Goal: Complete application form: Complete application form

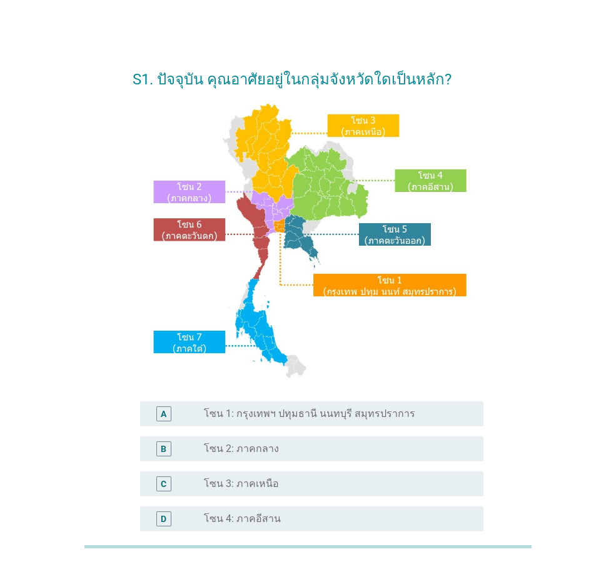
click at [222, 420] on label "โซน 1: กรุงเทพฯ ปทุมธานี นนทบุรี สมุทรปราการ" at bounding box center [309, 414] width 211 height 13
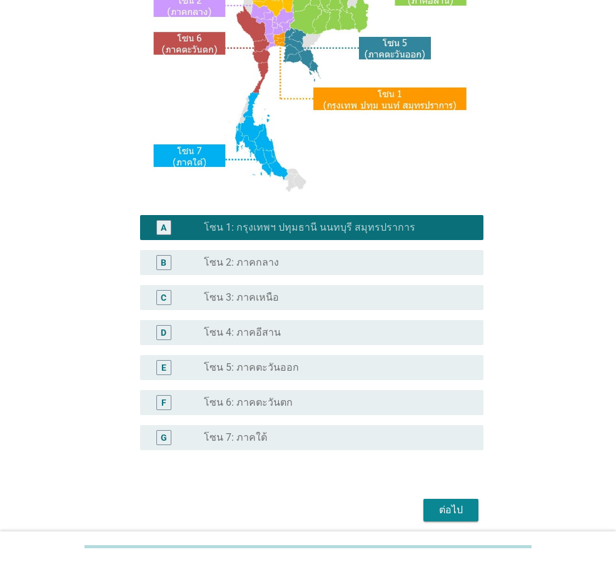
scroll to position [235, 0]
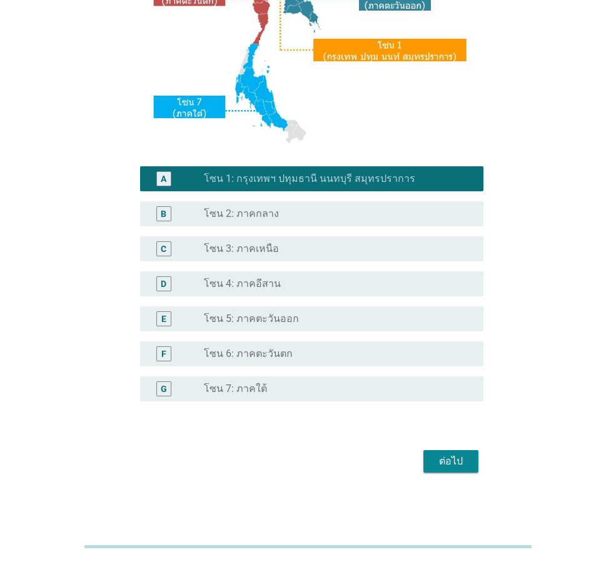
click at [437, 467] on div "ต่อไป" at bounding box center [451, 461] width 35 height 15
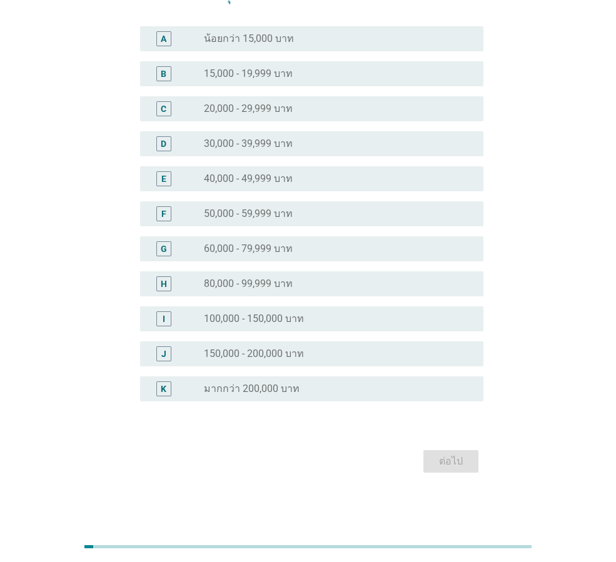
scroll to position [0, 0]
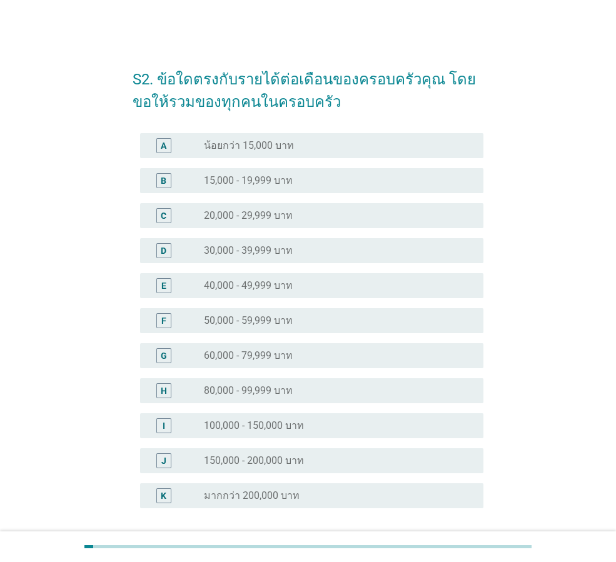
click at [292, 327] on label "50,000 - 59,999 บาท" at bounding box center [248, 321] width 89 height 13
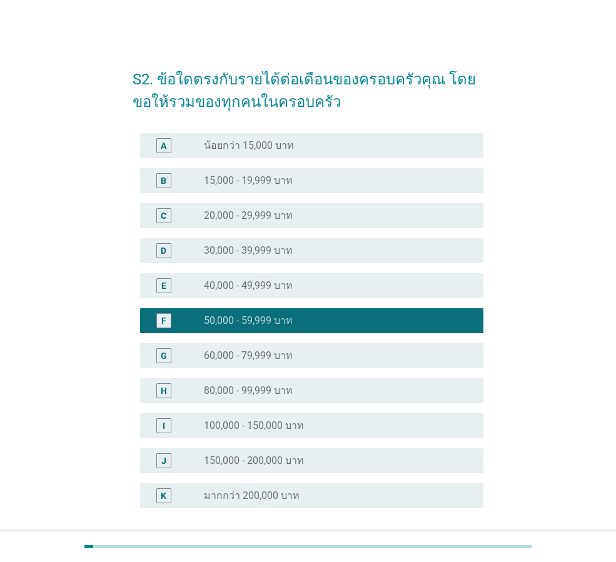
scroll to position [107, 0]
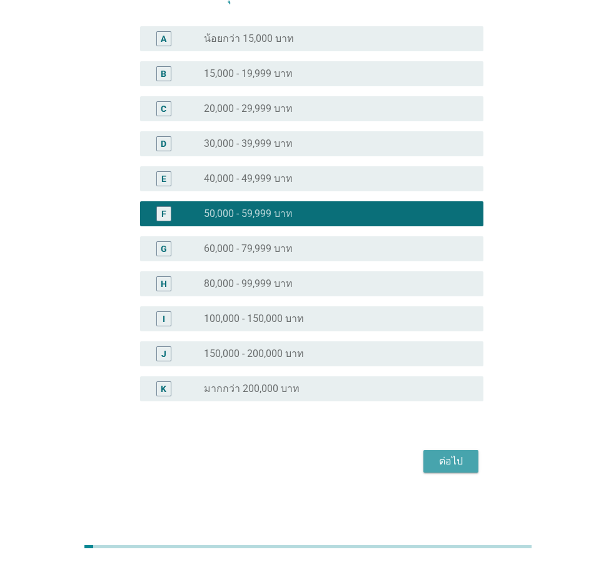
click at [476, 464] on button "ต่อไป" at bounding box center [451, 461] width 55 height 23
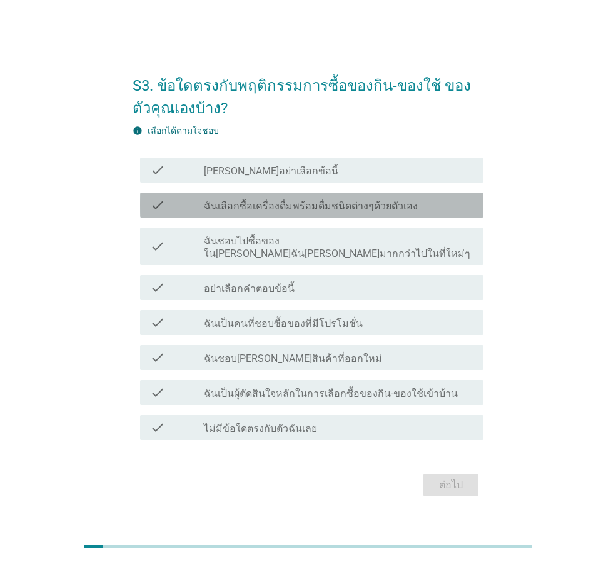
click at [221, 207] on label "ฉันเลือกซื้อเครื่องดื่มพร้อมดื่มชนิดต่างๆด้วยตัวเอง" at bounding box center [311, 206] width 214 height 13
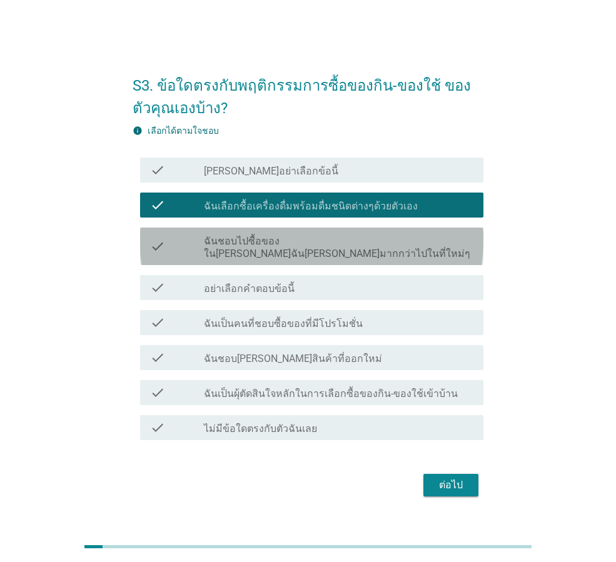
click at [247, 245] on label "ฉันชอบไปซื้อของใน[PERSON_NAME]ฉัน[PERSON_NAME]มากกว่าไปในที่ใหม่ๆ" at bounding box center [339, 247] width 270 height 25
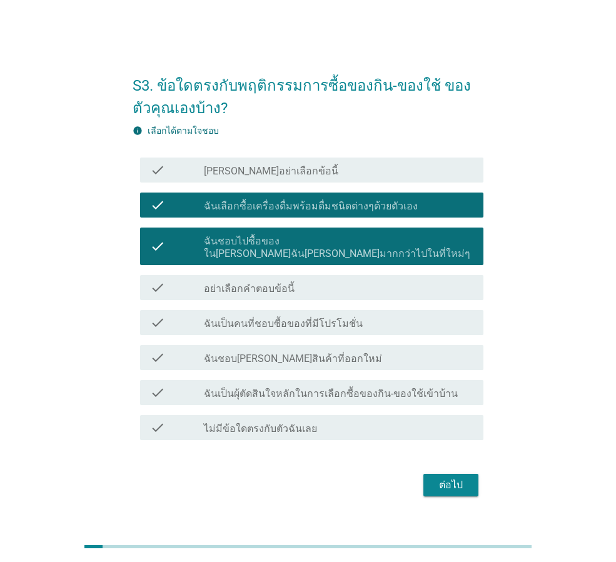
click at [274, 358] on label "ฉันชอบ[PERSON_NAME]สินค้าที่ออกใหม่" at bounding box center [293, 359] width 178 height 13
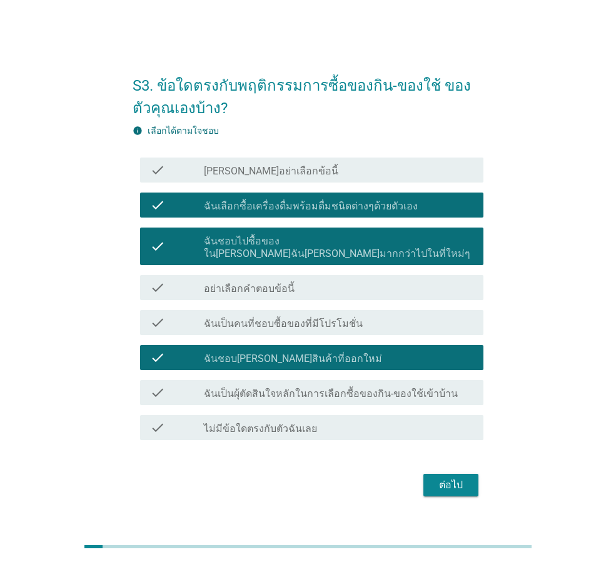
click at [272, 388] on label "ฉันเป็นผุ้ตัดสินใจหลักในการเลือกซื้อของกิน-ของใช้เข้าบ้าน" at bounding box center [331, 394] width 254 height 13
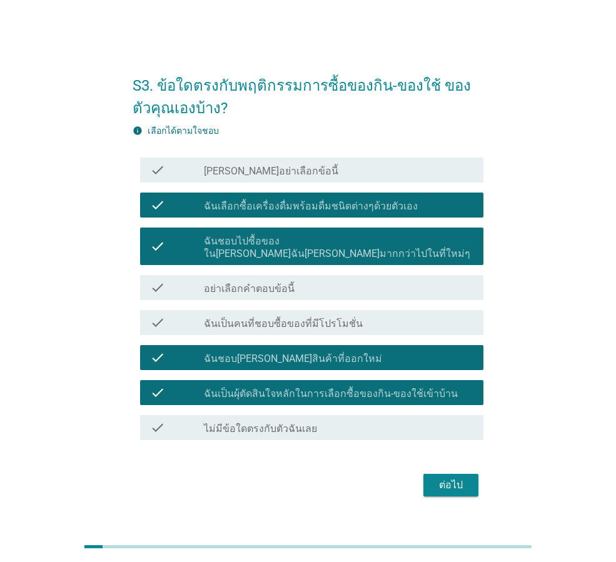
click at [449, 478] on div "ต่อไป" at bounding box center [451, 485] width 35 height 15
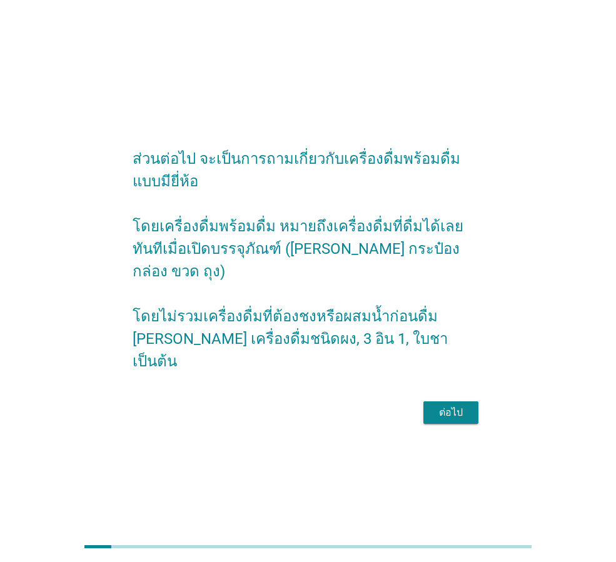
click at [445, 405] on div "ต่อไป" at bounding box center [451, 412] width 35 height 15
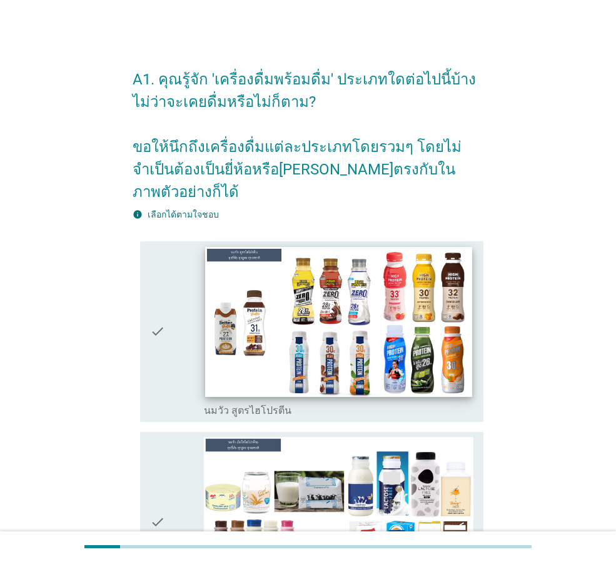
click at [237, 317] on img at bounding box center [338, 322] width 267 height 150
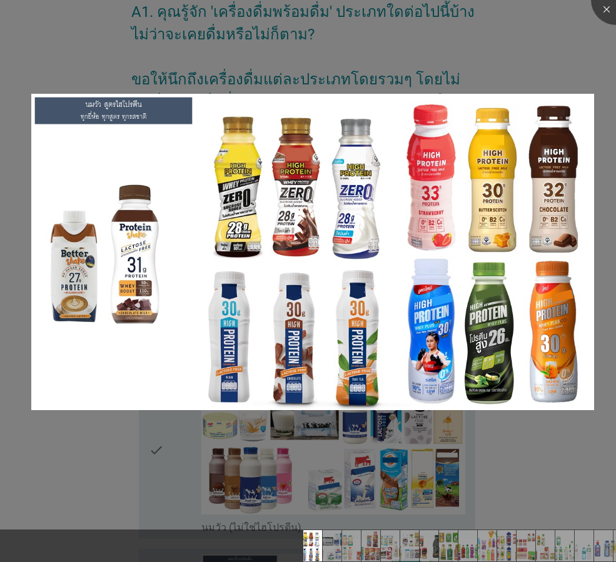
scroll to position [125, 0]
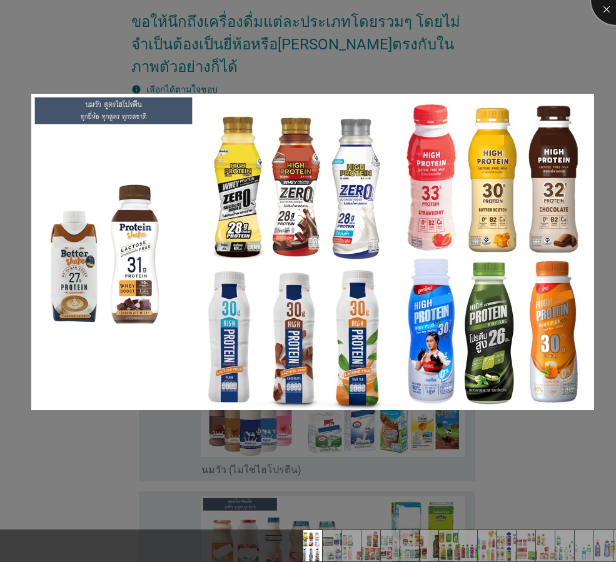
click at [606, 5] on div at bounding box center [616, 0] width 50 height 50
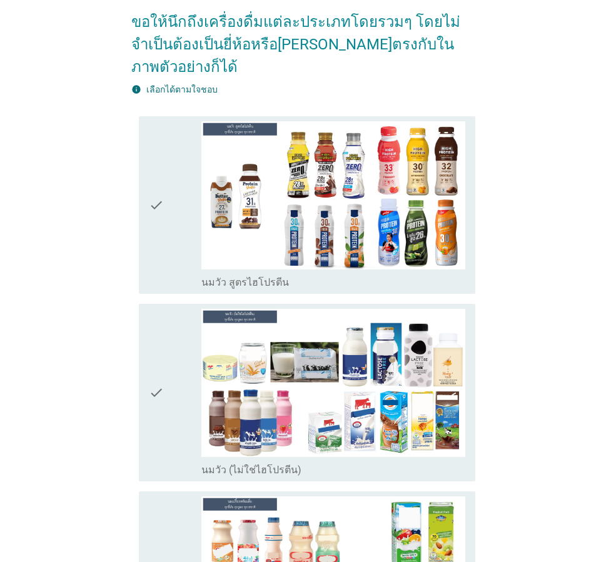
click at [170, 246] on div "check" at bounding box center [175, 205] width 53 height 168
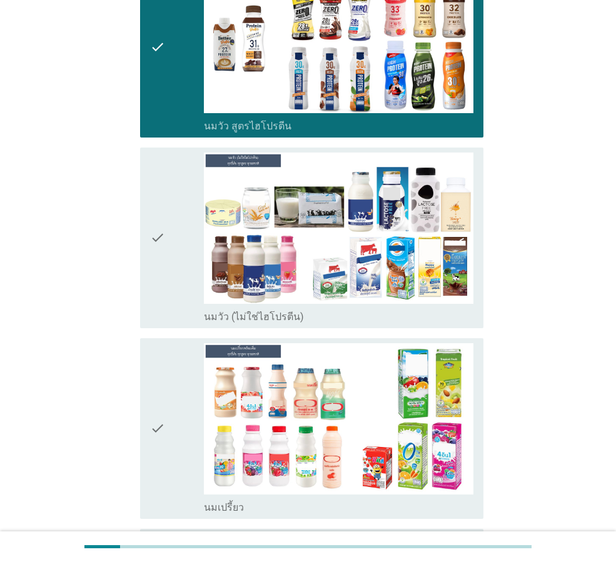
scroll to position [313, 0]
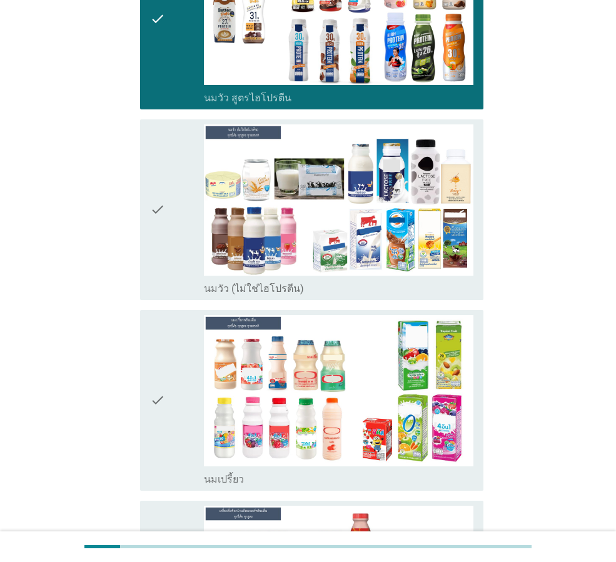
click at [178, 410] on div "check" at bounding box center [177, 400] width 54 height 171
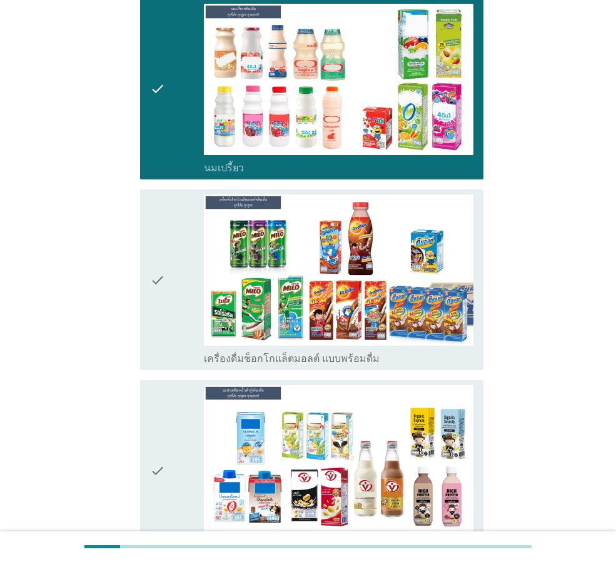
scroll to position [626, 0]
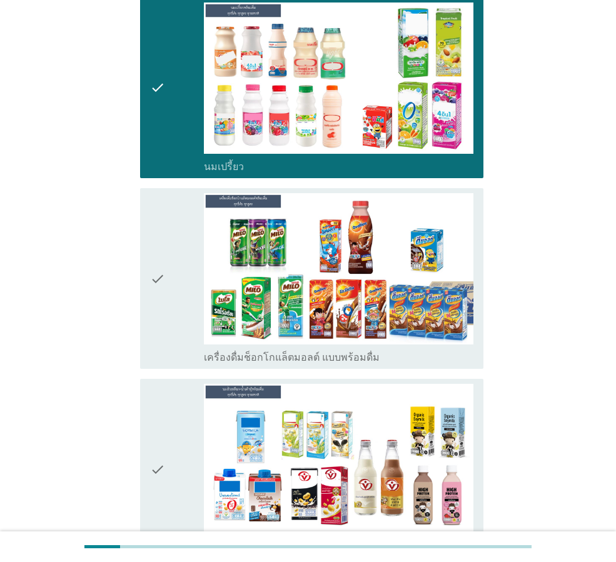
click at [163, 447] on icon "check" at bounding box center [157, 469] width 15 height 171
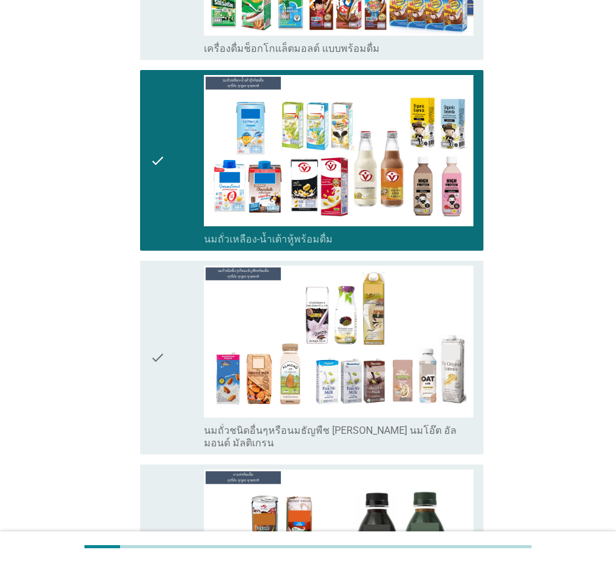
scroll to position [939, 0]
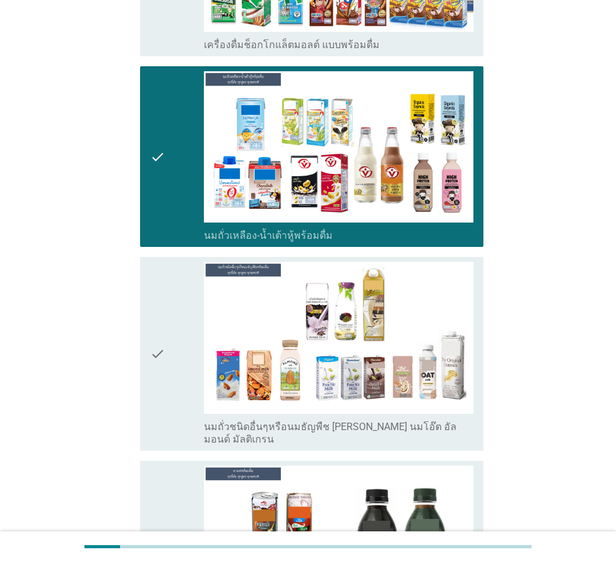
click at [185, 367] on div "check" at bounding box center [177, 353] width 54 height 183
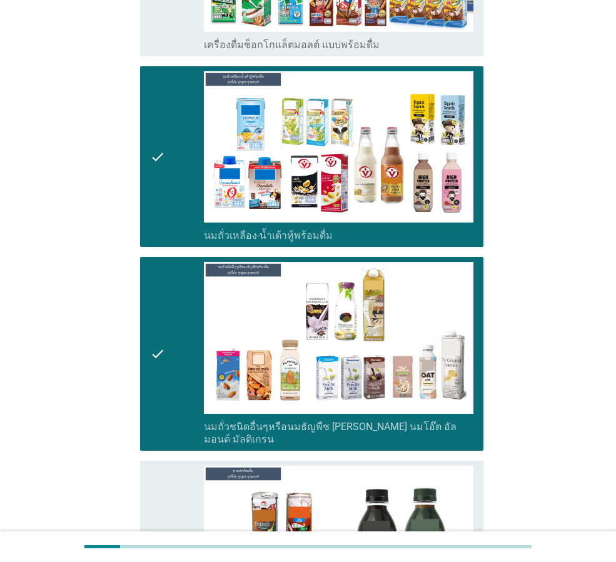
scroll to position [1314, 0]
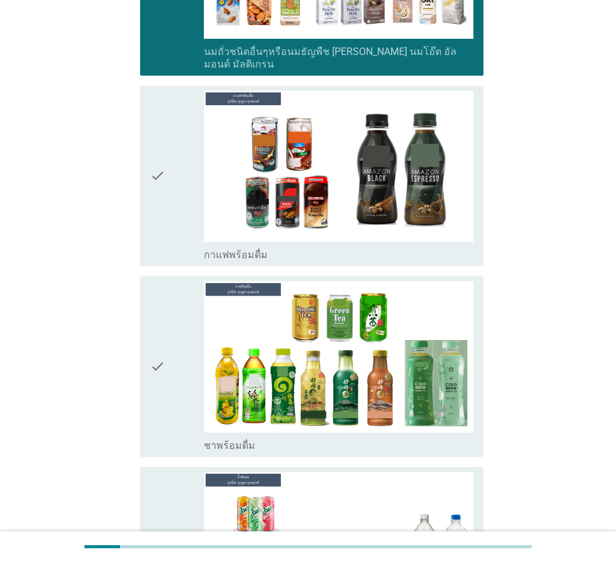
click at [164, 164] on icon "check" at bounding box center [157, 176] width 15 height 171
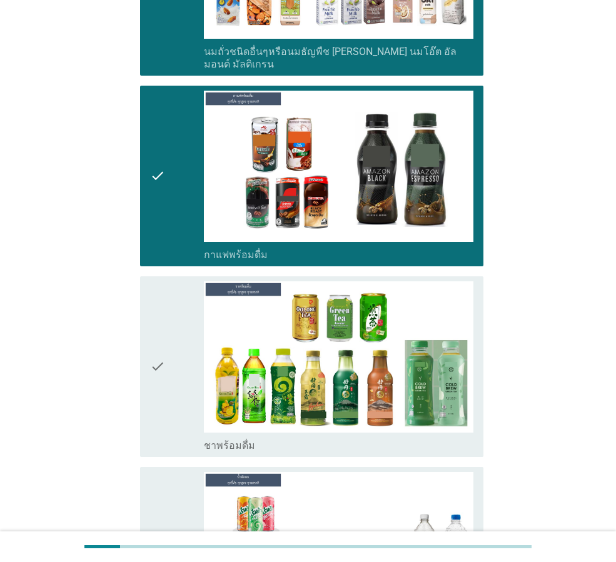
click at [155, 348] on icon "check" at bounding box center [157, 367] width 15 height 171
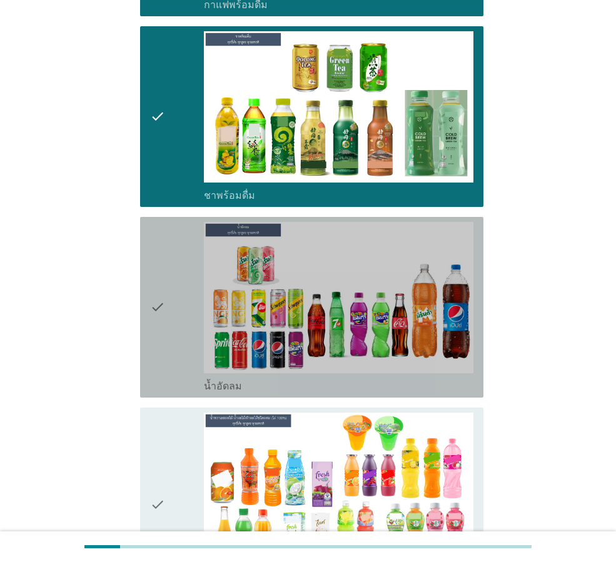
click at [168, 300] on div "check" at bounding box center [177, 307] width 54 height 171
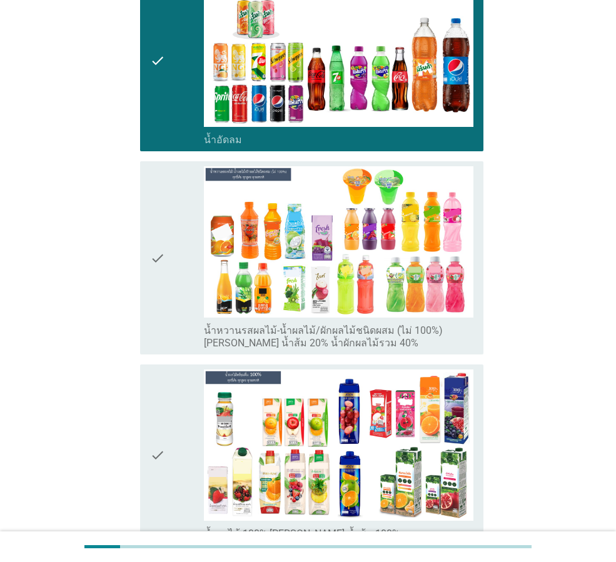
scroll to position [1877, 0]
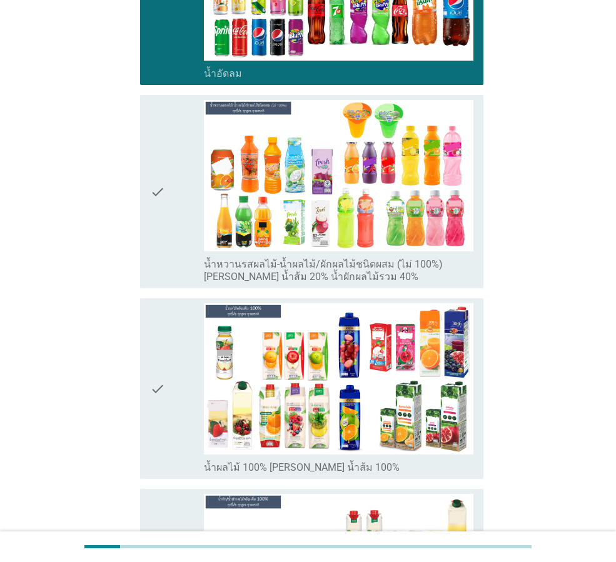
click at [174, 391] on div "check" at bounding box center [177, 388] width 54 height 171
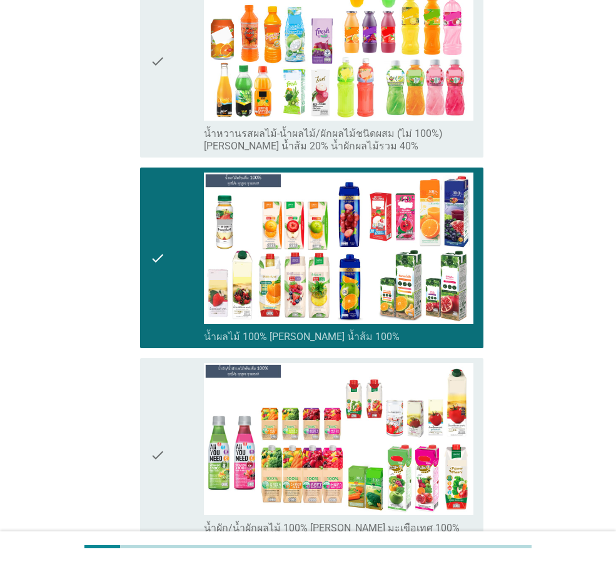
scroll to position [2127, 0]
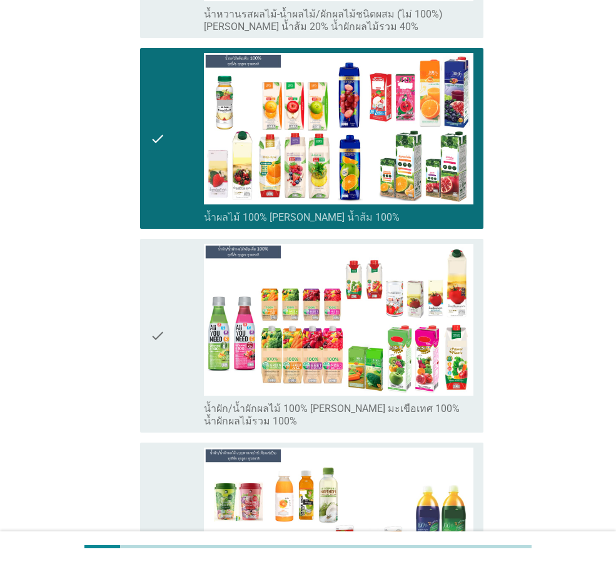
click at [178, 355] on div "check" at bounding box center [177, 335] width 54 height 183
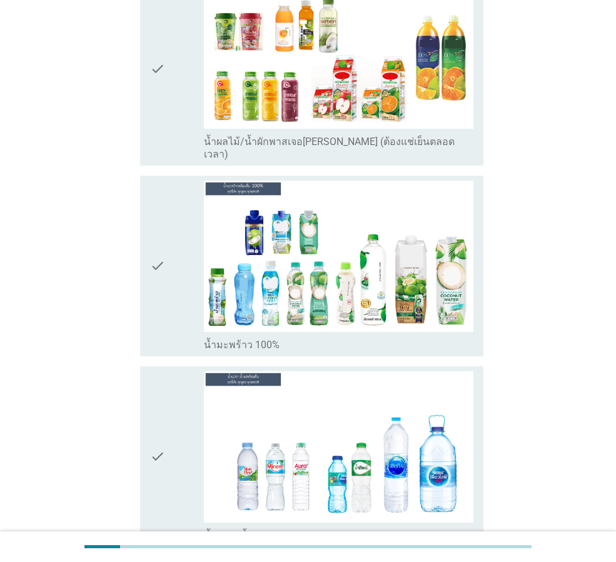
scroll to position [2628, 0]
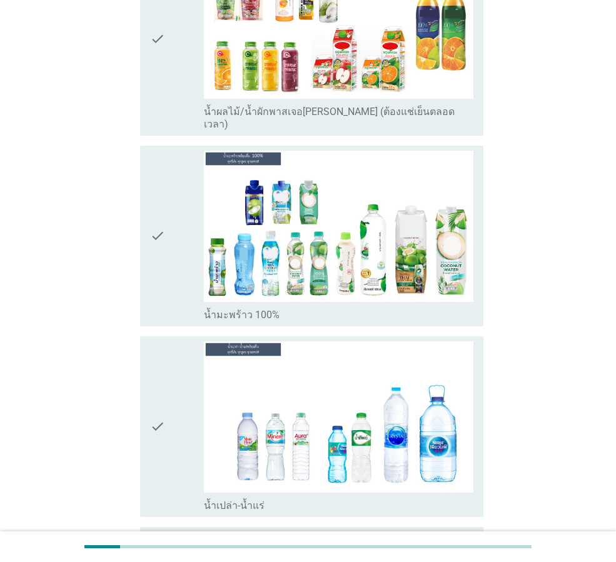
click at [176, 407] on div "check" at bounding box center [177, 427] width 54 height 171
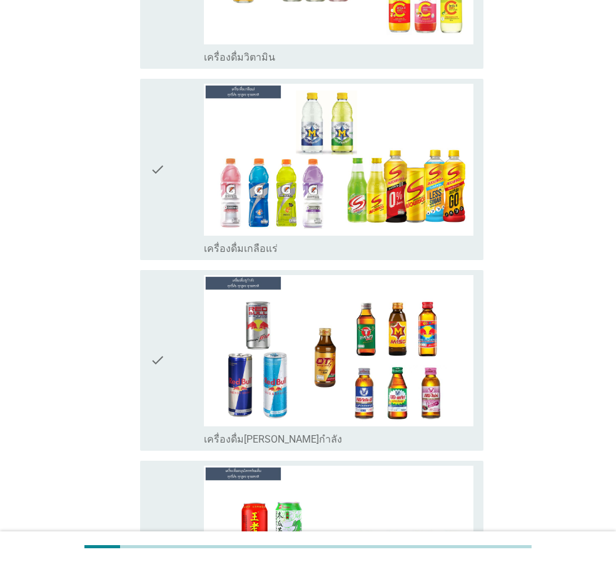
scroll to position [3504, 0]
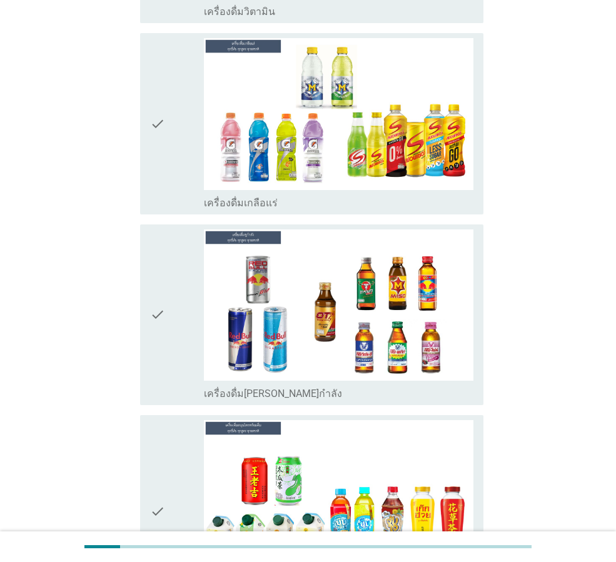
click at [191, 476] on div "check" at bounding box center [177, 511] width 54 height 183
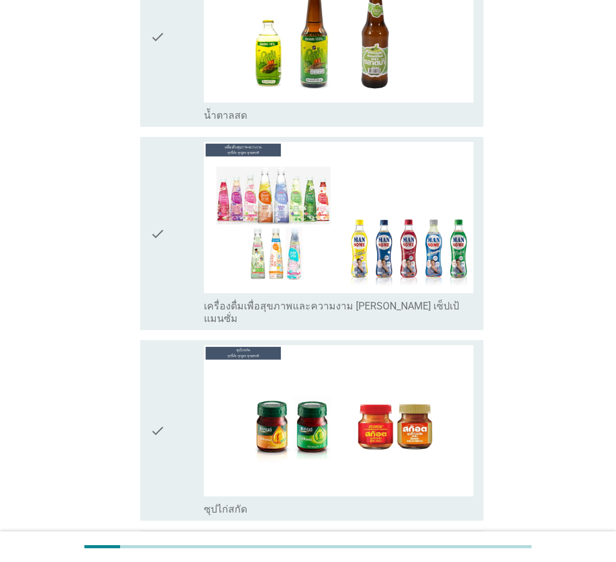
scroll to position [4192, 0]
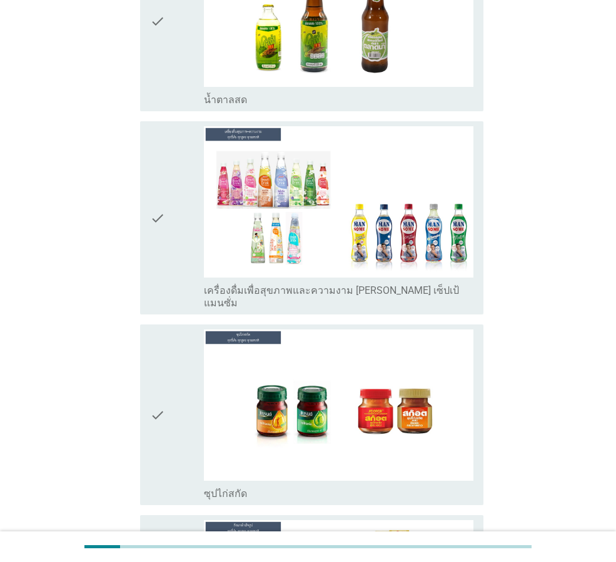
click at [165, 190] on icon "check" at bounding box center [157, 217] width 15 height 183
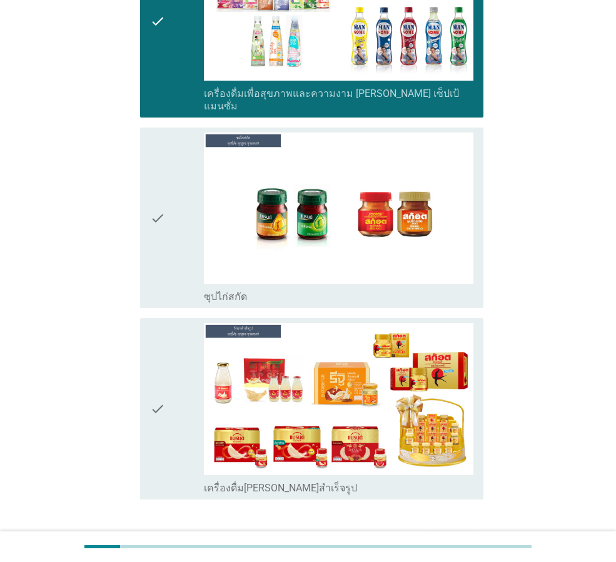
scroll to position [4400, 0]
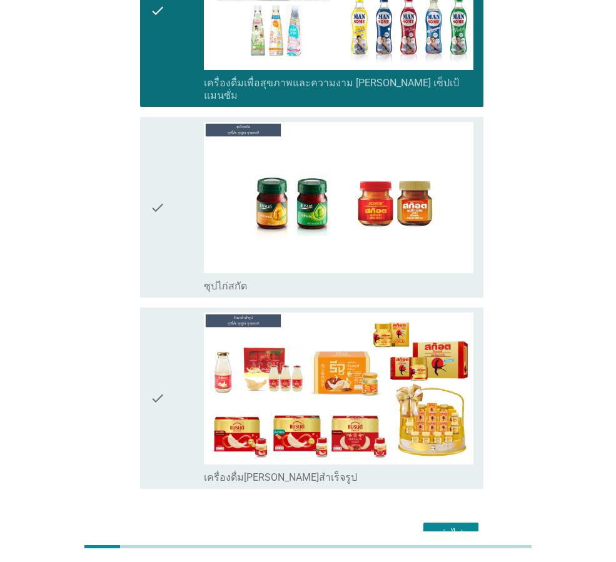
click at [454, 527] on div "ต่อไป" at bounding box center [451, 534] width 35 height 15
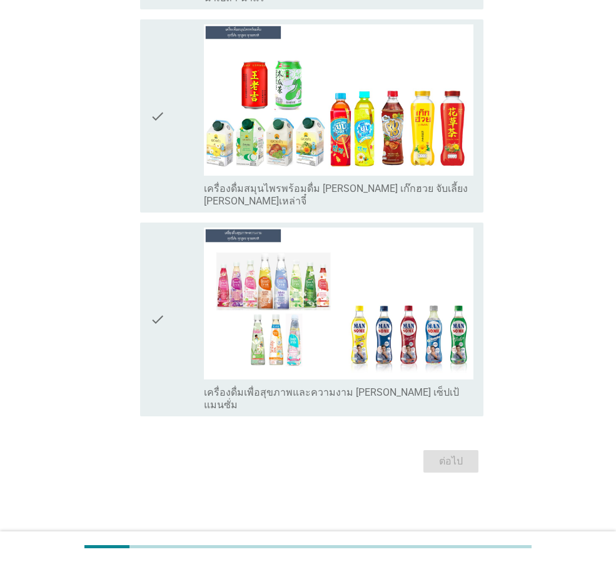
scroll to position [0, 0]
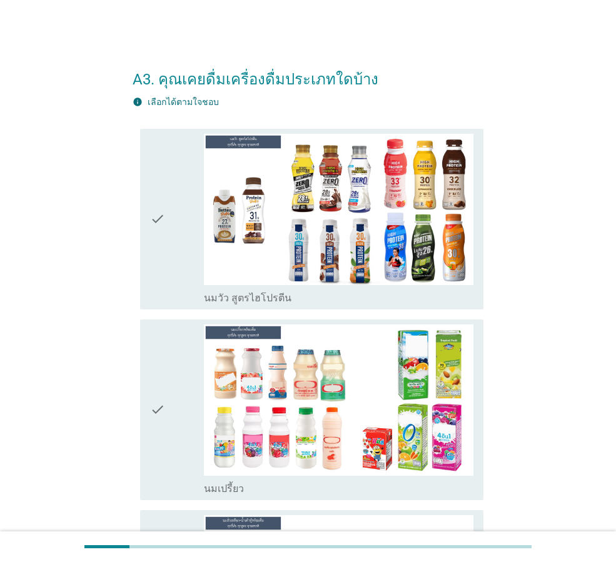
click at [180, 238] on div "check" at bounding box center [177, 219] width 54 height 171
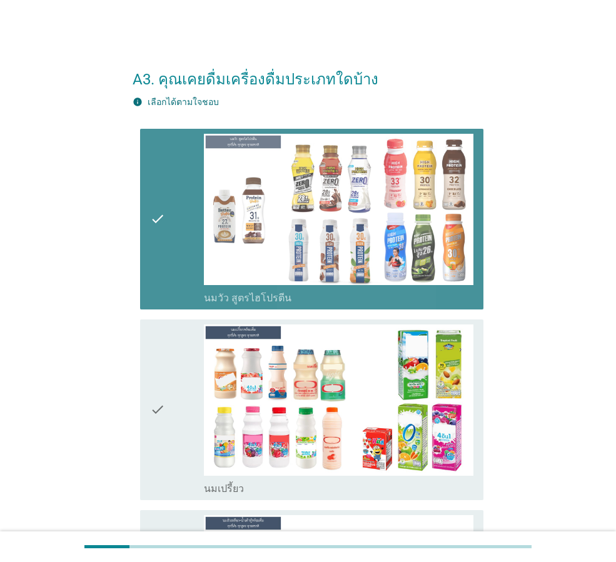
click at [160, 351] on icon "check" at bounding box center [157, 410] width 15 height 171
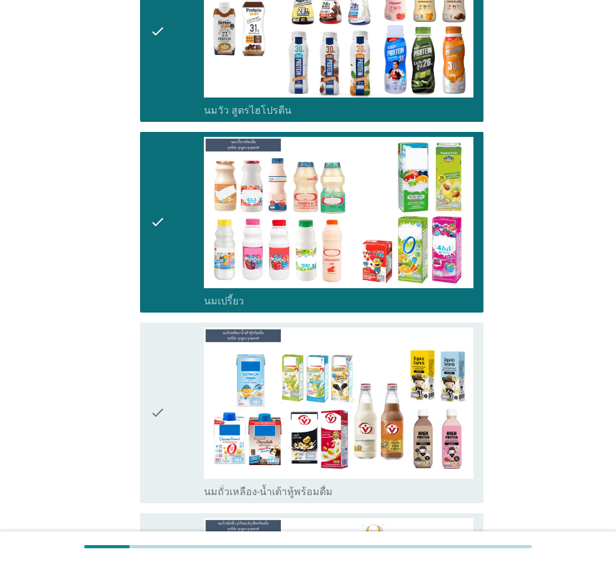
click at [160, 351] on icon "check" at bounding box center [157, 413] width 15 height 171
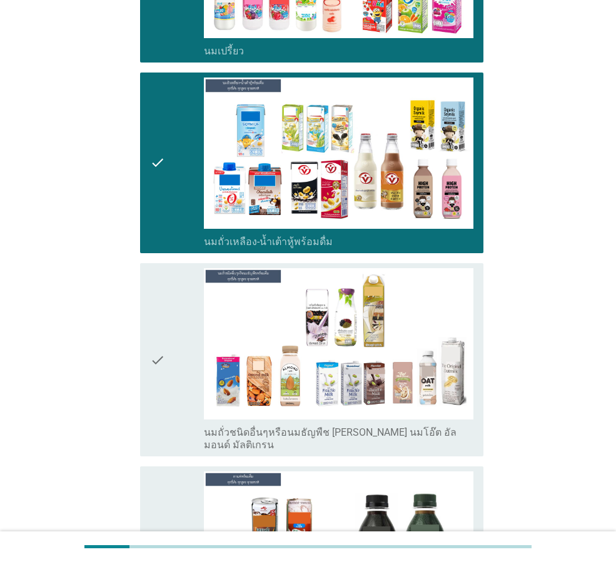
click at [161, 347] on icon "check" at bounding box center [157, 359] width 15 height 183
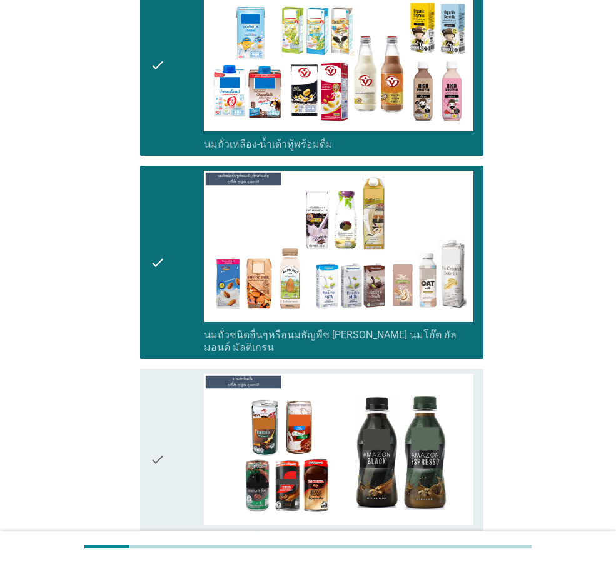
scroll to position [688, 0]
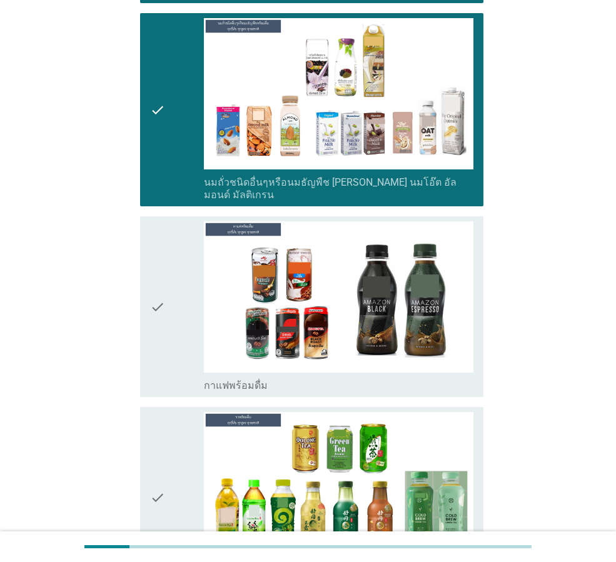
click at [170, 310] on div "check" at bounding box center [177, 306] width 54 height 171
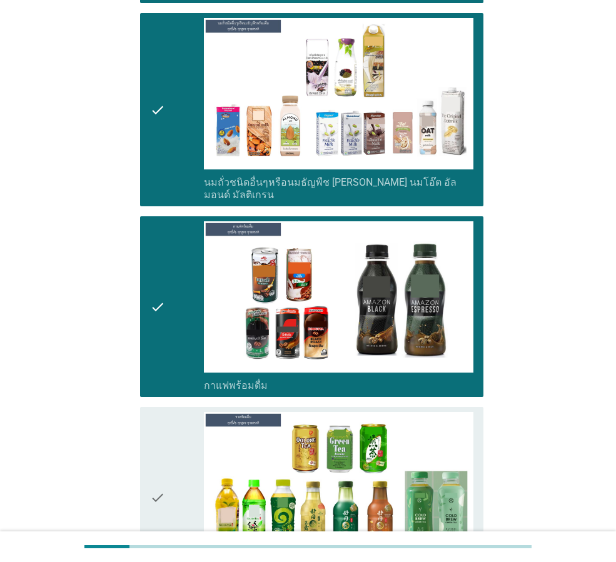
click at [171, 416] on div "check" at bounding box center [177, 497] width 54 height 171
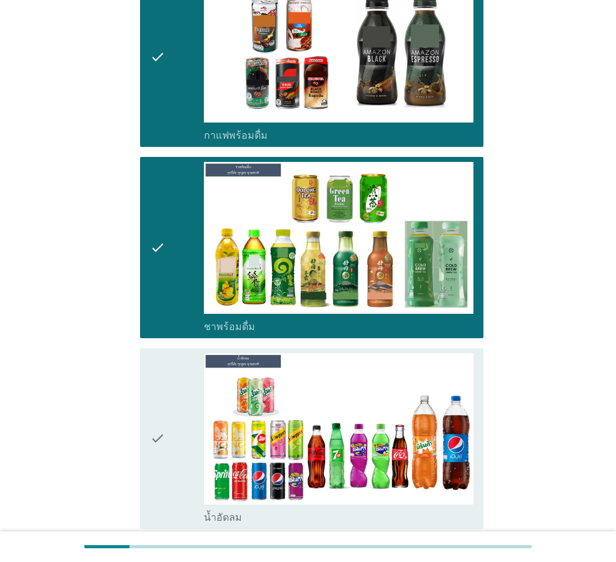
click at [166, 362] on div "check" at bounding box center [177, 439] width 54 height 171
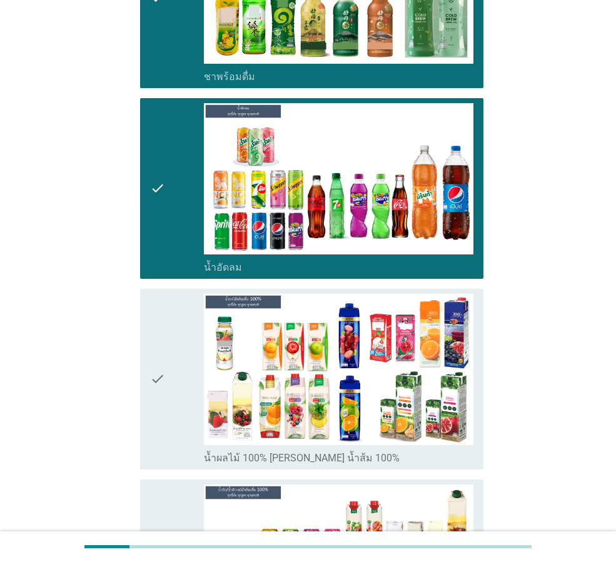
click at [166, 362] on div "check" at bounding box center [177, 379] width 54 height 171
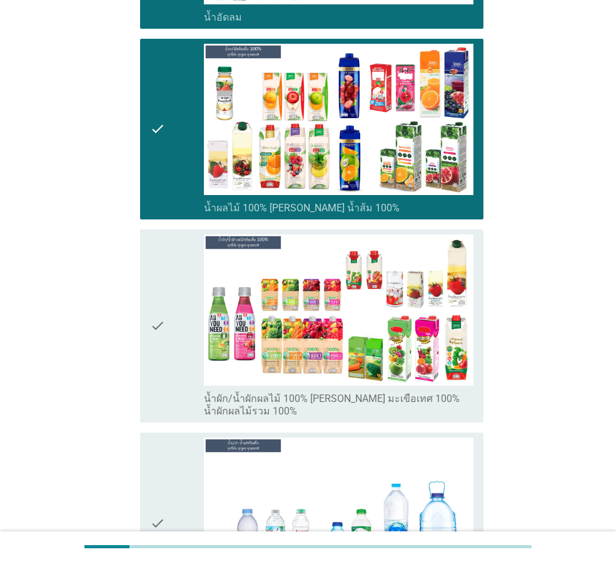
click at [166, 350] on div "check" at bounding box center [177, 326] width 54 height 183
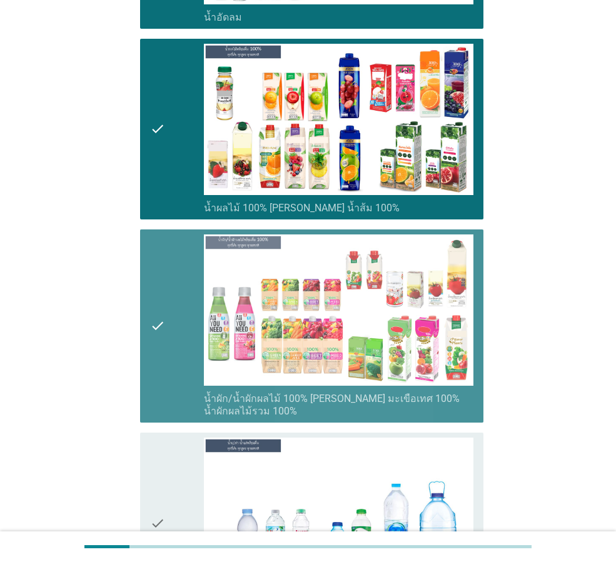
click at [169, 438] on div "check" at bounding box center [177, 523] width 54 height 171
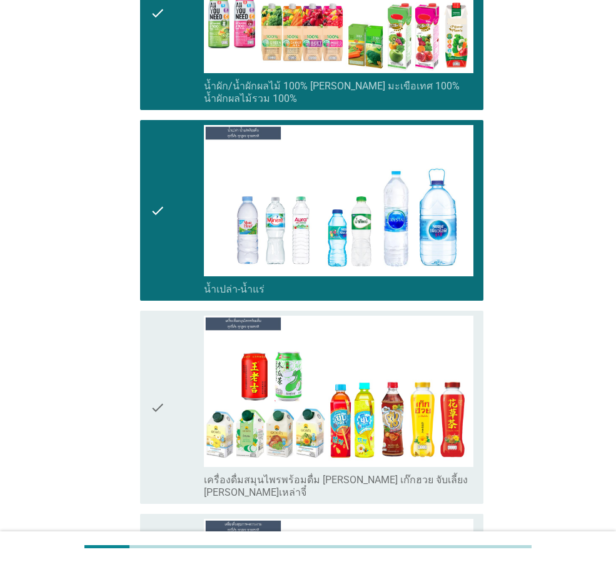
click at [171, 415] on div "check" at bounding box center [177, 407] width 54 height 183
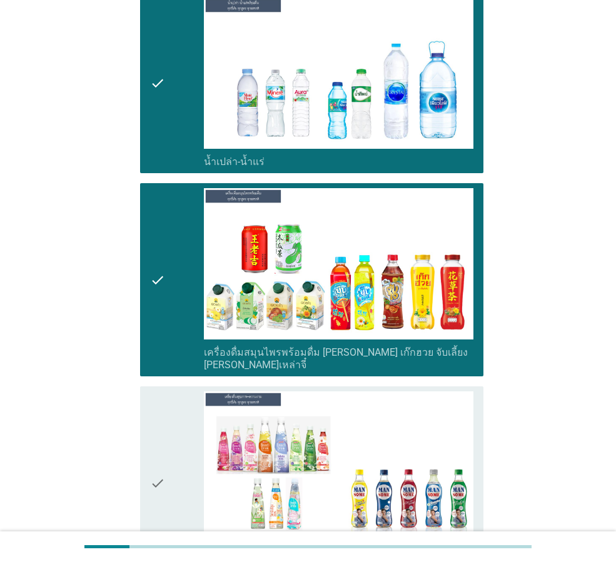
scroll to position [2002, 0]
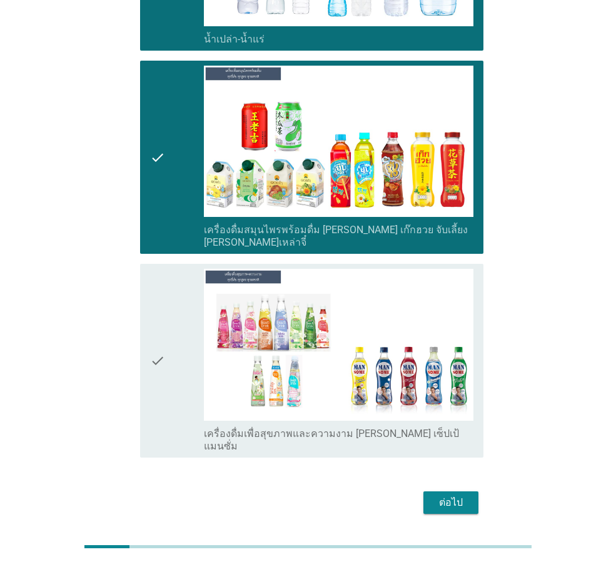
drag, startPoint x: 175, startPoint y: 350, endPoint x: 211, endPoint y: 369, distance: 40.9
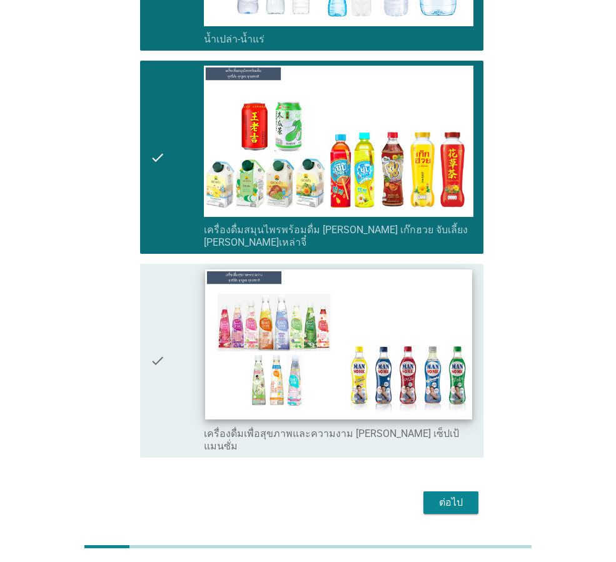
click at [176, 350] on div "check" at bounding box center [177, 360] width 54 height 183
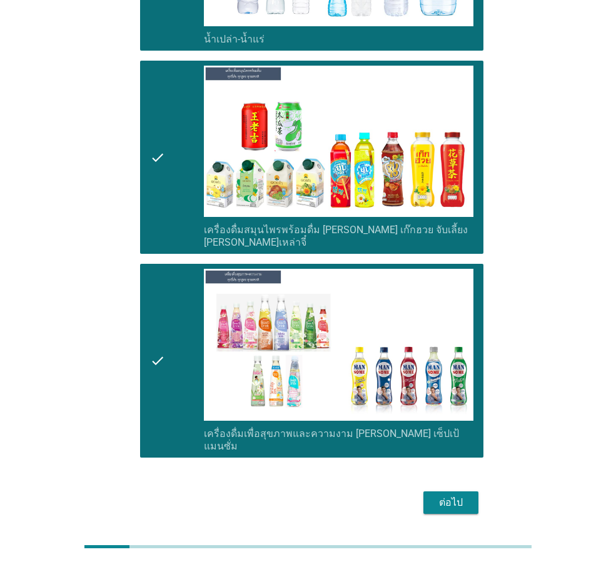
click at [456, 496] on div "ต่อไป" at bounding box center [451, 503] width 35 height 15
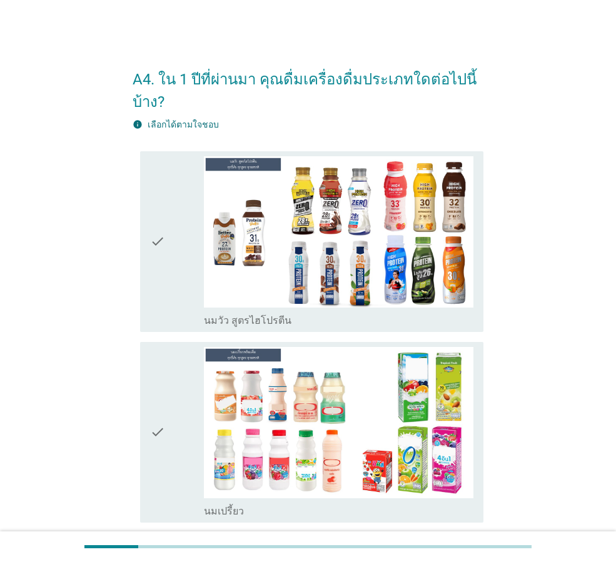
click at [168, 285] on div "check" at bounding box center [177, 241] width 54 height 171
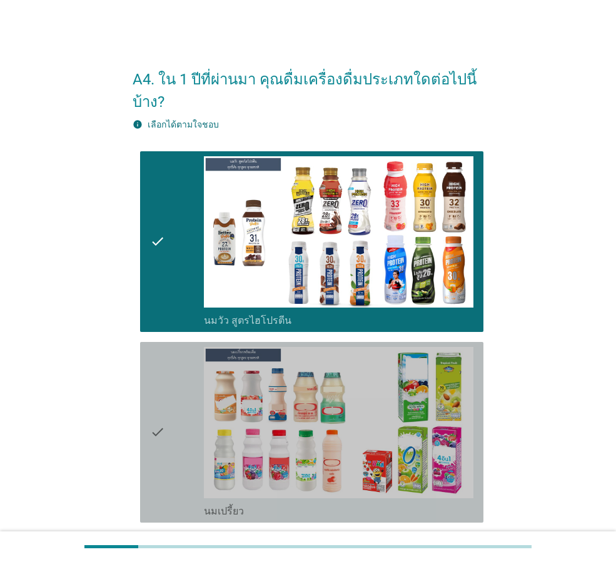
click at [171, 397] on div "check" at bounding box center [177, 432] width 54 height 171
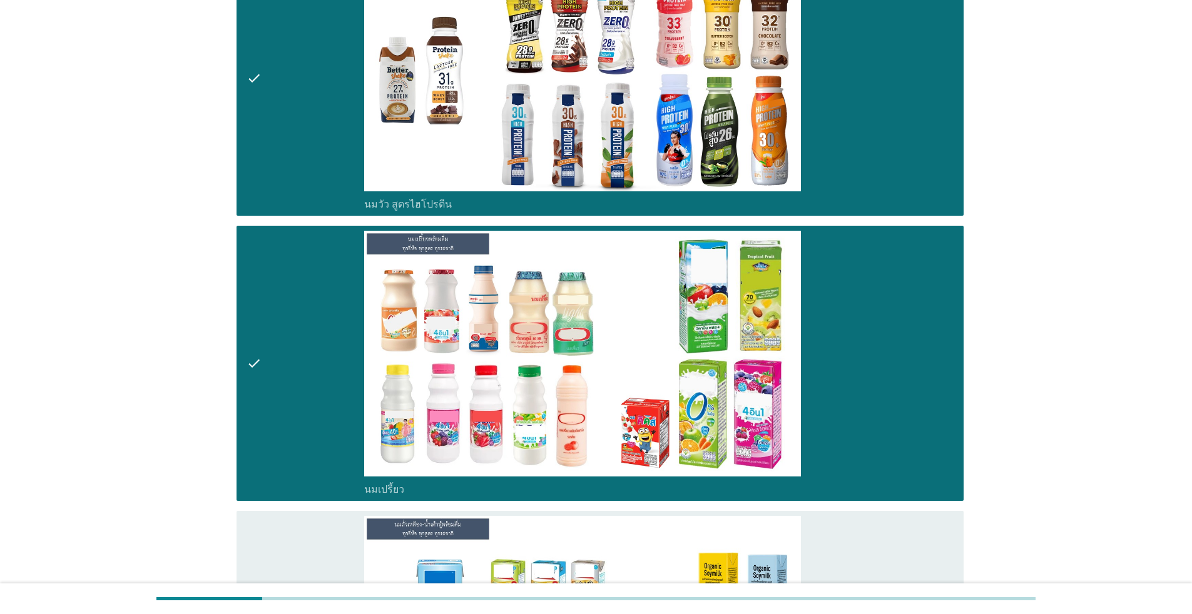
scroll to position [626, 0]
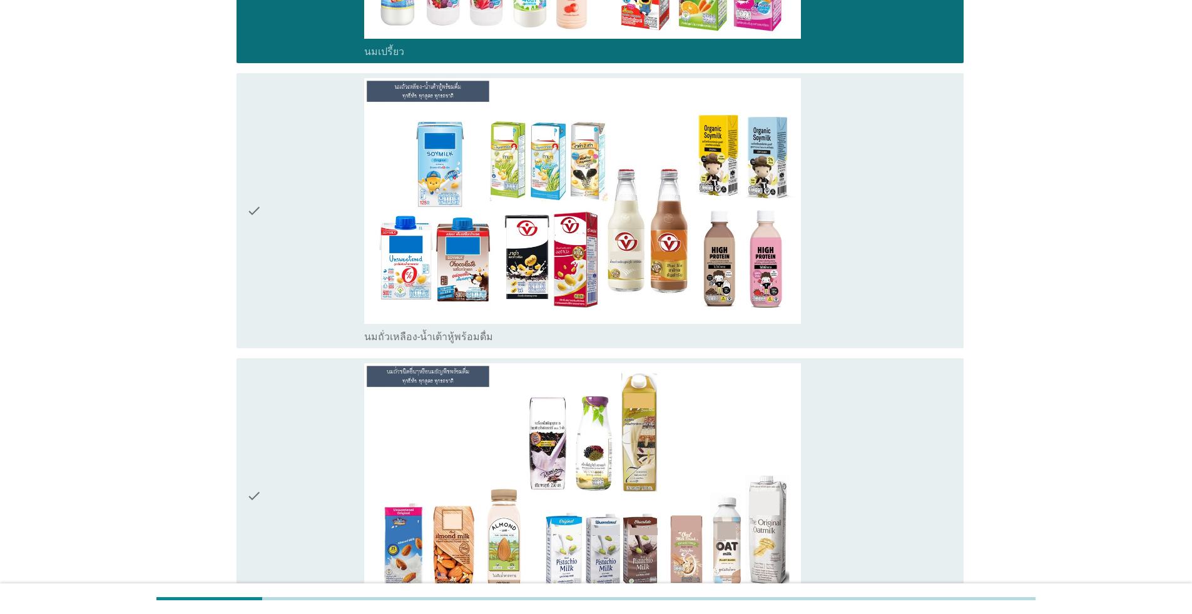
click at [331, 238] on div "check" at bounding box center [306, 210] width 118 height 265
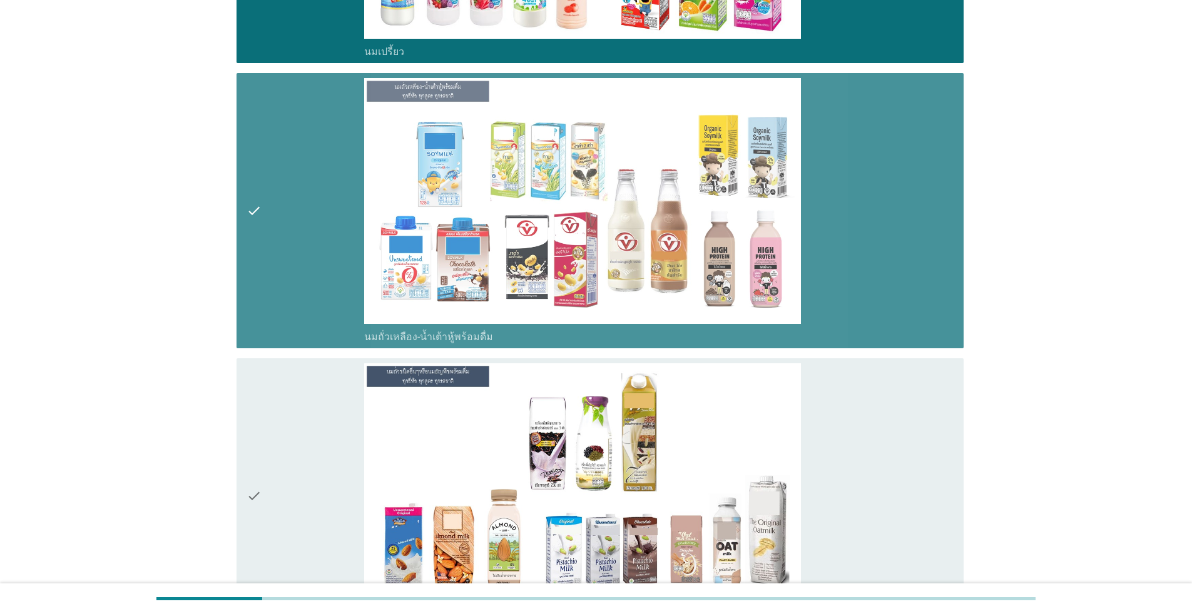
click at [325, 470] on div "check" at bounding box center [306, 496] width 118 height 265
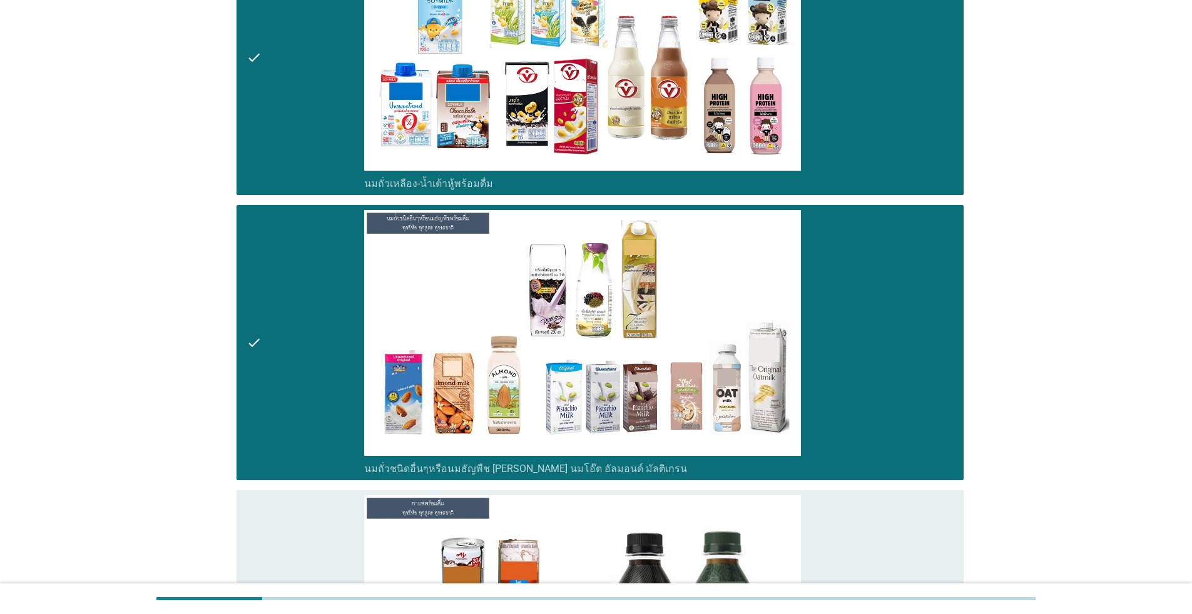
scroll to position [876, 0]
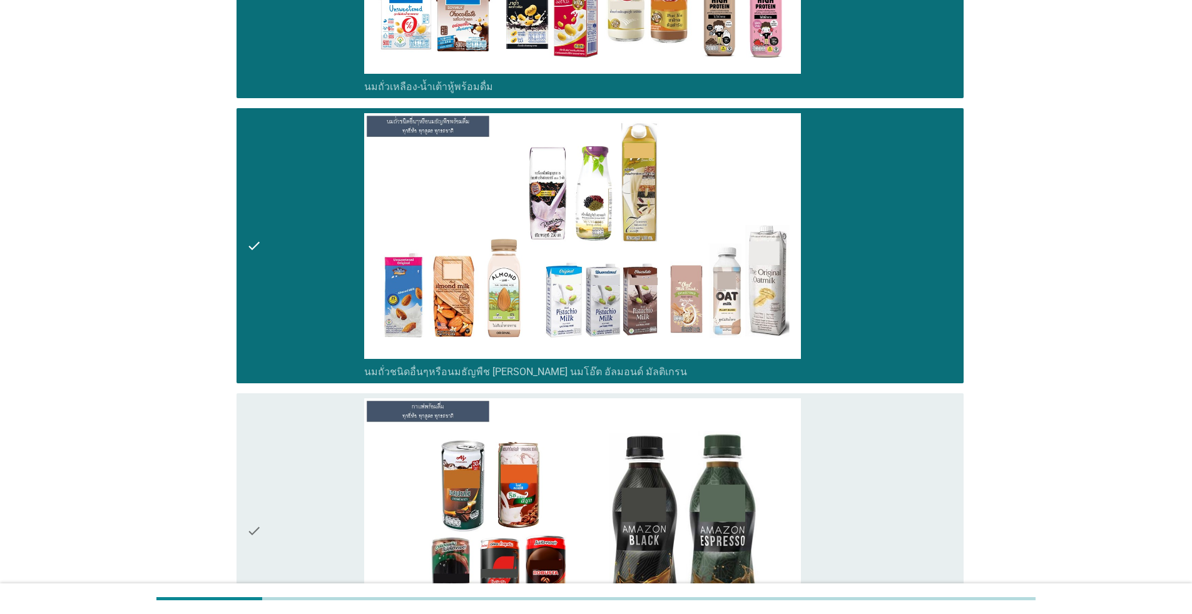
click at [320, 450] on div "check" at bounding box center [306, 531] width 118 height 265
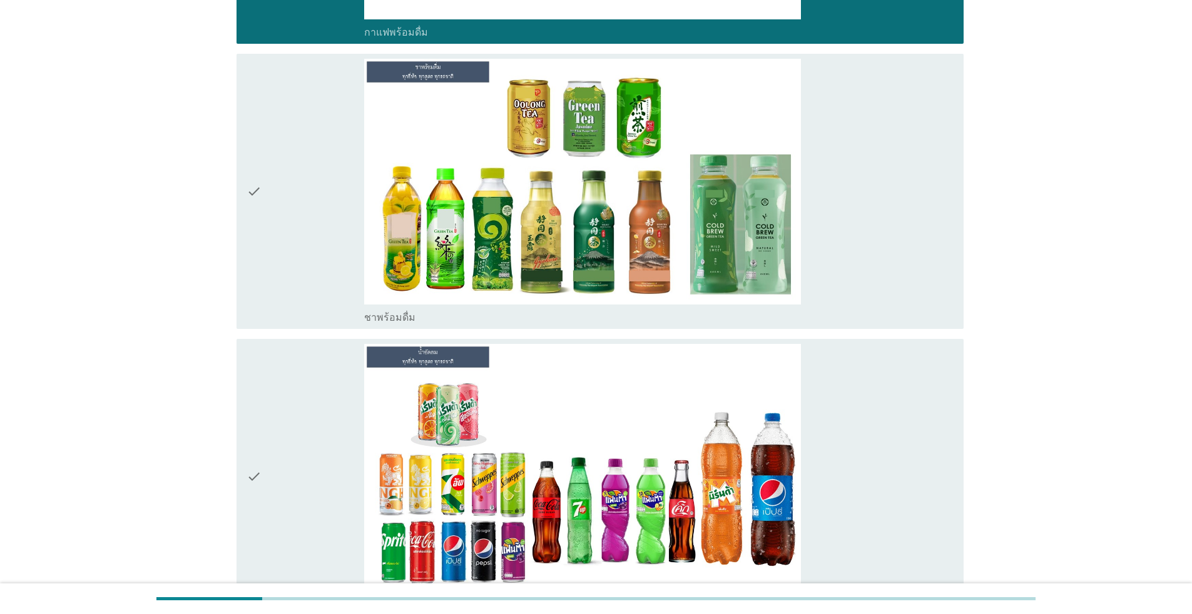
scroll to position [1502, 0]
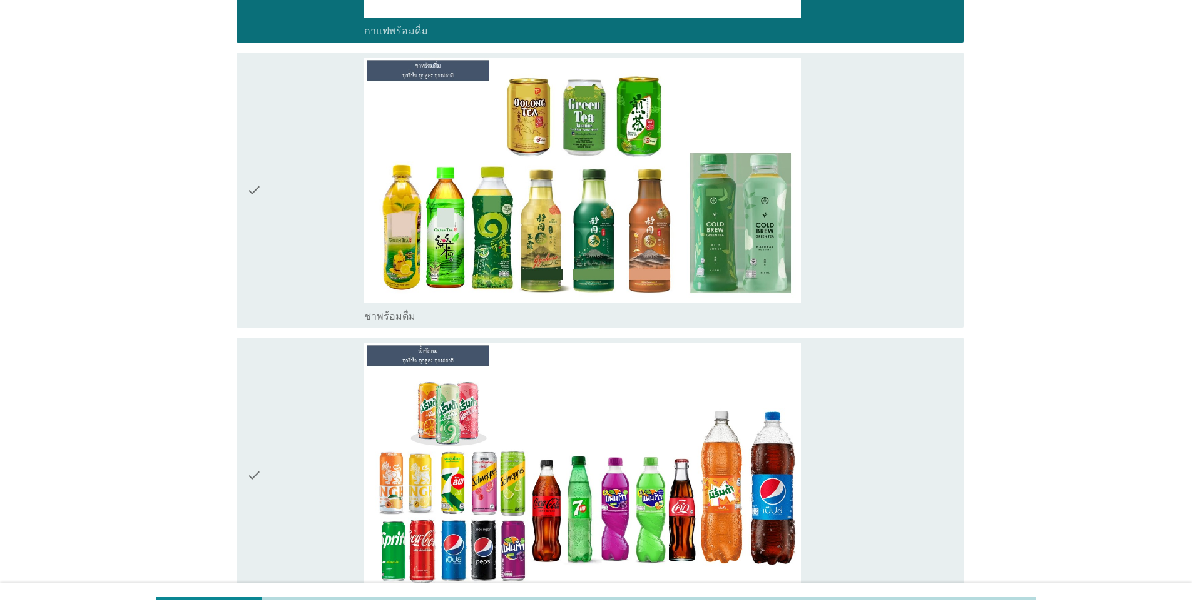
click at [299, 264] on div "check" at bounding box center [306, 190] width 118 height 265
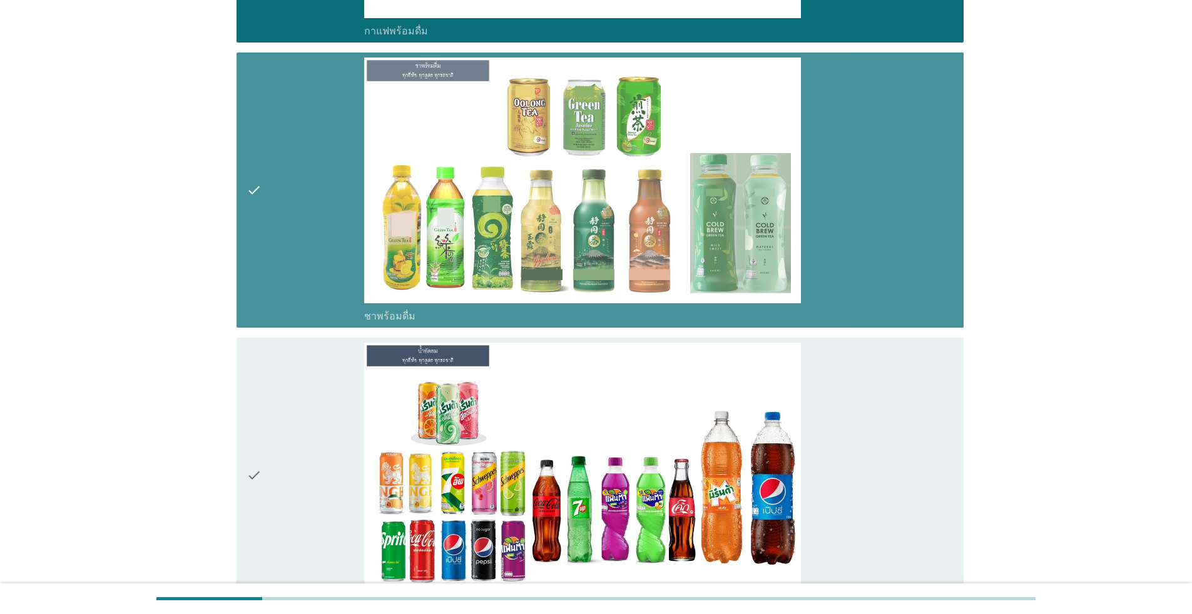
click at [284, 447] on div "check" at bounding box center [306, 475] width 118 height 265
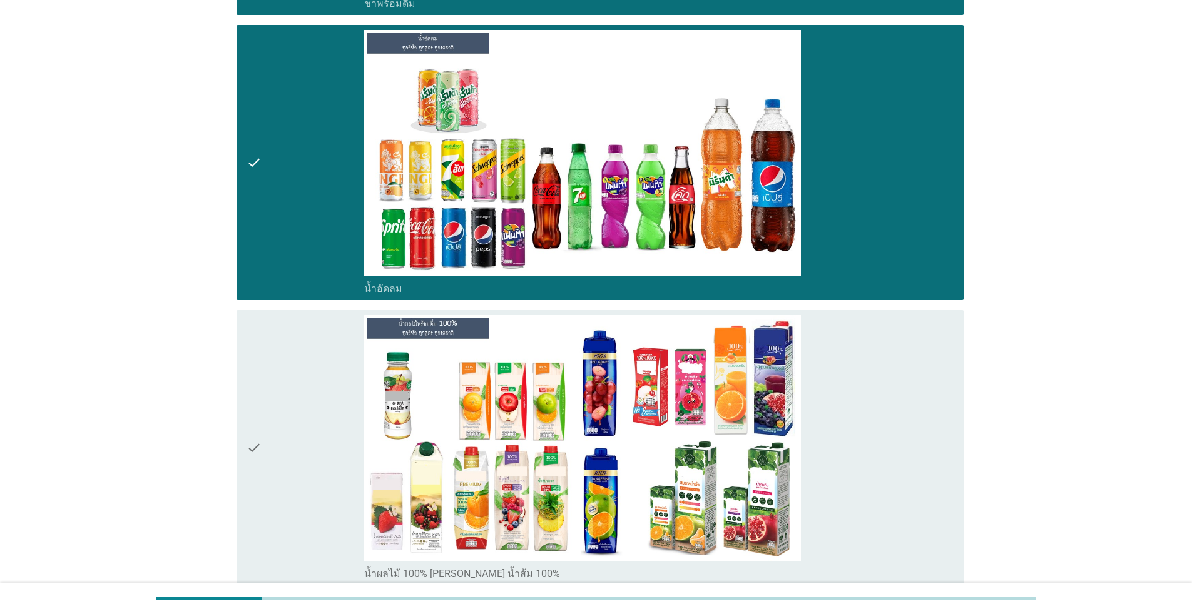
click at [298, 471] on div "check" at bounding box center [306, 447] width 118 height 265
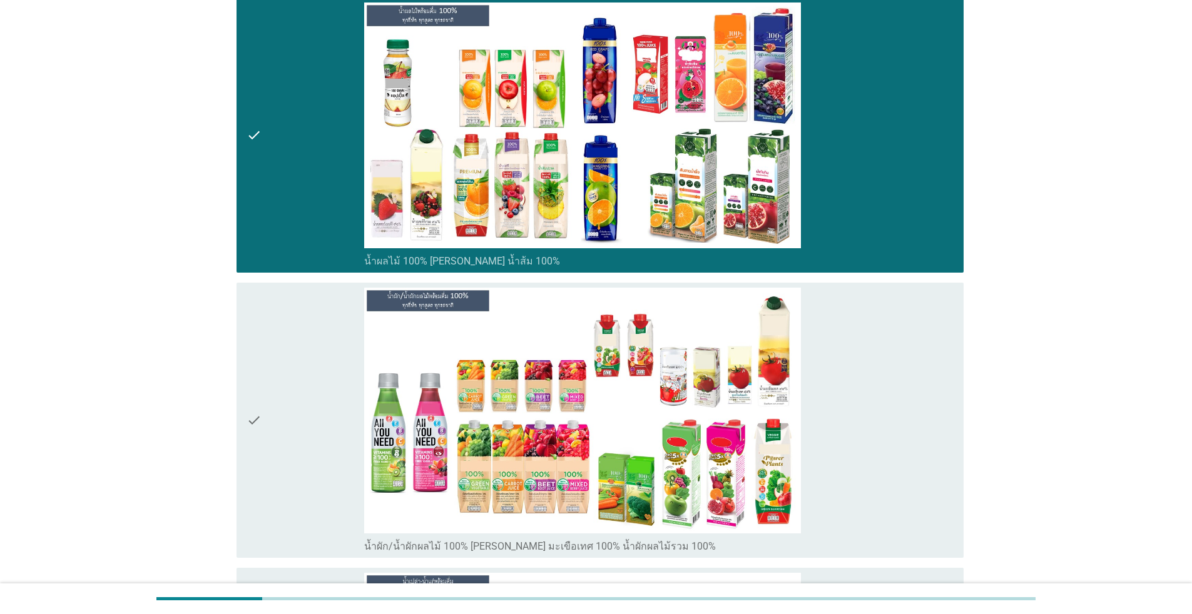
click at [298, 471] on div "check" at bounding box center [306, 420] width 118 height 265
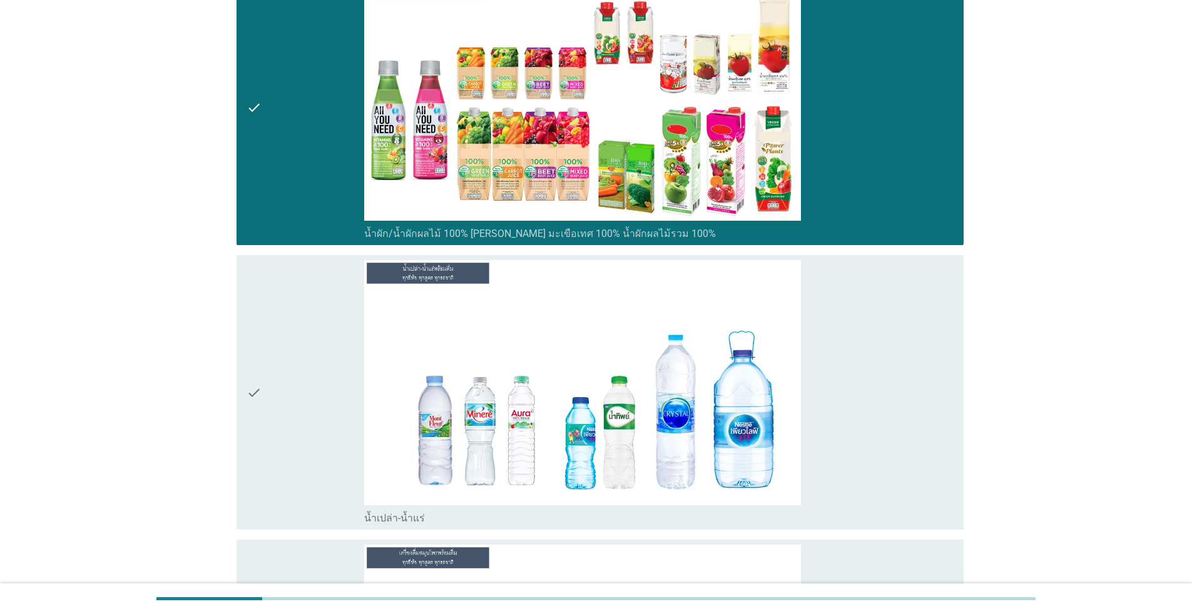
click at [303, 443] on div "check" at bounding box center [306, 392] width 118 height 265
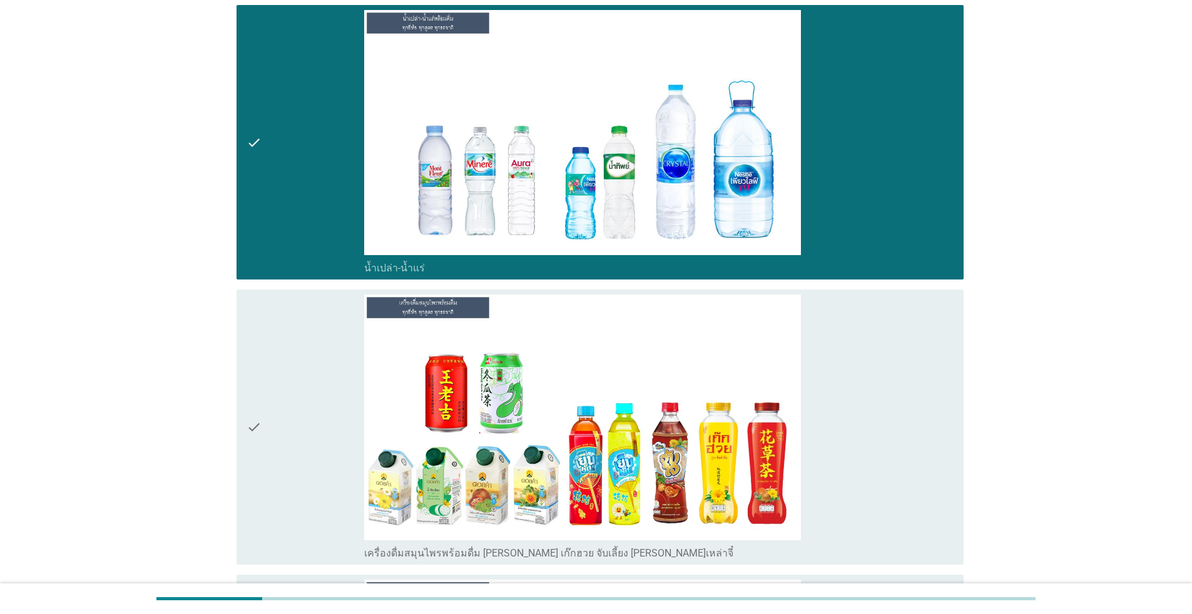
click at [303, 442] on div "check" at bounding box center [306, 427] width 118 height 265
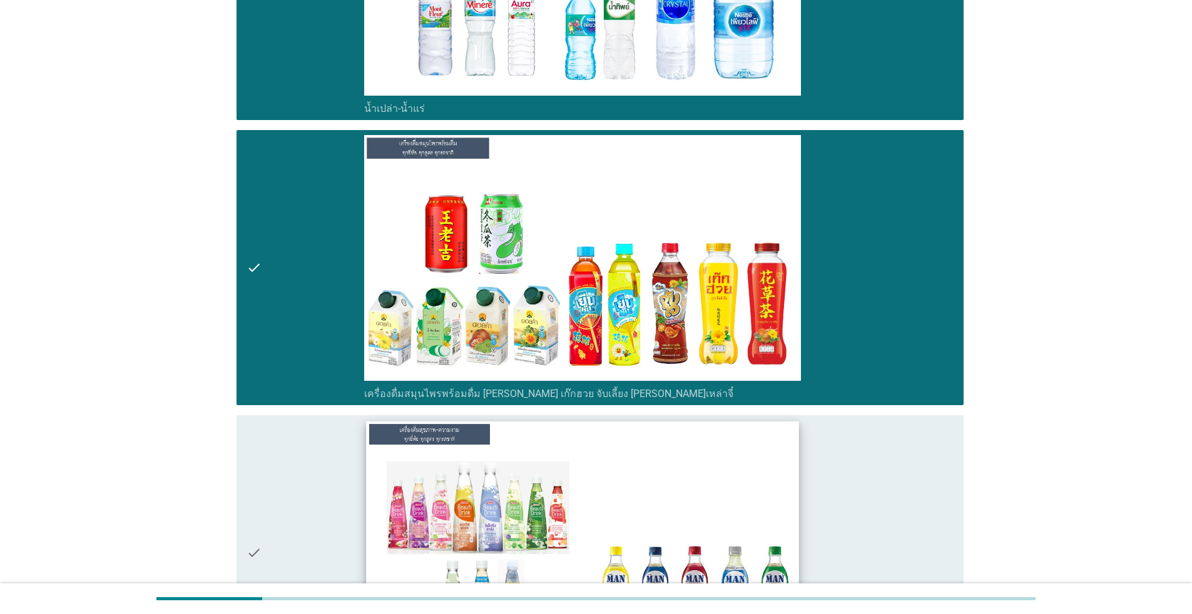
scroll to position [3003, 0]
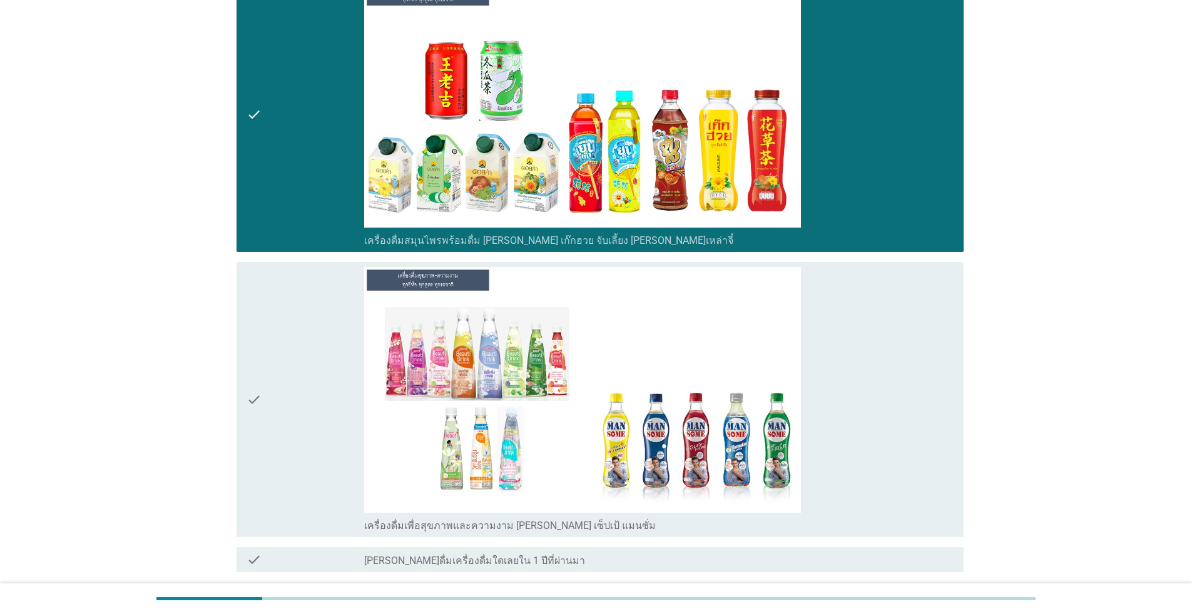
click at [277, 397] on div "check" at bounding box center [306, 399] width 118 height 265
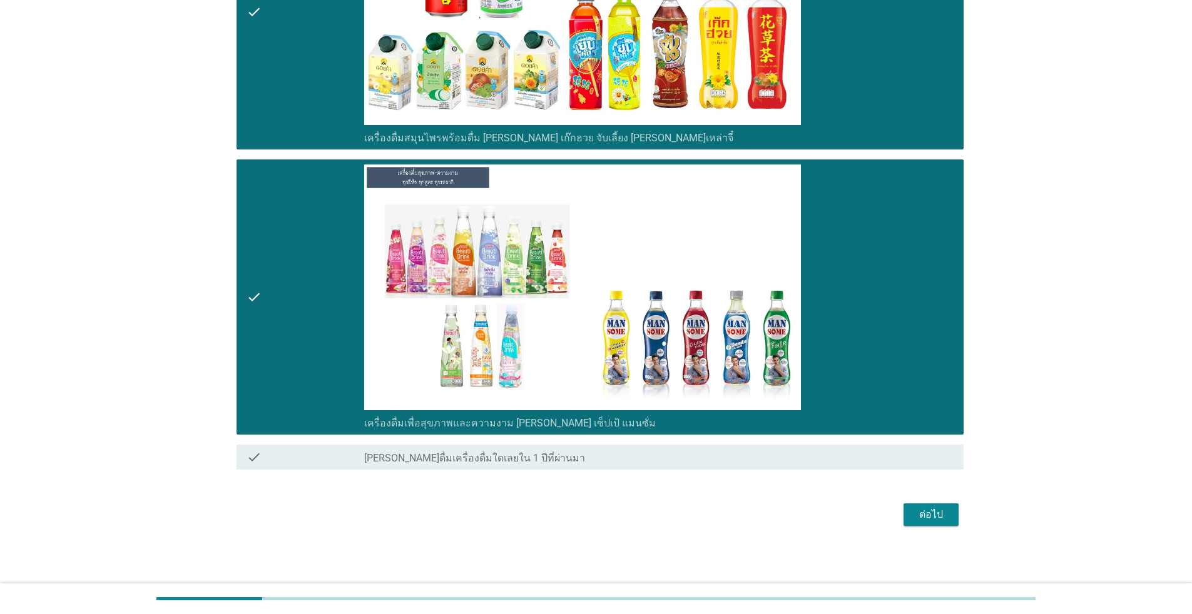
scroll to position [3108, 0]
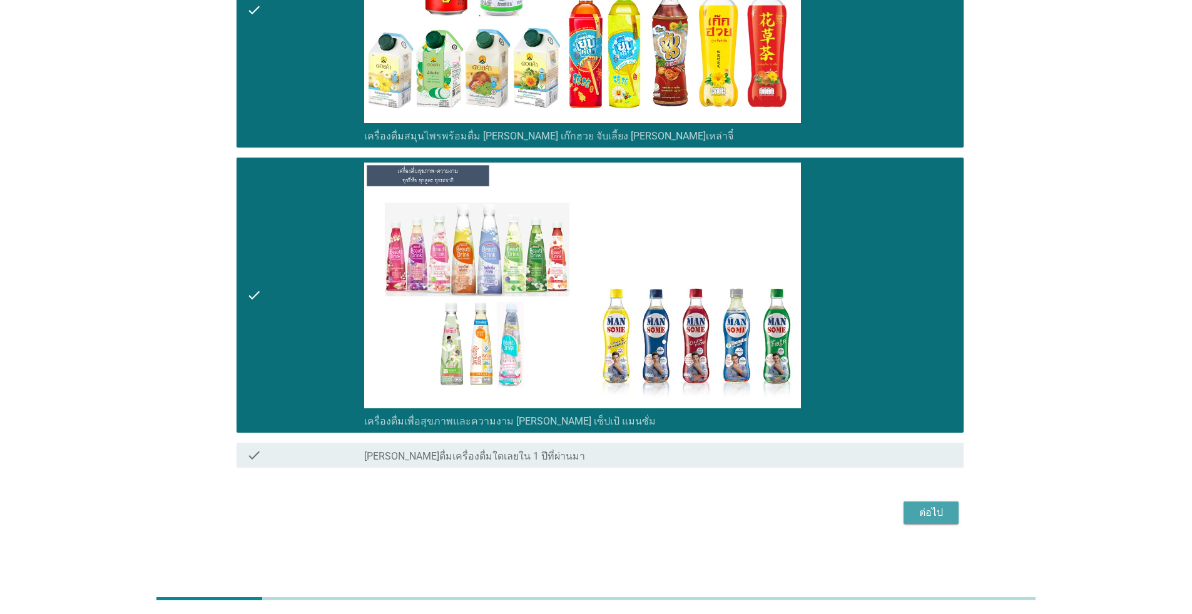
click at [616, 514] on div "ต่อไป" at bounding box center [930, 513] width 35 height 15
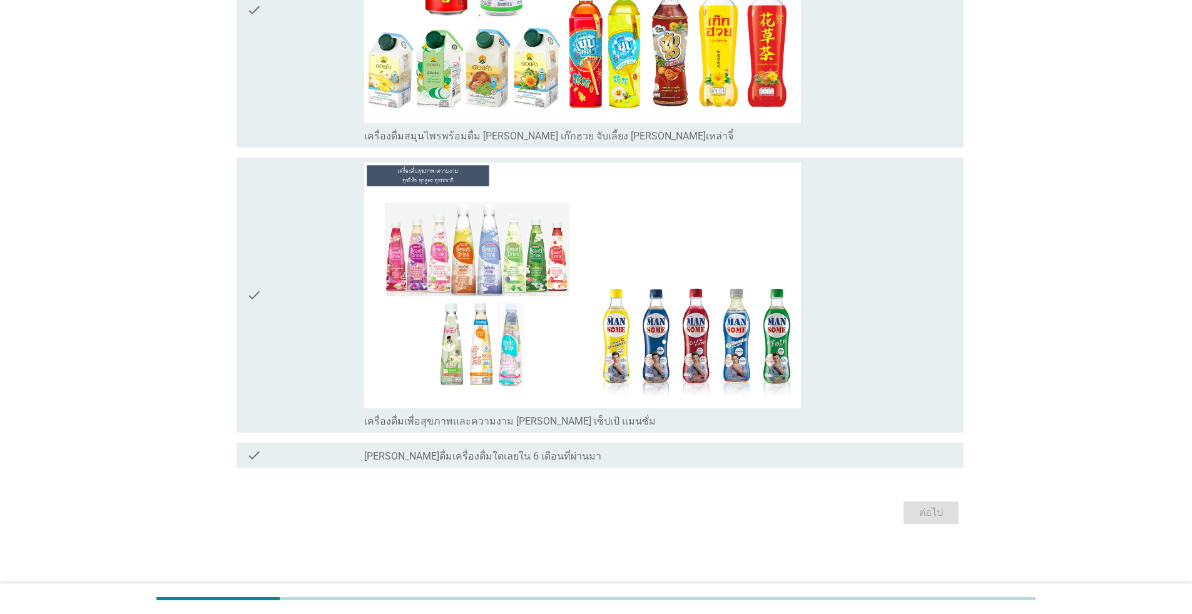
scroll to position [0, 0]
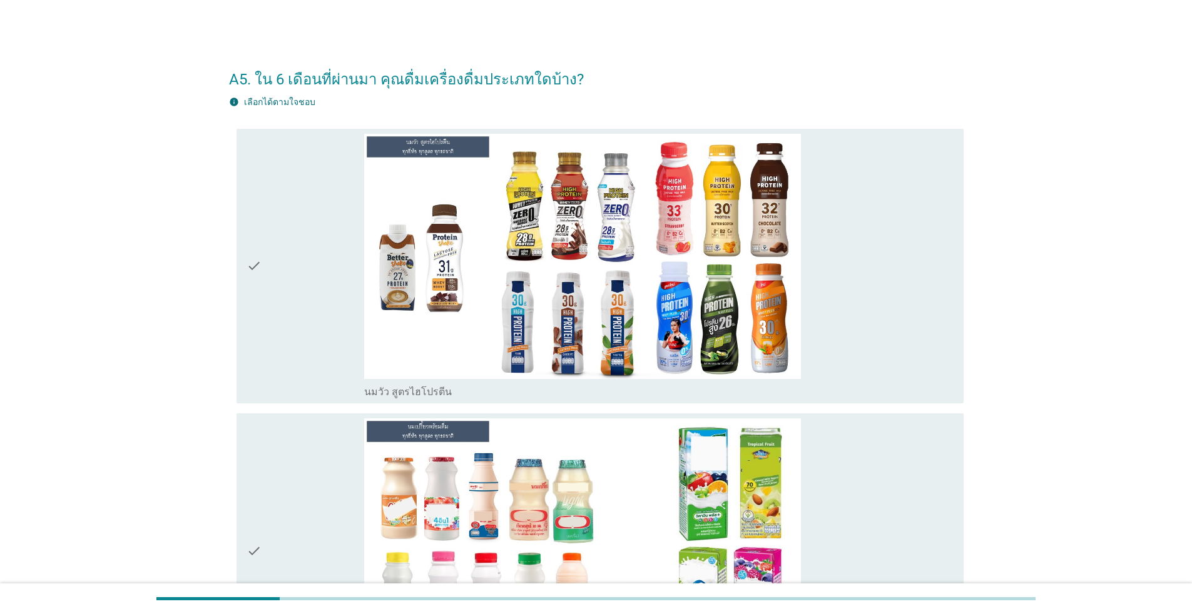
click at [305, 313] on div "check" at bounding box center [306, 266] width 118 height 265
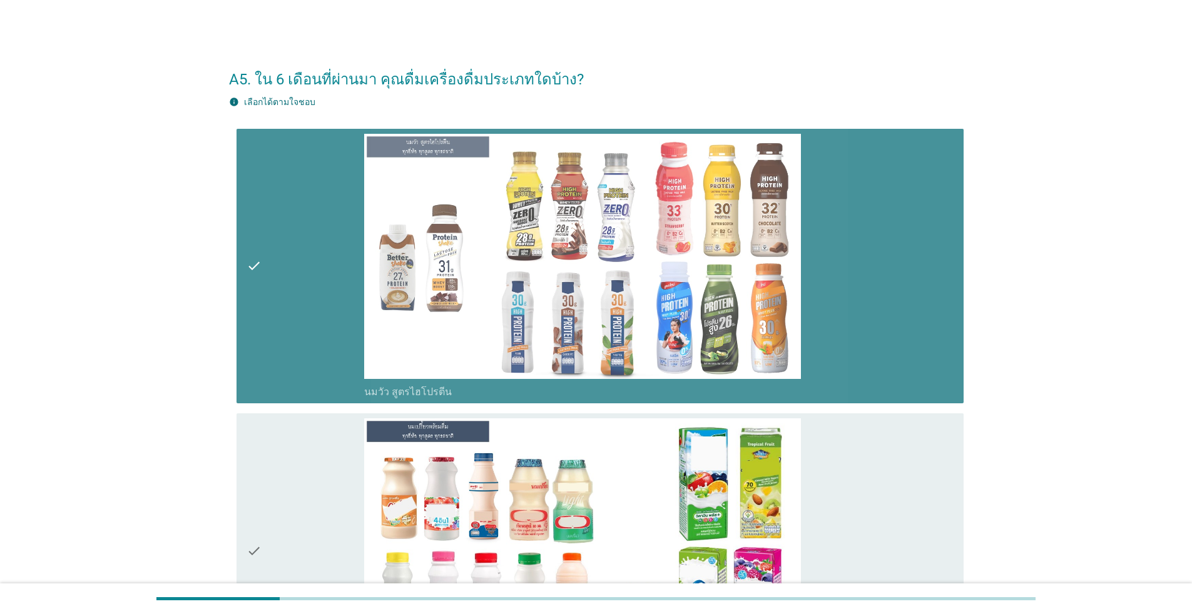
click at [310, 452] on div "check" at bounding box center [306, 551] width 118 height 265
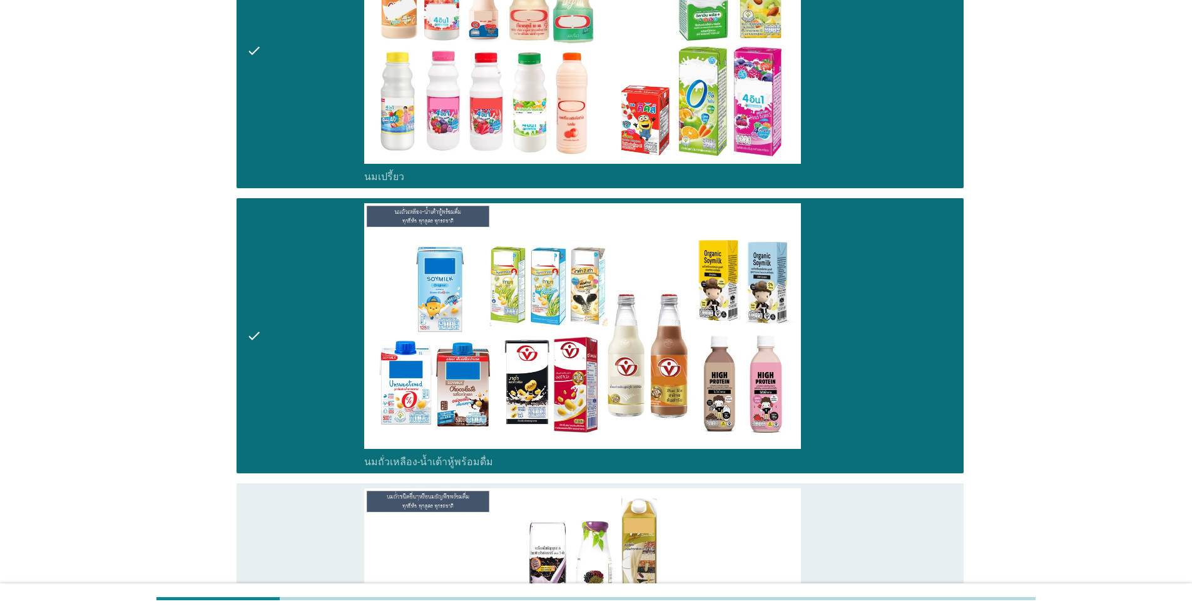
click at [343, 546] on div "check" at bounding box center [306, 621] width 118 height 265
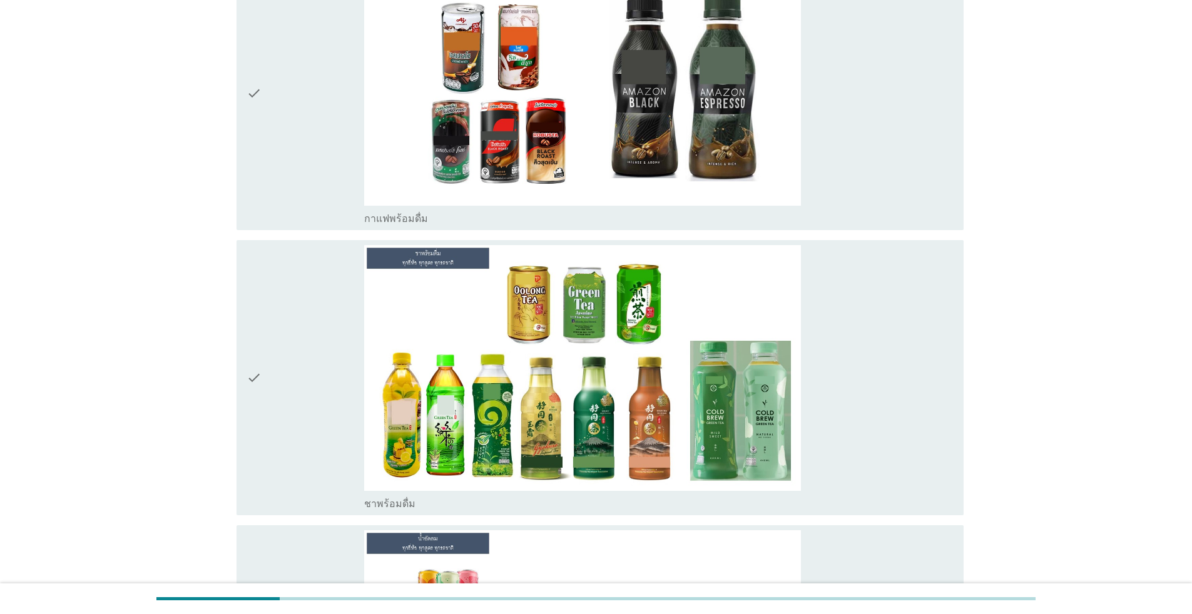
click at [328, 184] on div "check" at bounding box center [306, 93] width 118 height 265
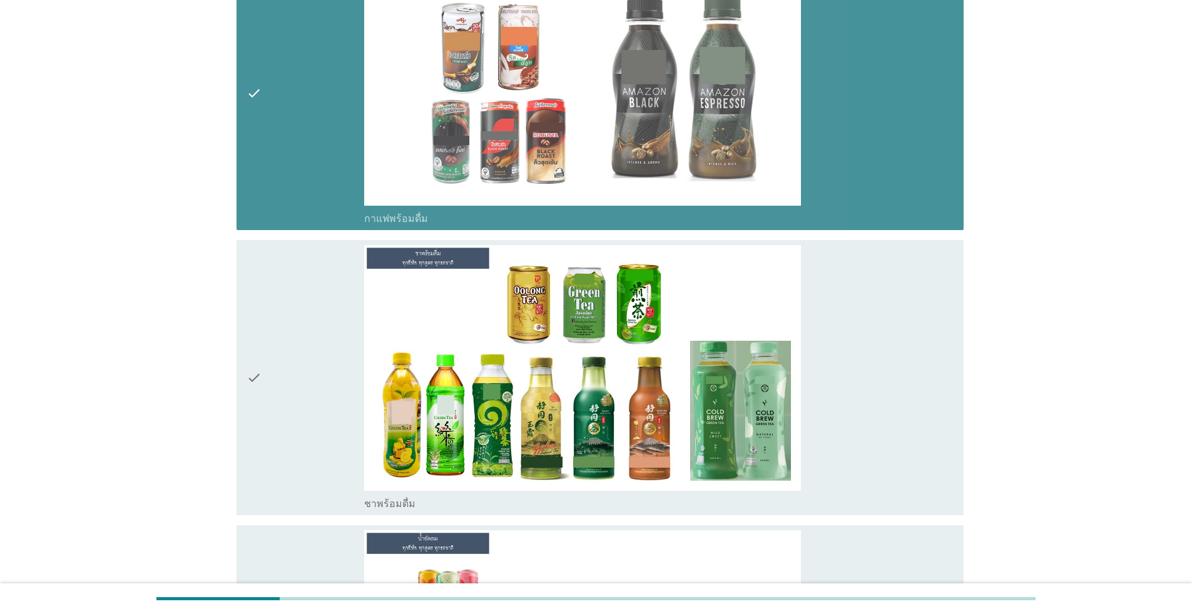
click at [290, 397] on div "check" at bounding box center [306, 377] width 118 height 265
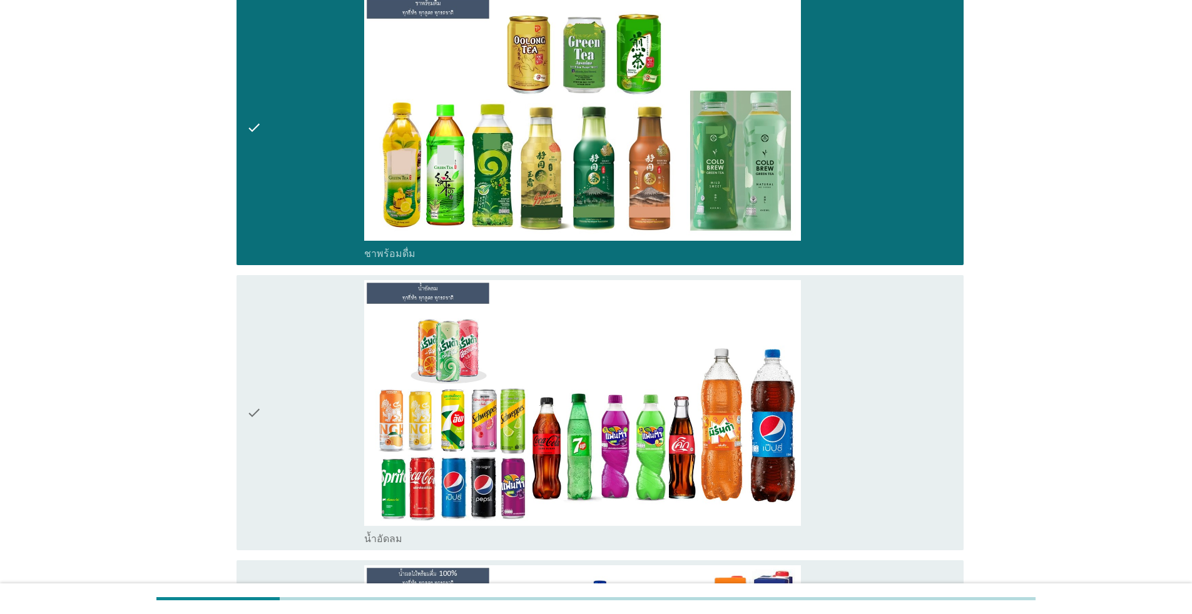
click at [290, 404] on div "check" at bounding box center [306, 412] width 118 height 265
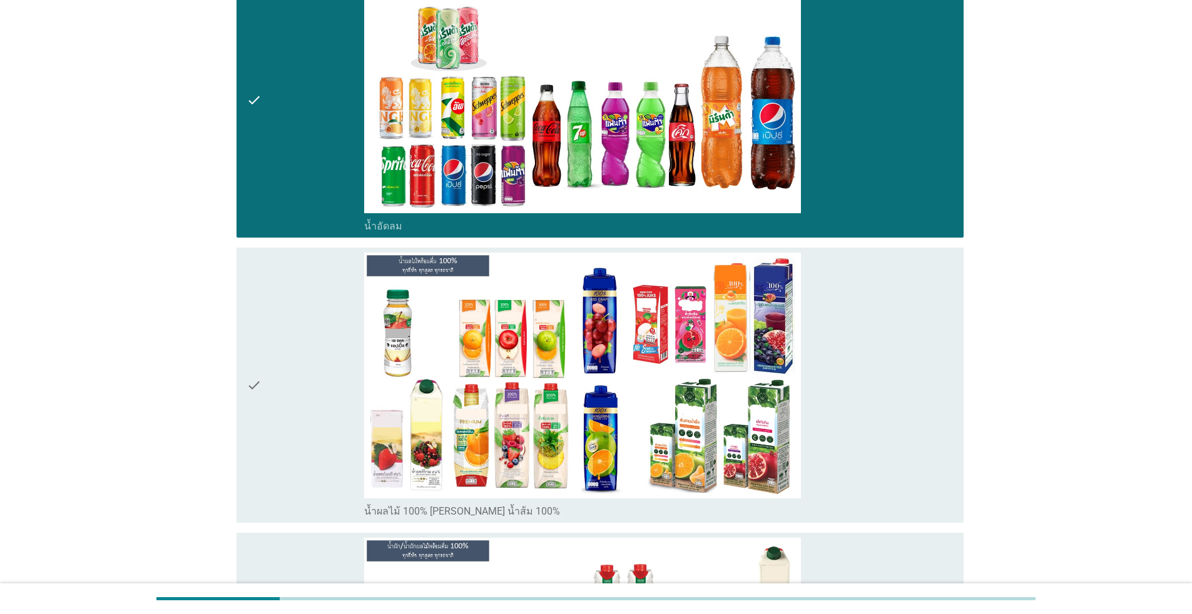
click at [302, 438] on div "check" at bounding box center [306, 385] width 118 height 265
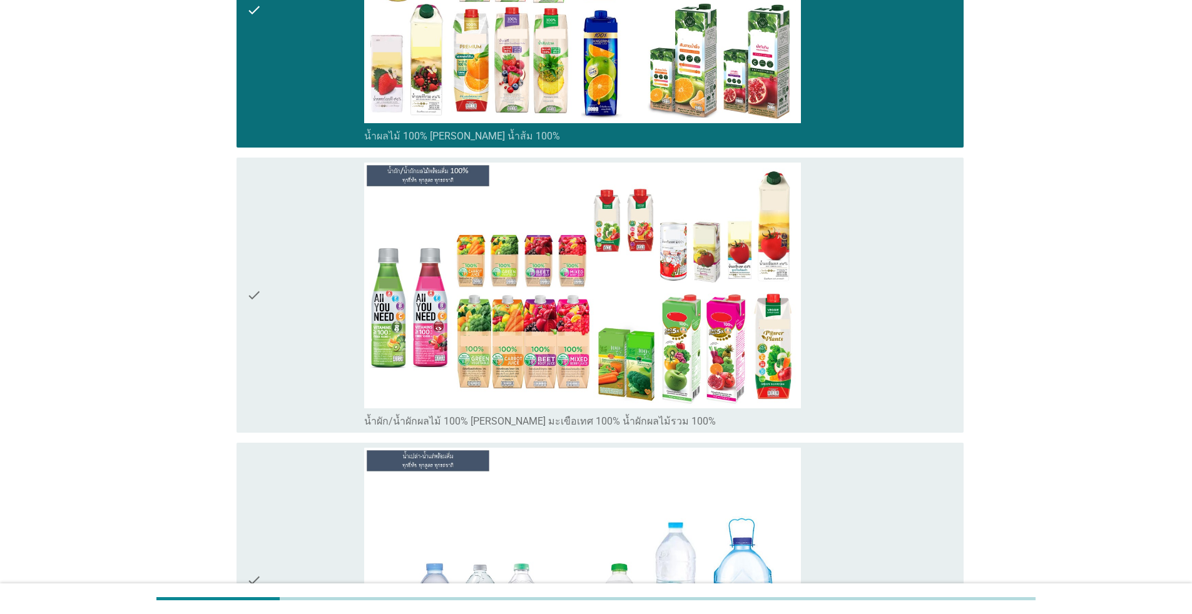
click at [302, 385] on div "check" at bounding box center [306, 295] width 118 height 265
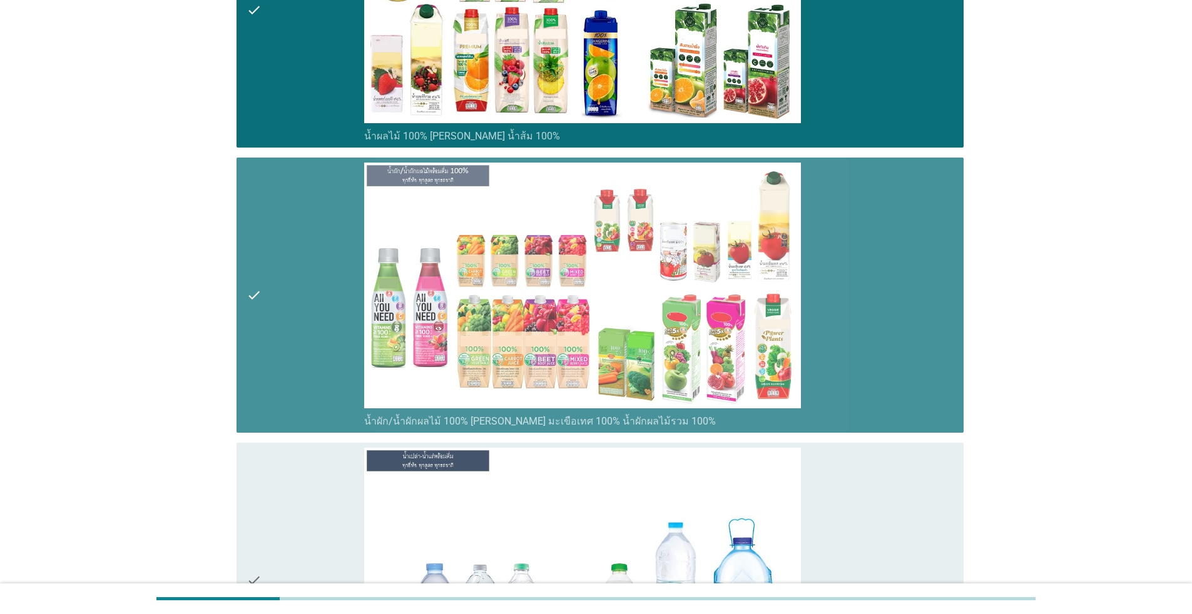
click at [307, 539] on div "check" at bounding box center [306, 580] width 118 height 265
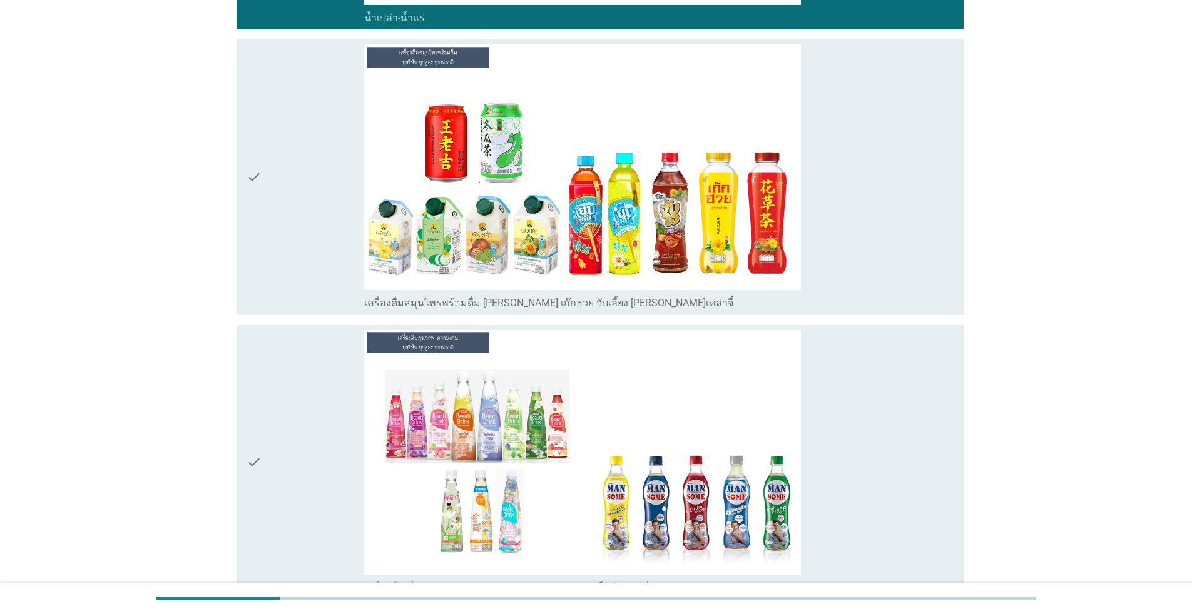
click at [293, 264] on div "check" at bounding box center [306, 176] width 118 height 265
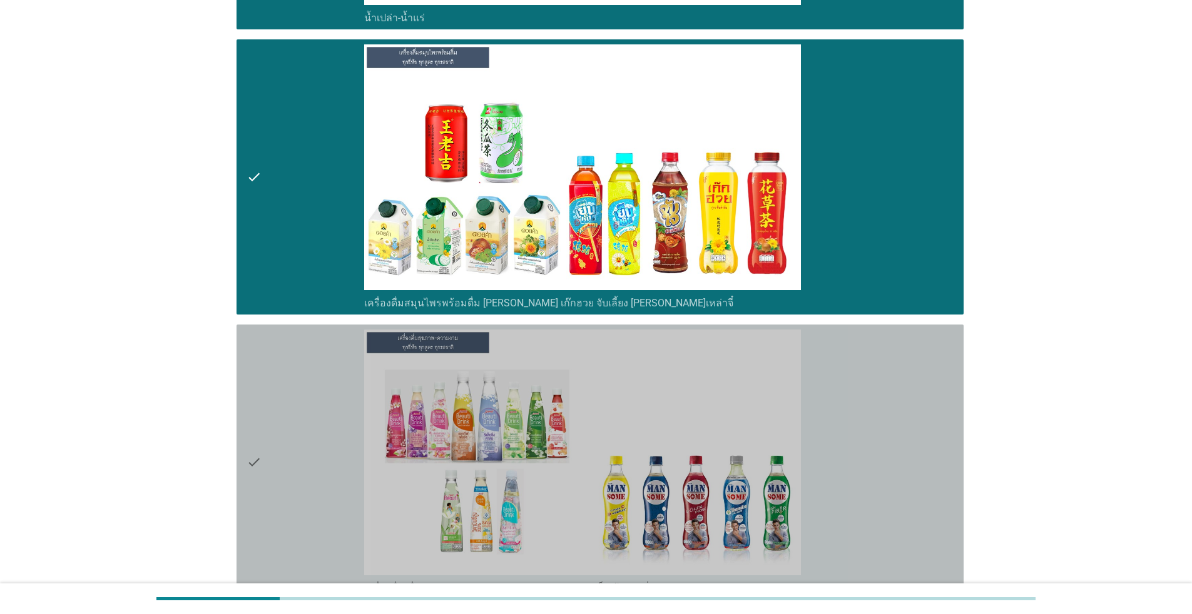
click at [277, 423] on div "check" at bounding box center [306, 462] width 118 height 265
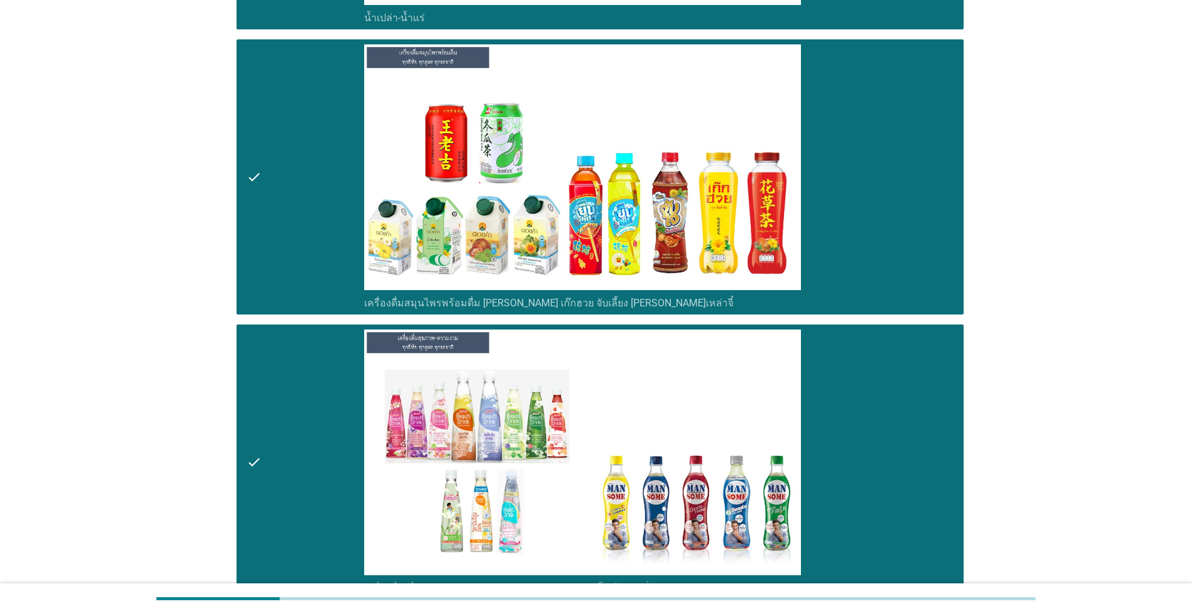
scroll to position [3108, 0]
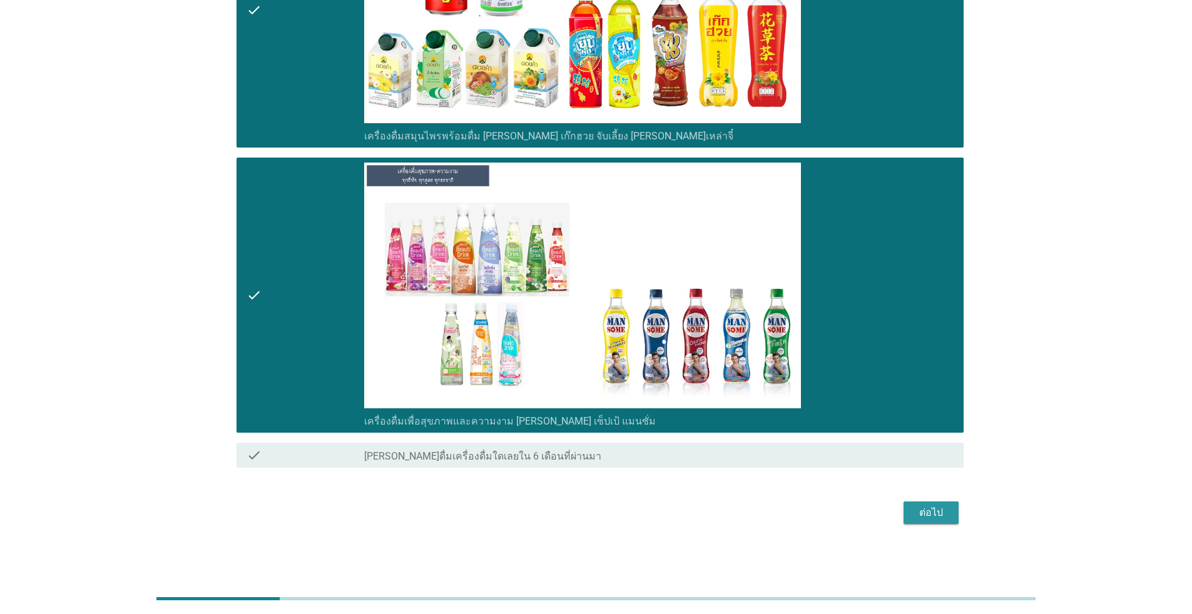
click at [616, 509] on div "ต่อไป" at bounding box center [930, 513] width 35 height 15
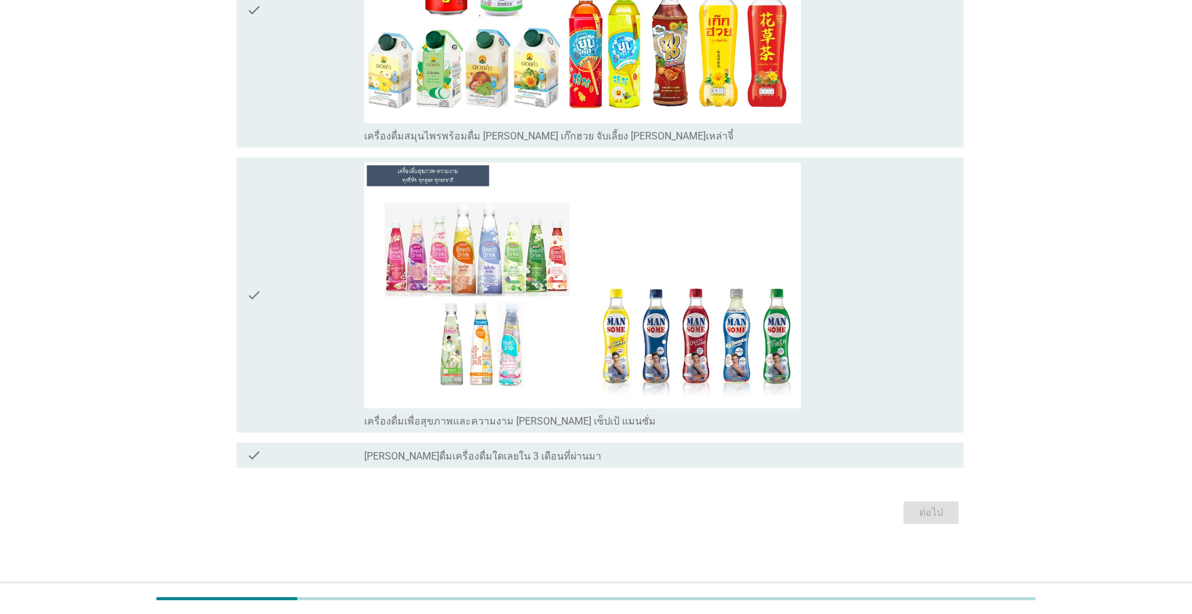
scroll to position [0, 0]
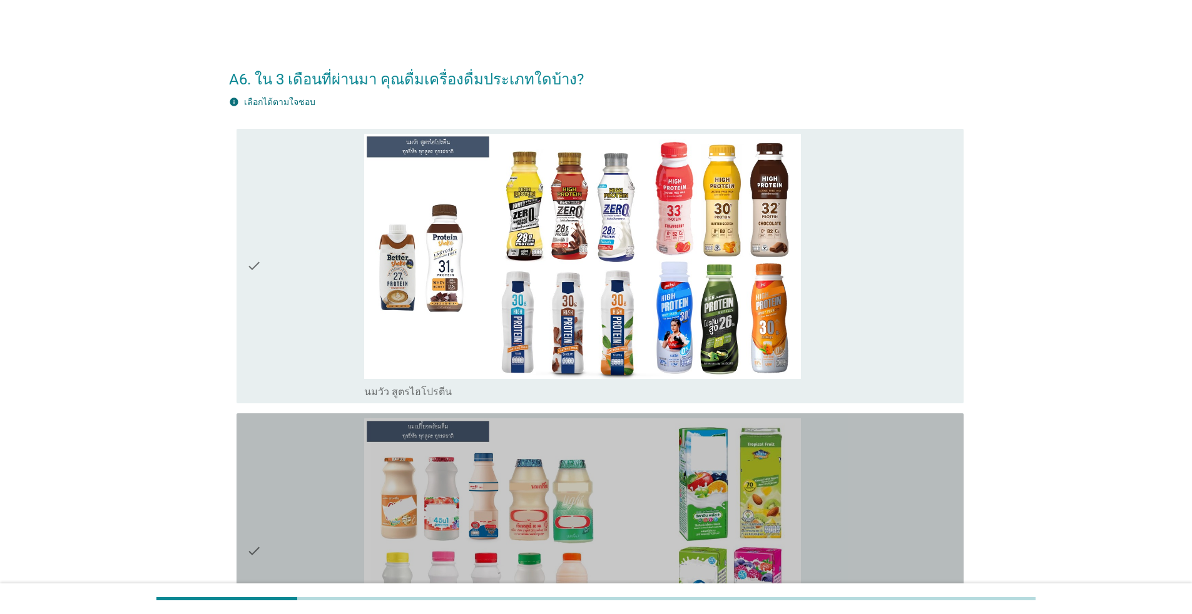
click at [328, 498] on div "check" at bounding box center [306, 551] width 118 height 265
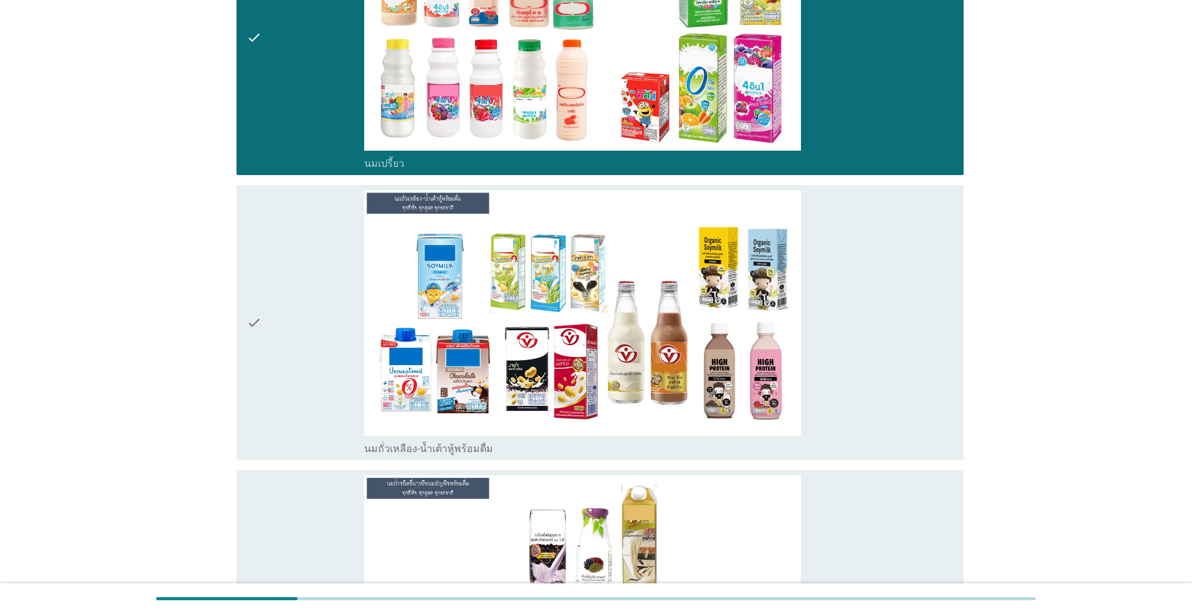
scroll to position [751, 0]
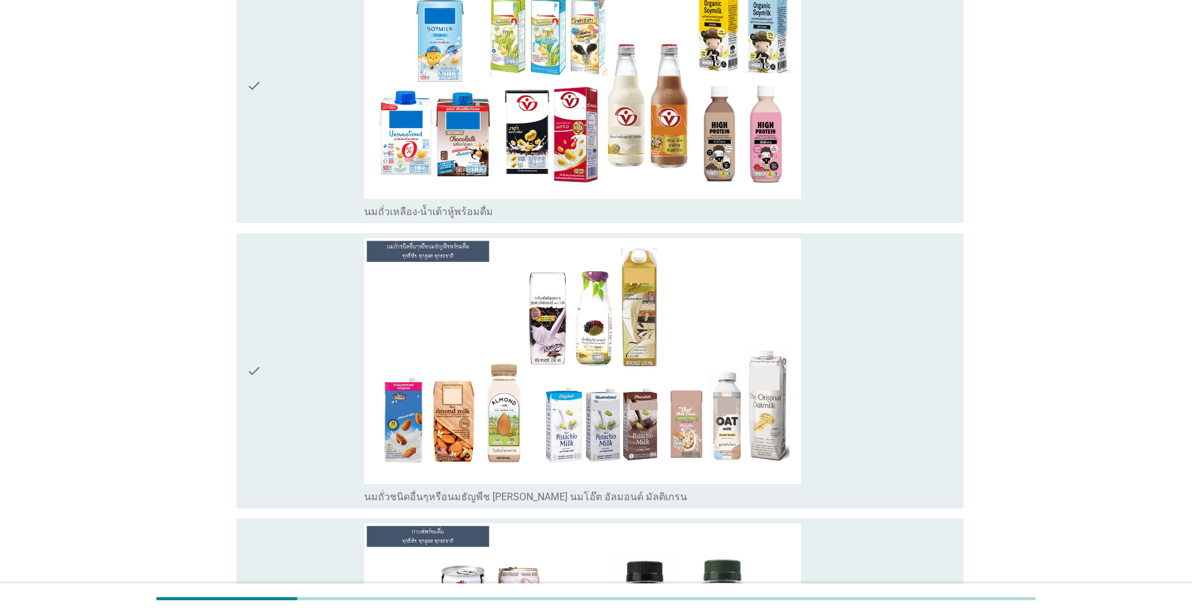
click at [319, 412] on div "check" at bounding box center [306, 370] width 118 height 265
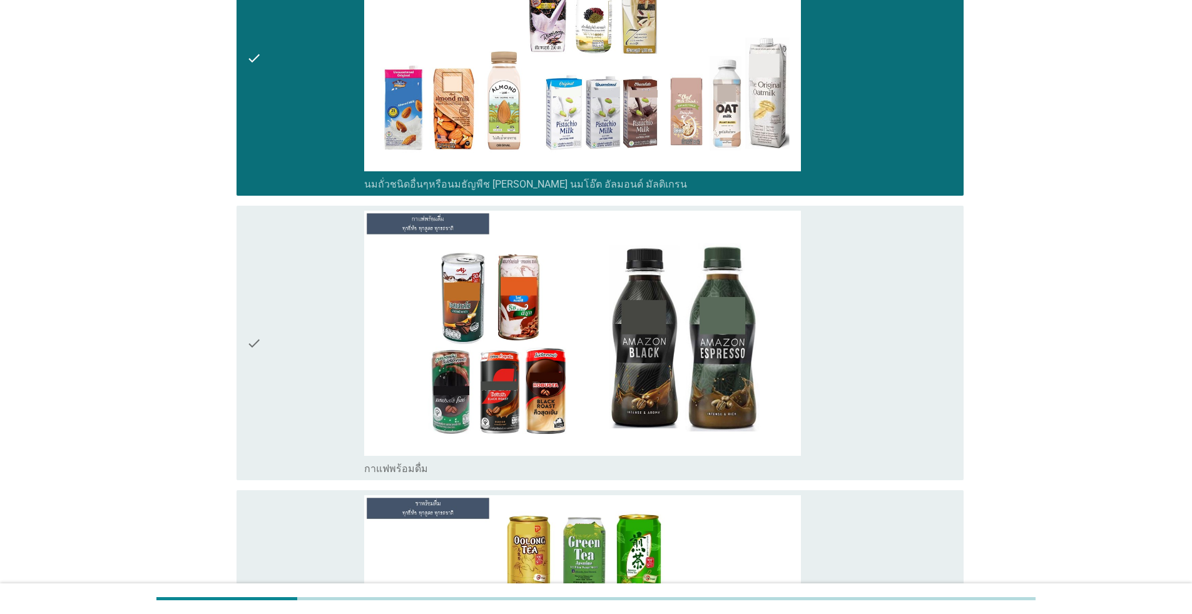
scroll to position [1314, 0]
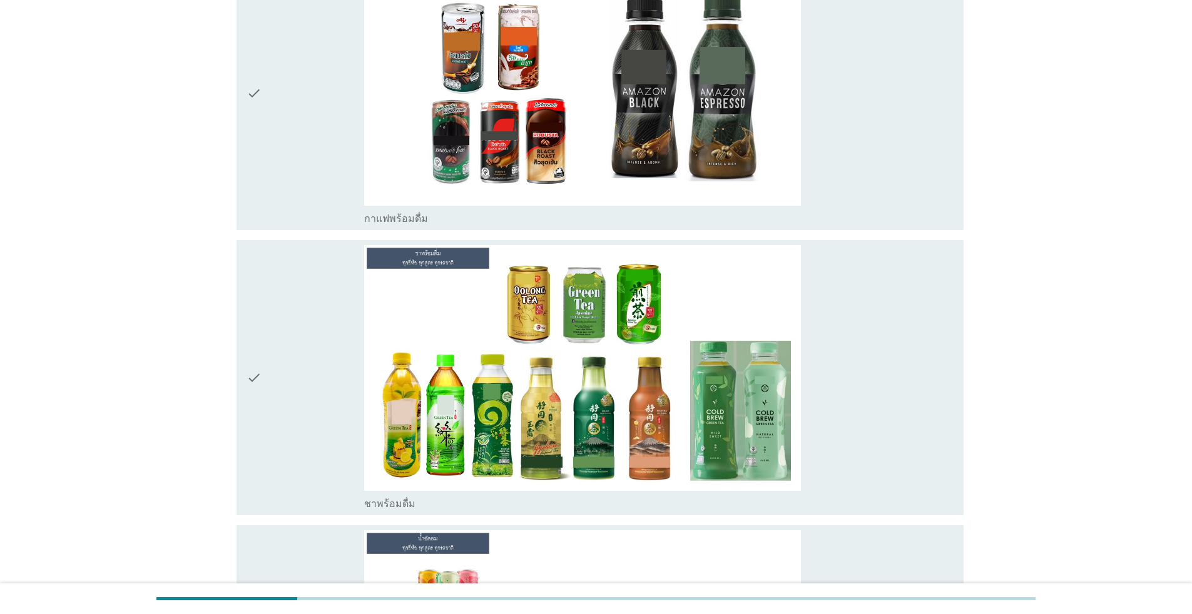
click at [317, 160] on div "check" at bounding box center [306, 93] width 118 height 265
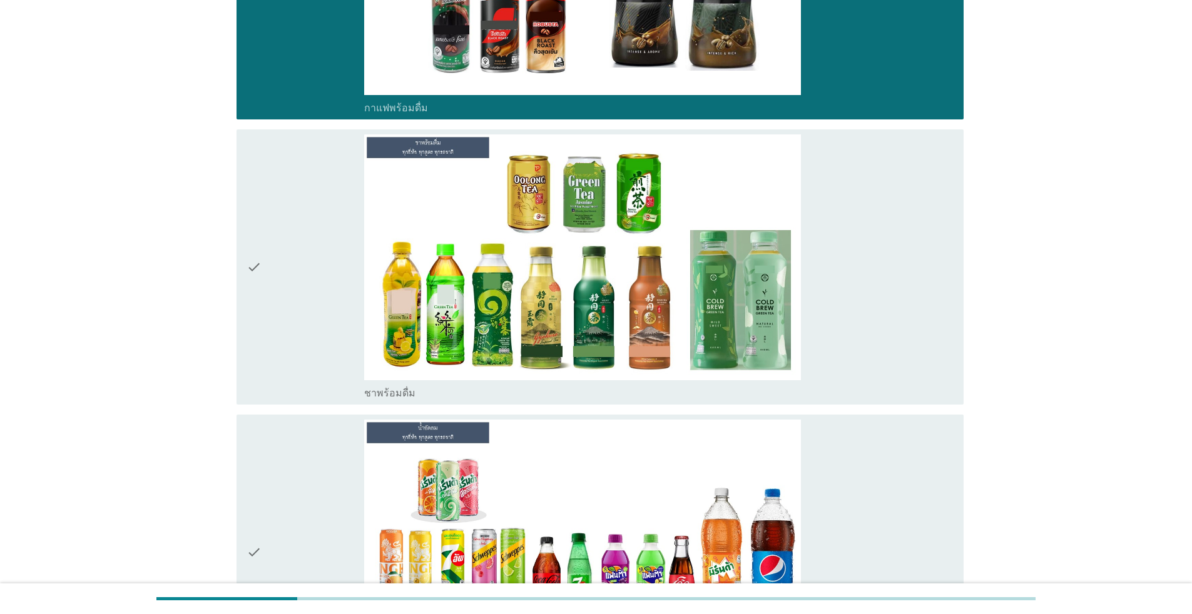
scroll to position [1627, 0]
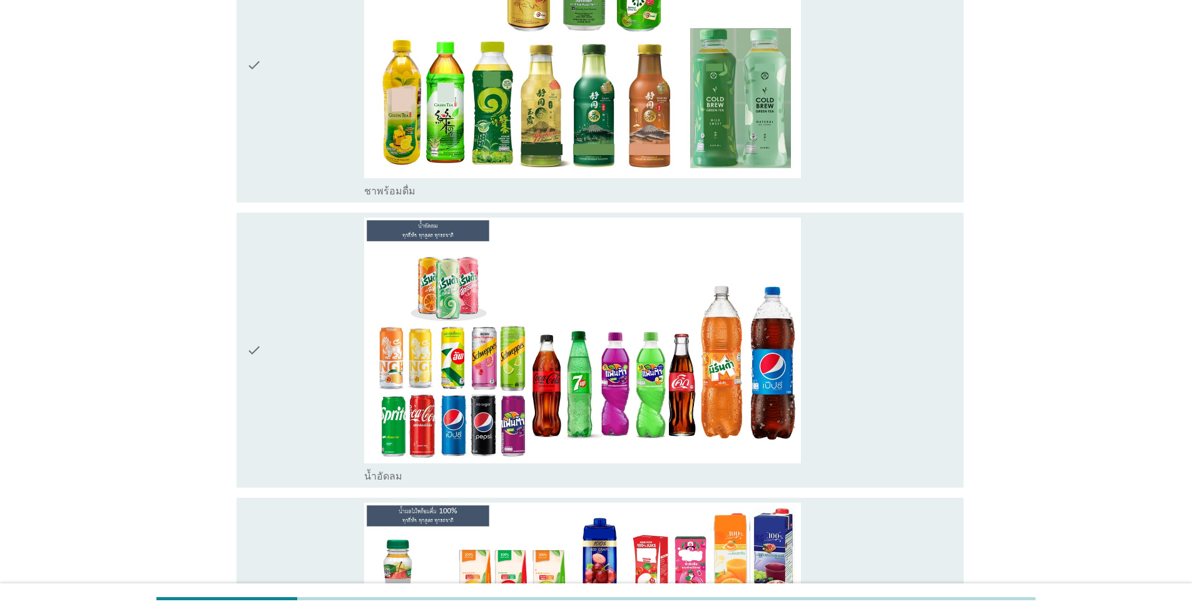
click at [303, 277] on div "check" at bounding box center [306, 350] width 118 height 265
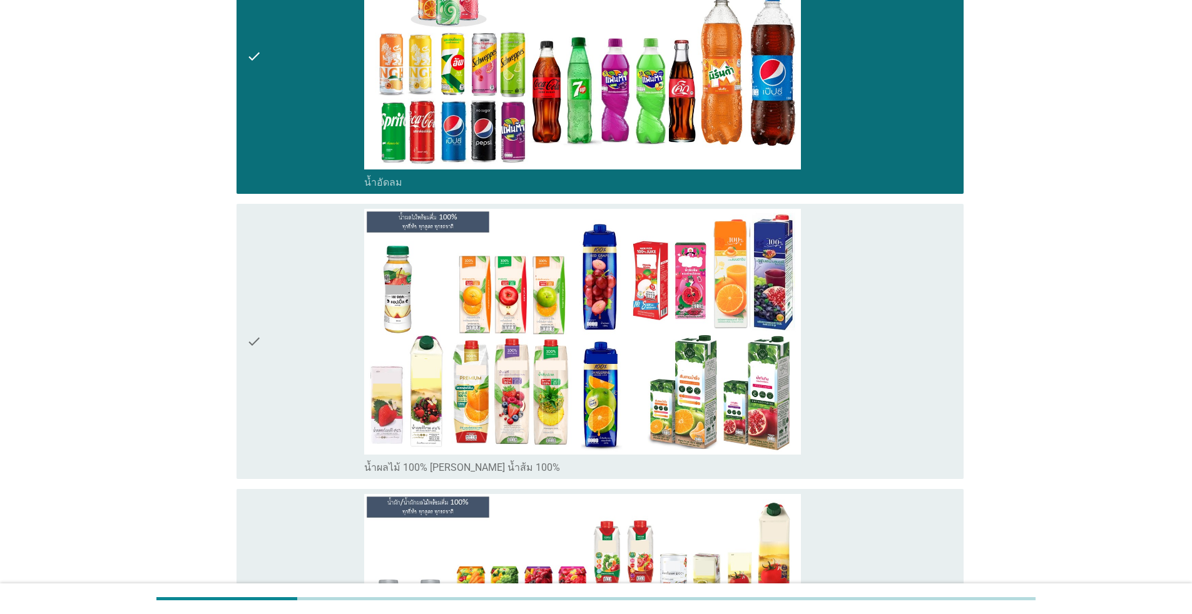
scroll to position [2002, 0]
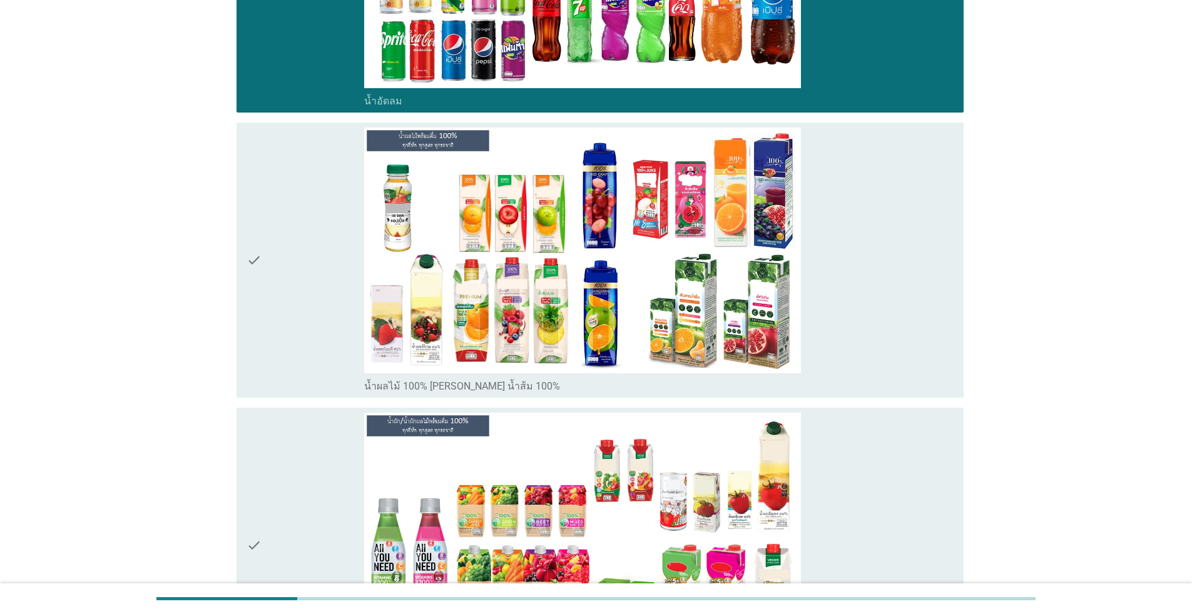
click at [304, 277] on div "check" at bounding box center [306, 260] width 118 height 265
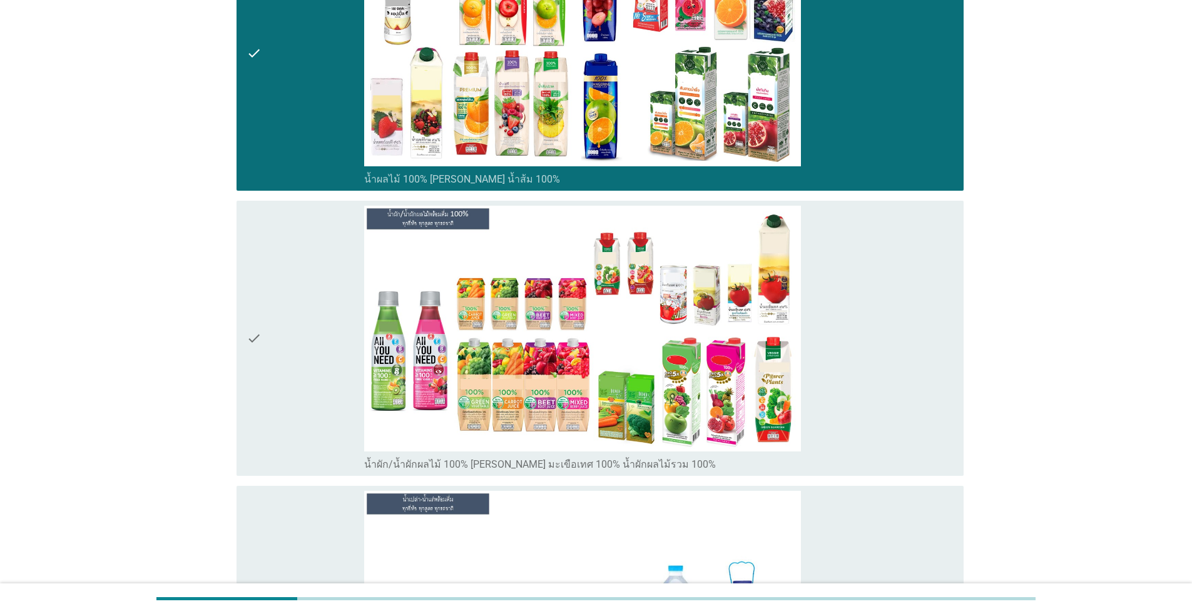
scroll to position [2252, 0]
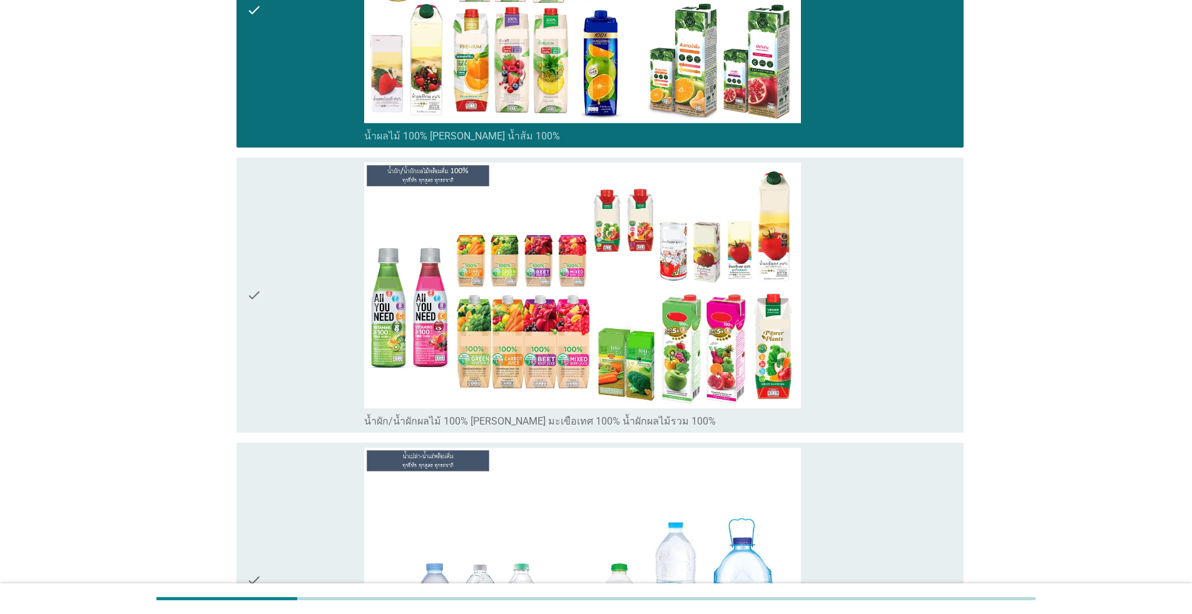
click at [310, 86] on div "check" at bounding box center [306, 9] width 118 height 265
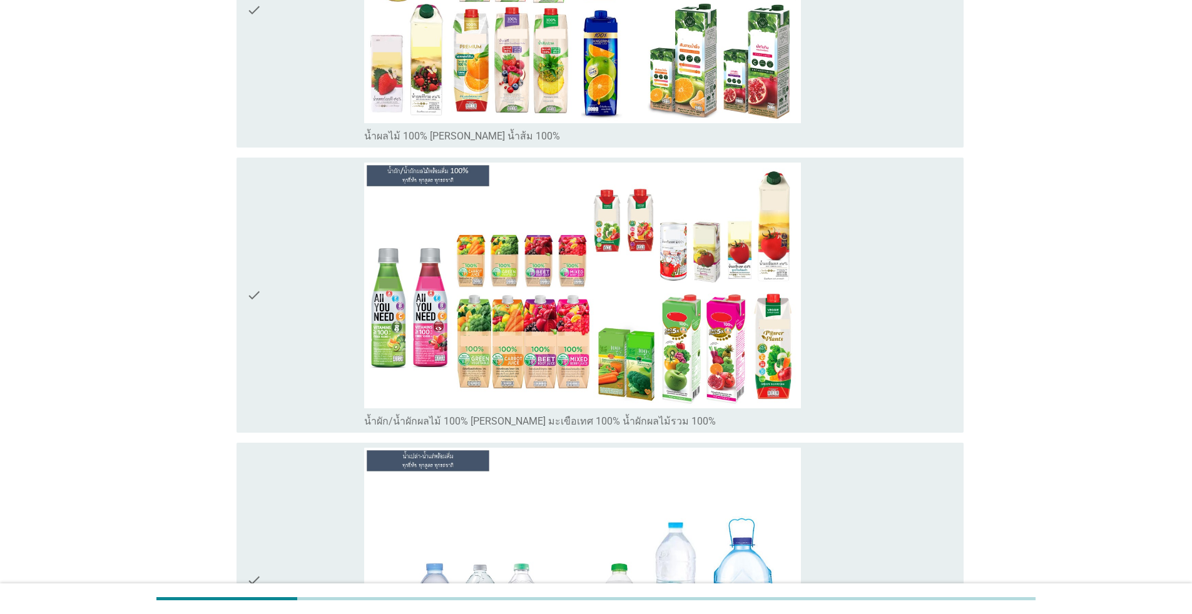
click at [330, 282] on div "check" at bounding box center [306, 295] width 118 height 265
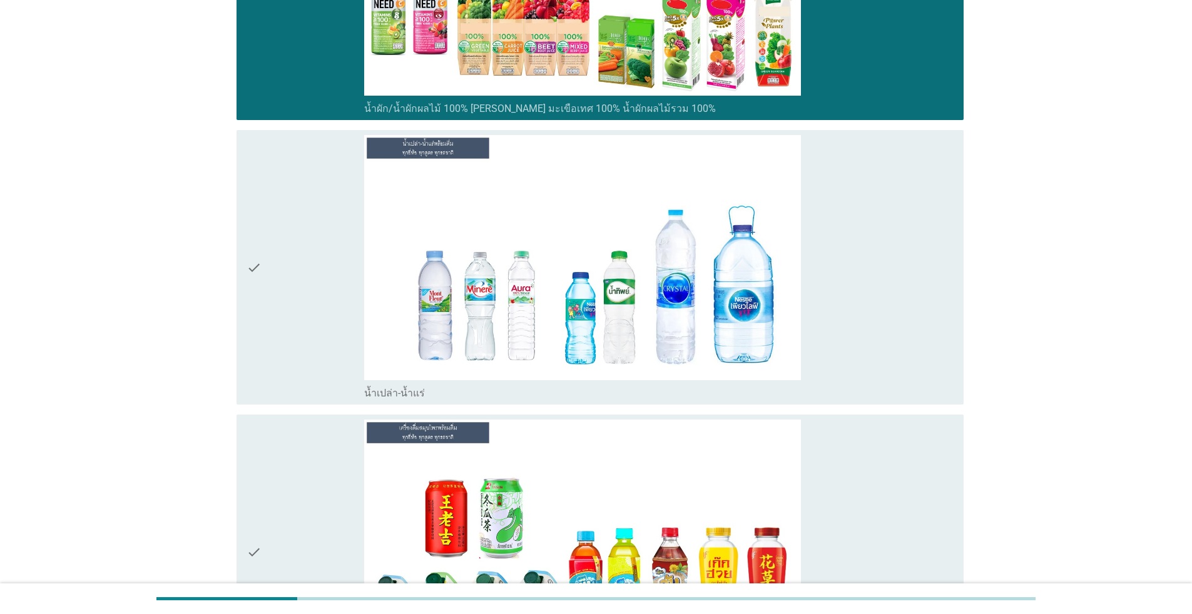
click at [336, 289] on div "check" at bounding box center [306, 267] width 118 height 265
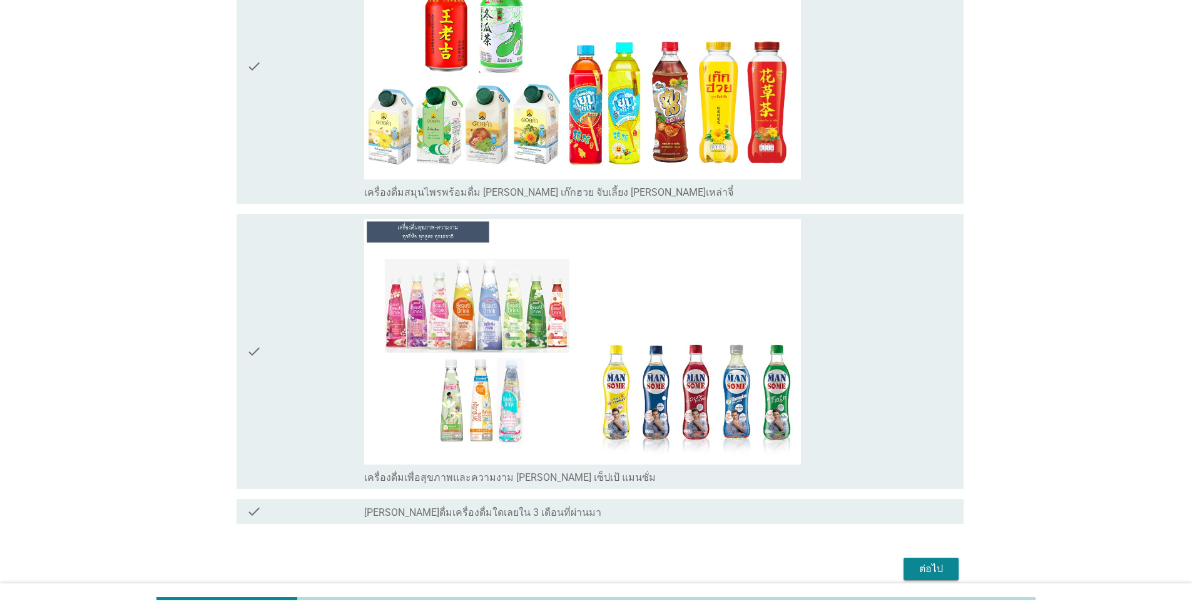
scroll to position [3066, 0]
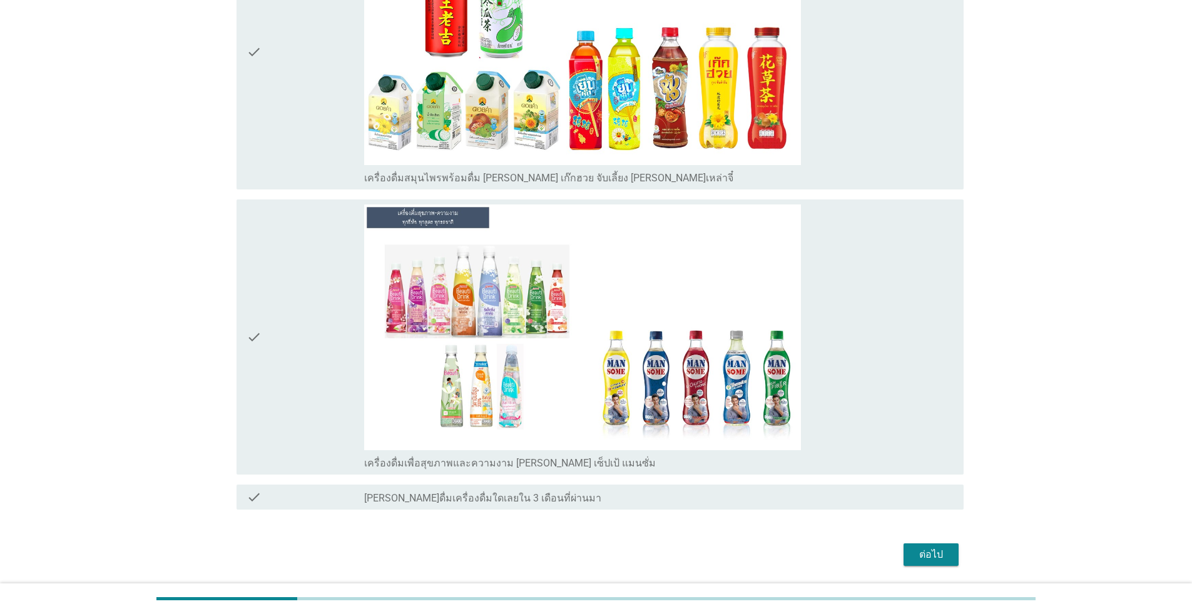
click at [335, 288] on div "check" at bounding box center [306, 337] width 118 height 265
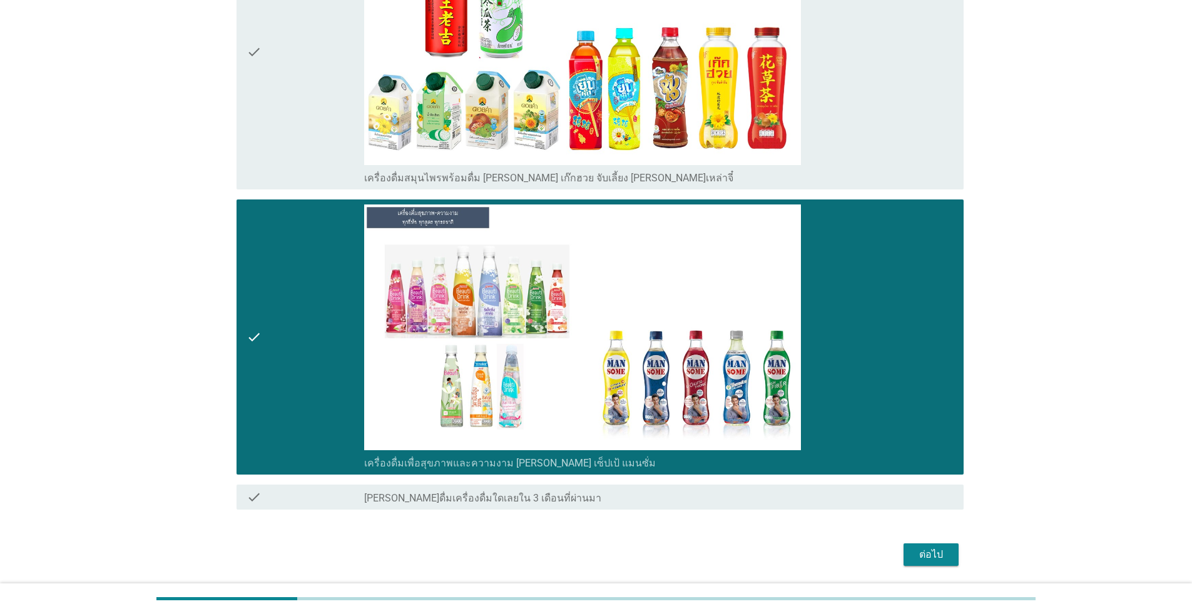
click at [616, 548] on div "ต่อไป" at bounding box center [930, 554] width 35 height 15
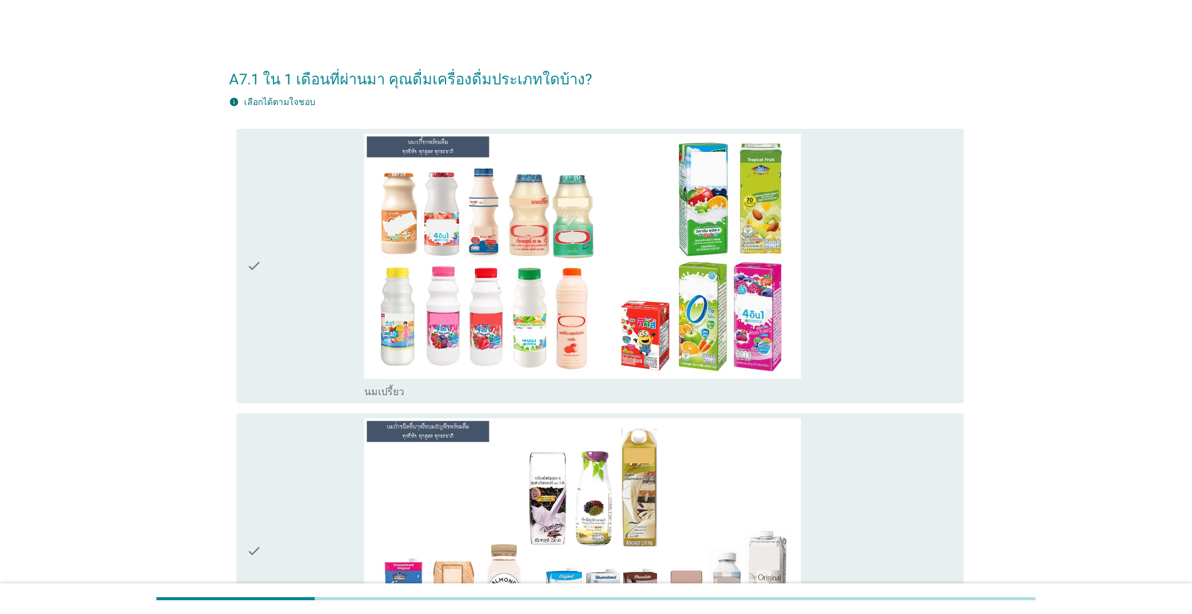
click at [301, 277] on div "check" at bounding box center [306, 266] width 118 height 265
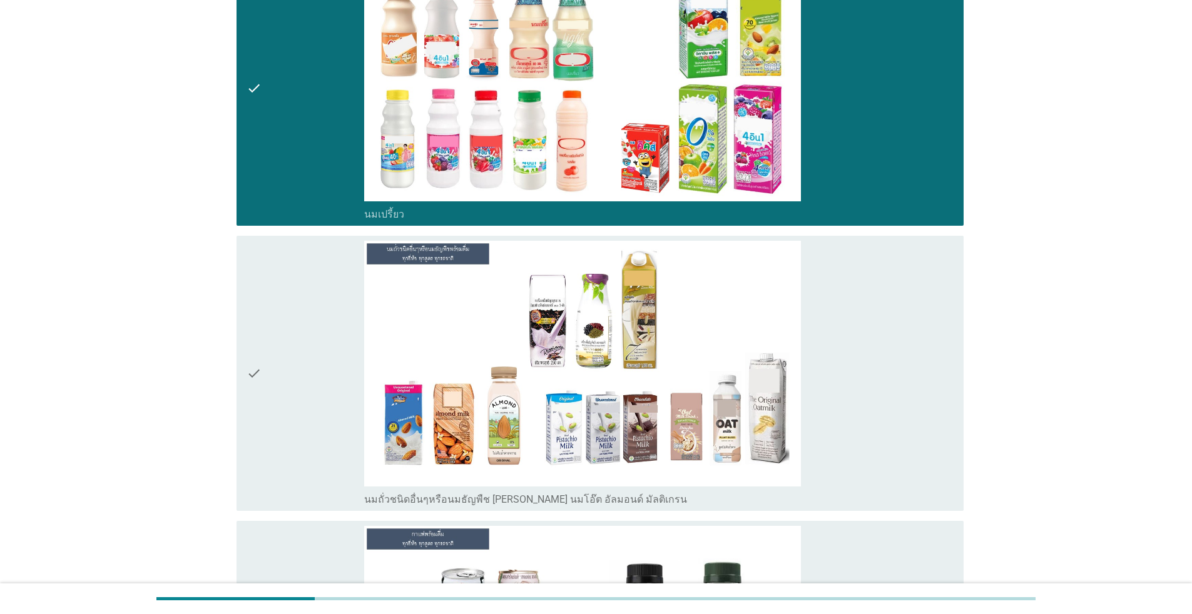
scroll to position [438, 0]
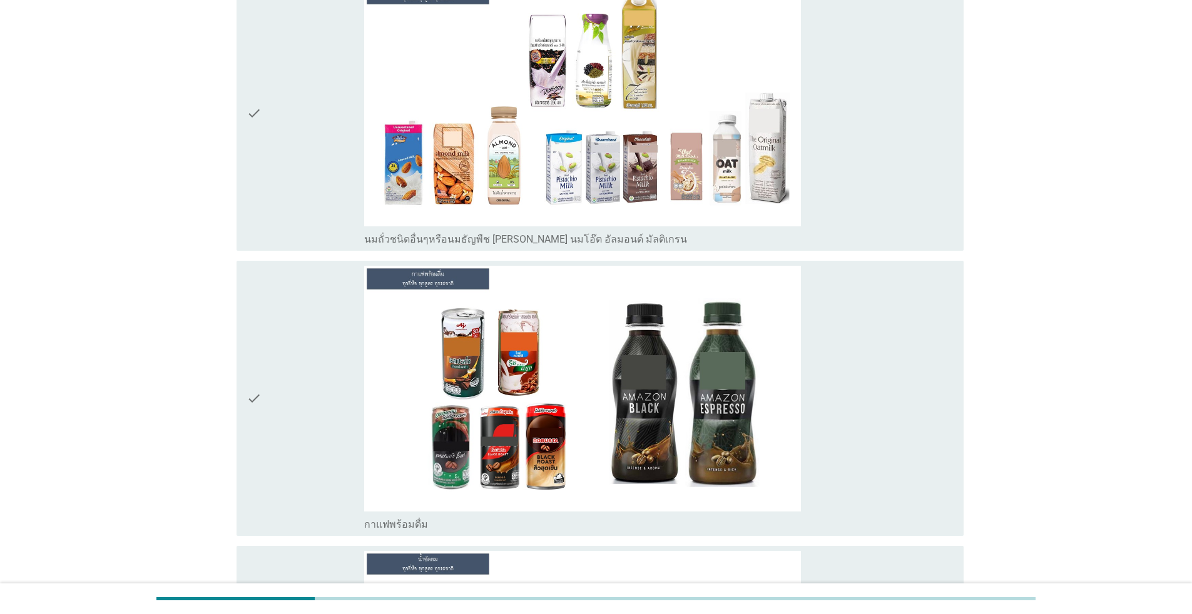
click at [309, 408] on div "check" at bounding box center [306, 398] width 118 height 265
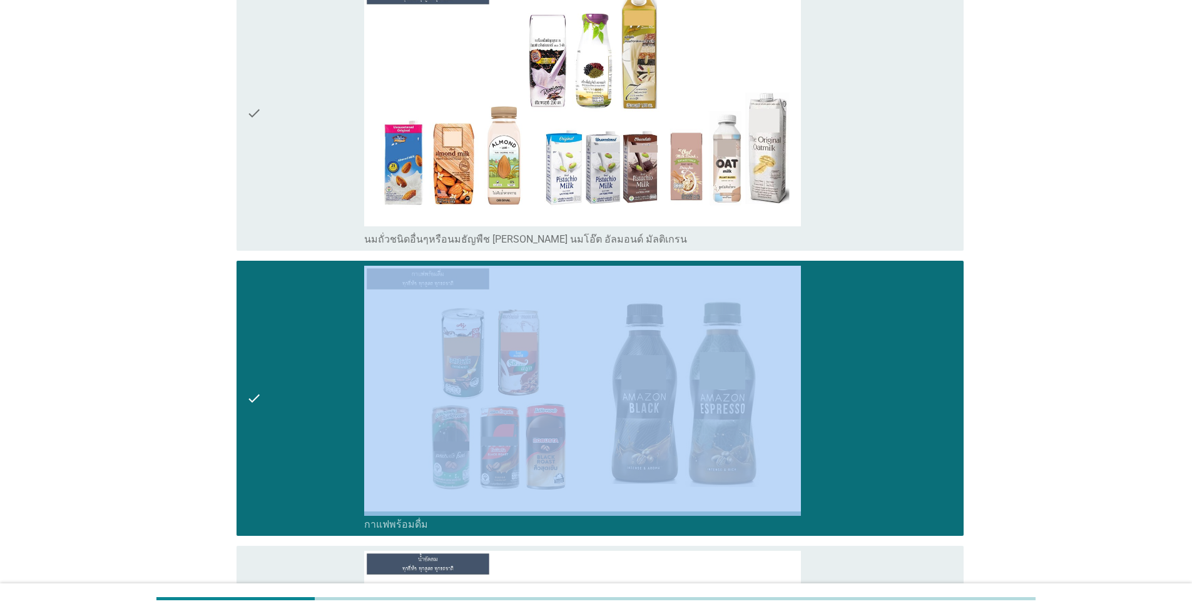
click at [309, 408] on div "check" at bounding box center [306, 398] width 118 height 265
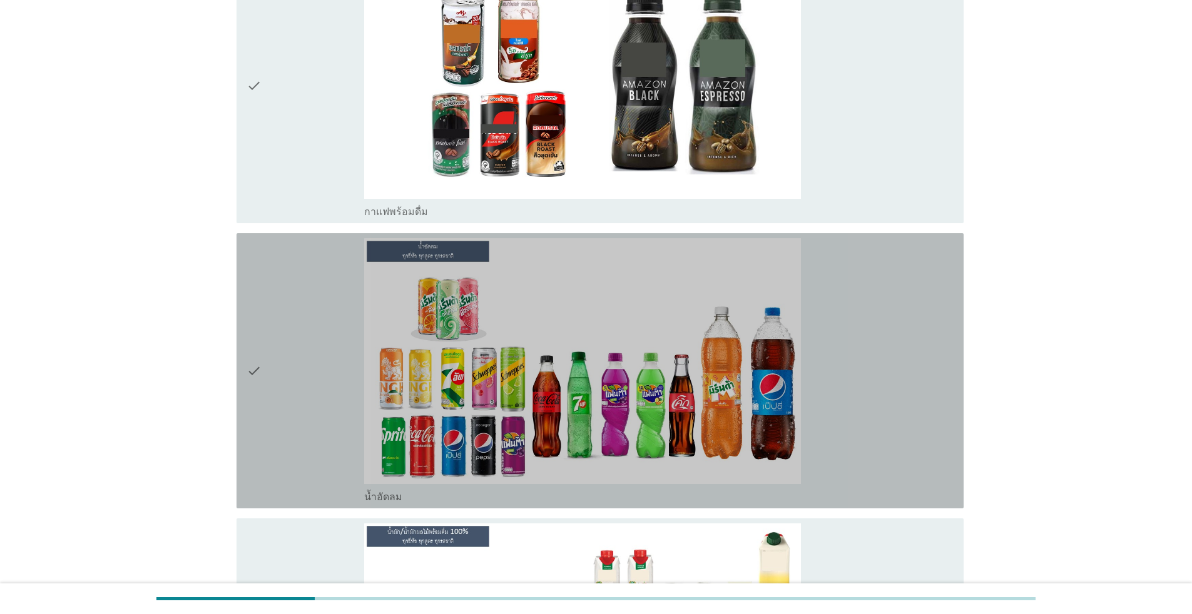
click at [298, 364] on div "check" at bounding box center [306, 370] width 118 height 265
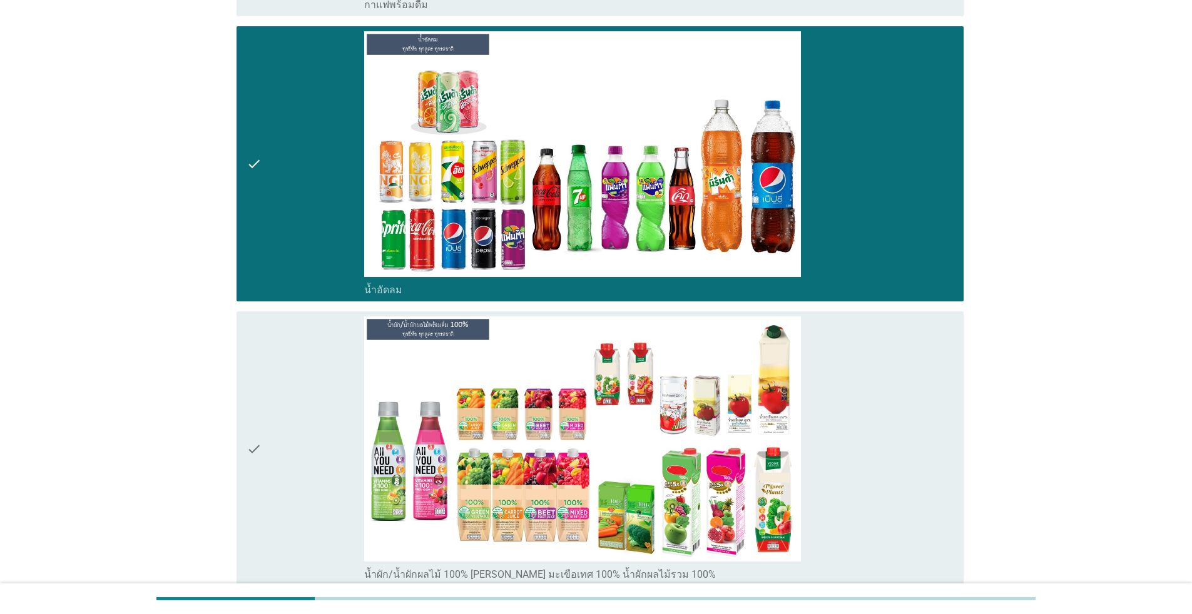
scroll to position [1189, 0]
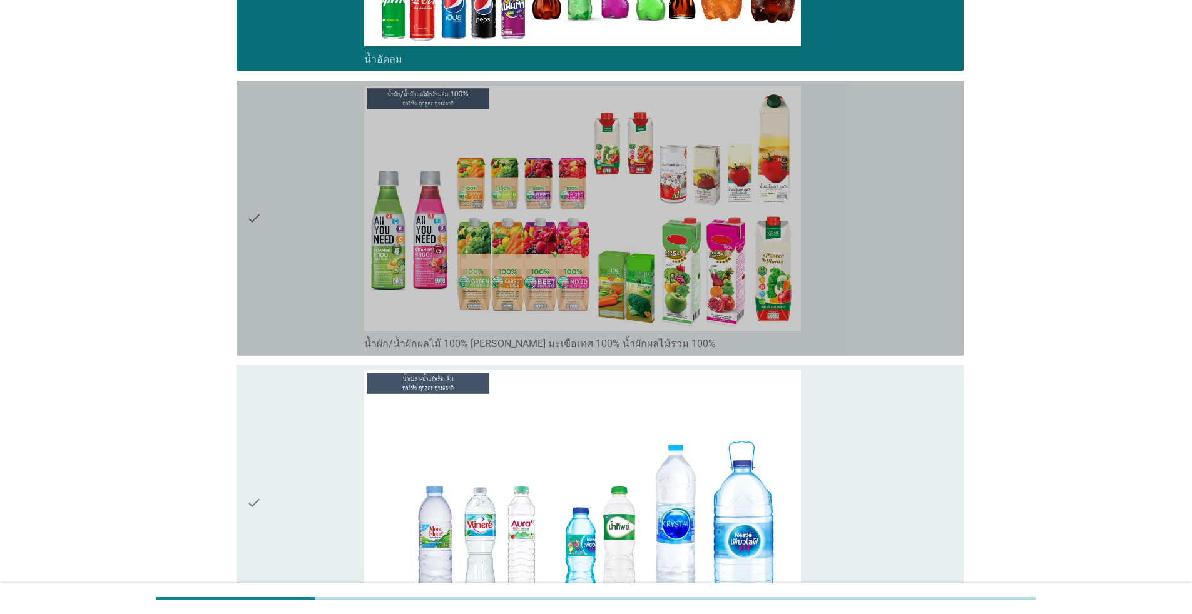
click at [320, 243] on div "check" at bounding box center [306, 218] width 118 height 265
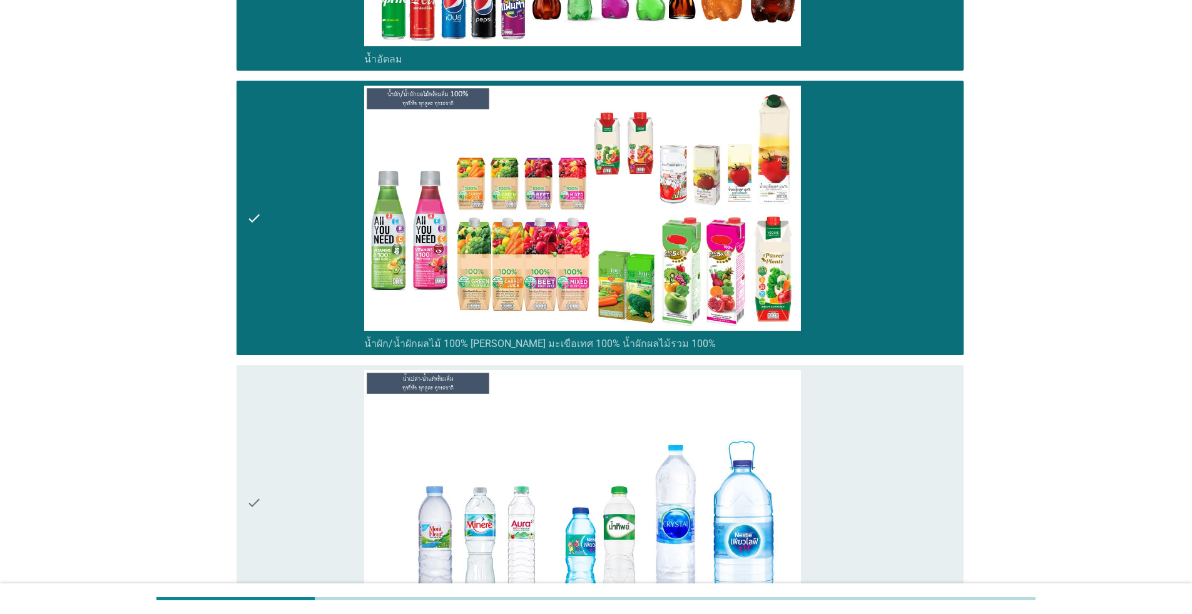
click at [290, 434] on div "check" at bounding box center [306, 502] width 118 height 265
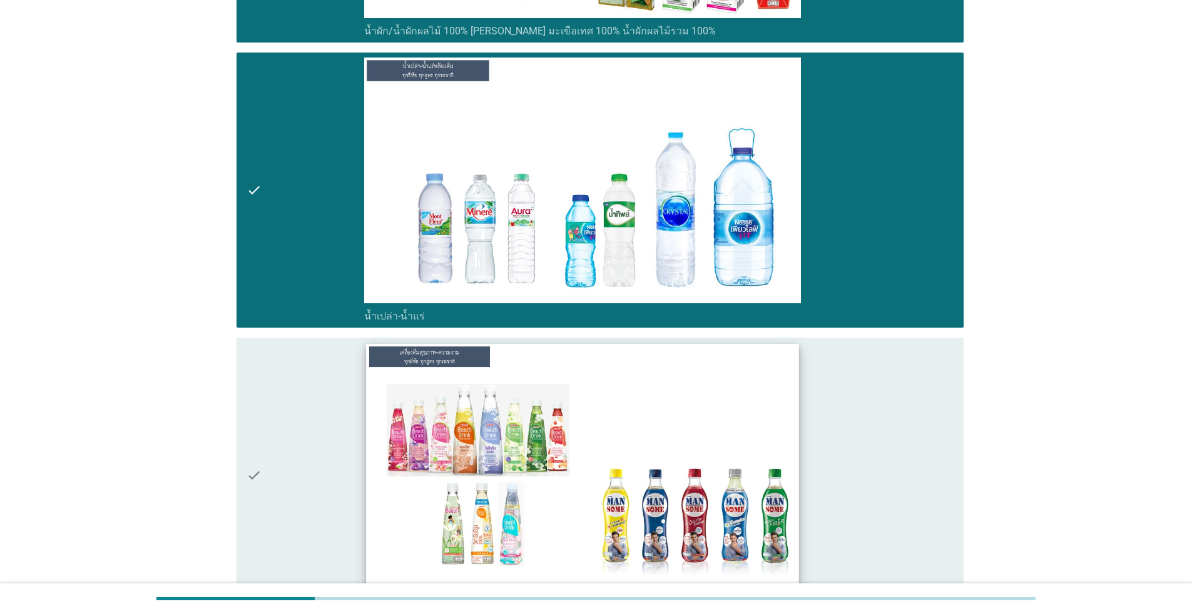
scroll to position [1682, 0]
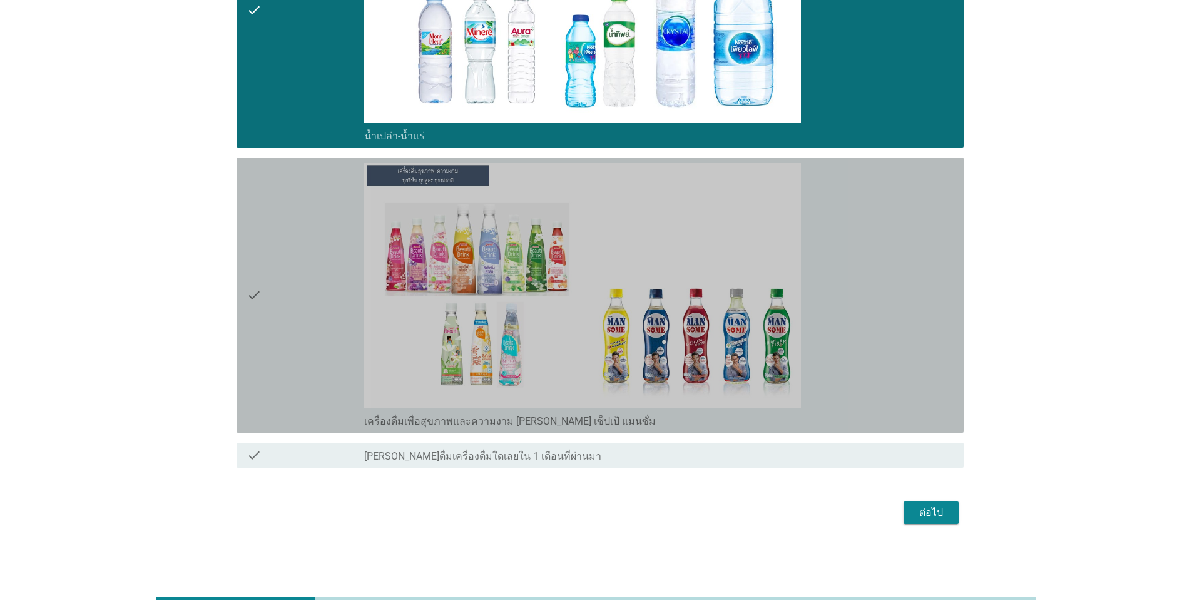
click at [317, 315] on div "check" at bounding box center [306, 295] width 118 height 265
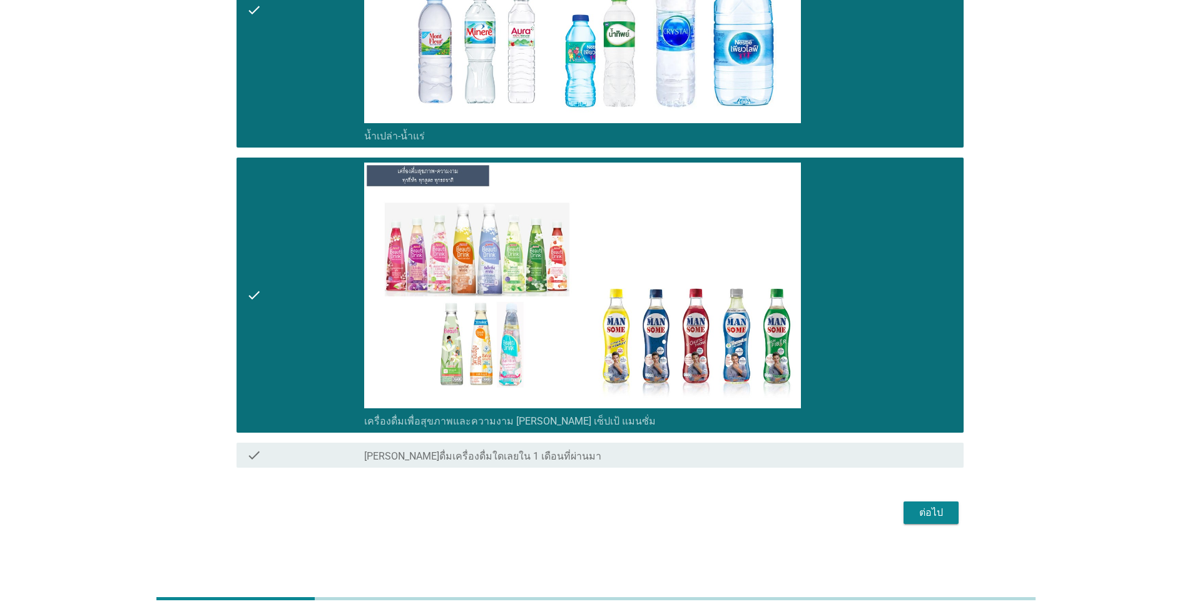
click at [616, 516] on div "ต่อไป" at bounding box center [930, 513] width 35 height 15
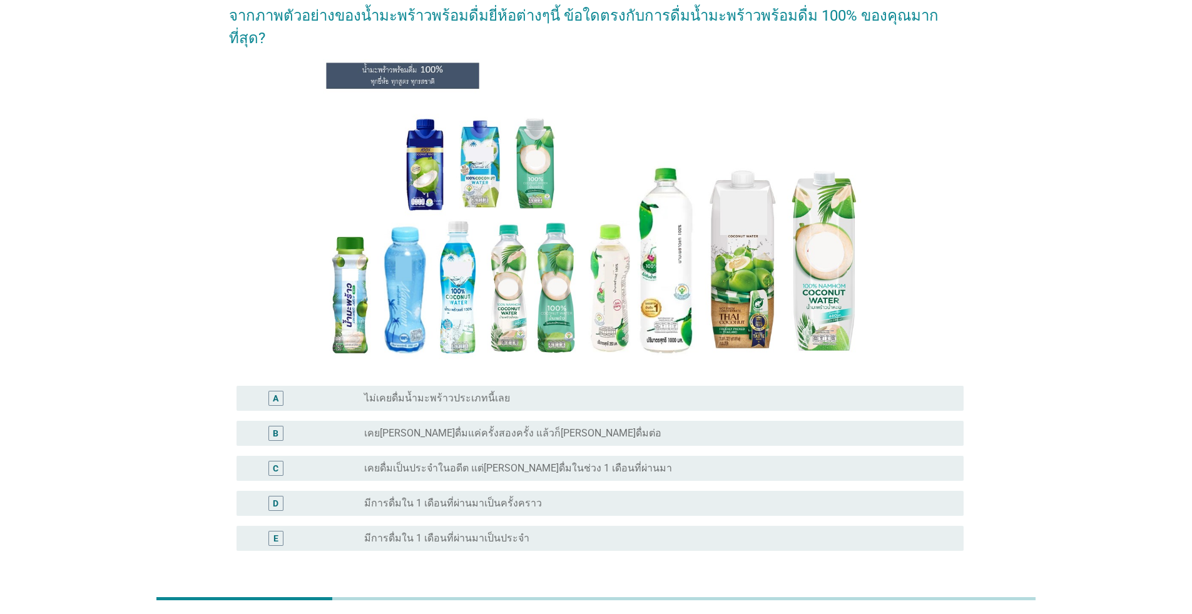
scroll to position [140, 0]
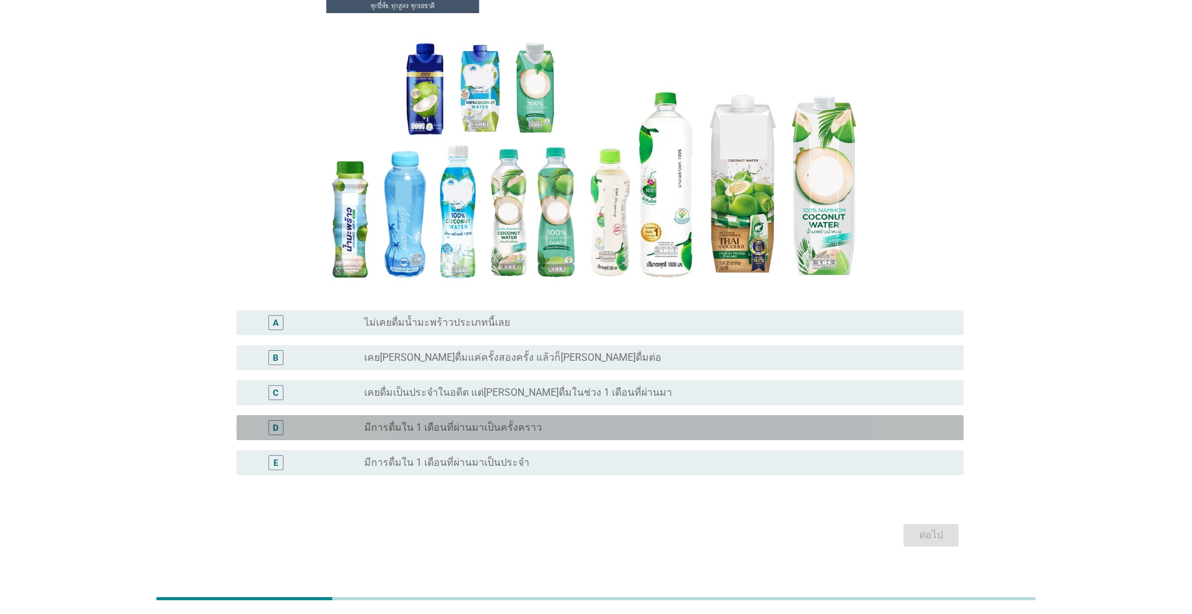
click at [450, 422] on label "มีการดื่มใน 1 เดือนที่ผ่านมาเป็นครั้งคราว" at bounding box center [453, 428] width 178 height 13
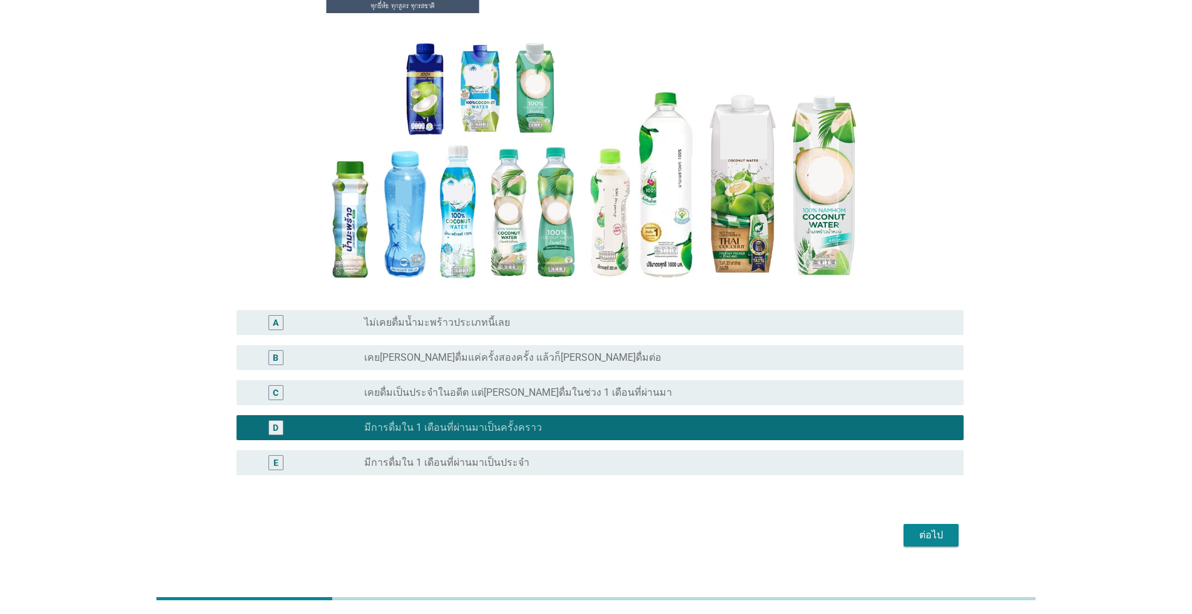
click at [616, 528] on div "ต่อไป" at bounding box center [930, 535] width 35 height 15
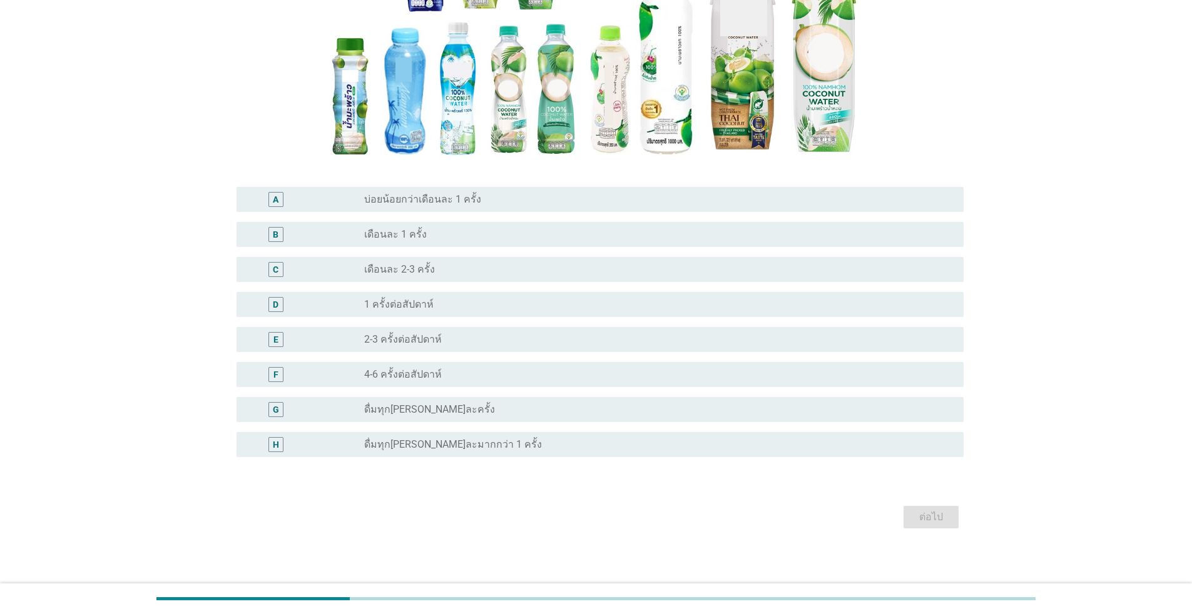
scroll to position [245, 0]
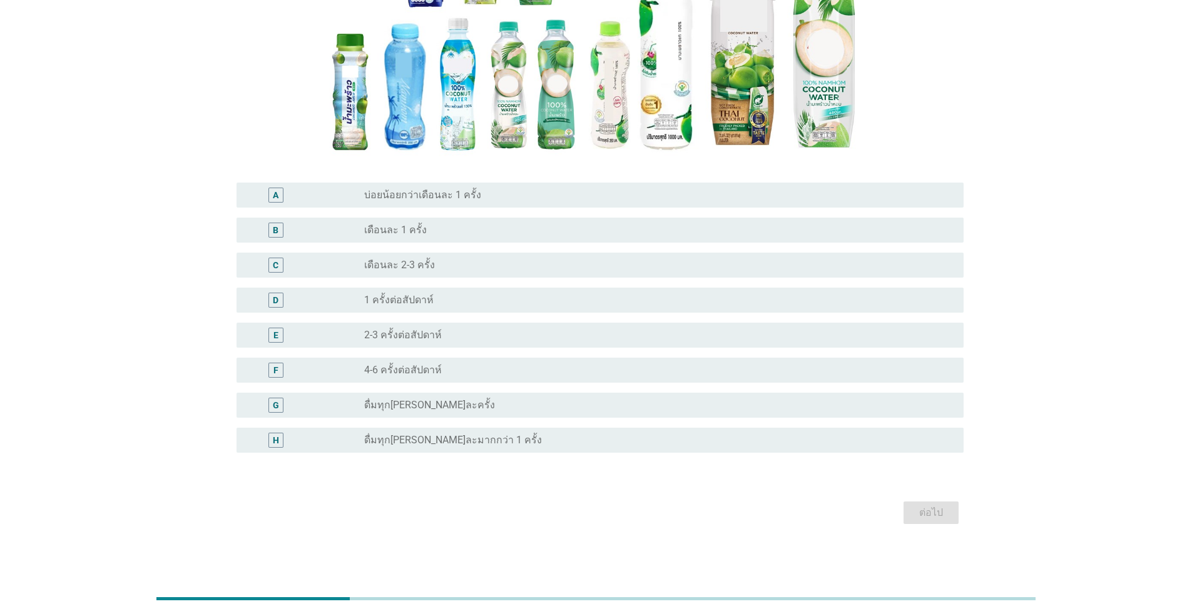
click at [384, 337] on label "2-3 ครั้งต่อสัปดาห์" at bounding box center [403, 335] width 78 height 13
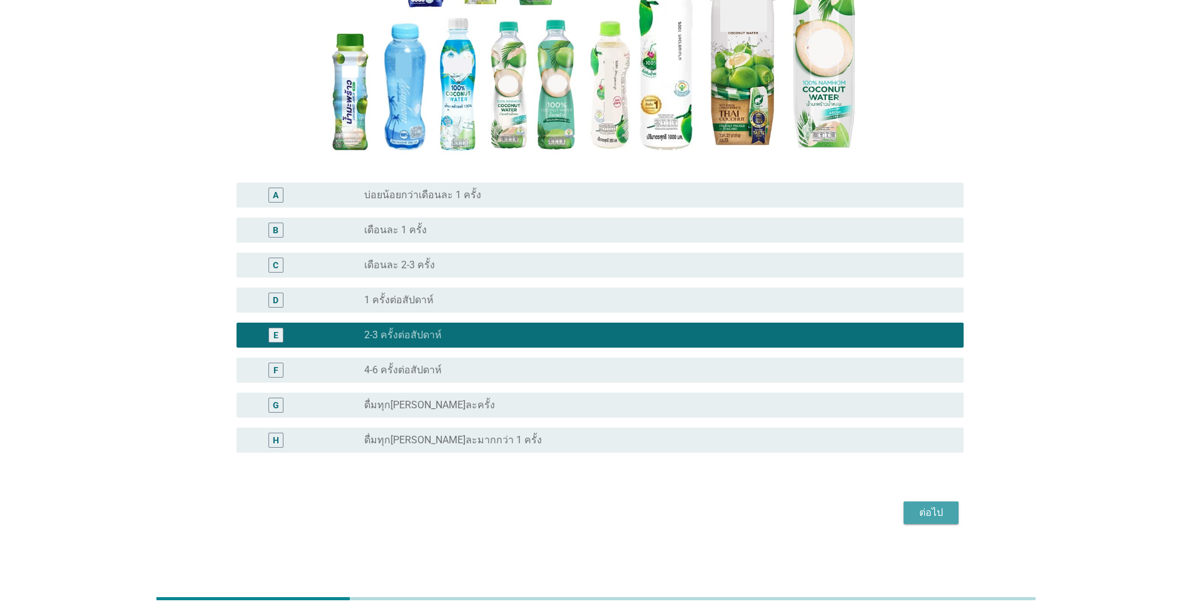
click at [616, 508] on div "ต่อไป" at bounding box center [930, 513] width 35 height 15
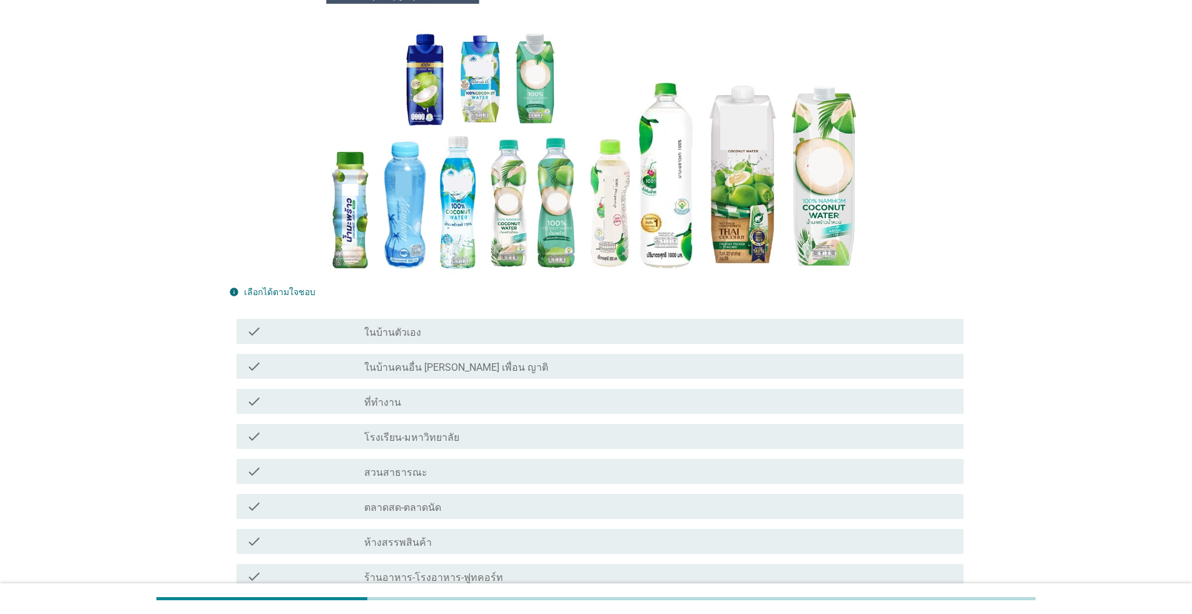
scroll to position [313, 0]
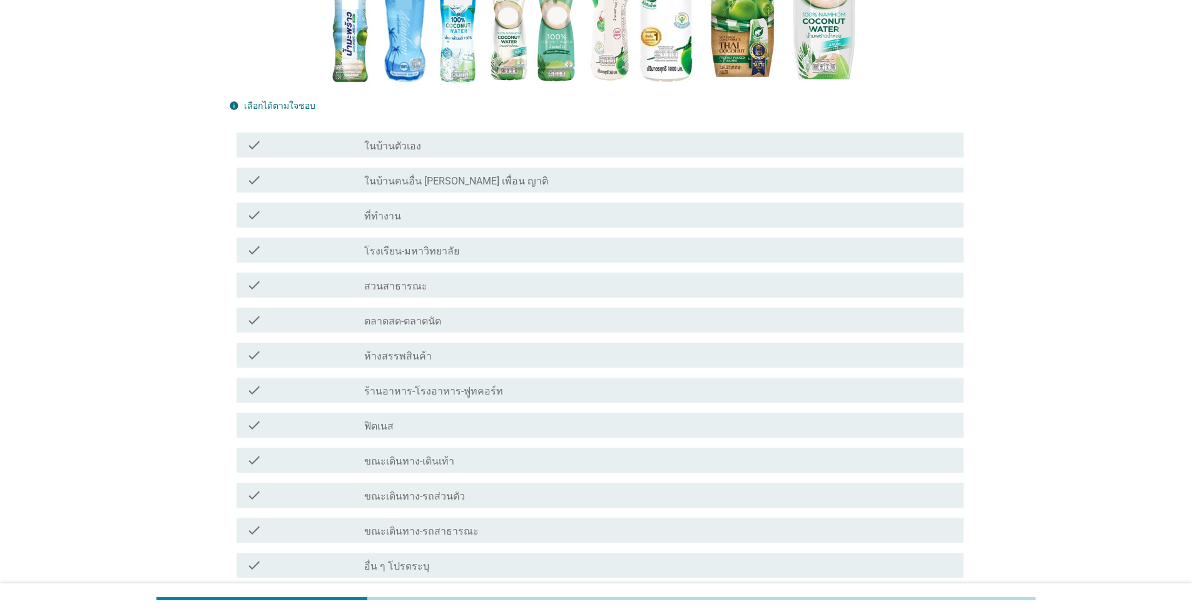
click at [394, 148] on label "ในบ้านตัวเอง" at bounding box center [392, 146] width 57 height 13
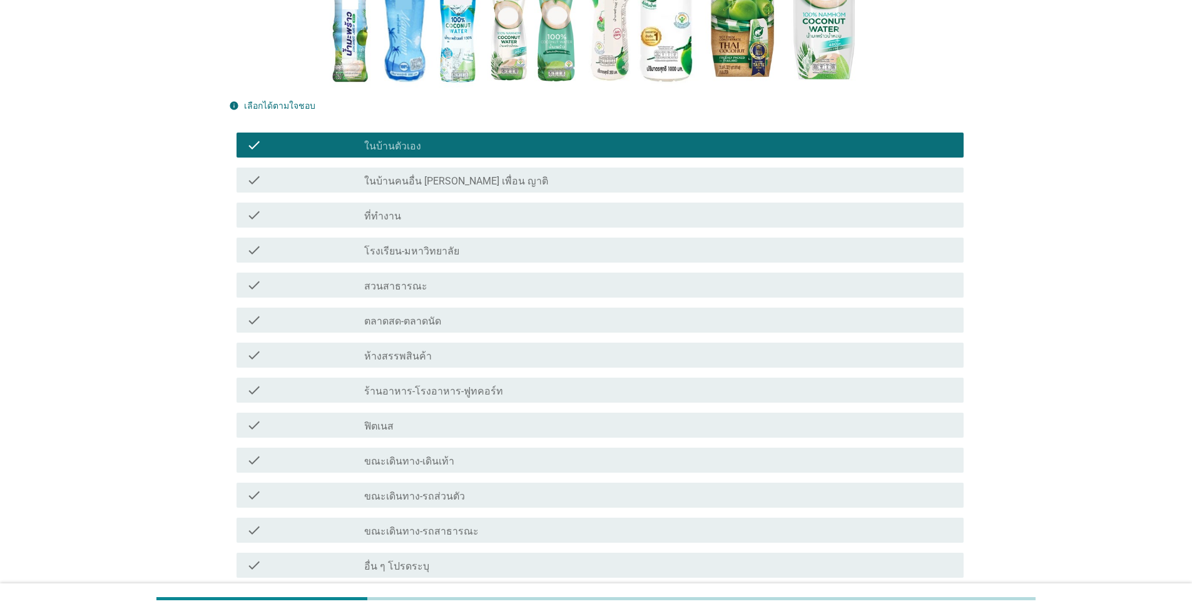
click at [376, 213] on label "ที่ทำงาน" at bounding box center [382, 216] width 37 height 13
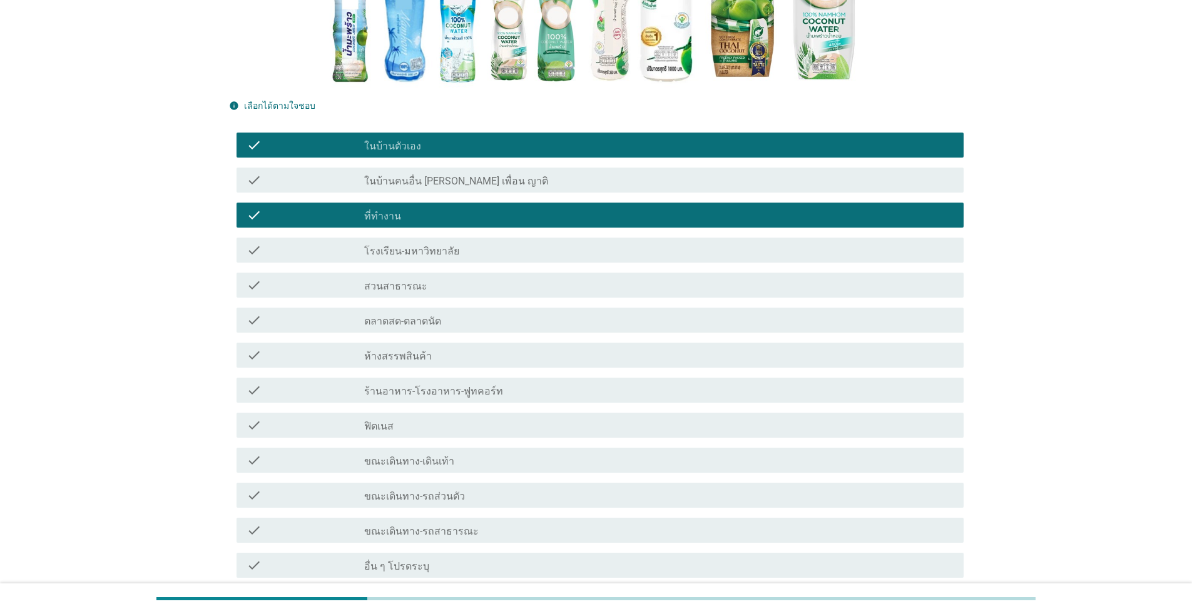
scroll to position [423, 0]
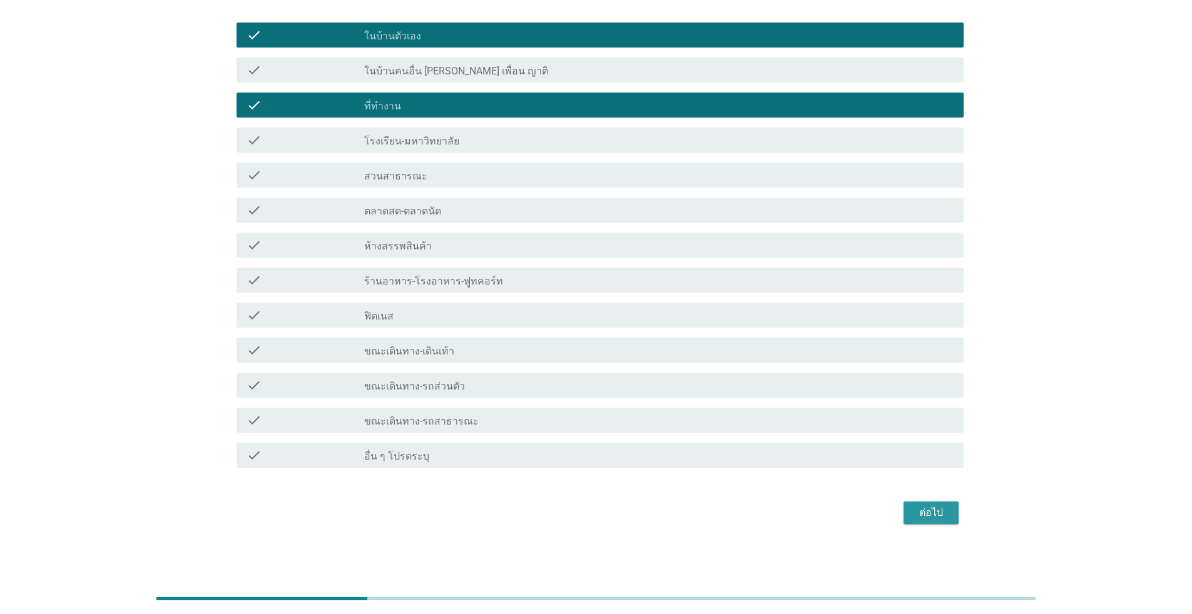
click at [616, 511] on div "ต่อไป" at bounding box center [930, 513] width 35 height 15
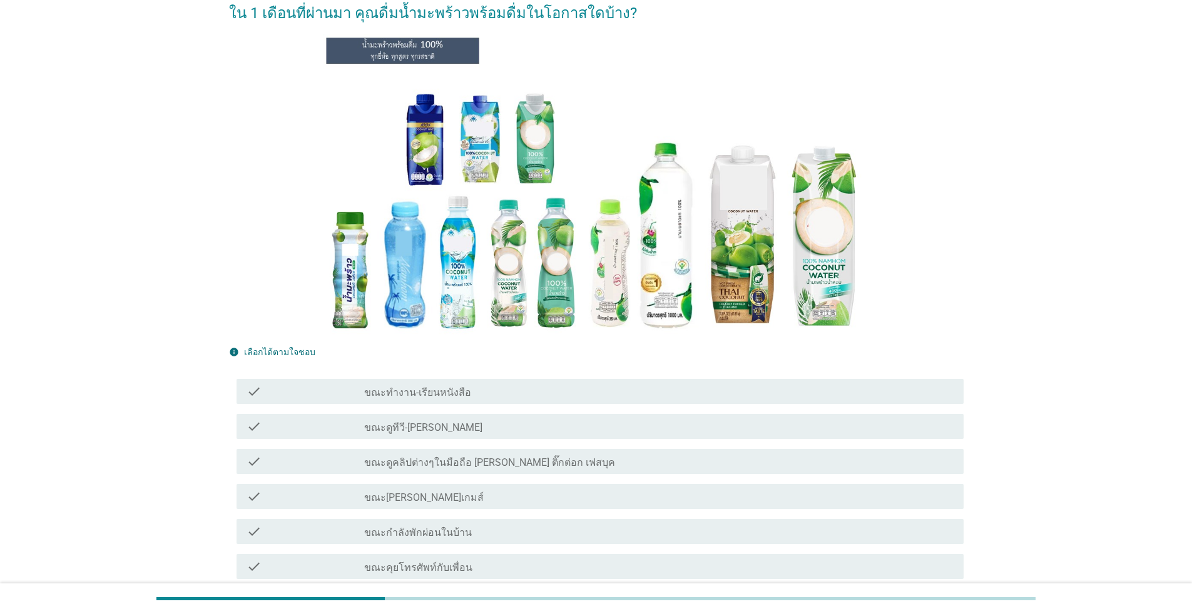
scroll to position [188, 0]
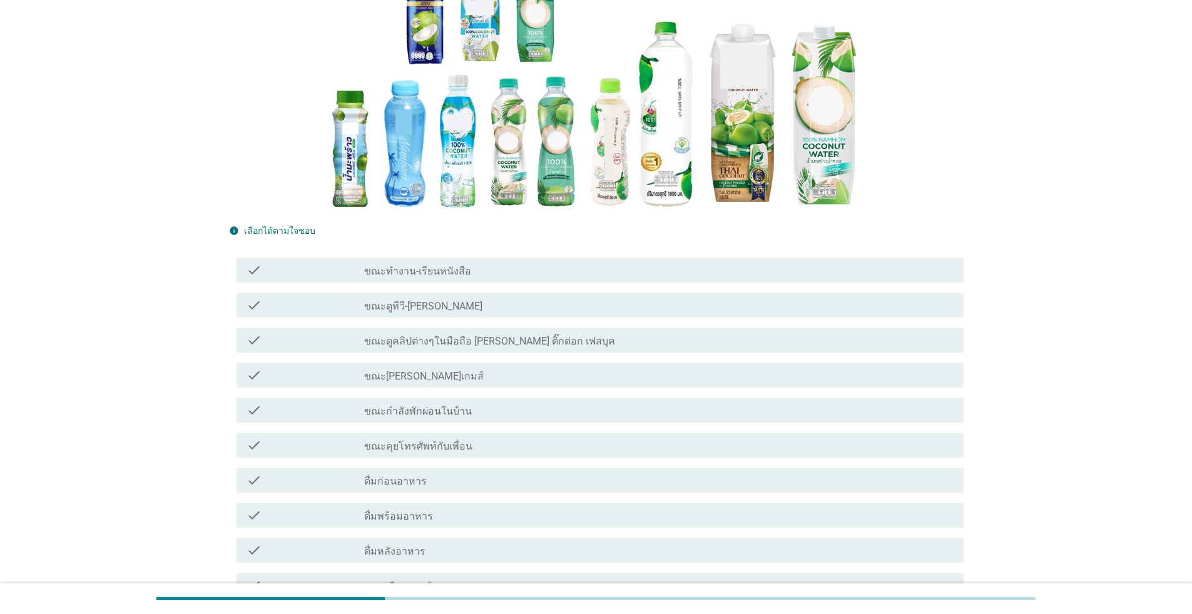
click at [410, 511] on label "ดื่มพร้อมอาหาร" at bounding box center [398, 517] width 69 height 13
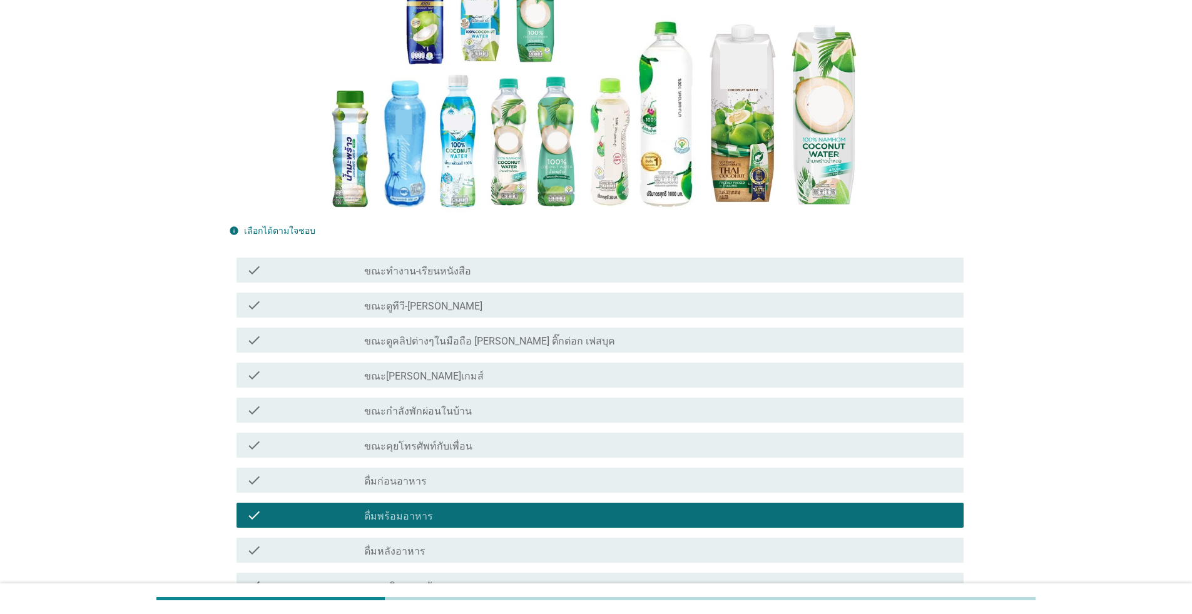
click at [415, 550] on label "ดื่มหลังอาหาร" at bounding box center [394, 552] width 61 height 13
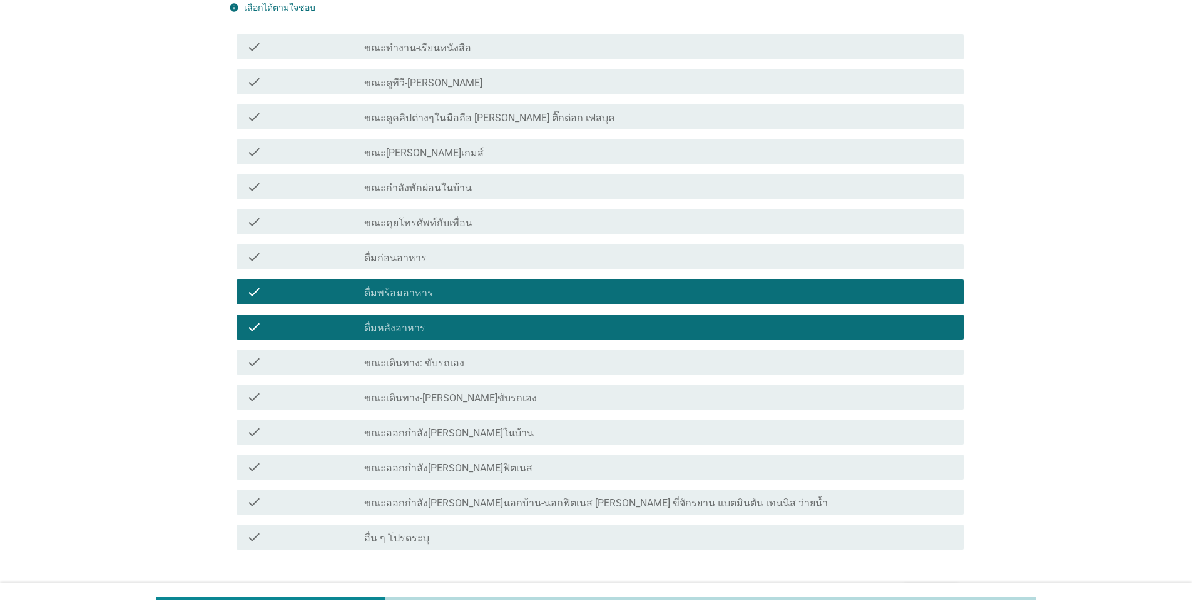
scroll to position [493, 0]
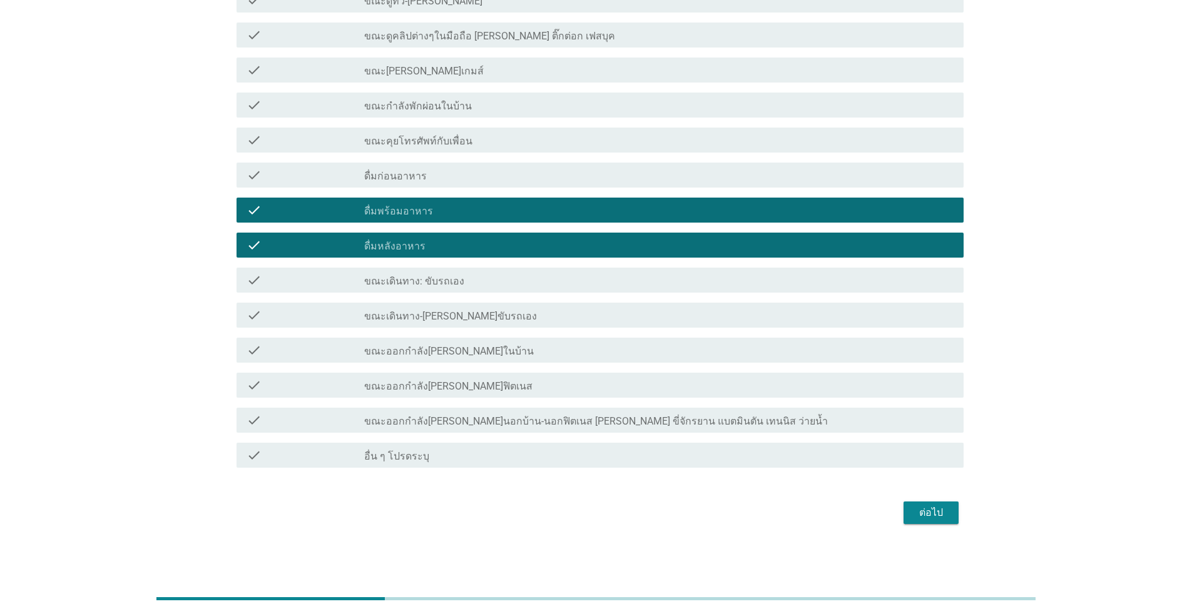
click at [616, 519] on button "ต่อไป" at bounding box center [930, 513] width 55 height 23
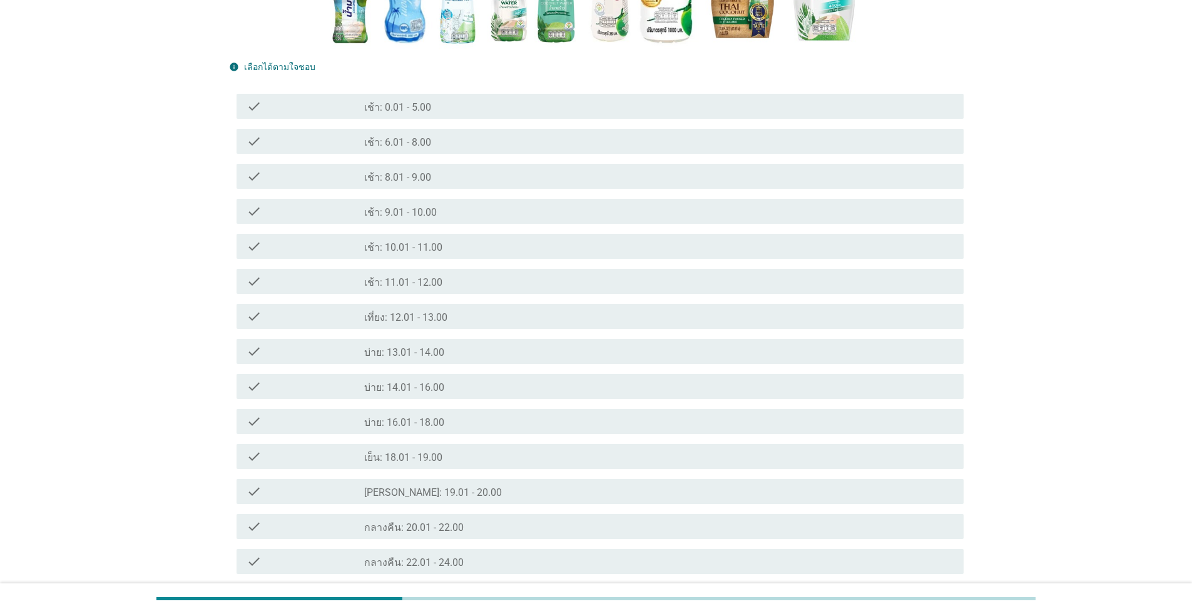
scroll to position [438, 0]
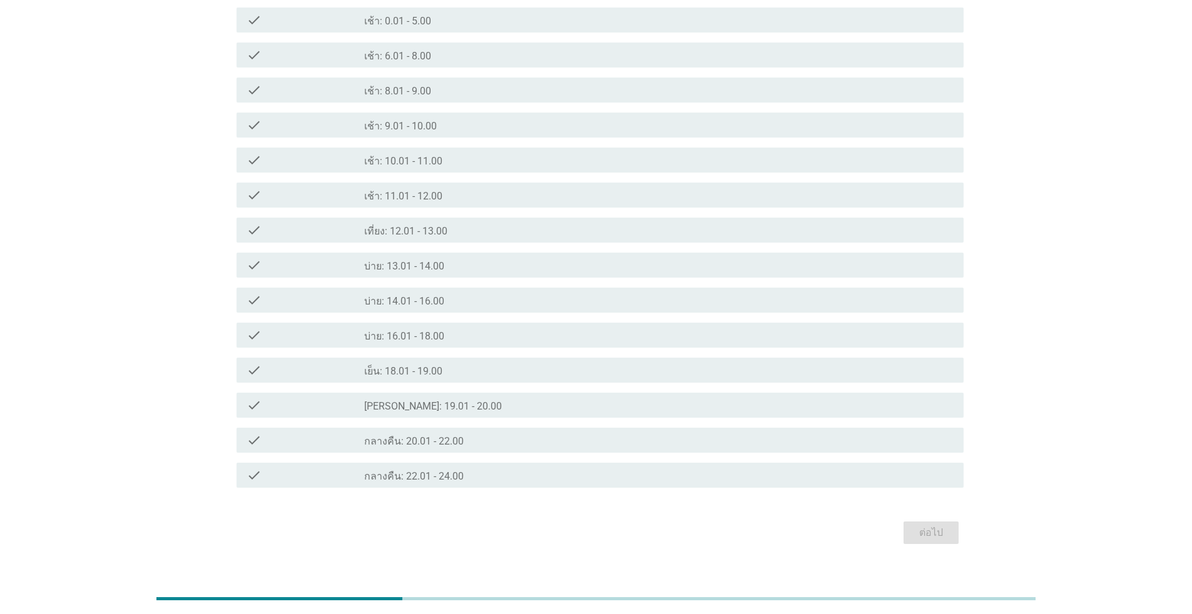
click at [402, 332] on label "บ่าย: 16.01 - 18.00" at bounding box center [404, 336] width 80 height 13
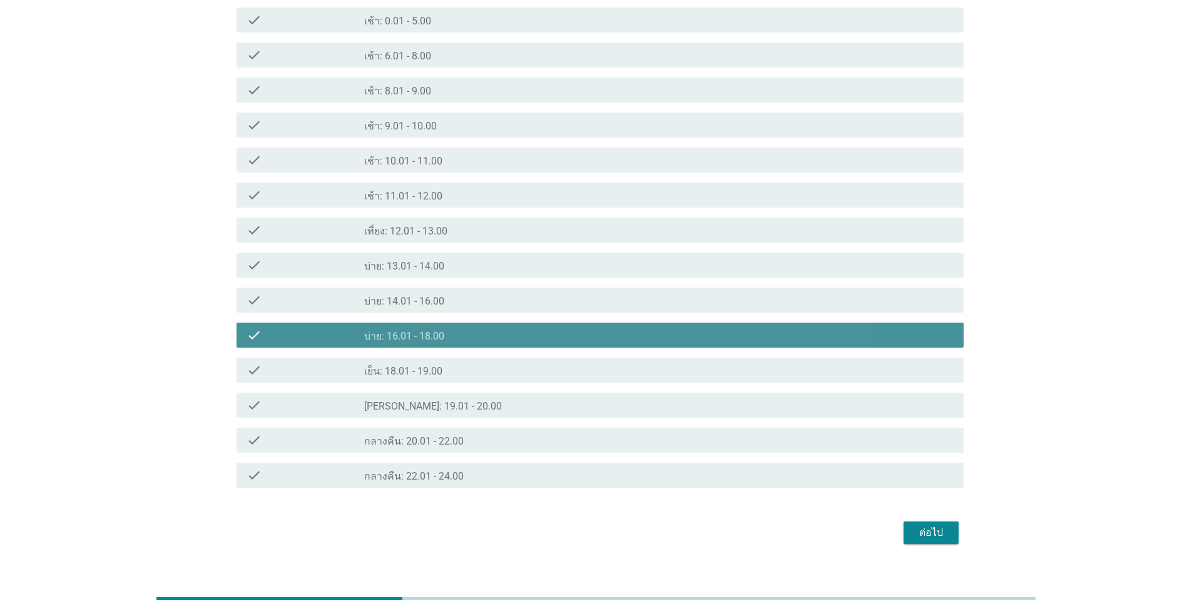
click at [404, 365] on label "เย็น: 18.01 - 19.00" at bounding box center [403, 371] width 78 height 13
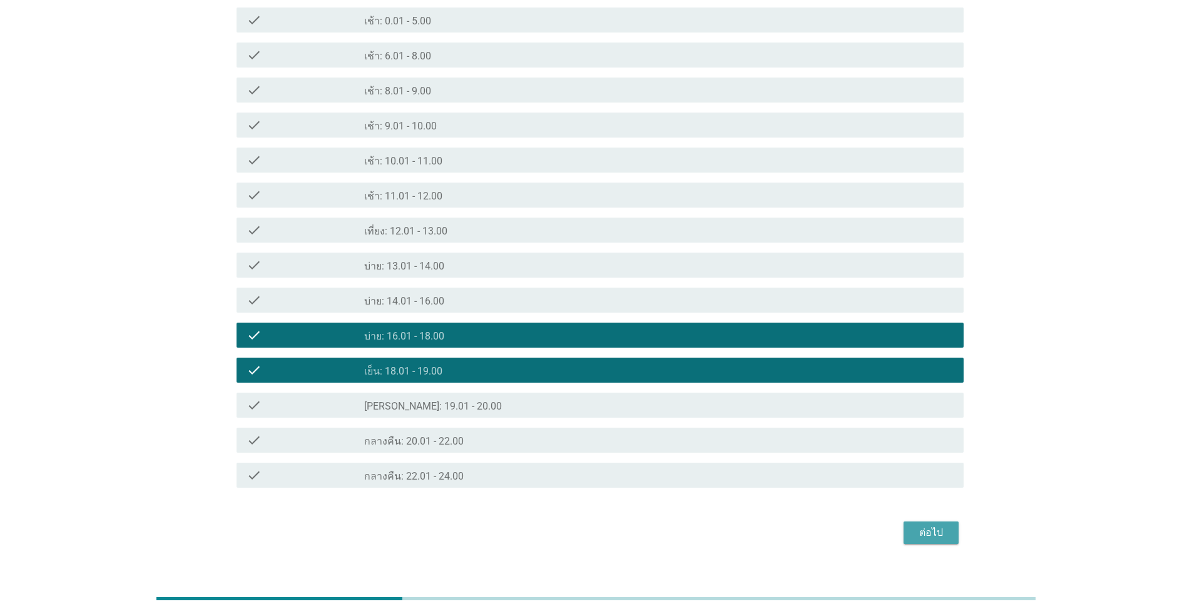
click at [616, 534] on div "ต่อไป" at bounding box center [930, 533] width 35 height 15
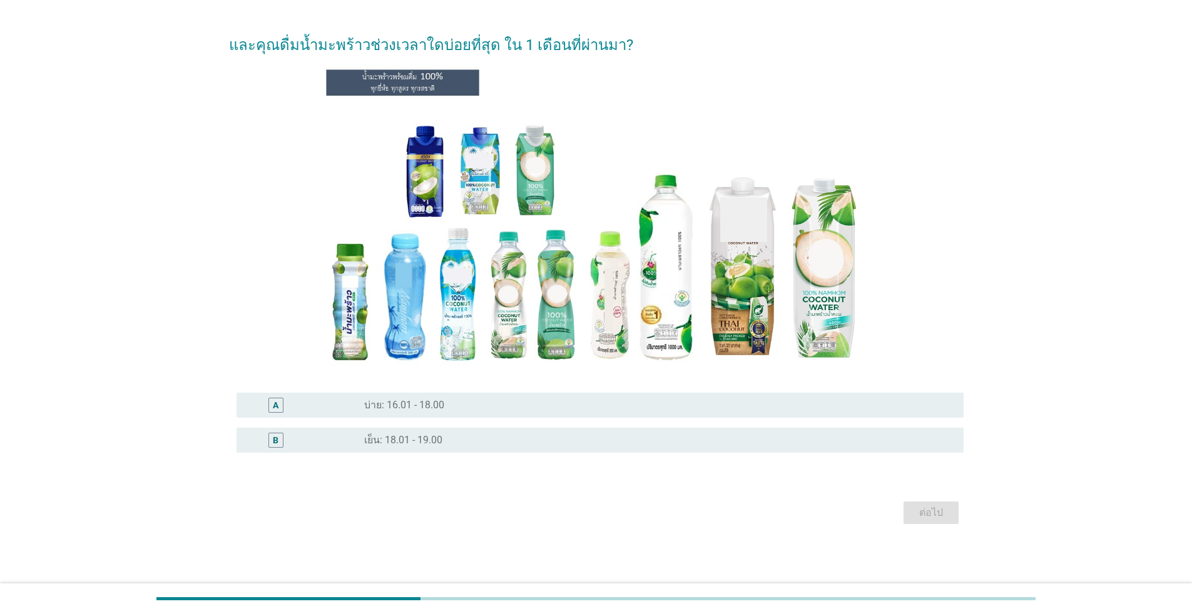
scroll to position [0, 0]
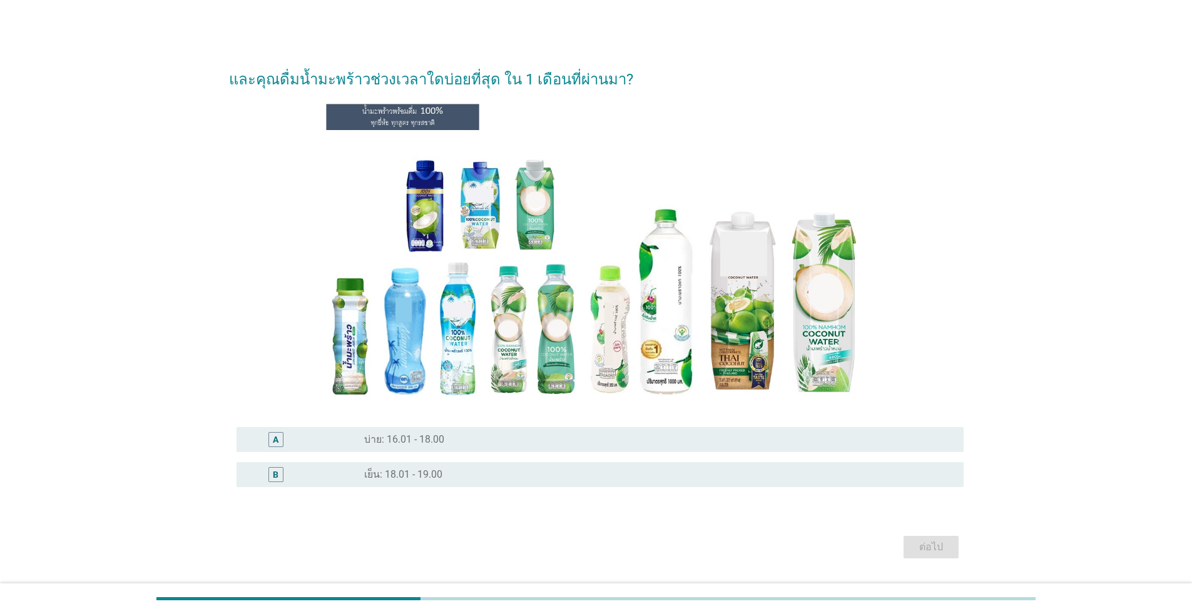
click at [335, 474] on div "B" at bounding box center [306, 474] width 118 height 15
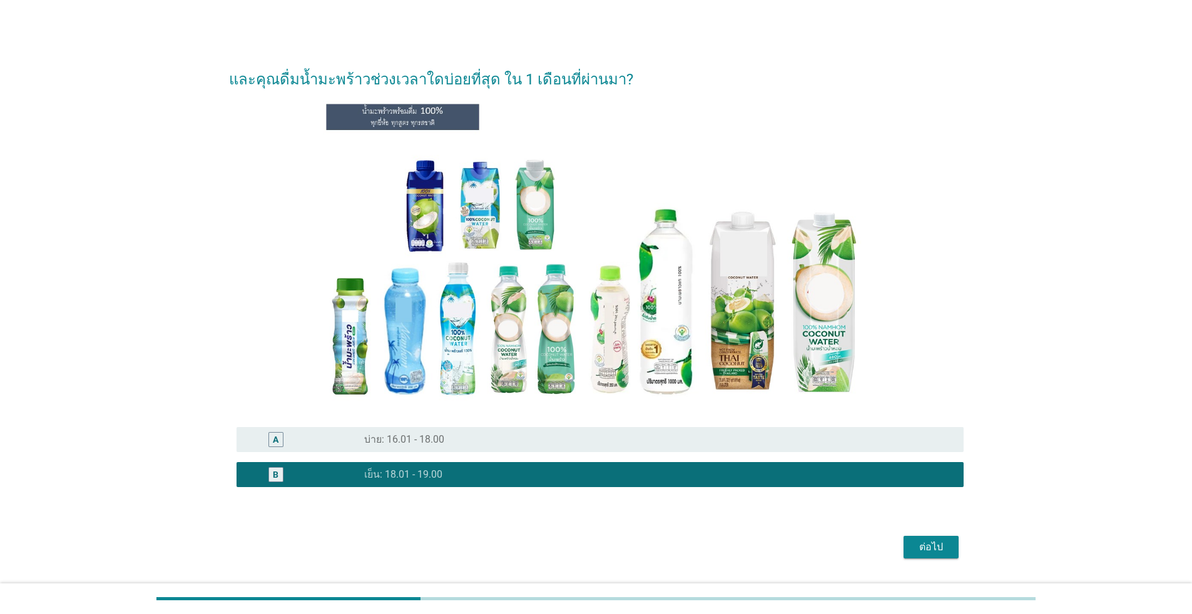
click at [616, 549] on button "ต่อไป" at bounding box center [930, 547] width 55 height 23
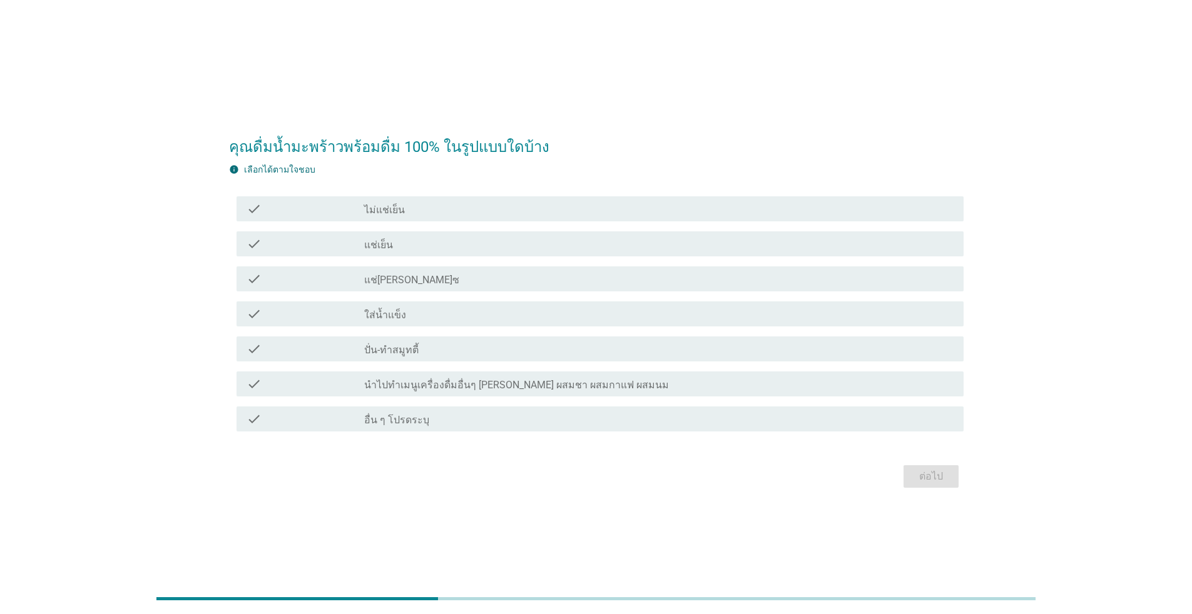
click at [444, 248] on div "check_box_outline_blank แช่เย็น" at bounding box center [658, 244] width 589 height 15
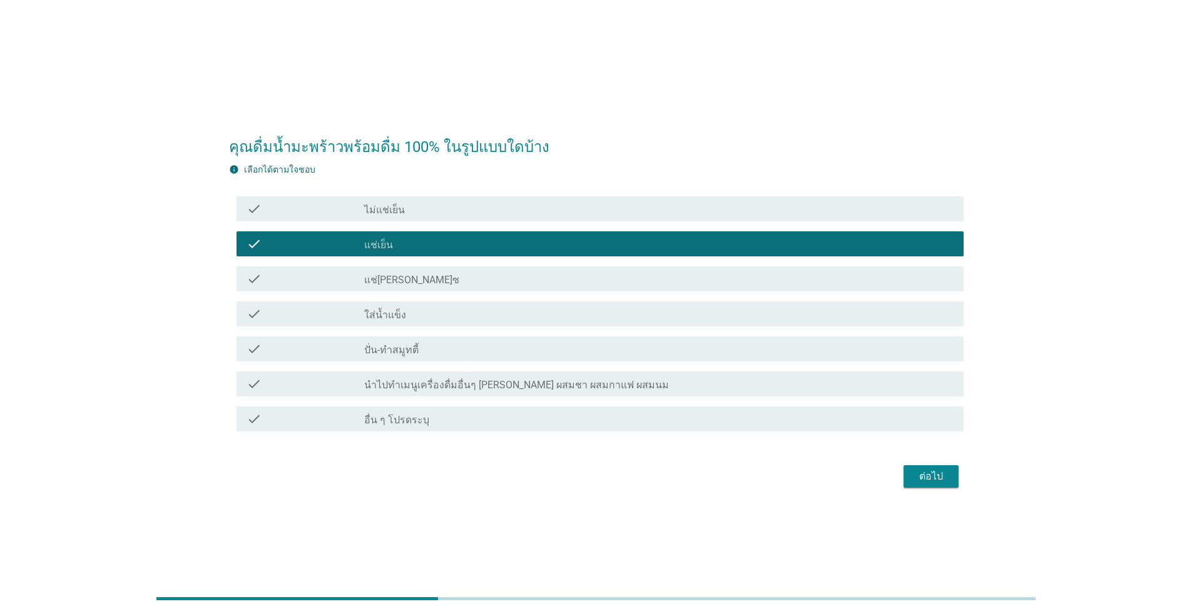
click at [616, 477] on div "ต่อไป" at bounding box center [930, 476] width 35 height 15
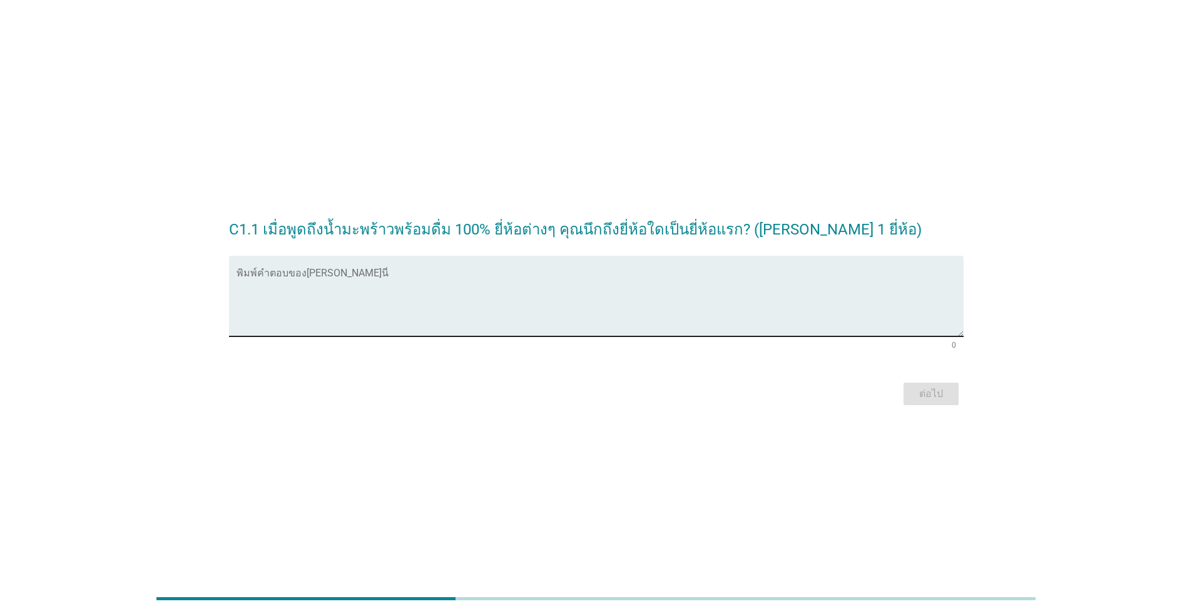
click at [295, 312] on textarea "พิมพ์คำตอบของคุณ ที่นี่" at bounding box center [600, 304] width 727 height 66
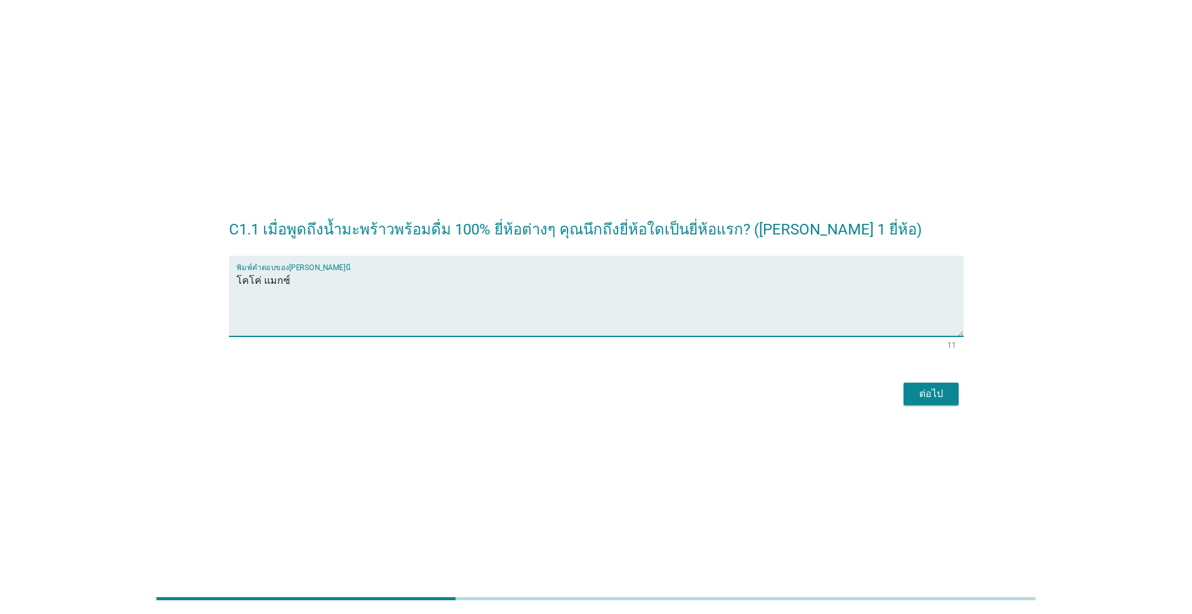
type textarea "โคโค่ แมกซ์"
click at [616, 398] on div "ต่อไป" at bounding box center [930, 394] width 35 height 15
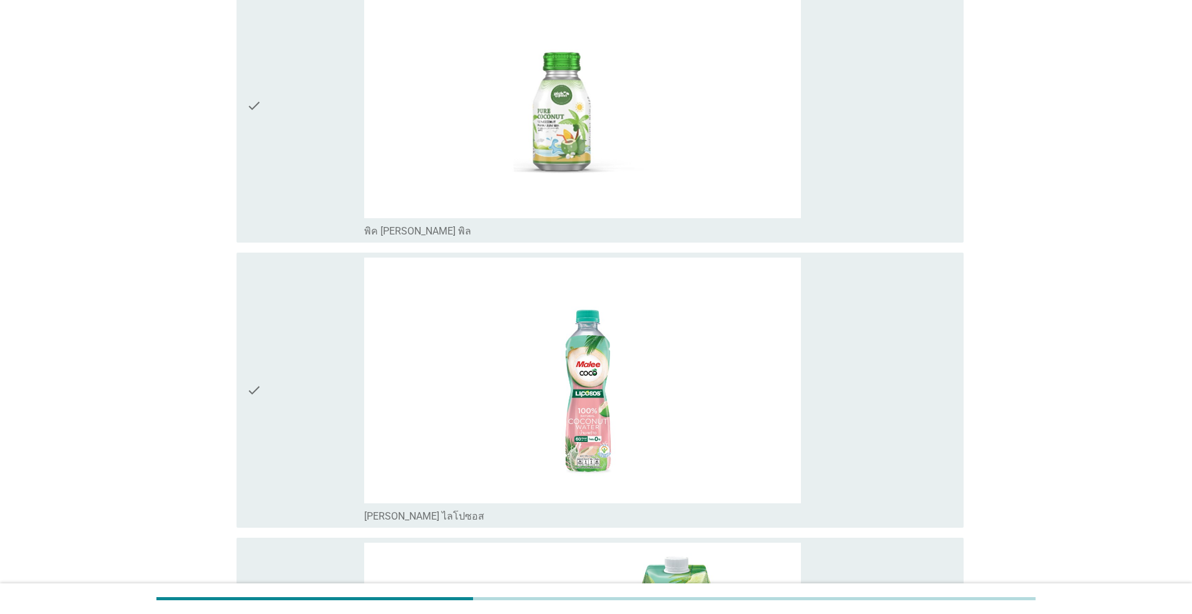
scroll to position [1502, 0]
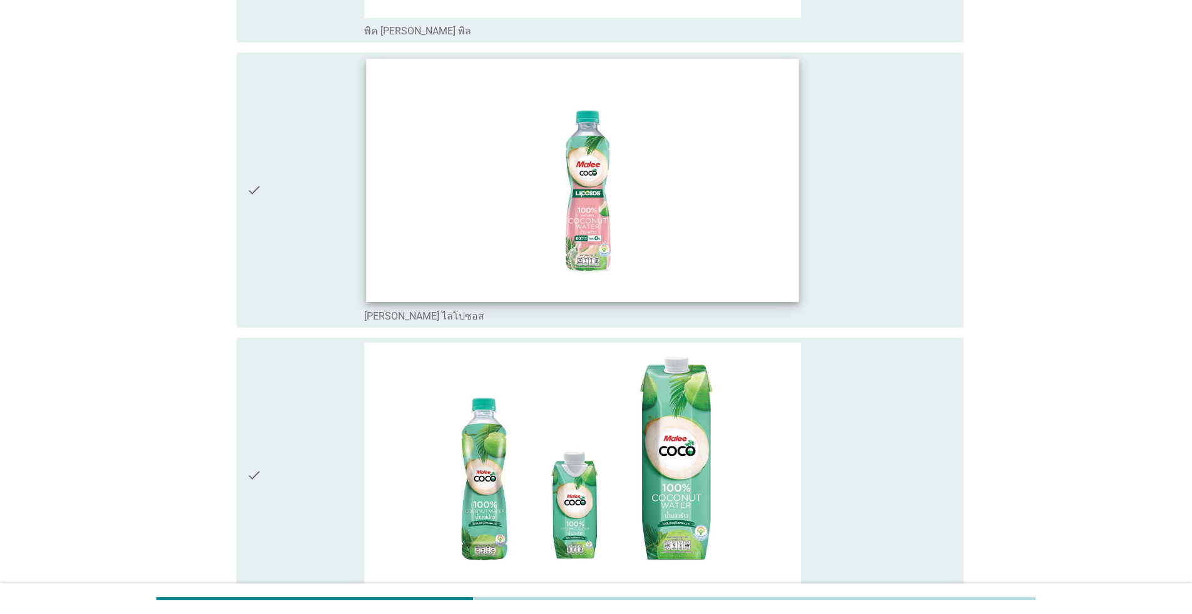
click at [499, 178] on img at bounding box center [582, 180] width 432 height 243
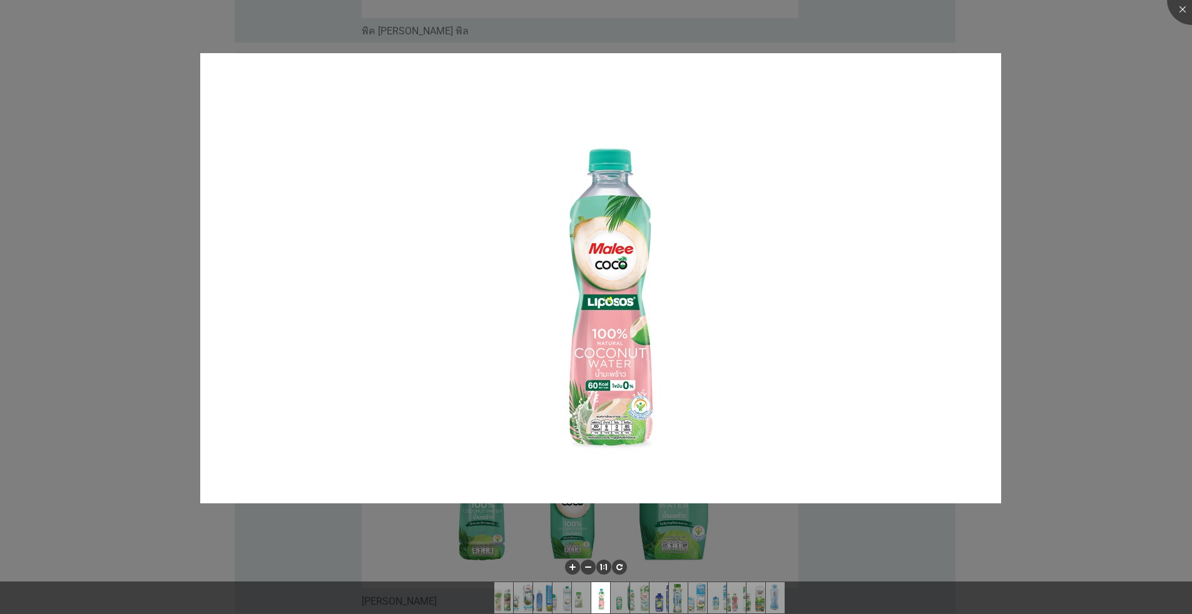
click at [616, 288] on div at bounding box center [596, 307] width 1192 height 614
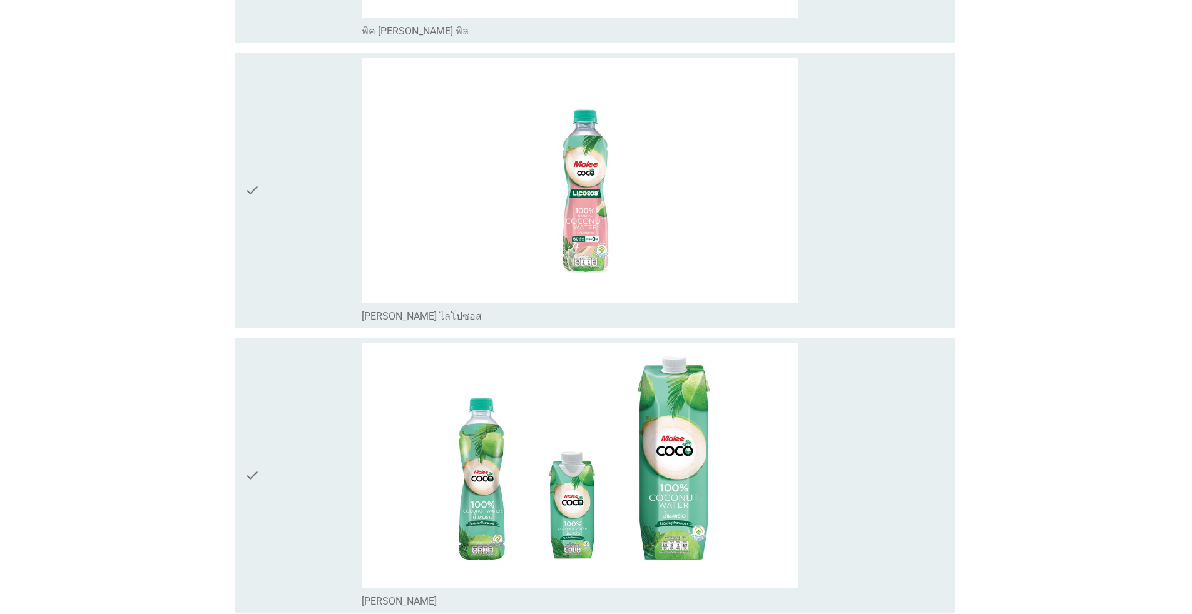
click at [616, 264] on div at bounding box center [596, 307] width 1192 height 614
click at [616, 392] on div "check_box_outline_blank [PERSON_NAME]" at bounding box center [654, 475] width 584 height 265
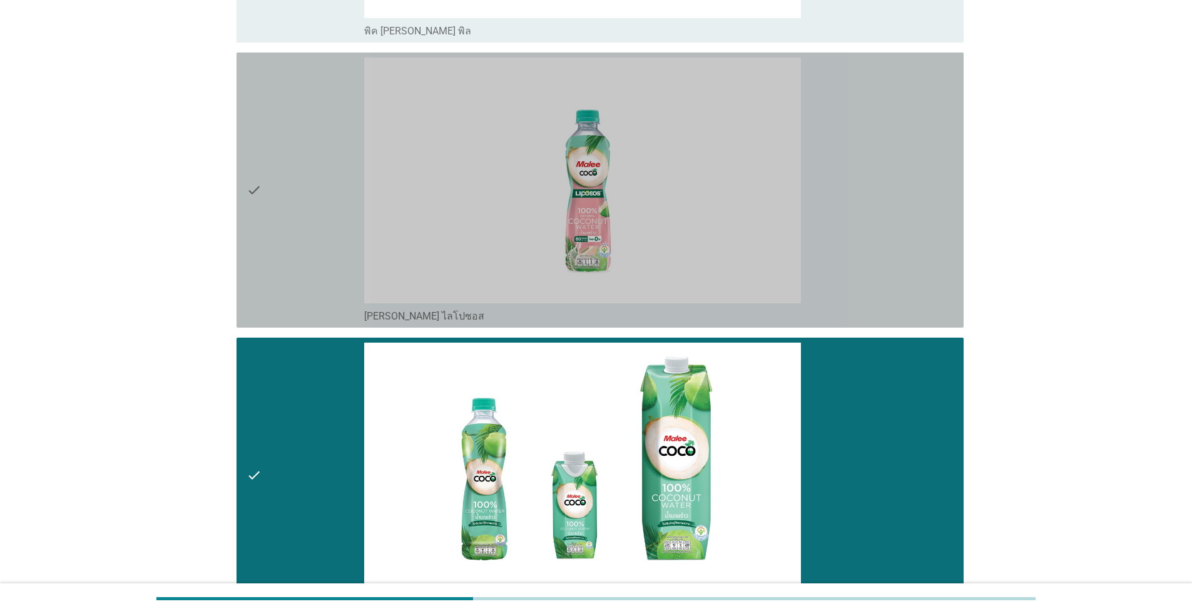
click at [616, 228] on div "check_box_outline_blank [PERSON_NAME] ไลโปซอส" at bounding box center [658, 190] width 589 height 265
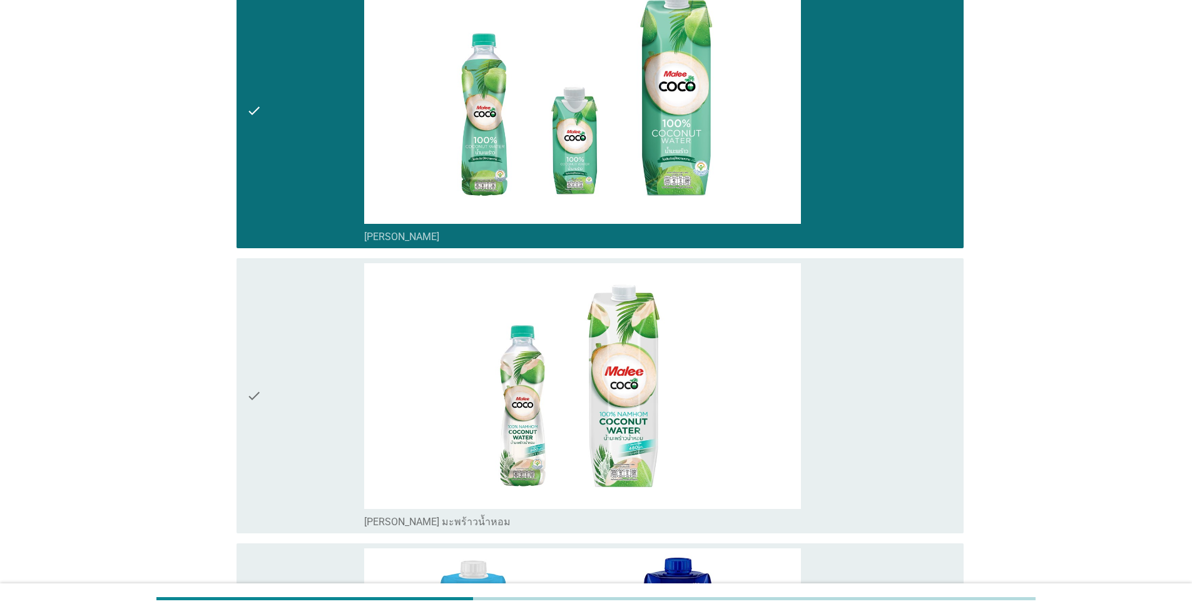
scroll to position [1940, 0]
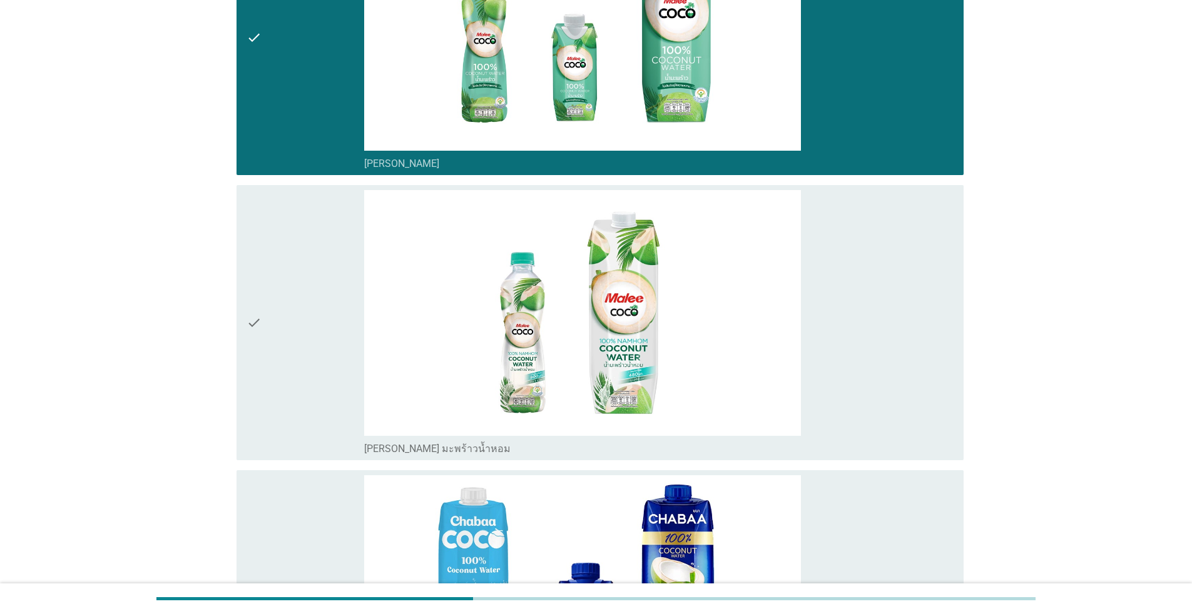
click at [616, 315] on div "check_box_outline_blank [PERSON_NAME] มะพร้าวน้ำหอม" at bounding box center [658, 322] width 589 height 265
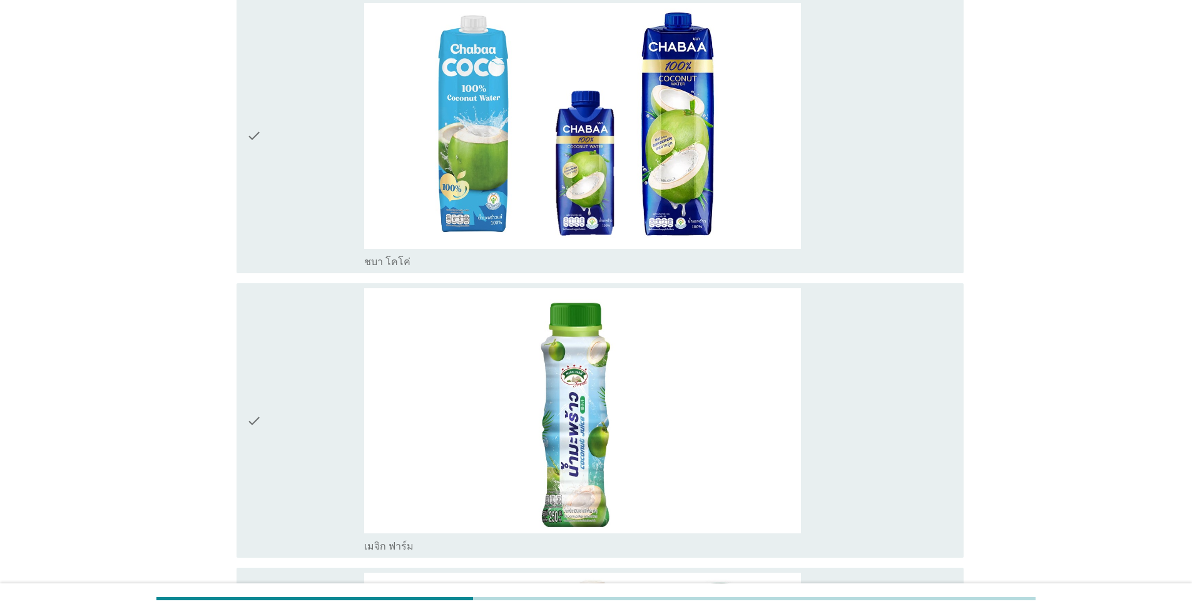
scroll to position [2565, 0]
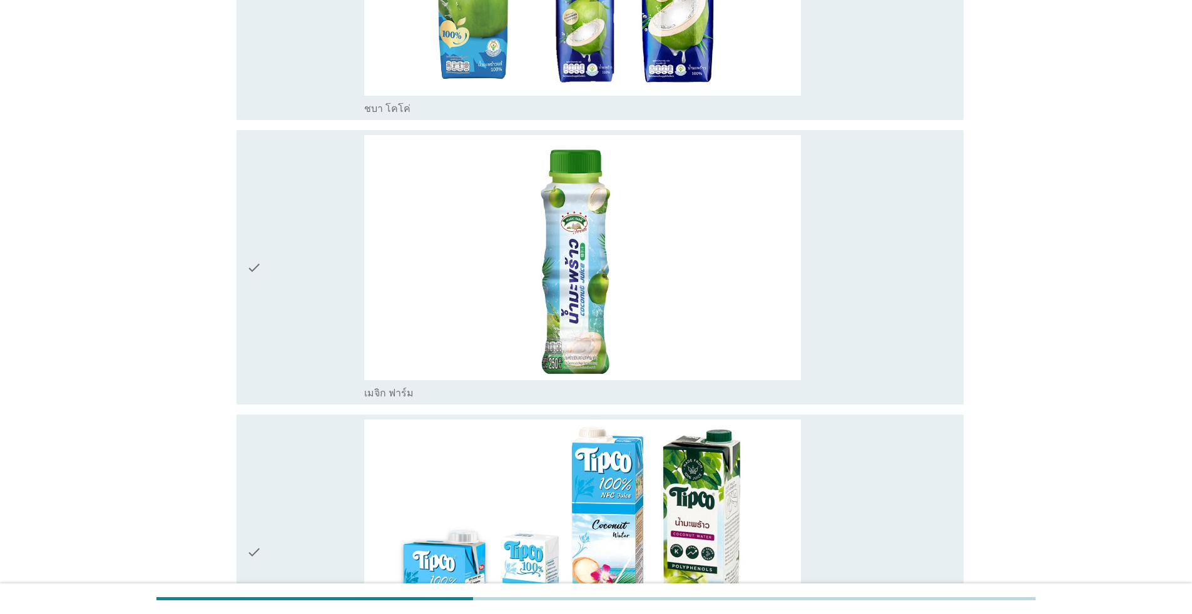
click at [616, 314] on div "check_box_outline_blank เมจิก ฟาร์ม" at bounding box center [658, 267] width 589 height 265
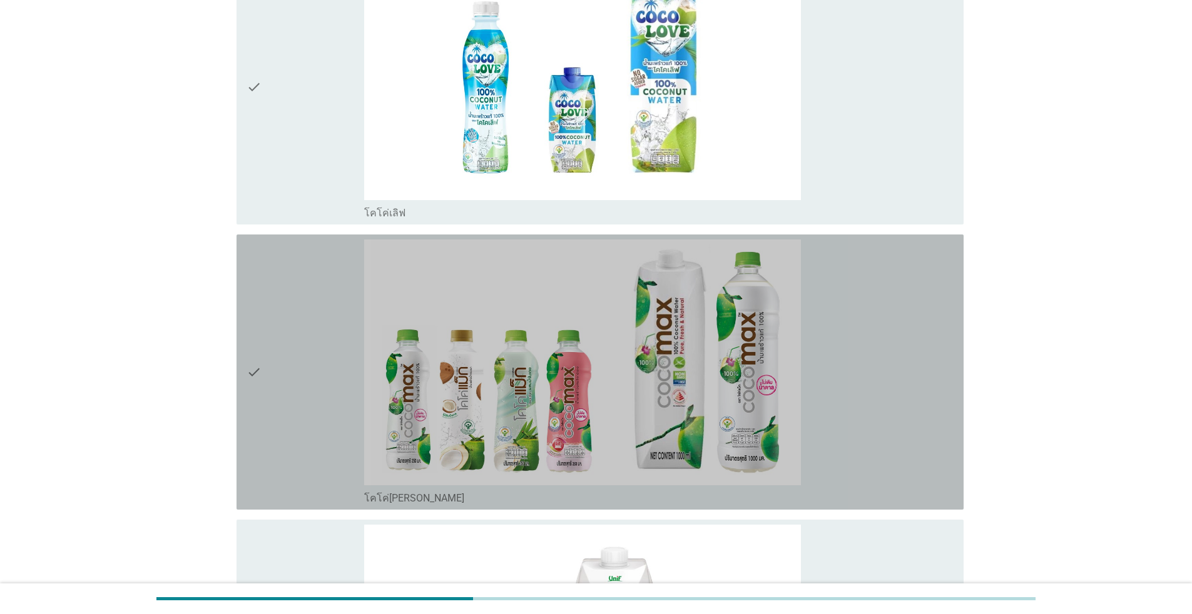
click at [616, 314] on div "check_box_outline_blank โคโค่[PERSON_NAME]" at bounding box center [658, 372] width 589 height 265
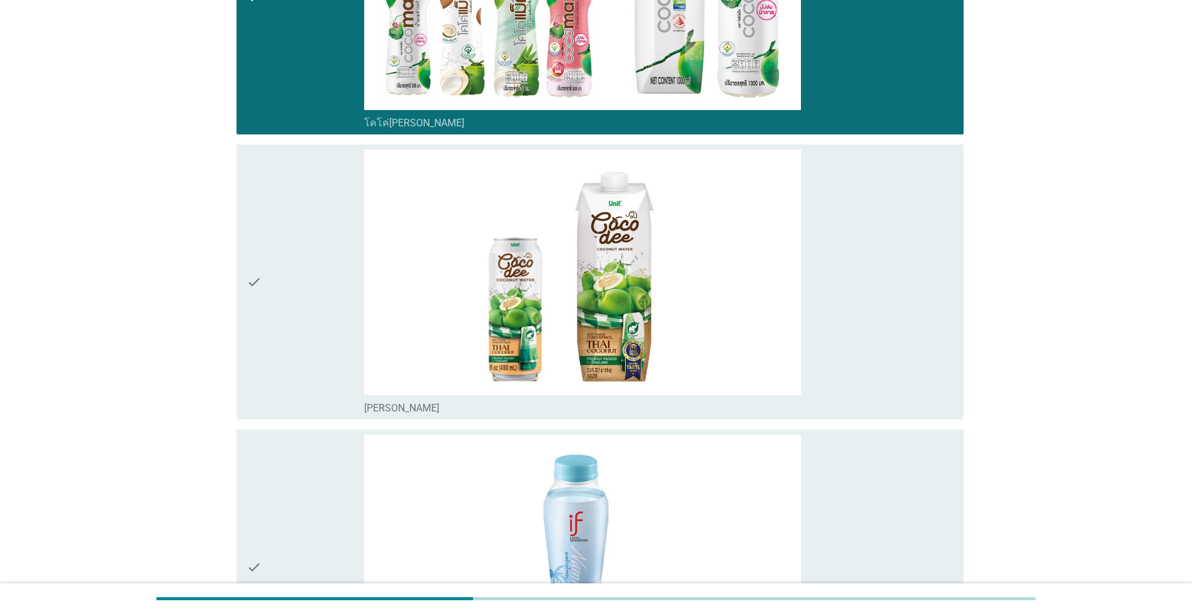
scroll to position [3963, 0]
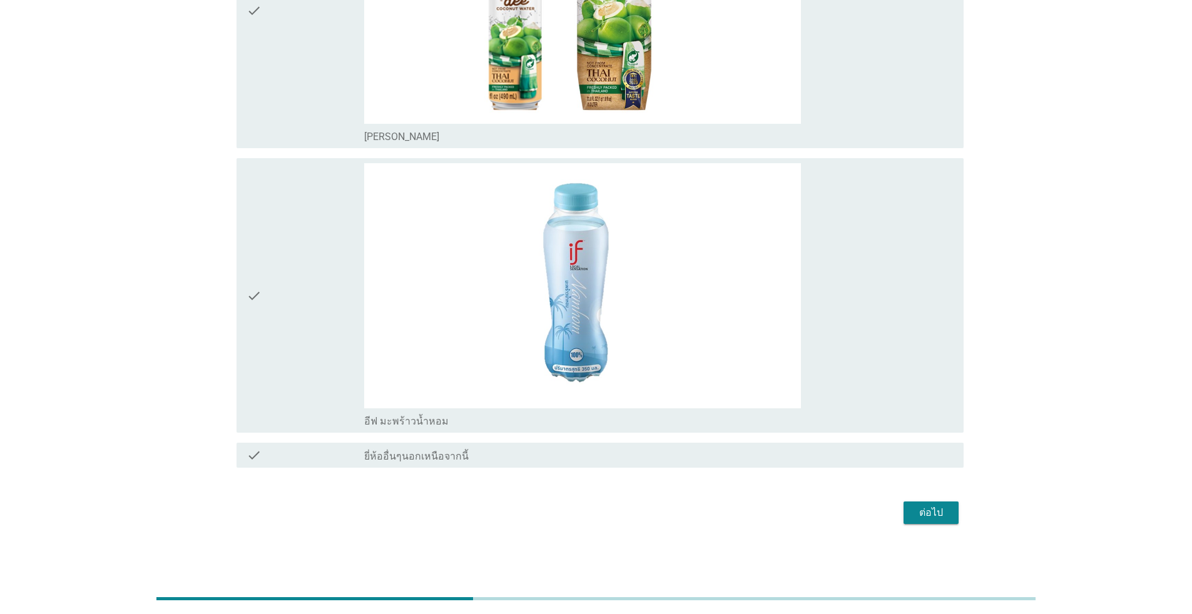
click at [616, 517] on button "ต่อไป" at bounding box center [930, 513] width 55 height 23
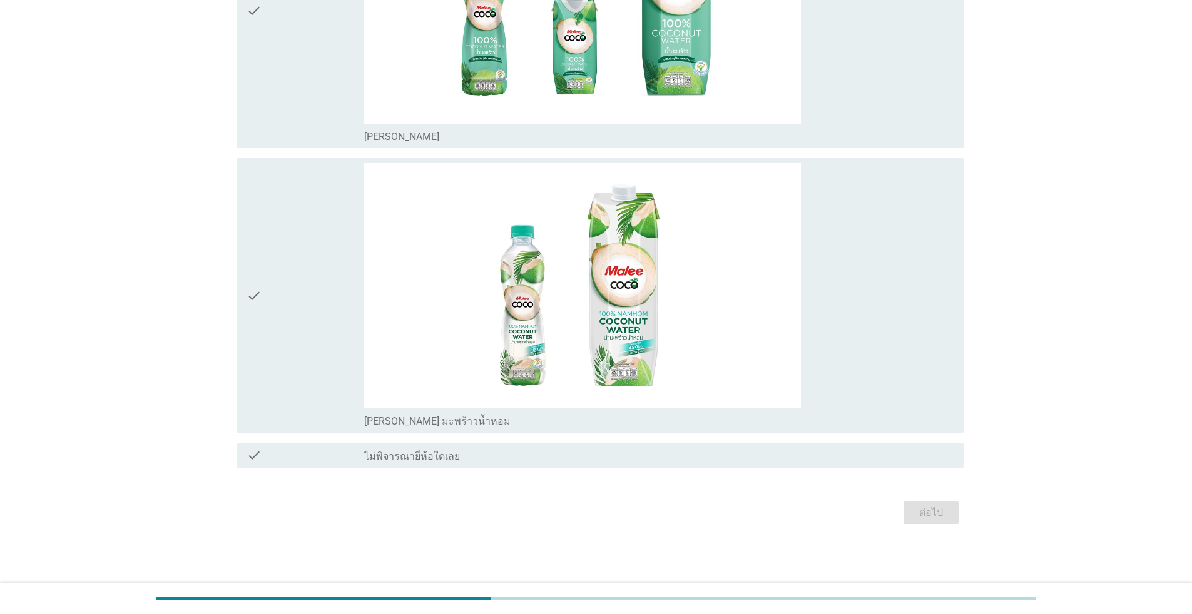
scroll to position [0, 0]
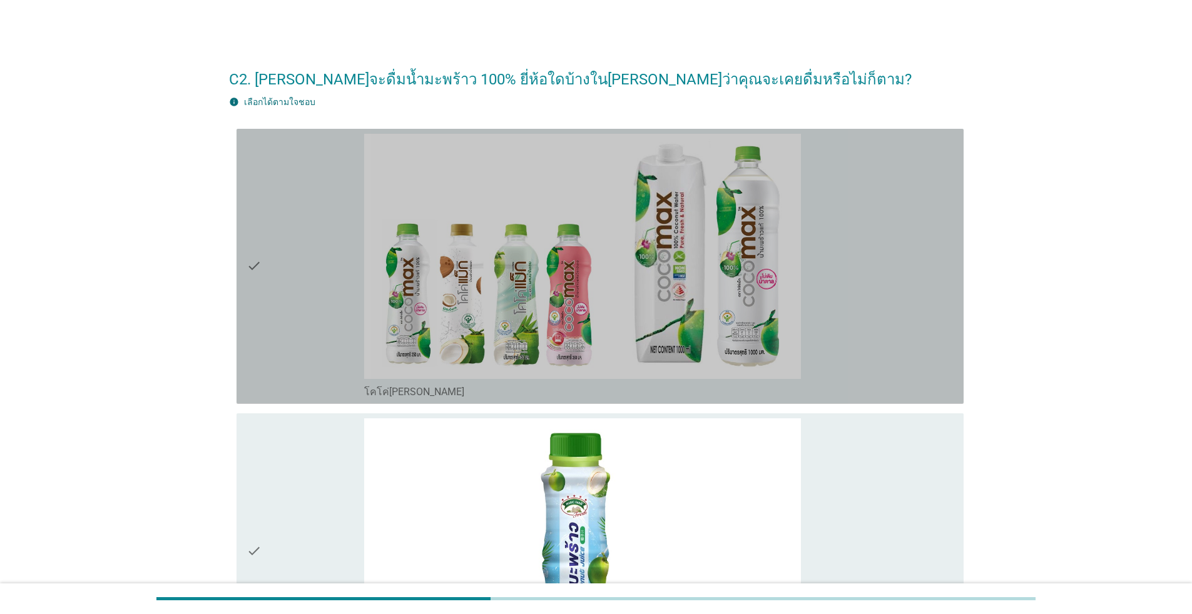
click at [282, 294] on div "check" at bounding box center [306, 266] width 118 height 265
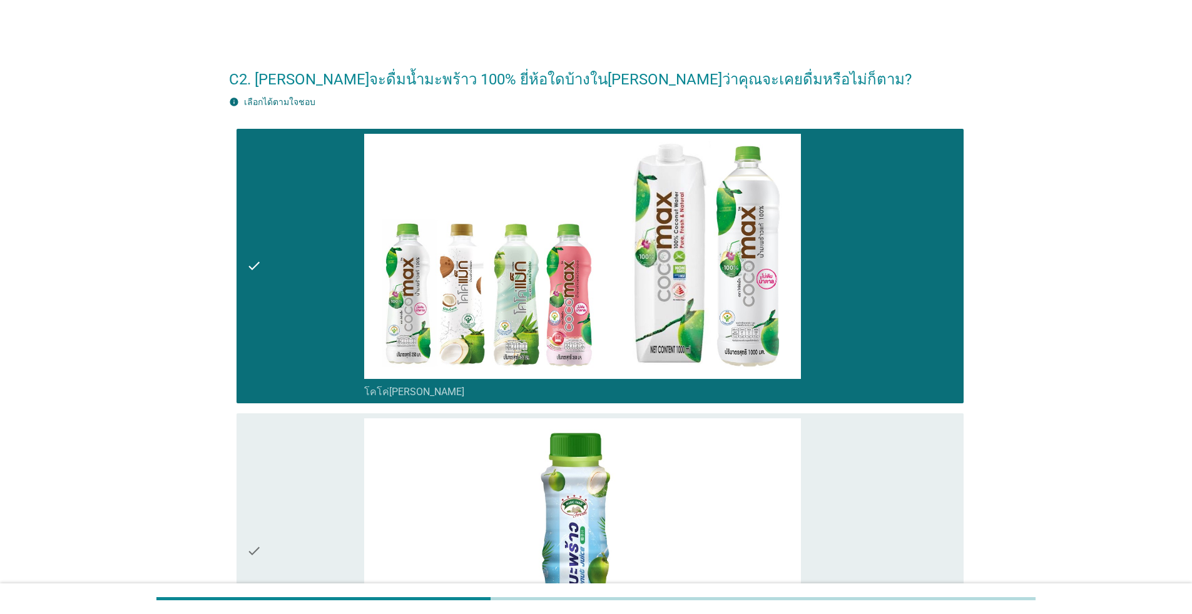
click at [313, 413] on div "check check_box_outline_blank เมจิก ฟาร์ม" at bounding box center [596, 551] width 735 height 285
click at [313, 451] on div "check" at bounding box center [306, 551] width 118 height 265
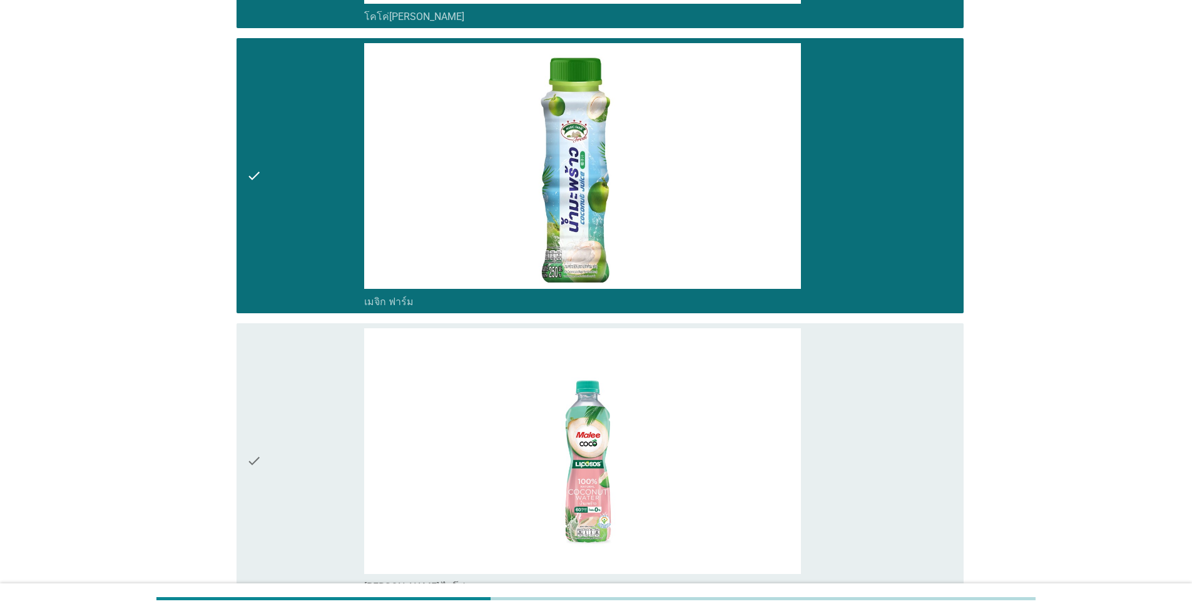
click at [317, 411] on div "check" at bounding box center [306, 460] width 118 height 265
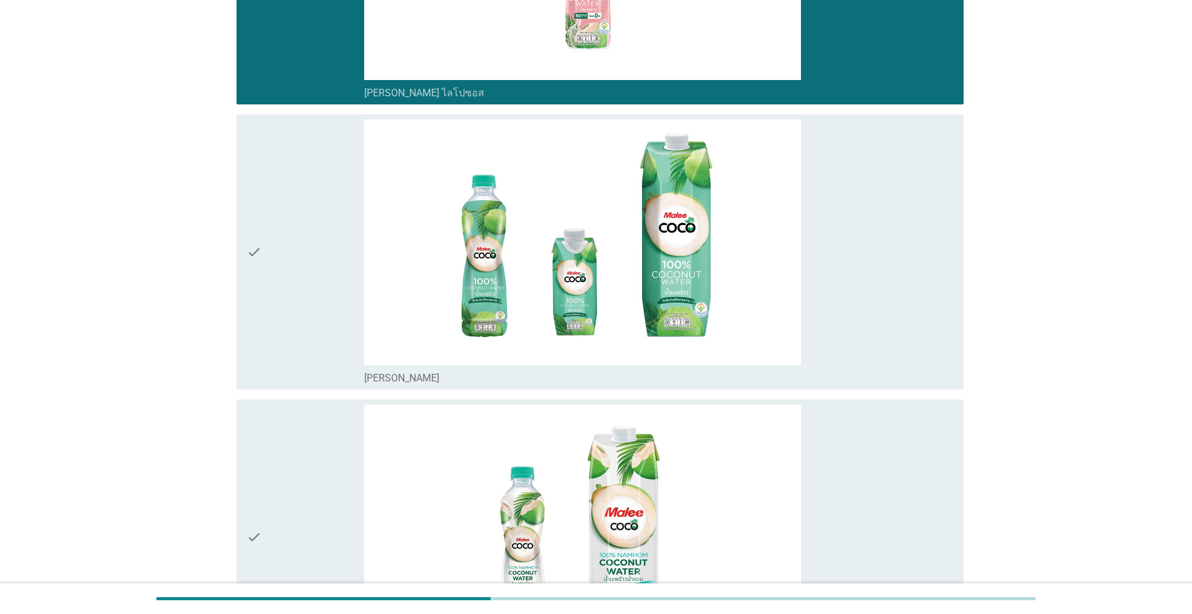
scroll to position [876, 0]
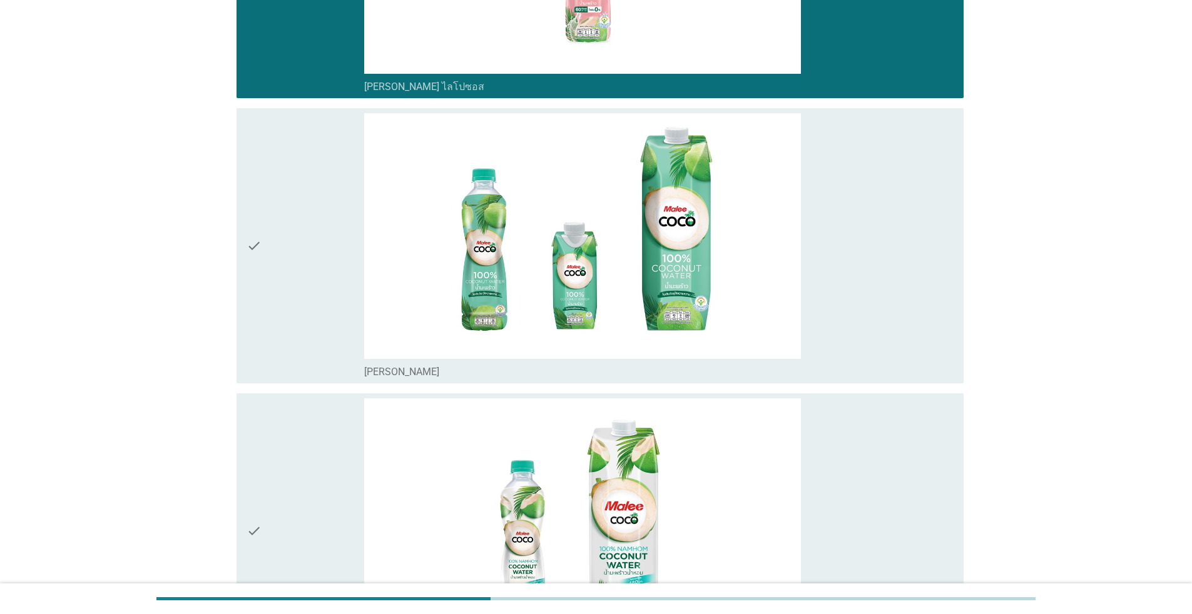
click at [311, 307] on div "check" at bounding box center [306, 245] width 118 height 265
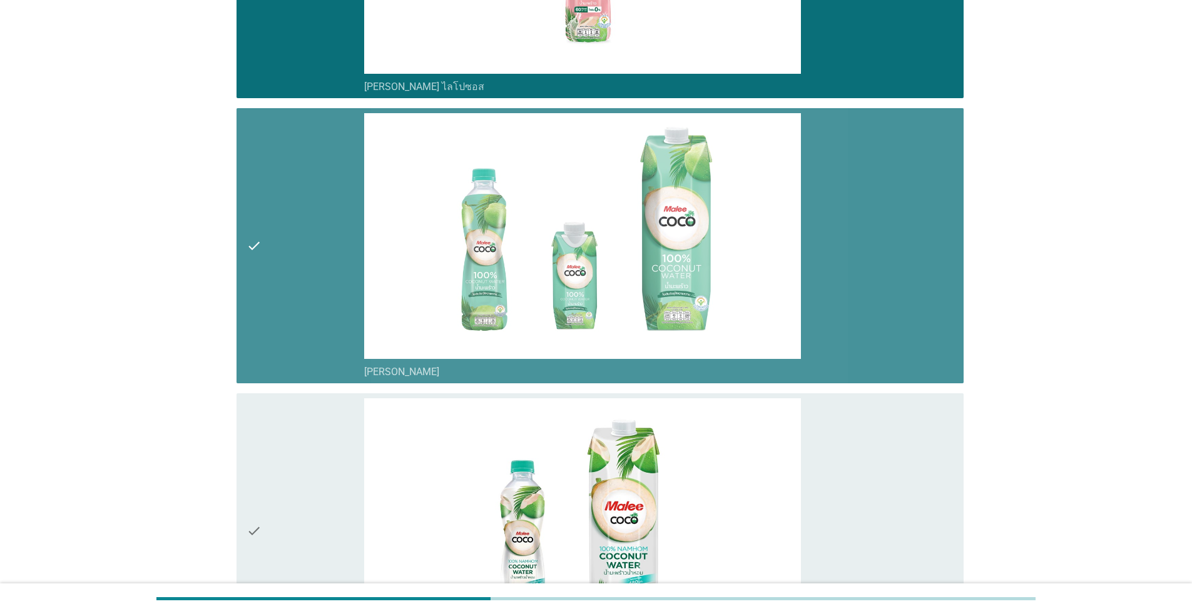
click at [324, 471] on div "check" at bounding box center [306, 531] width 118 height 265
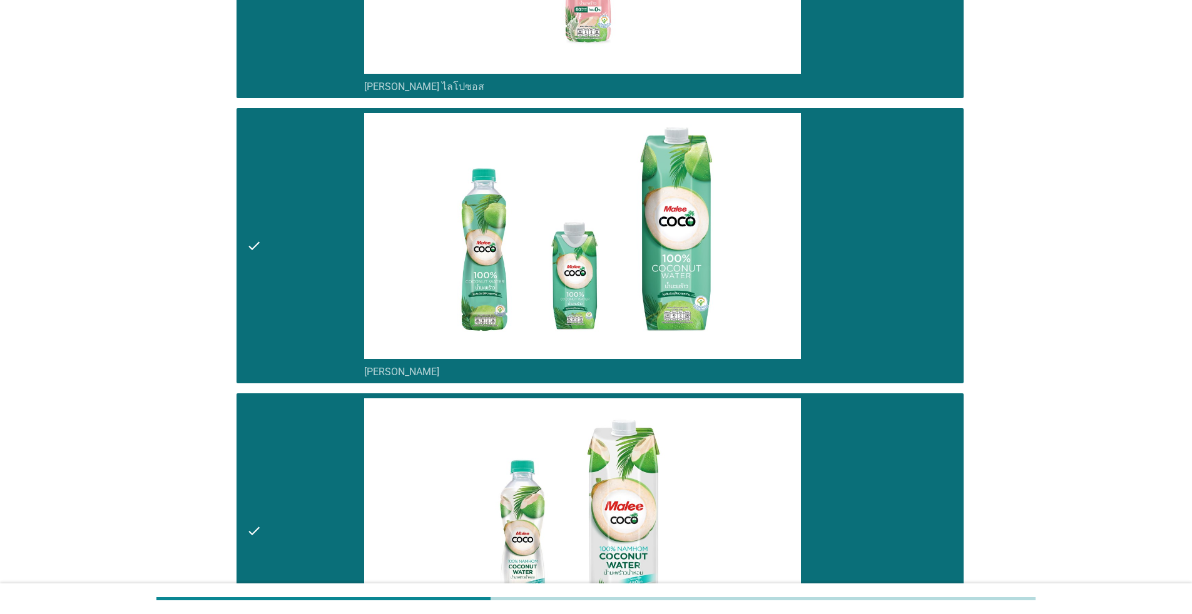
scroll to position [1111, 0]
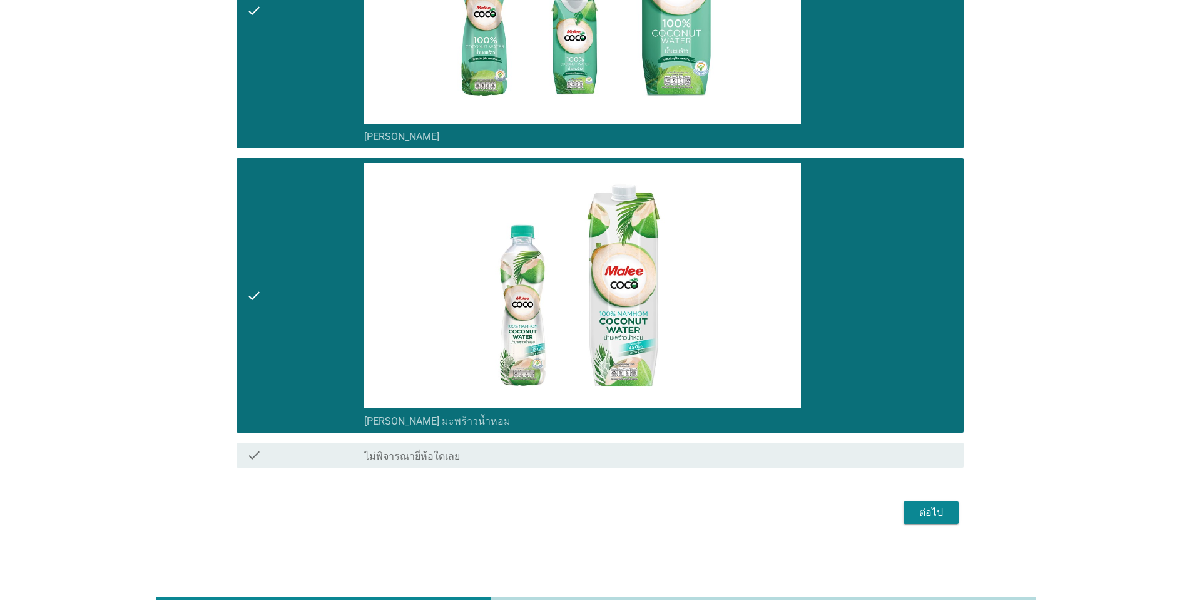
click at [616, 509] on div "ต่อไป" at bounding box center [930, 513] width 35 height 15
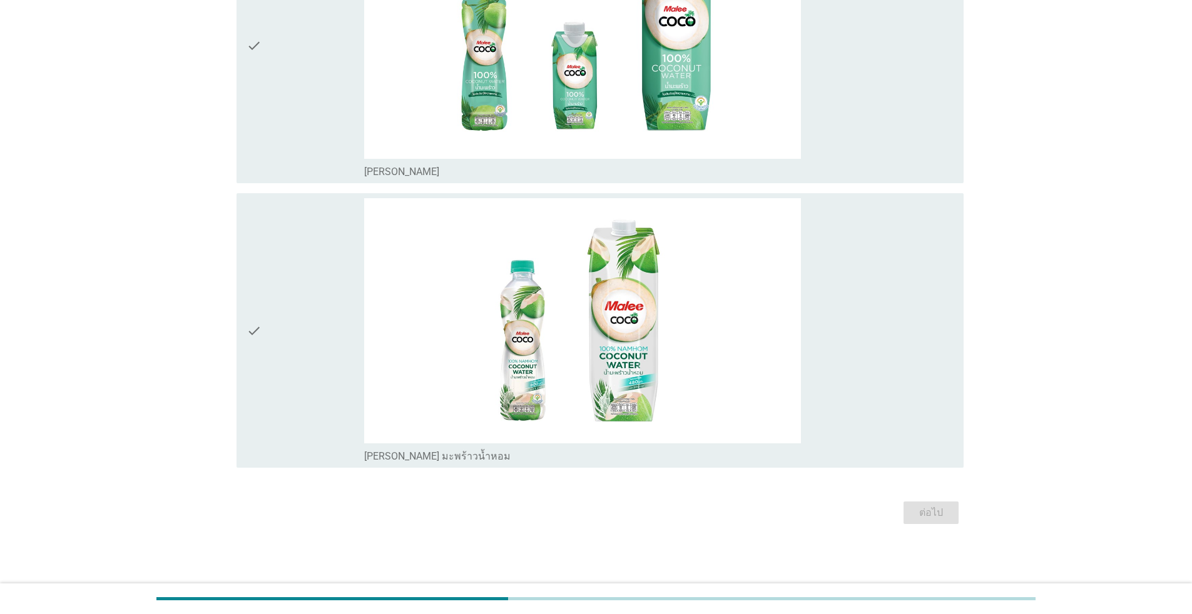
scroll to position [0, 0]
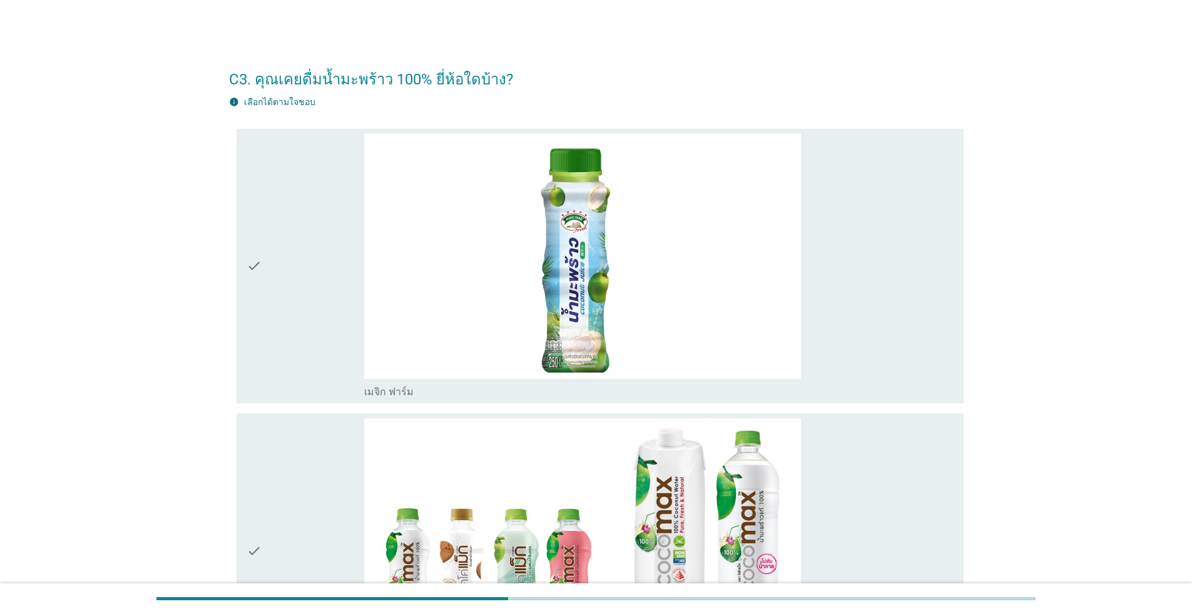
click at [264, 326] on div "check" at bounding box center [306, 266] width 118 height 265
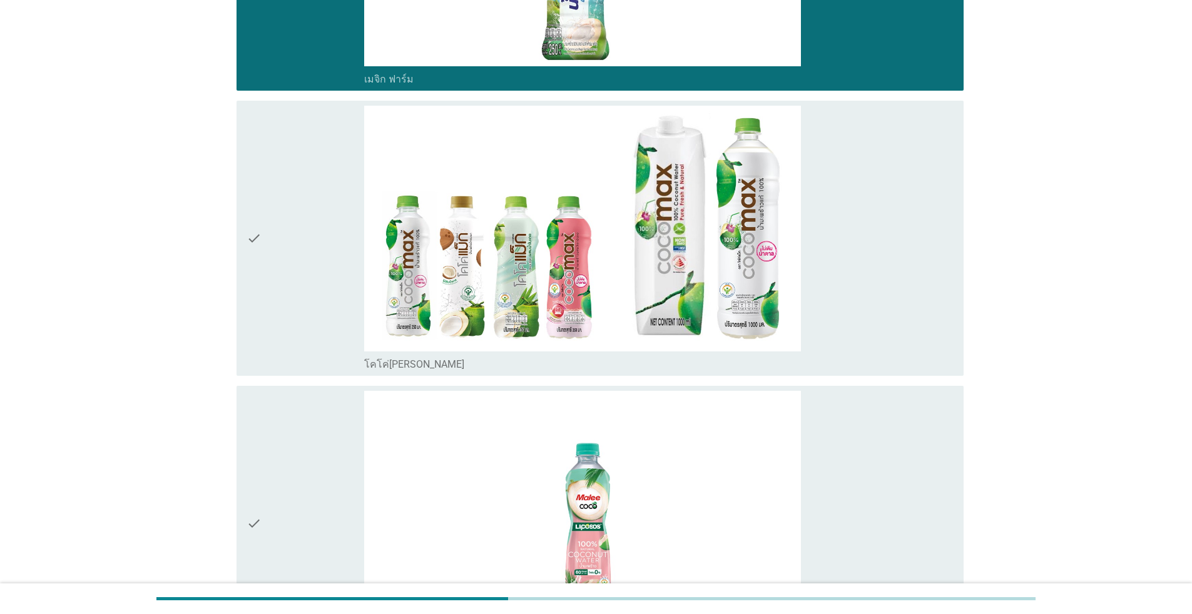
click at [295, 270] on div "check" at bounding box center [306, 238] width 118 height 265
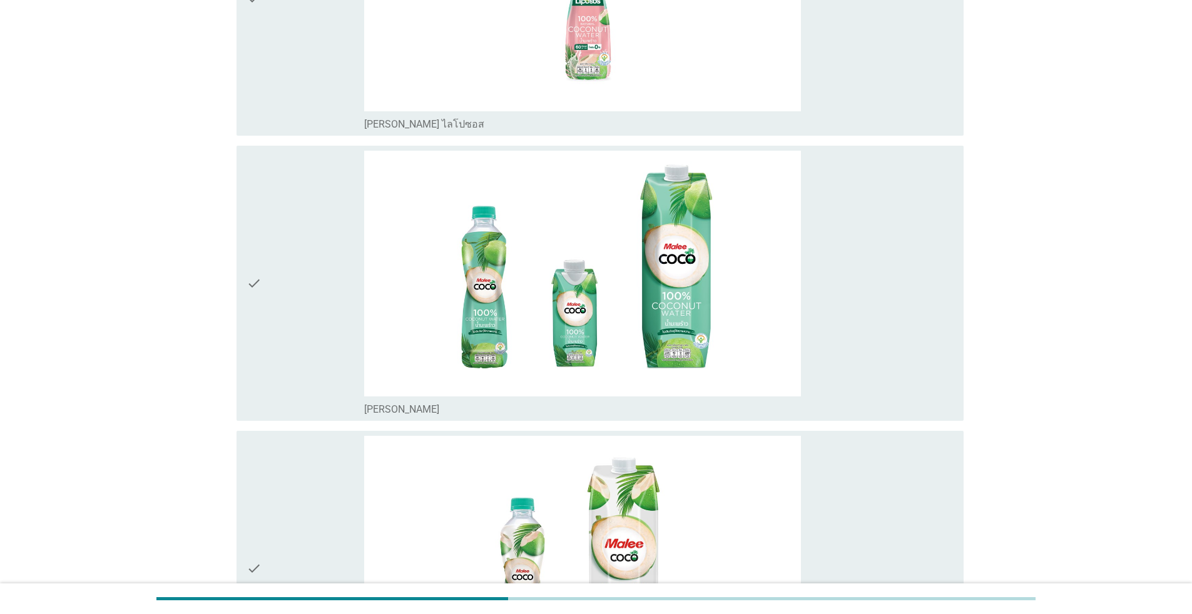
scroll to position [1001, 0]
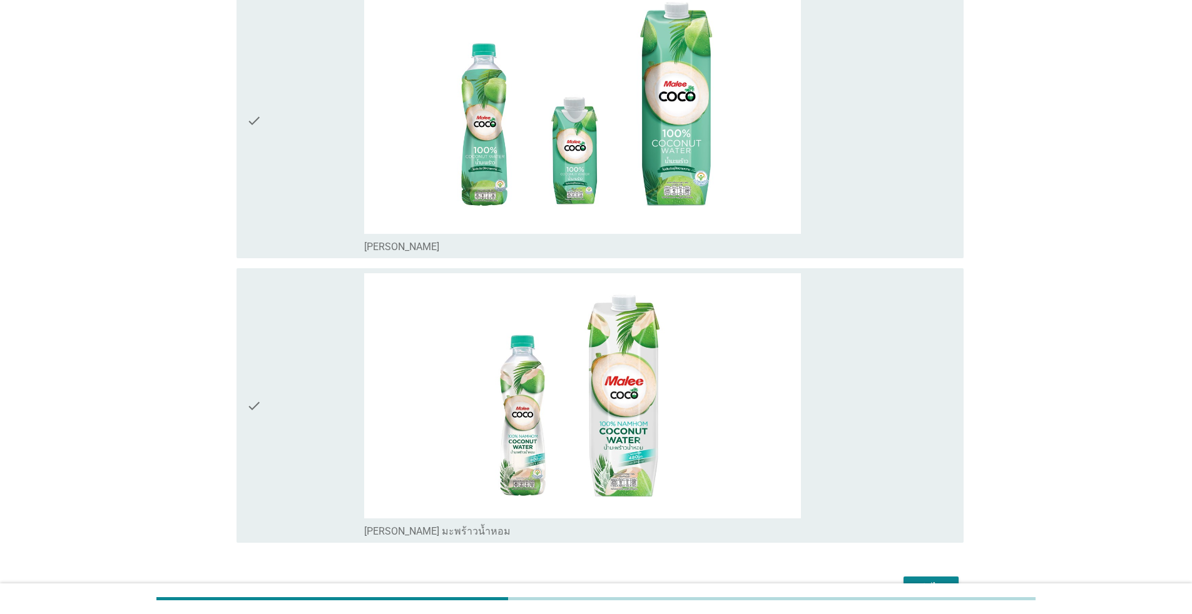
click at [258, 175] on icon "check" at bounding box center [254, 120] width 15 height 265
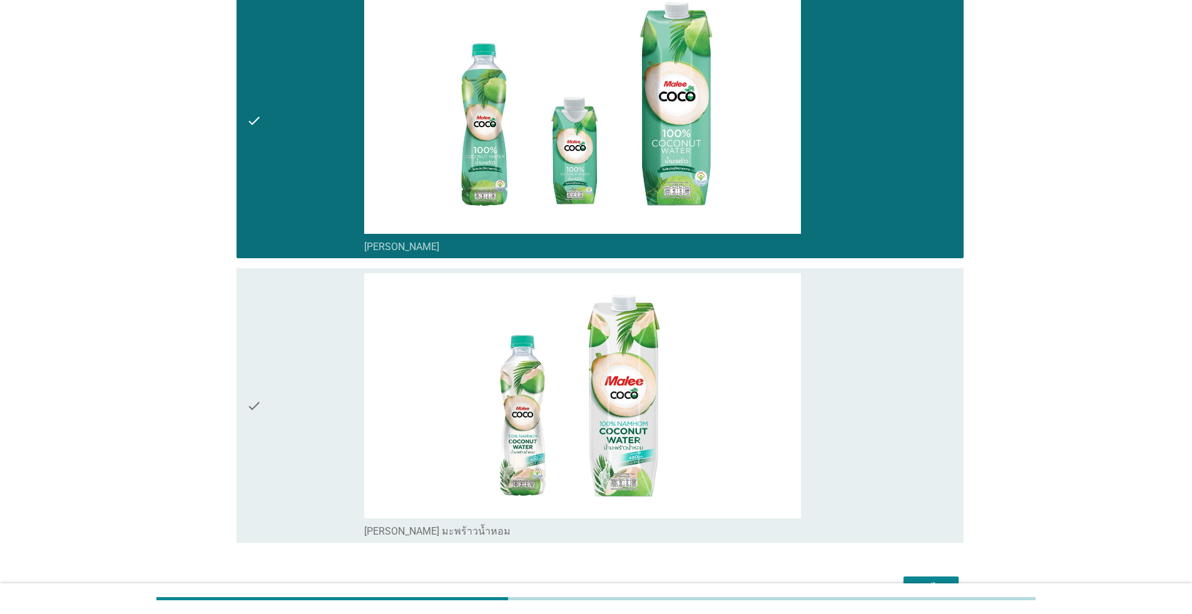
click at [283, 176] on div "check" at bounding box center [306, 120] width 118 height 265
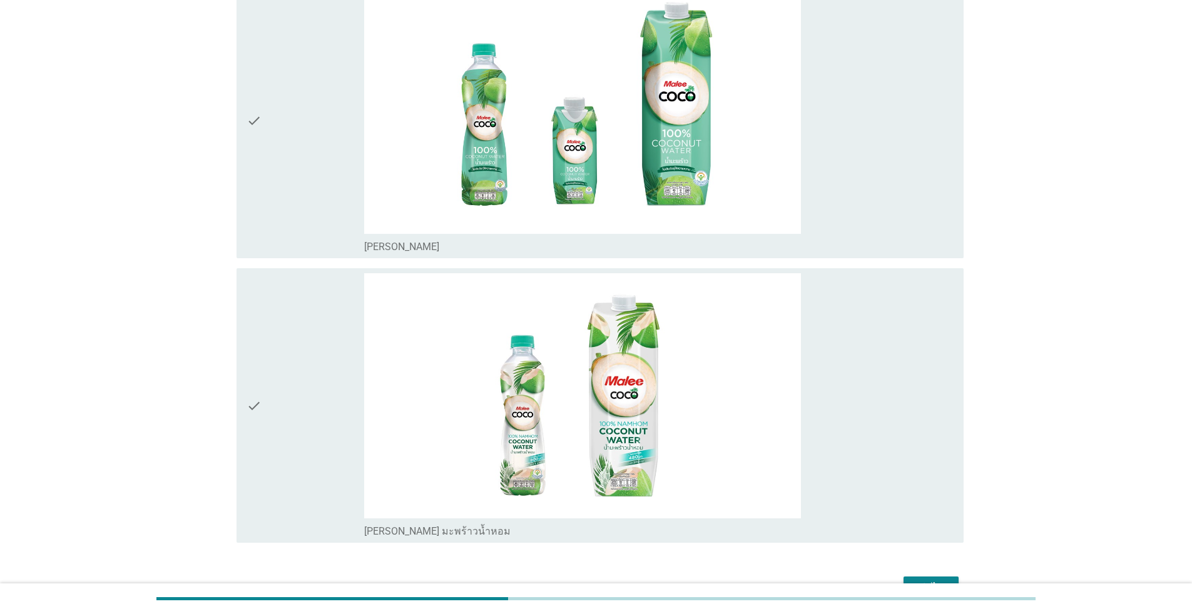
click at [267, 327] on div "check" at bounding box center [306, 405] width 118 height 265
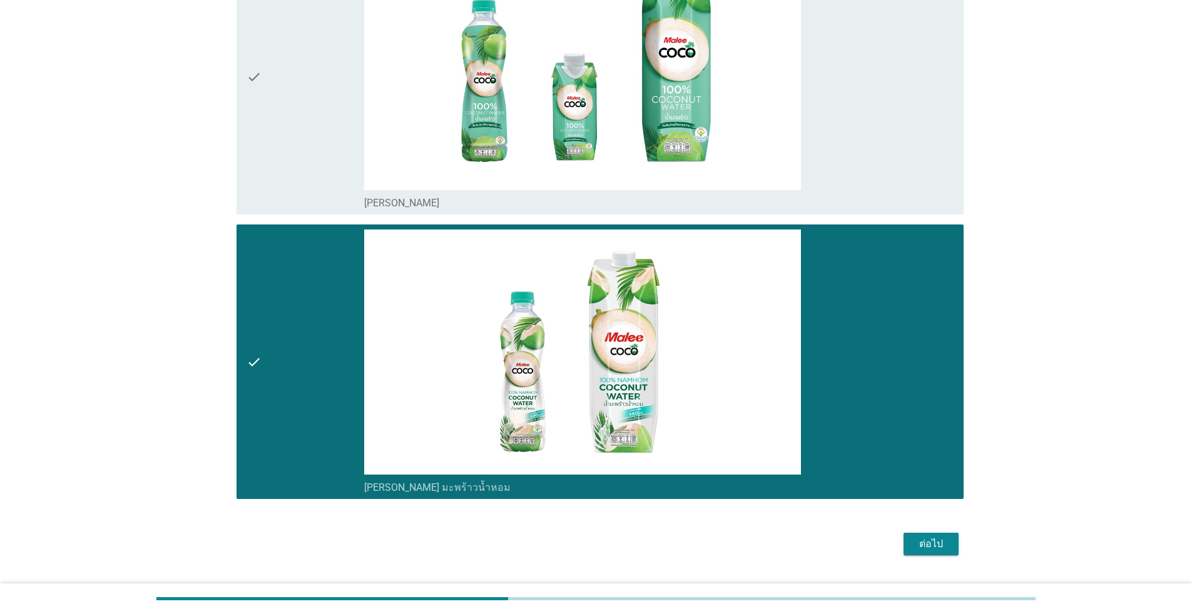
scroll to position [1064, 0]
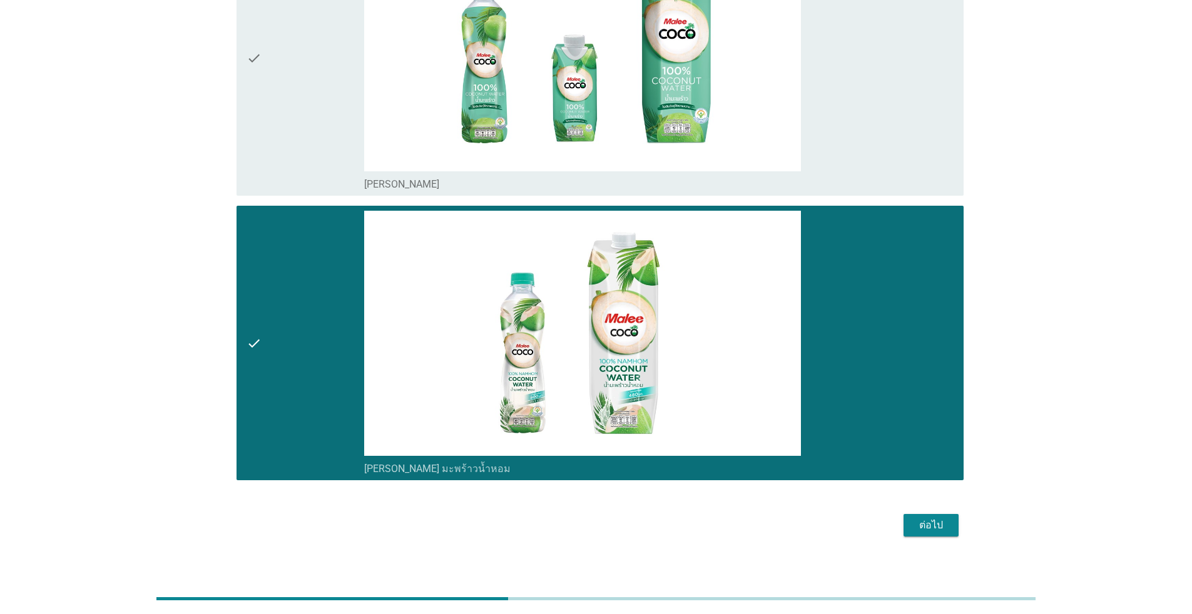
click at [616, 526] on div "ต่อไป" at bounding box center [930, 525] width 35 height 15
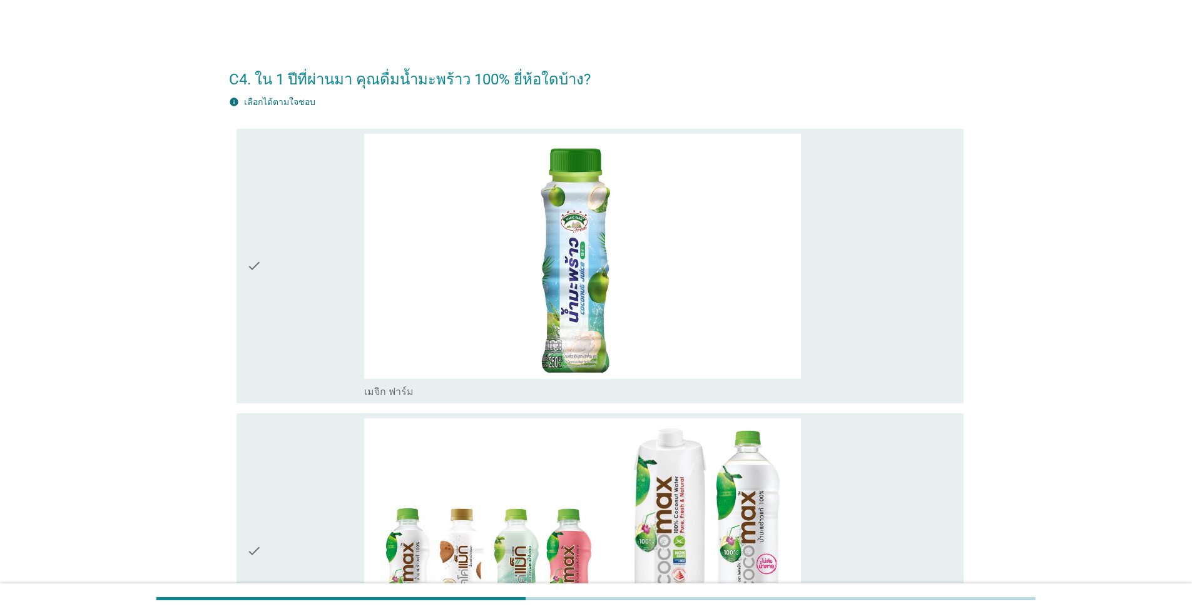
click at [295, 250] on div "check" at bounding box center [306, 266] width 118 height 265
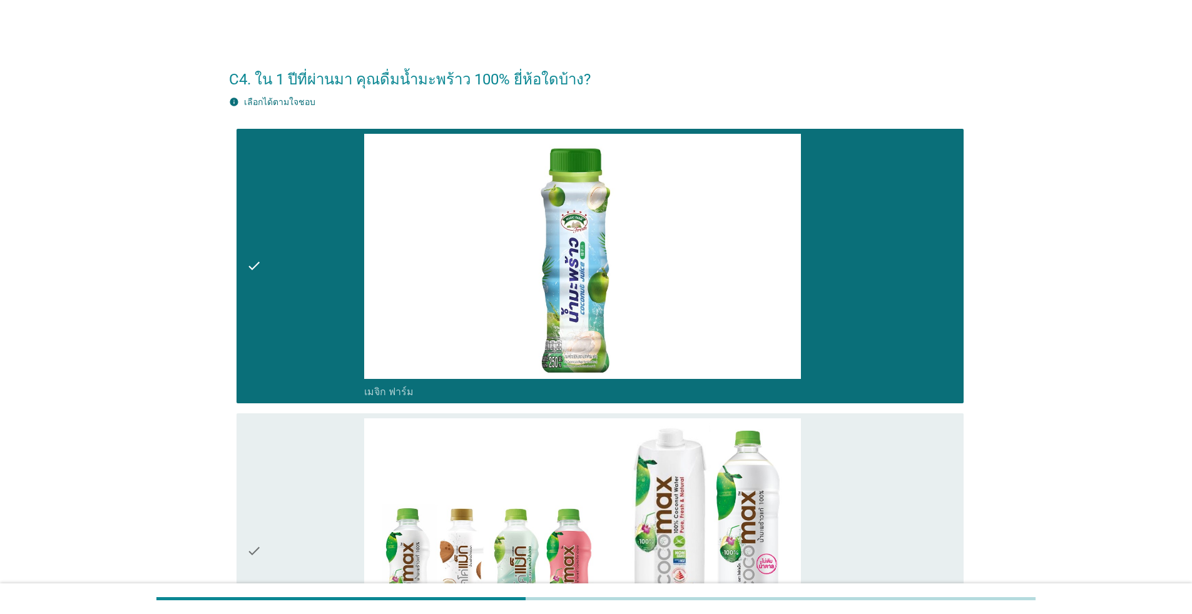
click at [317, 457] on div "check" at bounding box center [306, 551] width 118 height 265
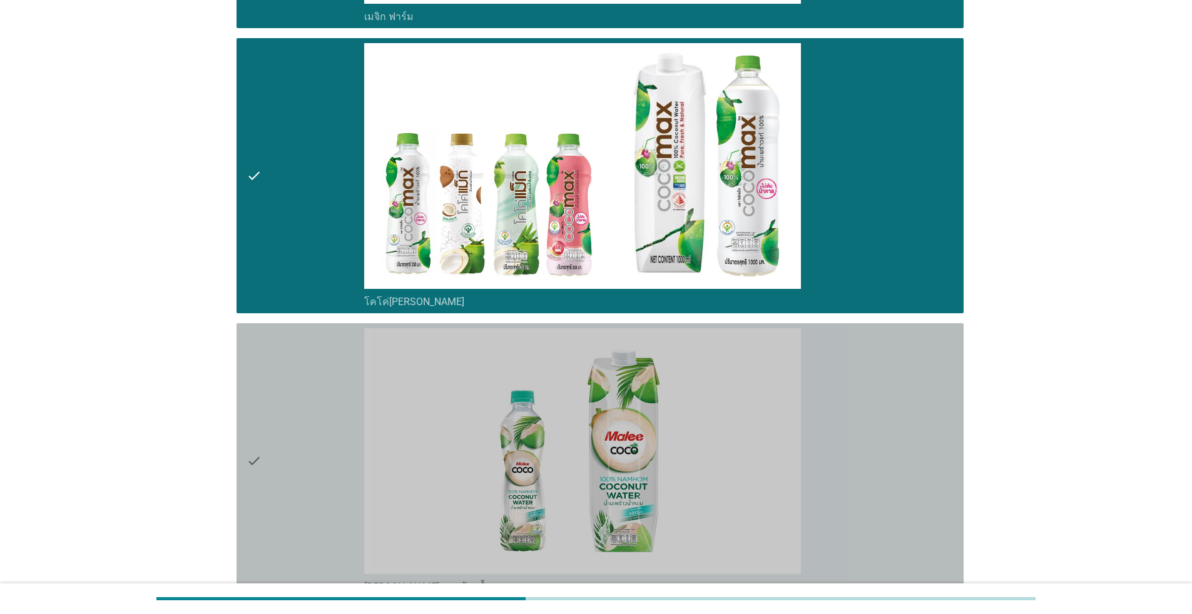
click at [333, 422] on div "check" at bounding box center [306, 460] width 118 height 265
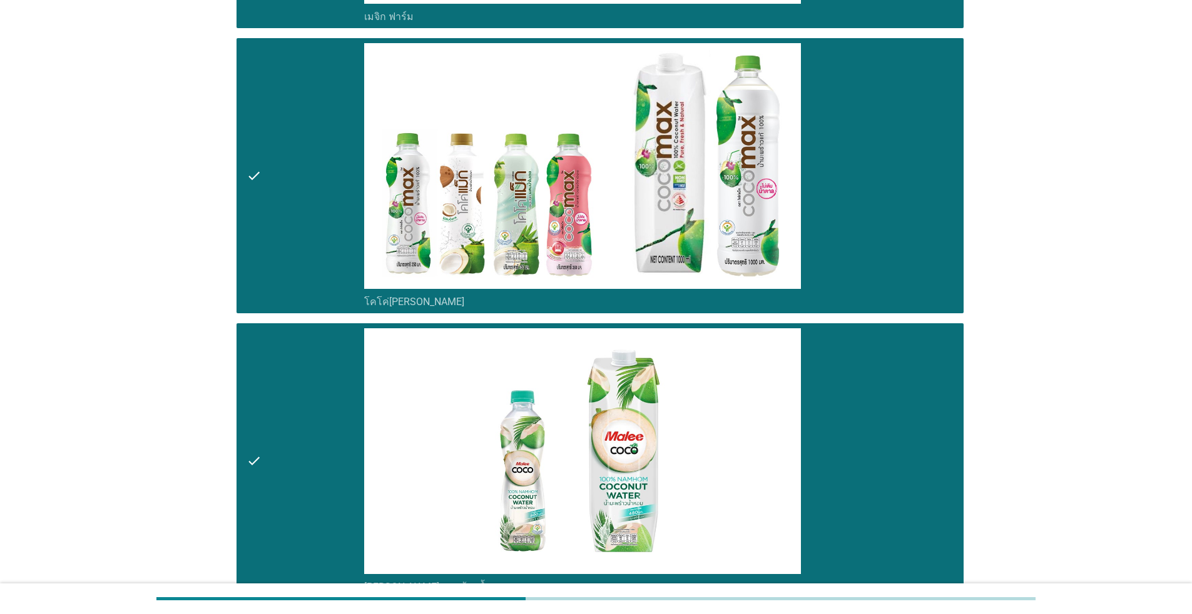
scroll to position [506, 0]
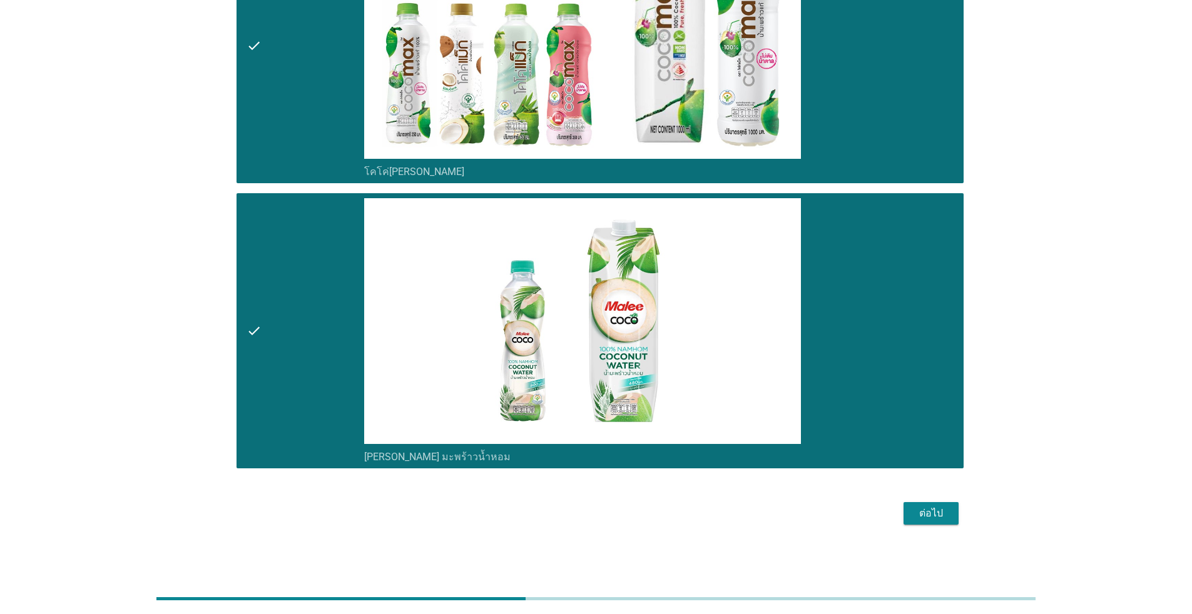
click at [616, 516] on button "ต่อไป" at bounding box center [930, 513] width 55 height 23
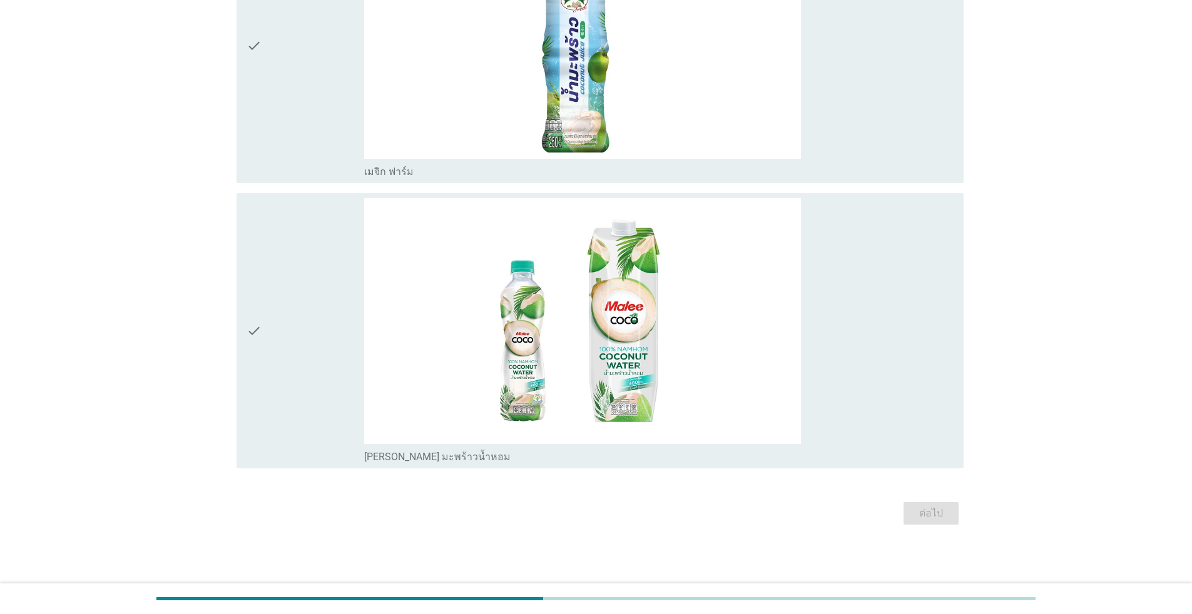
scroll to position [0, 0]
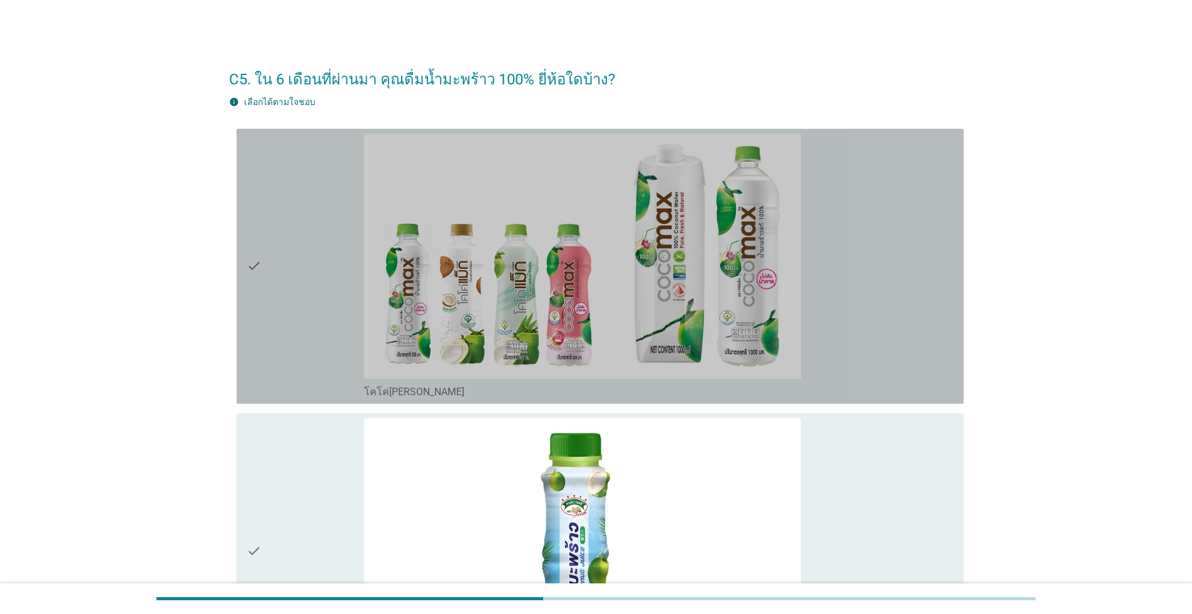
click at [315, 287] on div "check" at bounding box center [306, 266] width 118 height 265
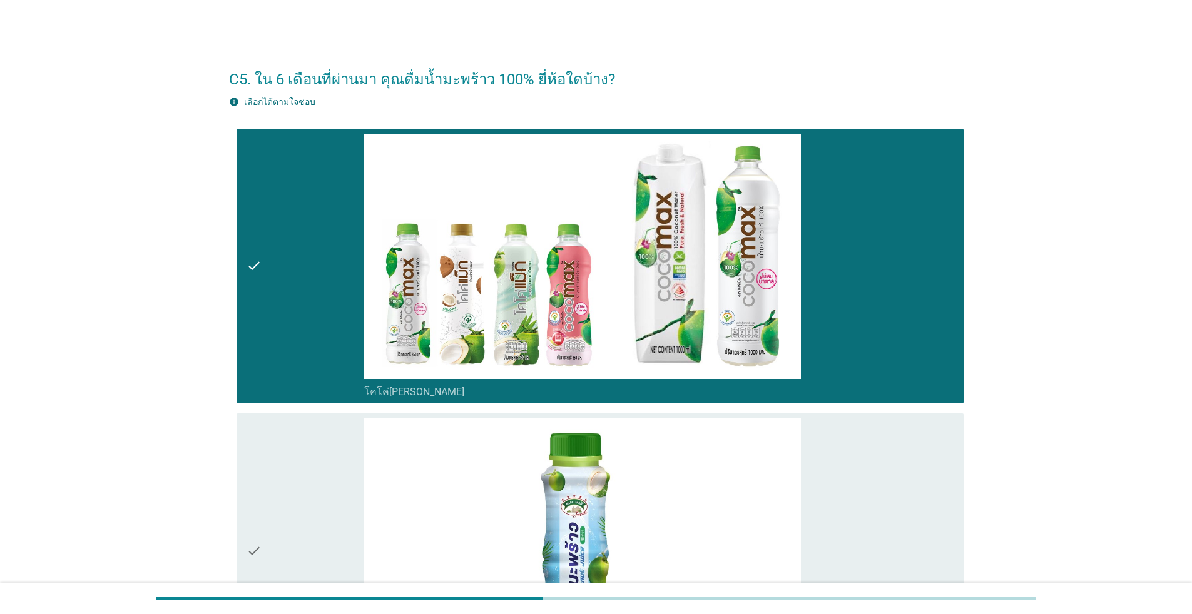
drag, startPoint x: 283, startPoint y: 464, endPoint x: 291, endPoint y: 450, distance: 15.7
click at [284, 464] on div "check" at bounding box center [306, 551] width 118 height 265
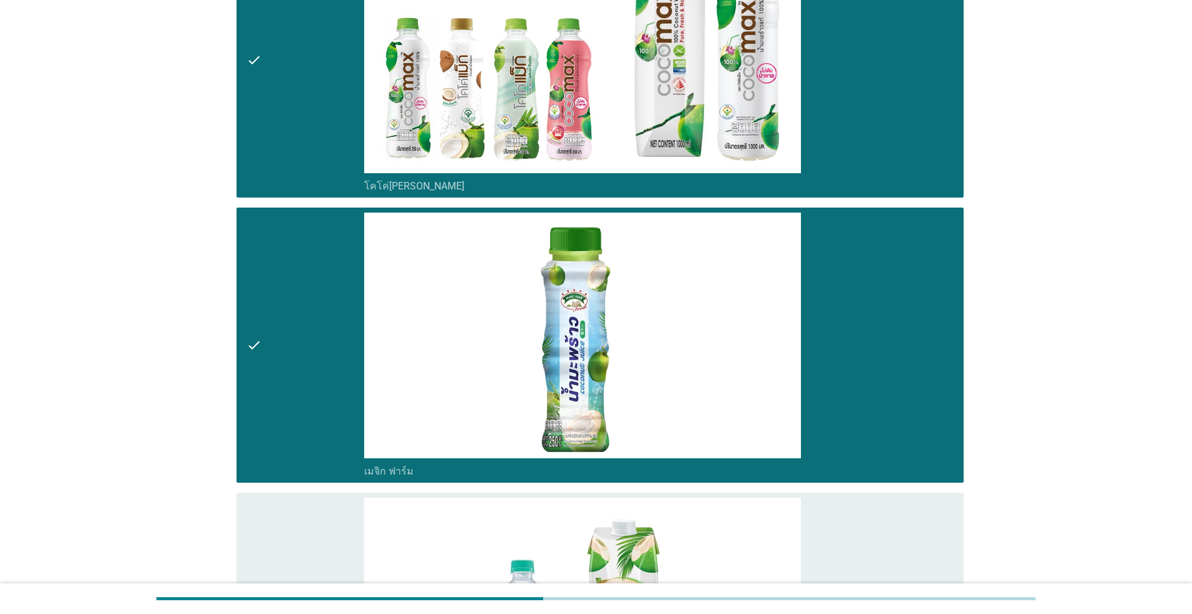
scroll to position [438, 0]
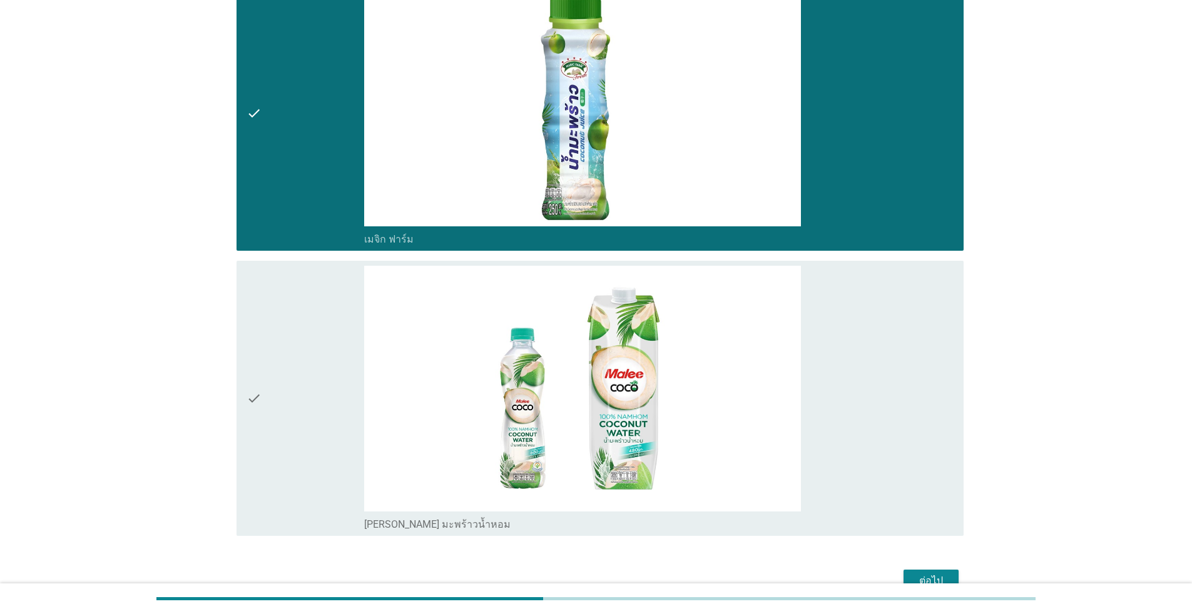
click at [299, 432] on div "check" at bounding box center [306, 398] width 118 height 265
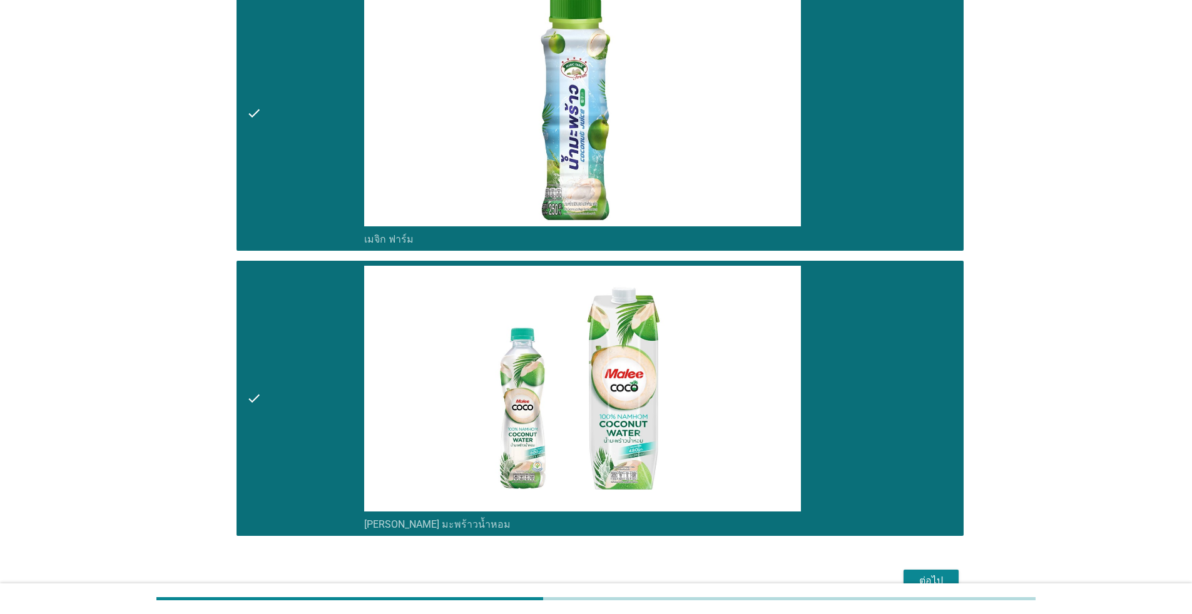
click at [616, 562] on div "ต่อไป" at bounding box center [930, 581] width 35 height 15
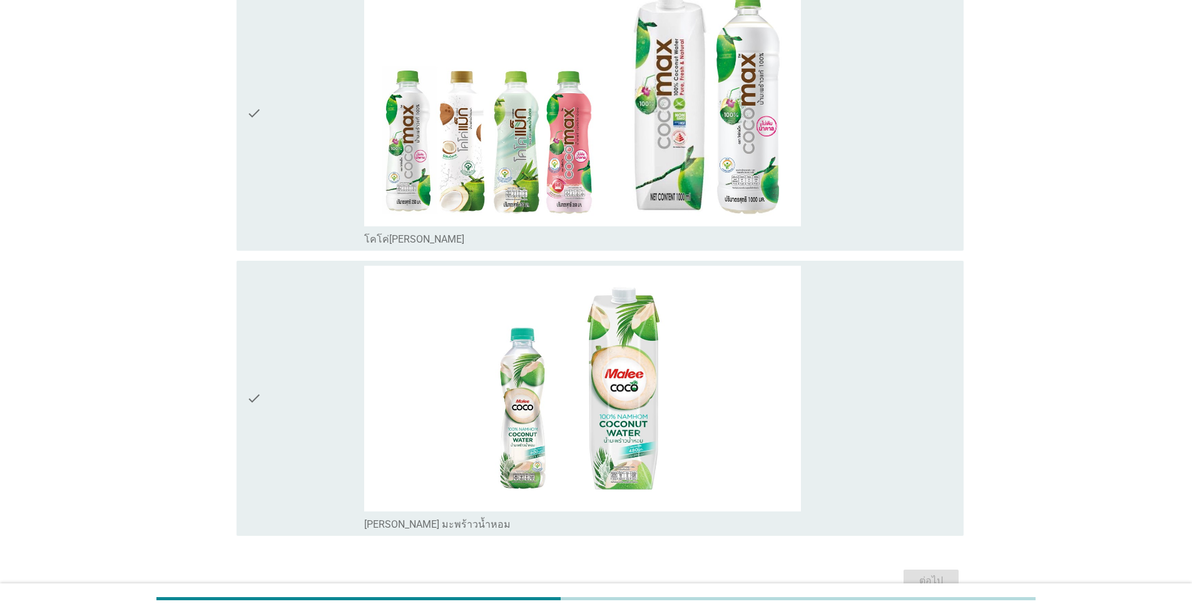
scroll to position [0, 0]
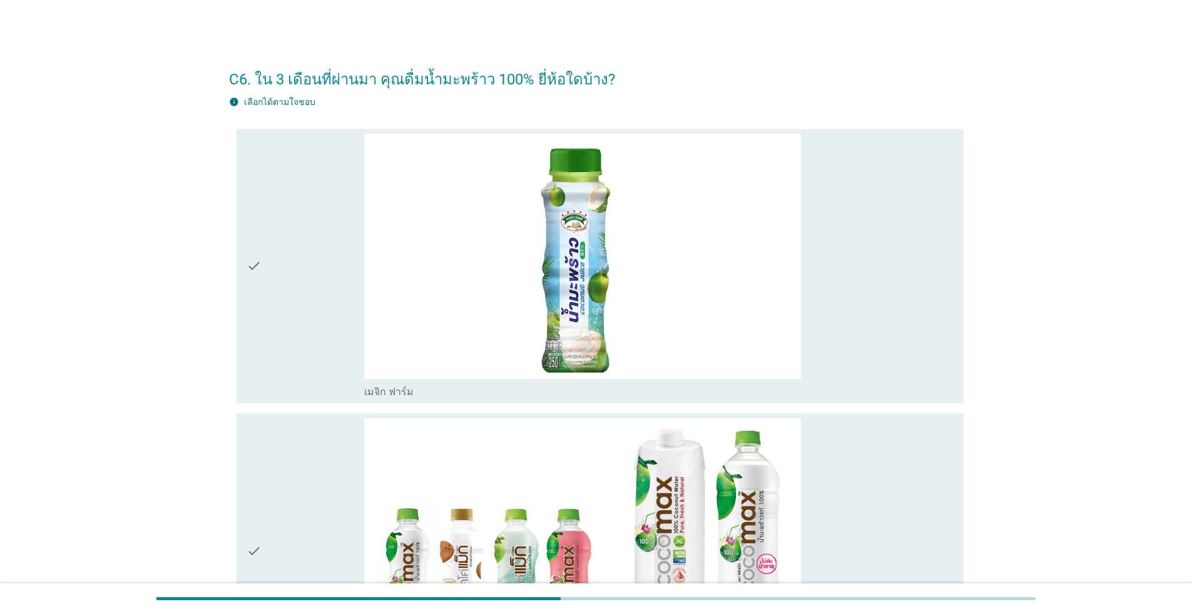
click at [268, 290] on div "check" at bounding box center [306, 266] width 118 height 265
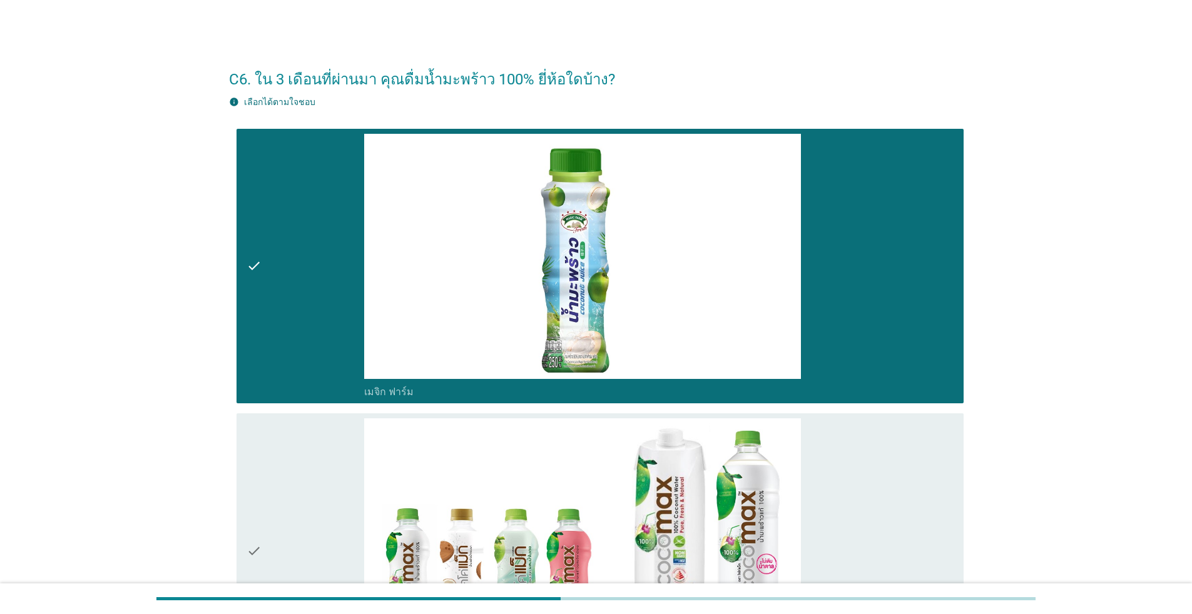
click at [304, 489] on div "check" at bounding box center [306, 551] width 118 height 265
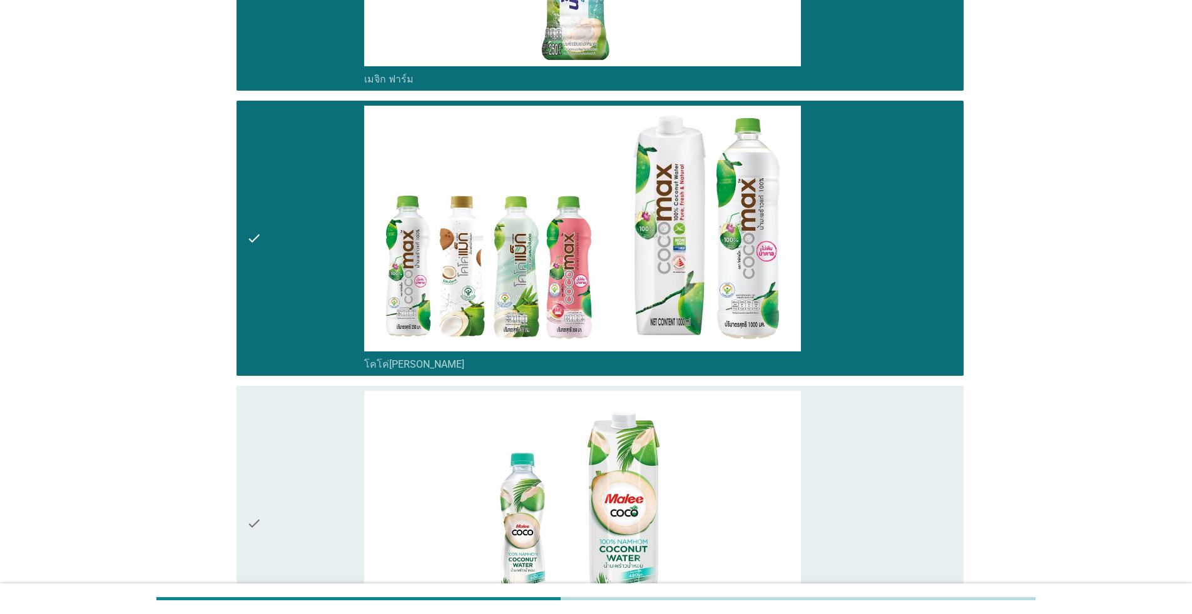
click at [320, 493] on div "check" at bounding box center [306, 523] width 118 height 265
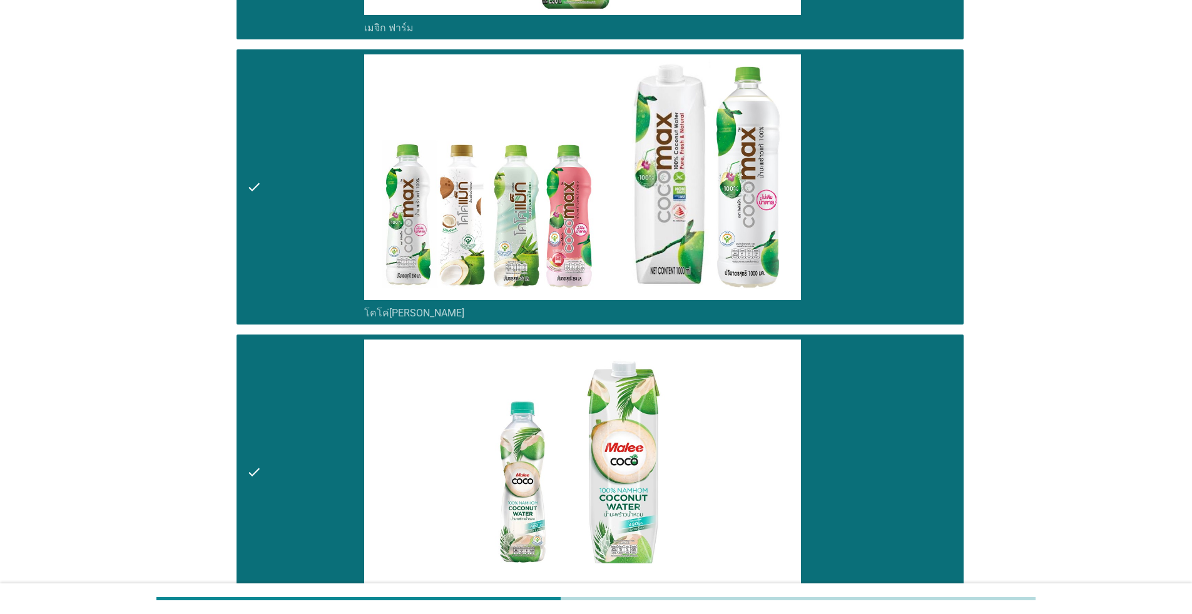
scroll to position [506, 0]
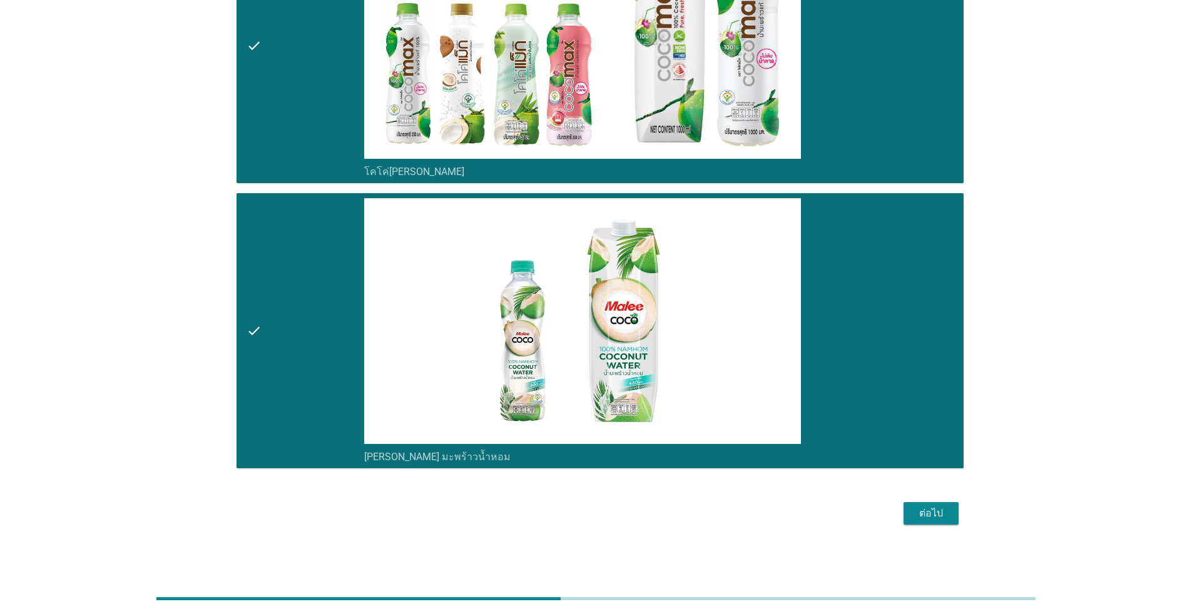
click at [616, 516] on div "ต่อไป" at bounding box center [930, 513] width 35 height 15
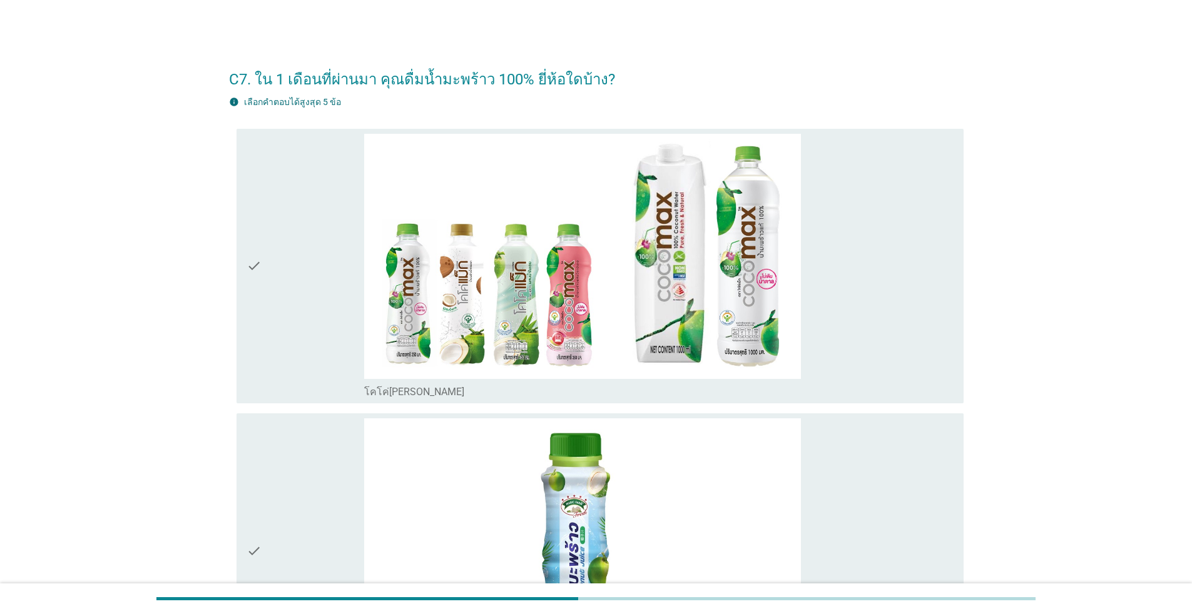
scroll to position [250, 0]
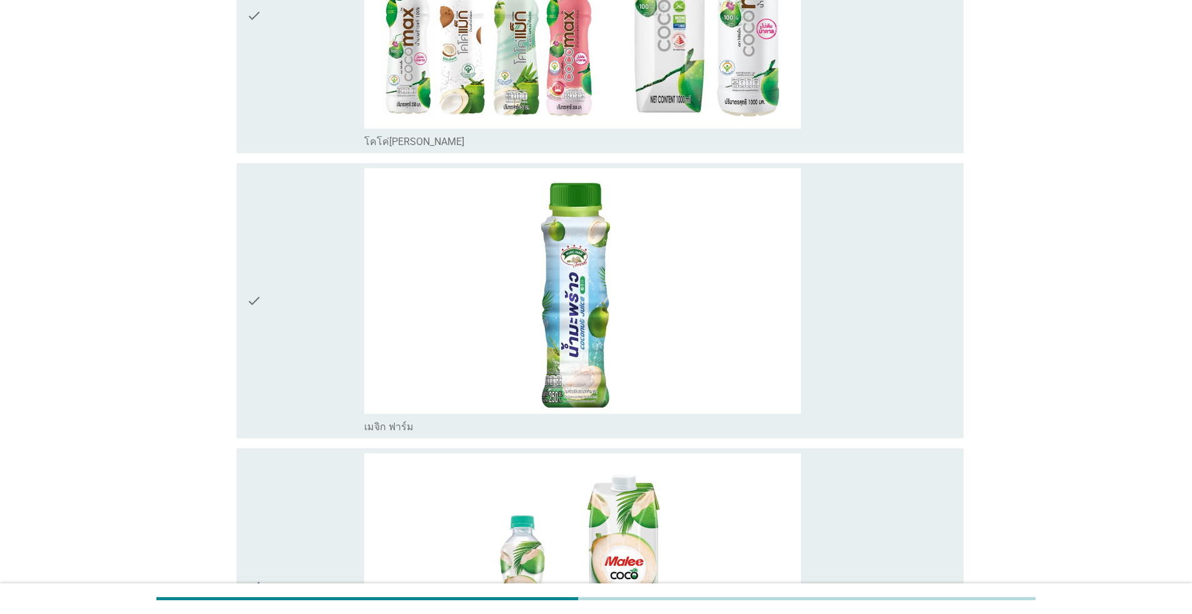
click at [312, 324] on div "check" at bounding box center [306, 300] width 118 height 265
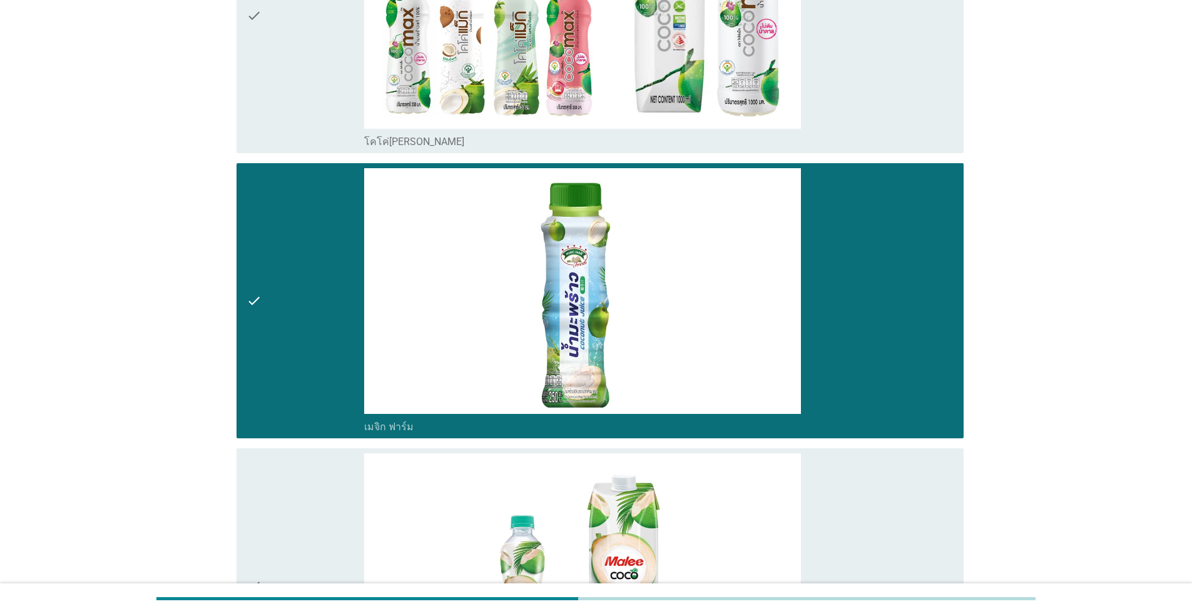
click at [326, 482] on div "check" at bounding box center [306, 586] width 118 height 265
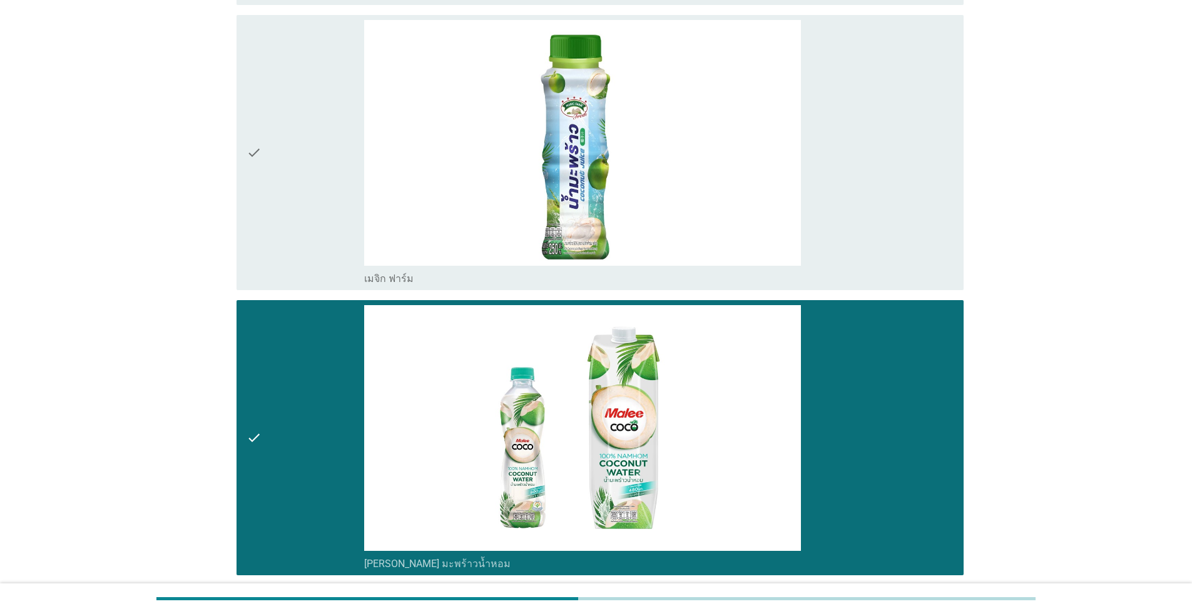
click at [283, 209] on div "check" at bounding box center [306, 152] width 118 height 265
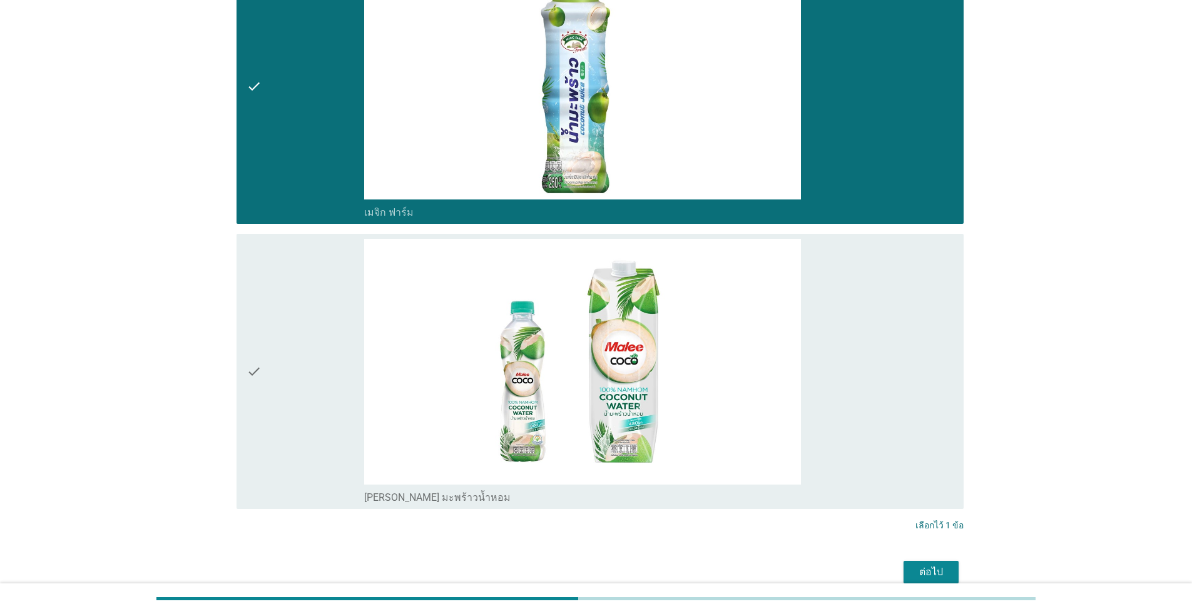
scroll to position [524, 0]
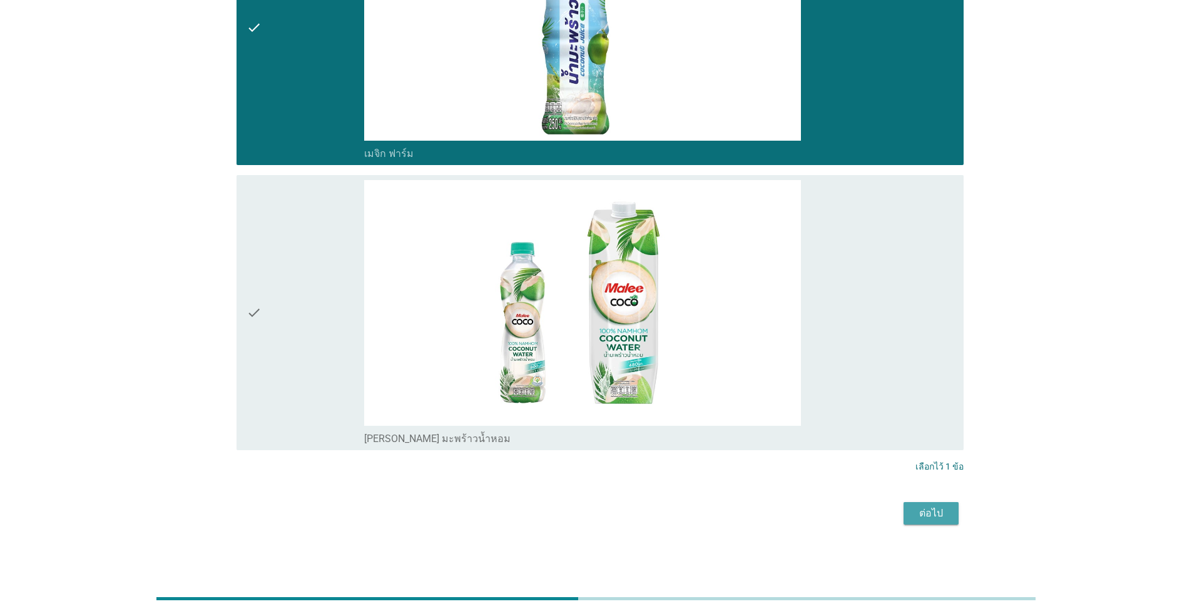
click at [616, 509] on div "ต่อไป" at bounding box center [930, 513] width 35 height 15
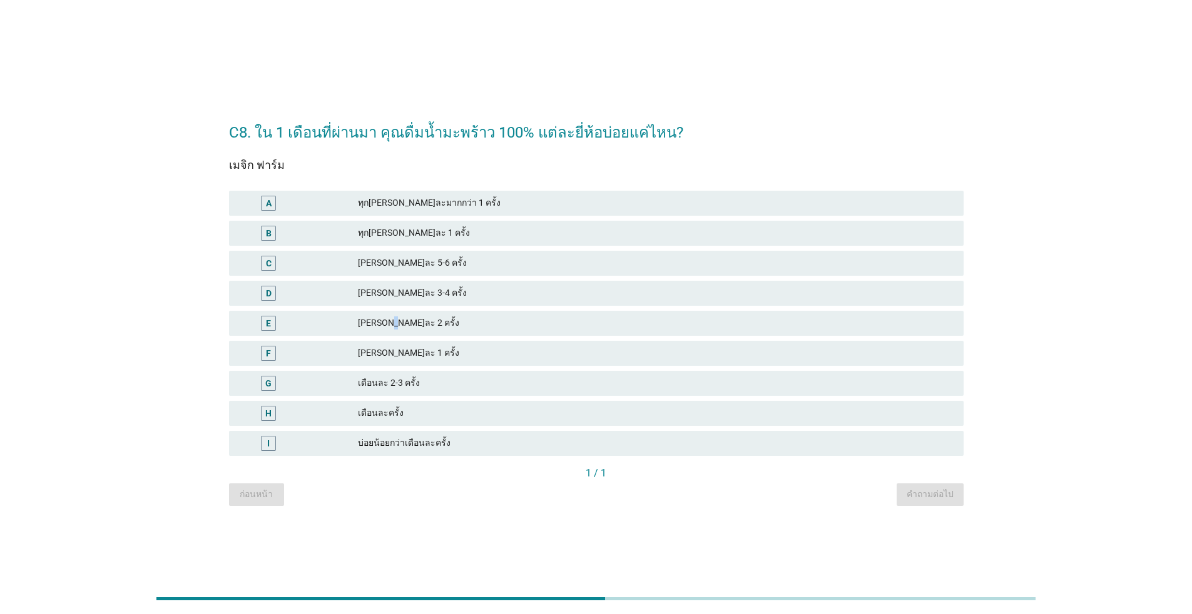
click at [388, 320] on div "[PERSON_NAME]ละ 2 ครั้ง" at bounding box center [656, 323] width 596 height 15
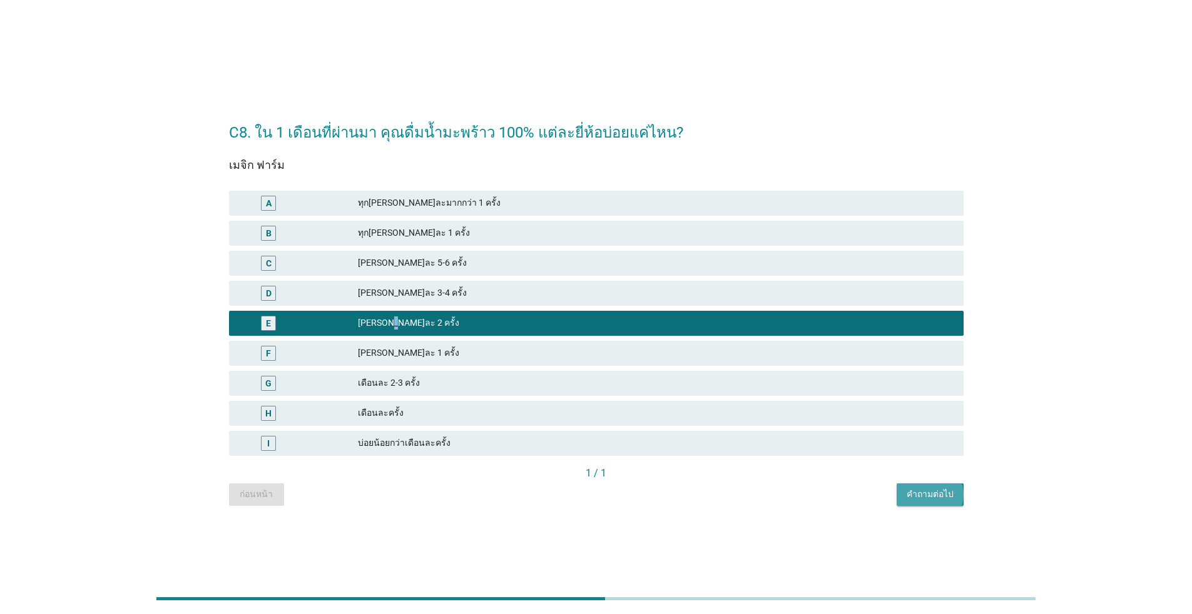
click at [616, 492] on div "คำถามต่อไป" at bounding box center [930, 494] width 47 height 13
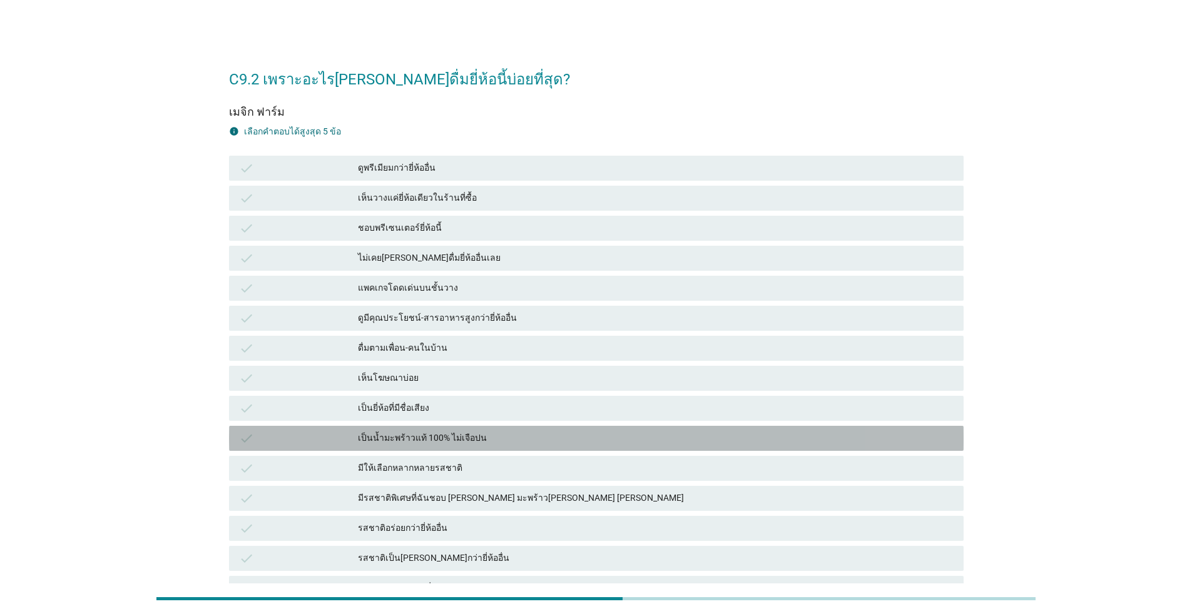
click at [447, 432] on div "เป็นน้ำมะพร้าวแท้ 100% ไม่เจือปน" at bounding box center [656, 438] width 596 height 15
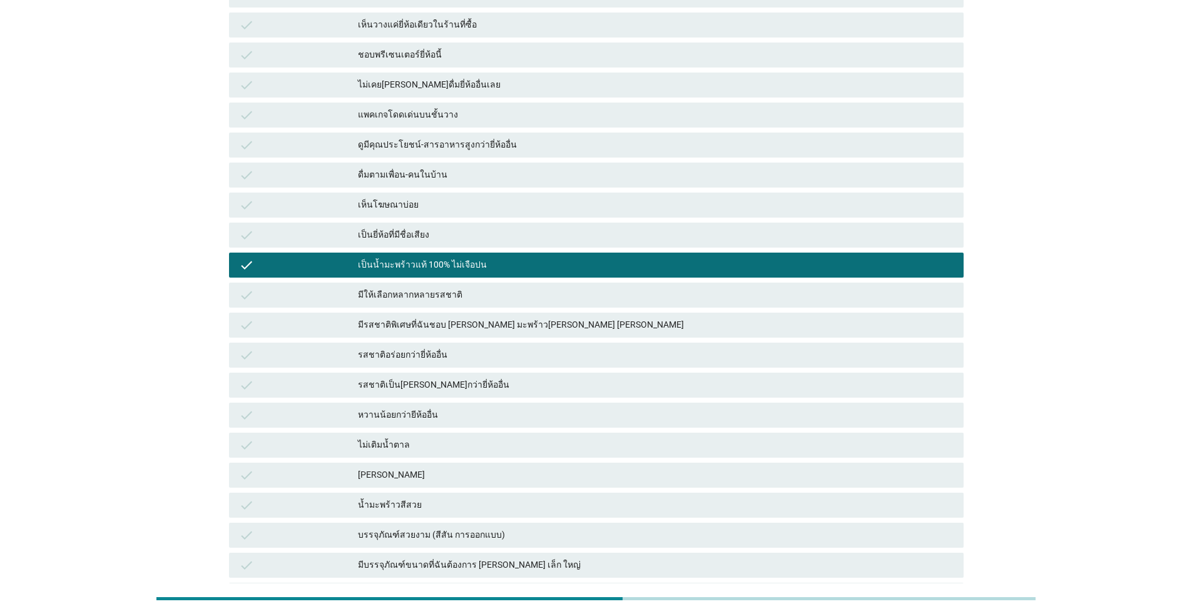
scroll to position [188, 0]
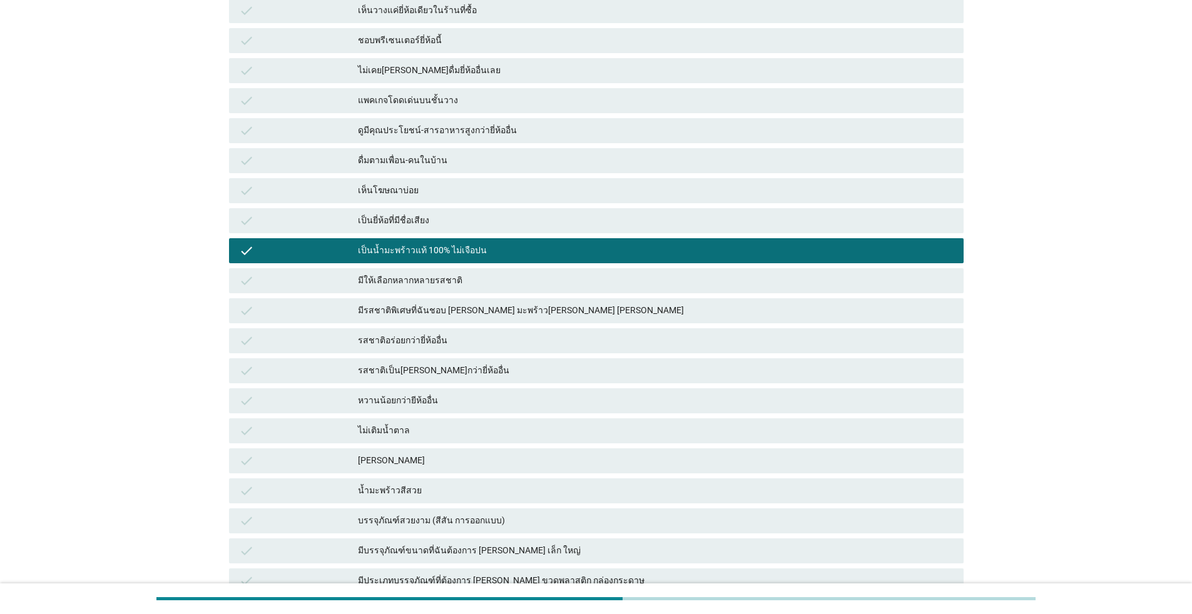
click at [396, 400] on div "หวานน้อยกว่ายีห้ออื่น" at bounding box center [656, 401] width 596 height 15
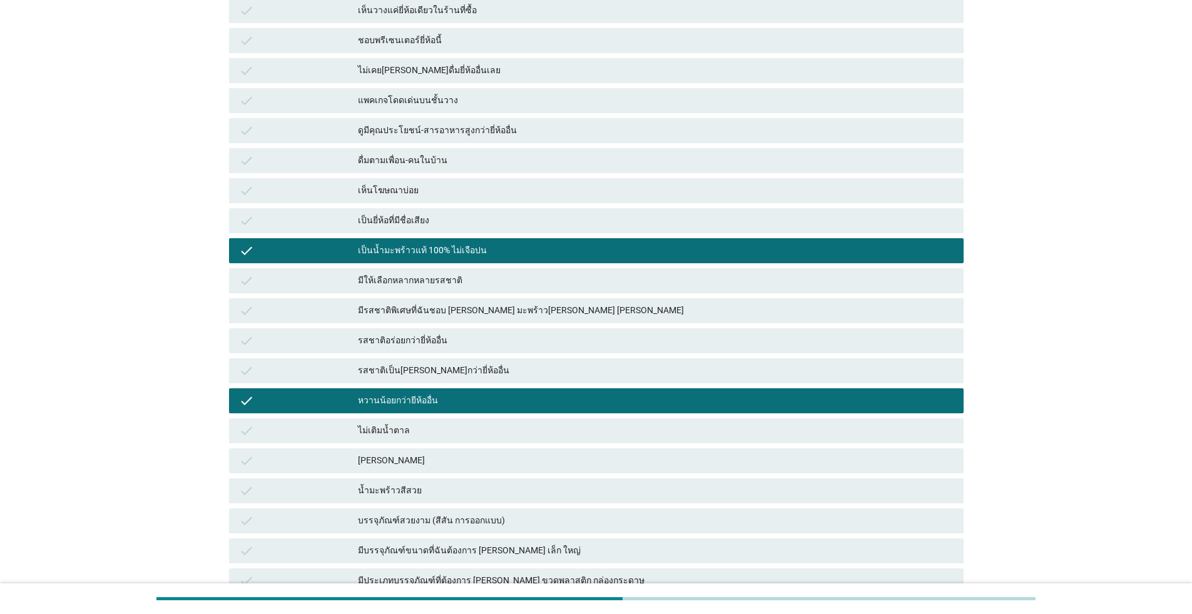
click at [385, 460] on div "[PERSON_NAME]" at bounding box center [656, 461] width 596 height 15
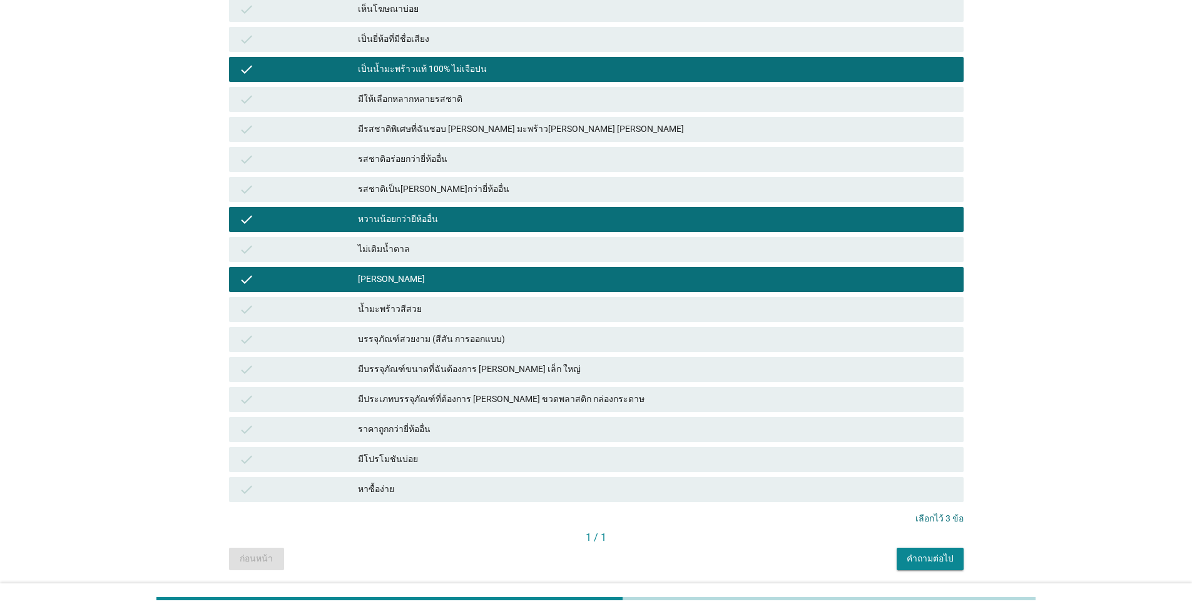
scroll to position [375, 0]
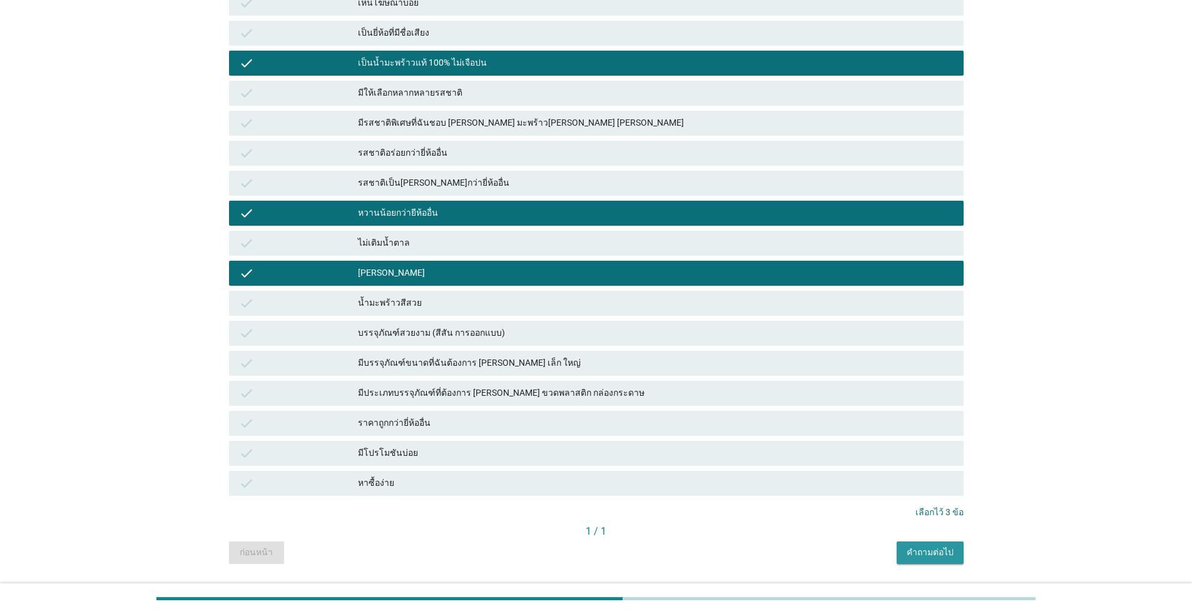
click at [616, 560] on button "คำถามต่อไป" at bounding box center [930, 553] width 67 height 23
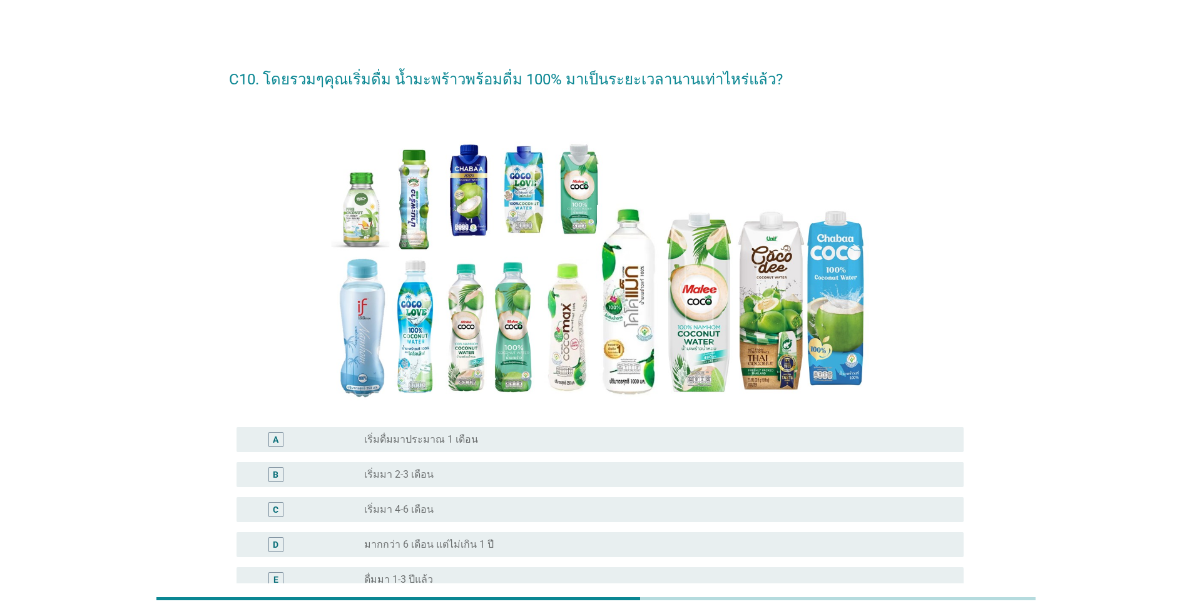
scroll to position [210, 0]
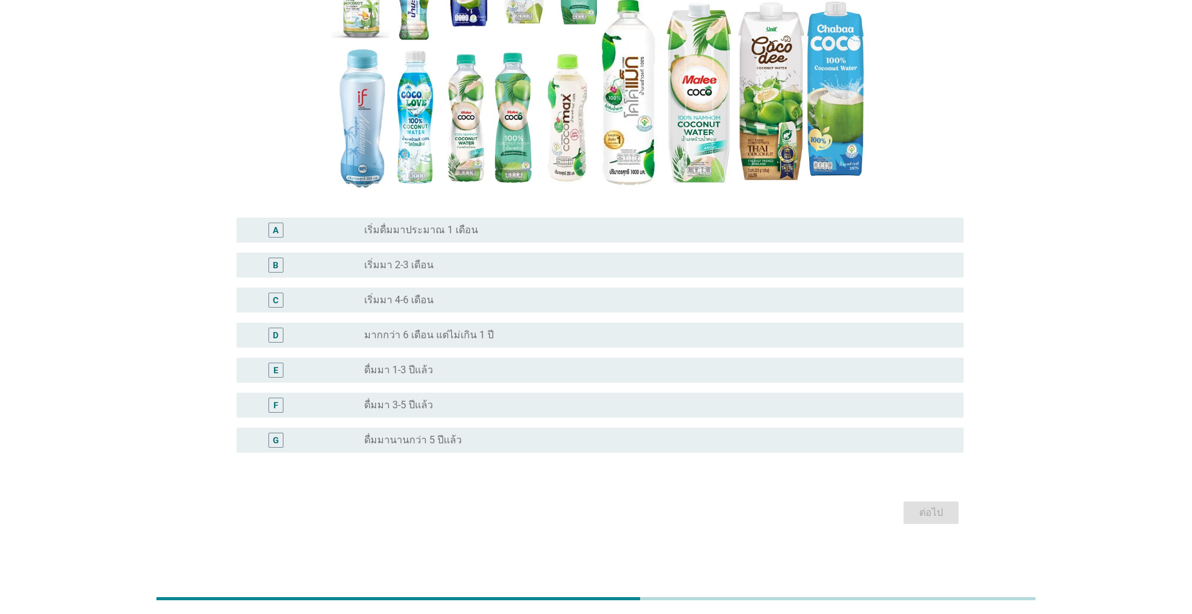
click at [454, 338] on label "มากกว่า 6 เดือน แต่ไม่เกิน 1 ปี" at bounding box center [429, 335] width 130 height 13
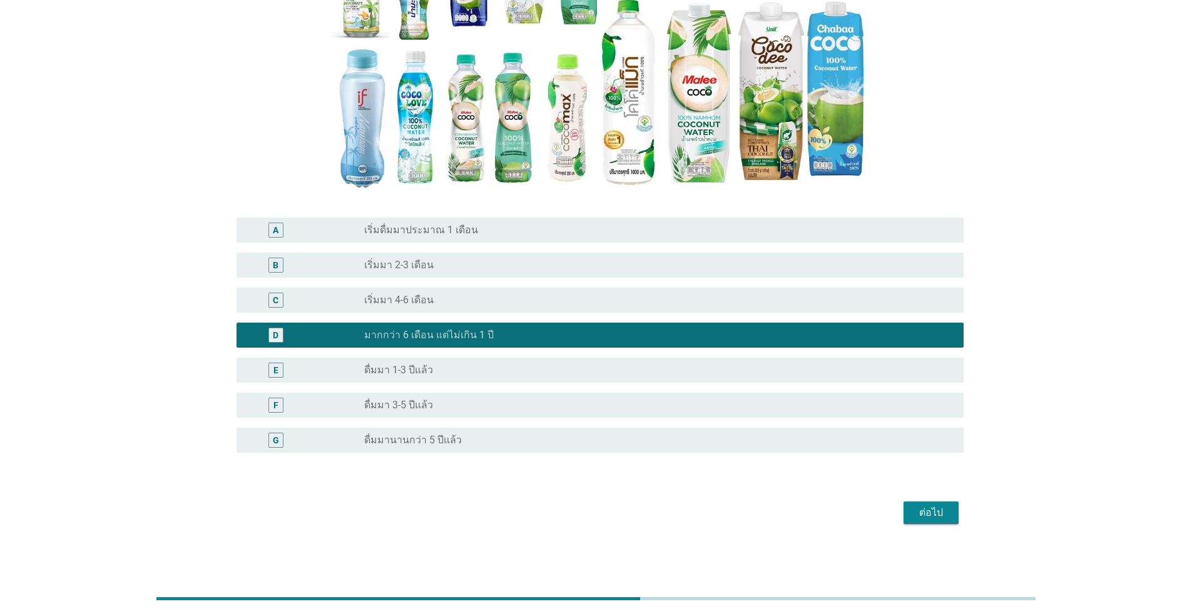
click at [616, 521] on div "ต่อไป" at bounding box center [930, 513] width 35 height 15
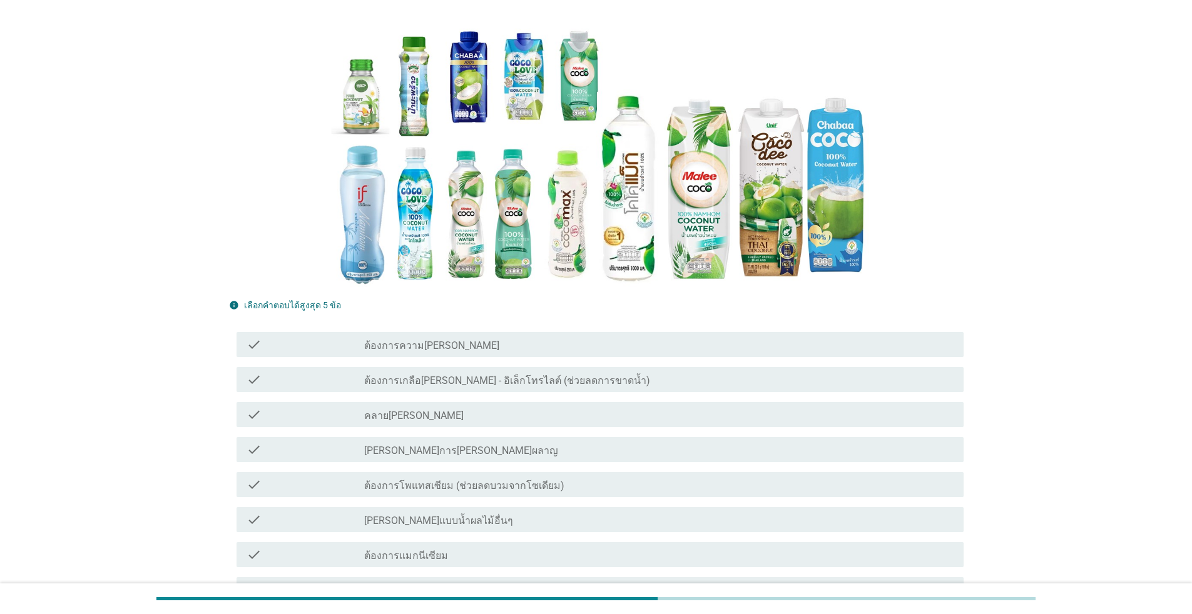
scroll to position [250, 0]
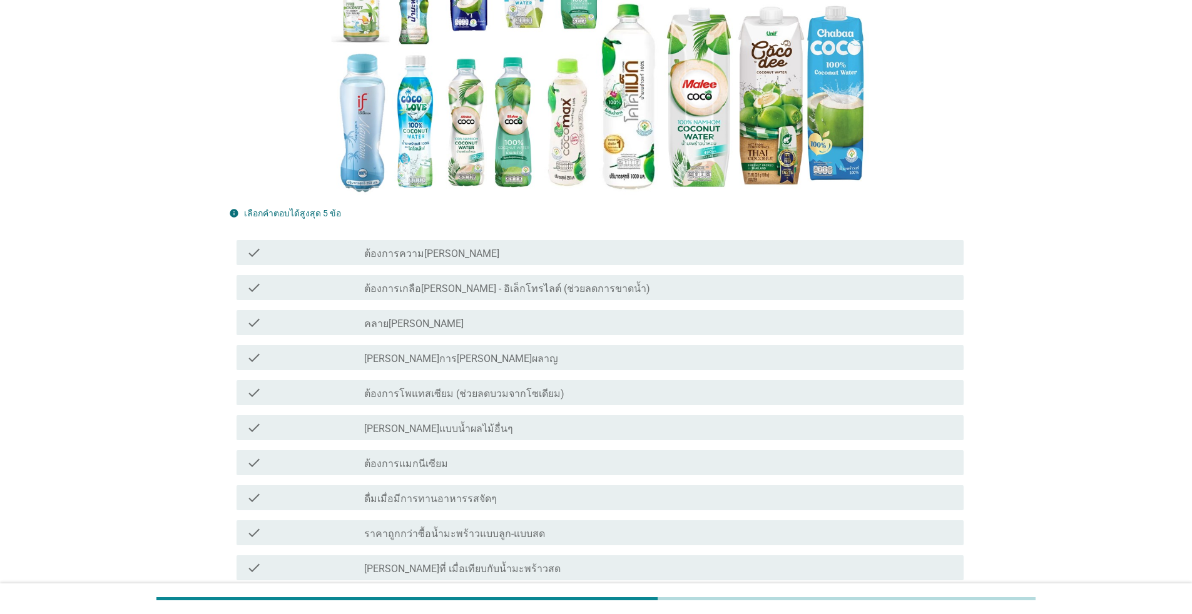
click at [415, 253] on label "ต้องการความ[PERSON_NAME]" at bounding box center [431, 254] width 135 height 13
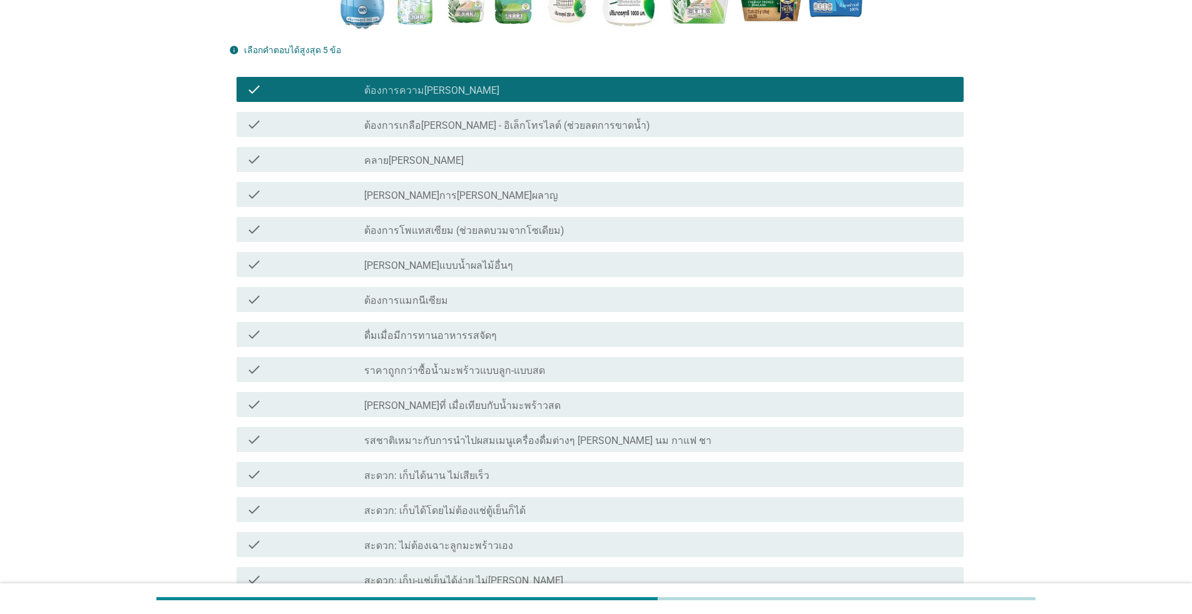
scroll to position [438, 0]
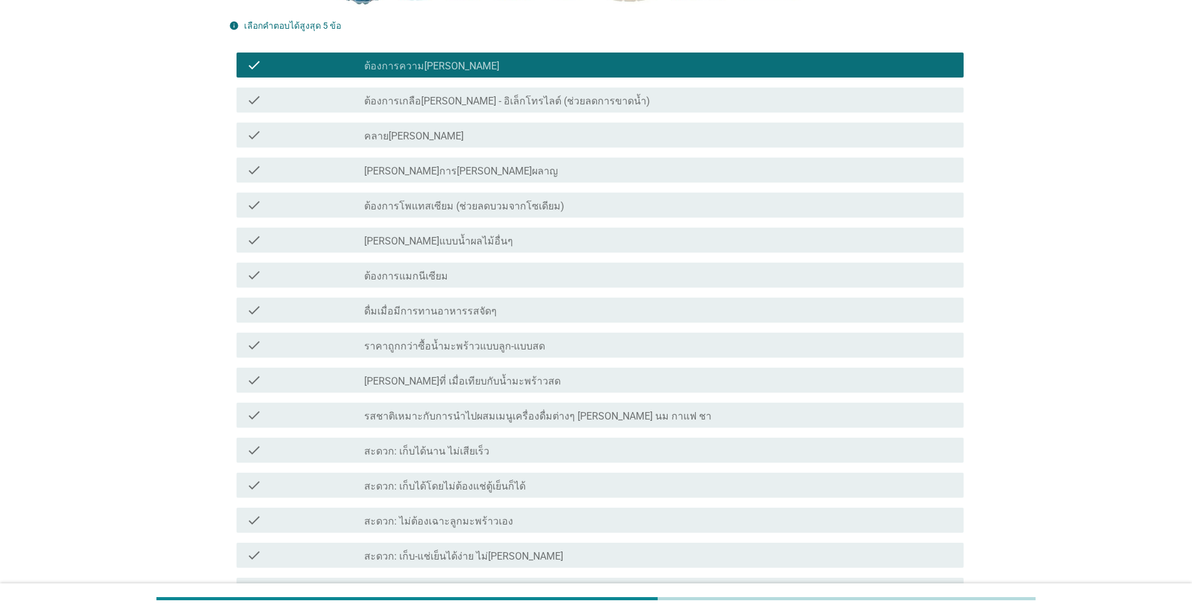
click at [449, 308] on label "ดื่มเมื่อมีการทานอาหารรสจัดๆ" at bounding box center [430, 311] width 133 height 13
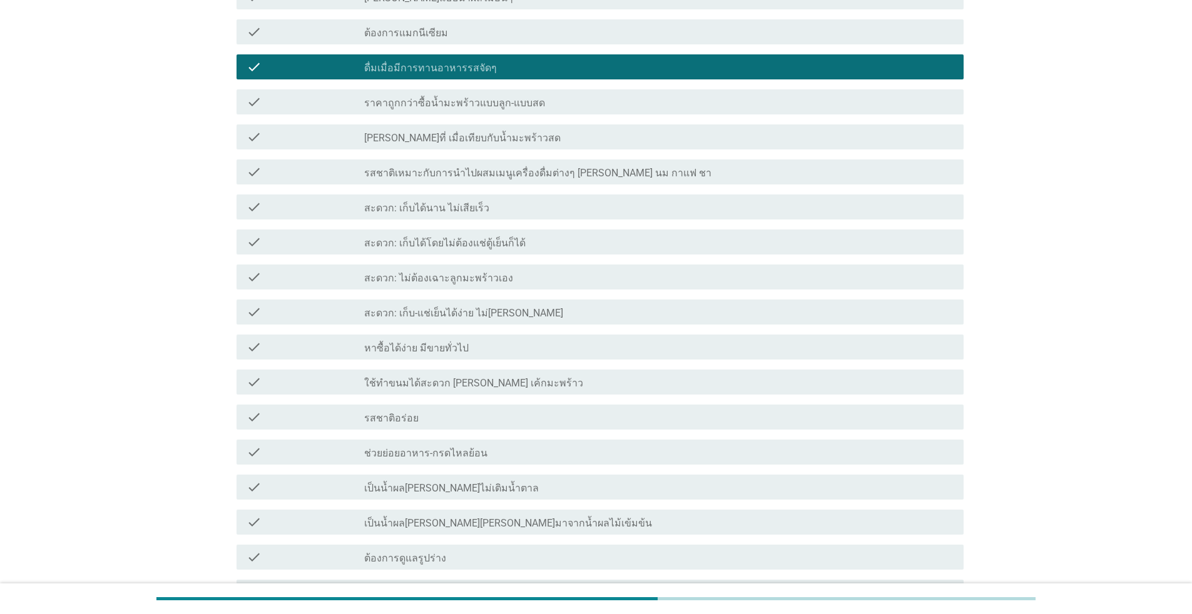
scroll to position [688, 0]
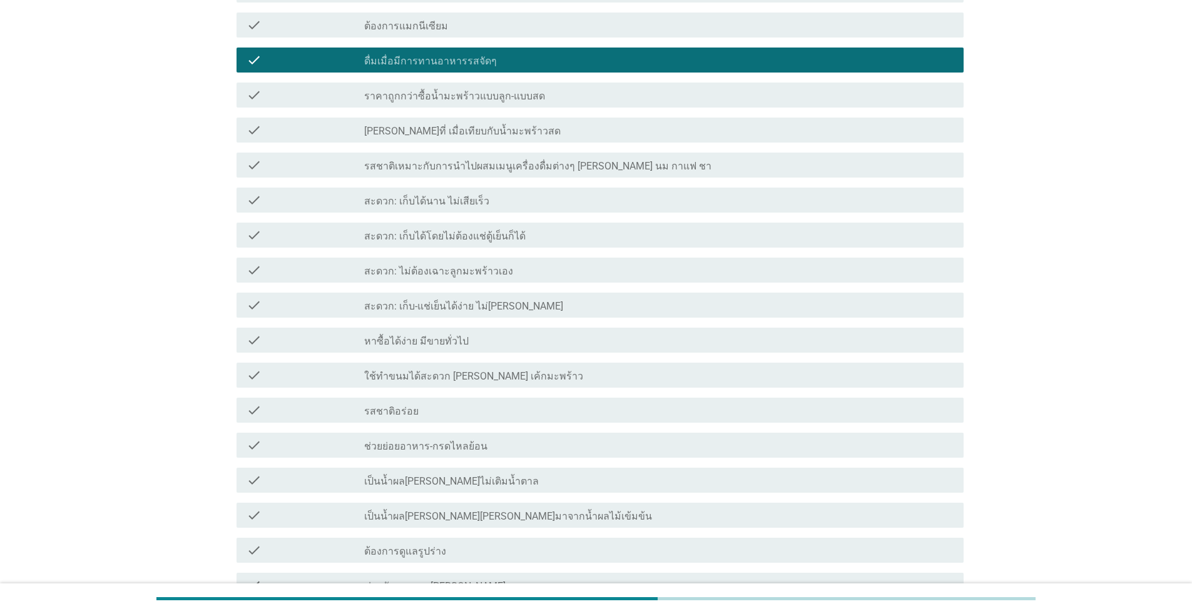
click at [420, 398] on div "check check_box_outline_blank รสชาติอร่อย" at bounding box center [600, 410] width 727 height 25
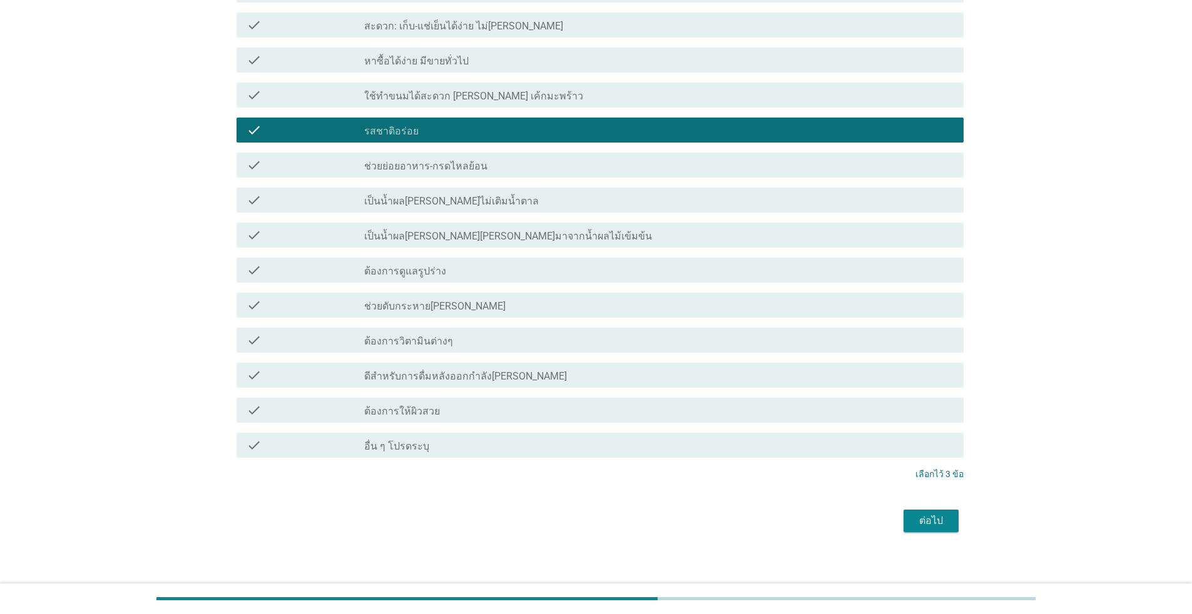
scroll to position [977, 0]
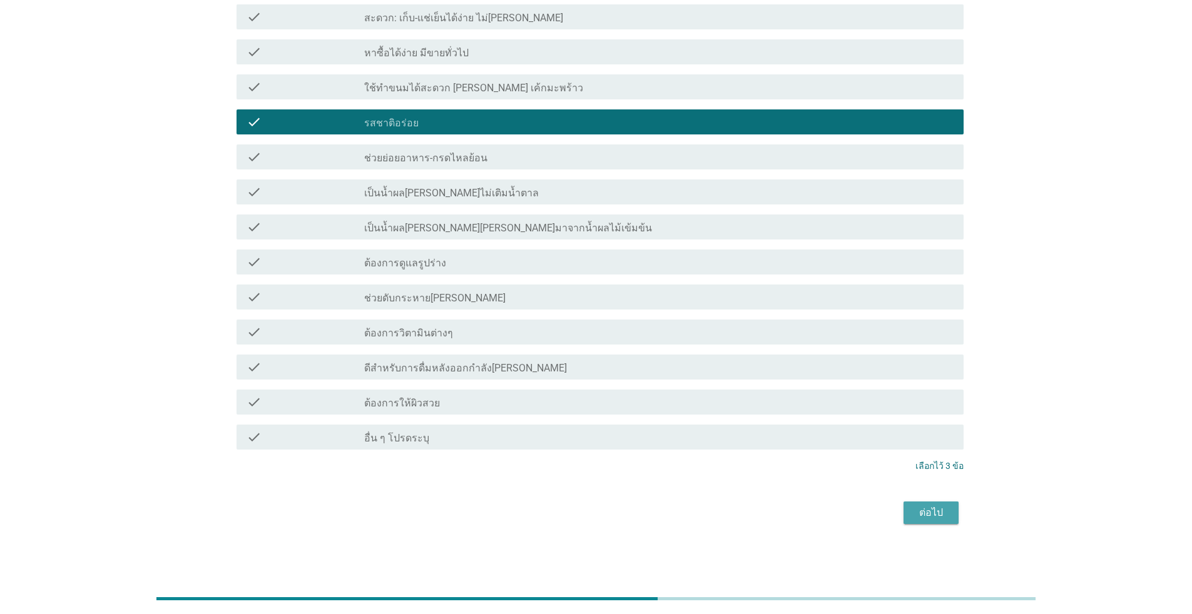
click at [616, 519] on div "ต่อไป" at bounding box center [930, 513] width 35 height 15
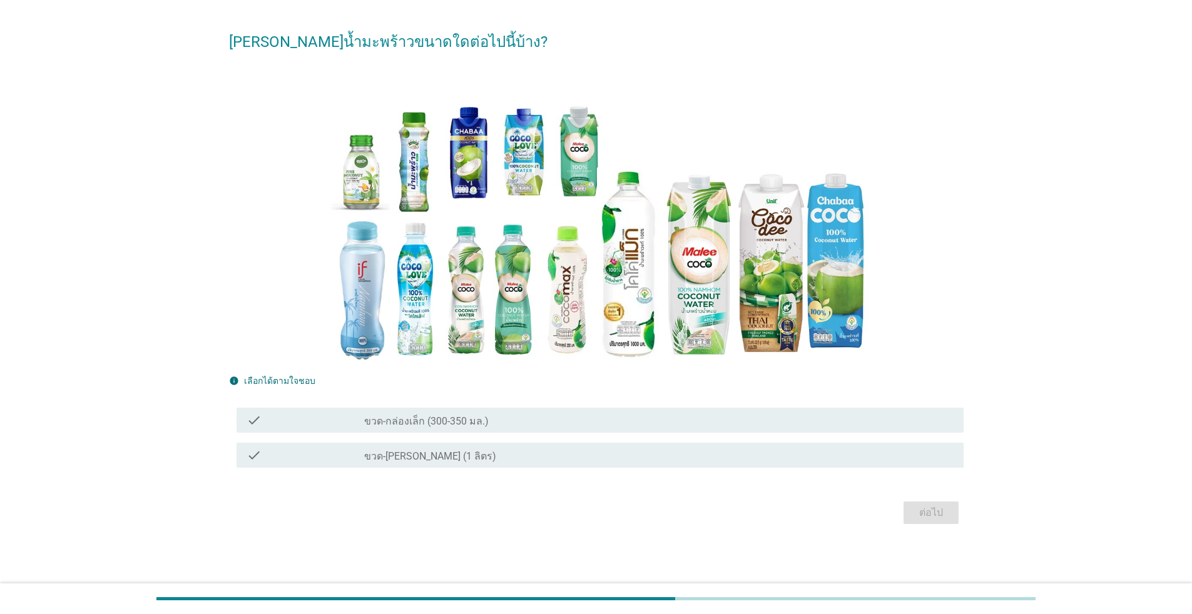
scroll to position [0, 0]
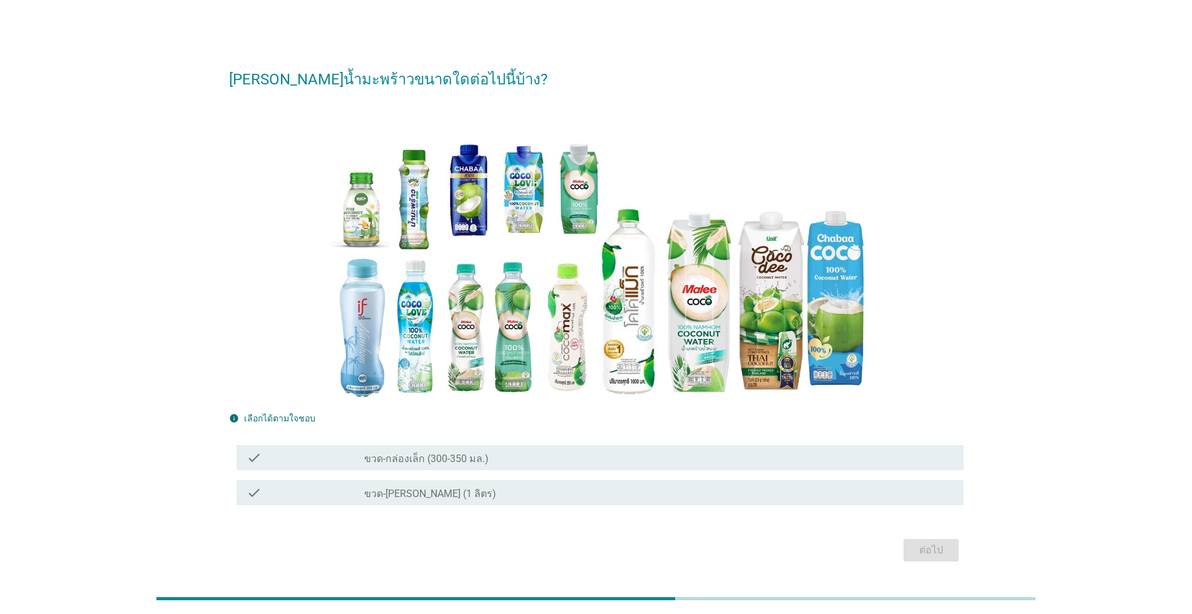
click at [521, 453] on div "check_box_outline_blank ขวด-กล่องเล็ก (300-350 มล.)" at bounding box center [658, 457] width 589 height 15
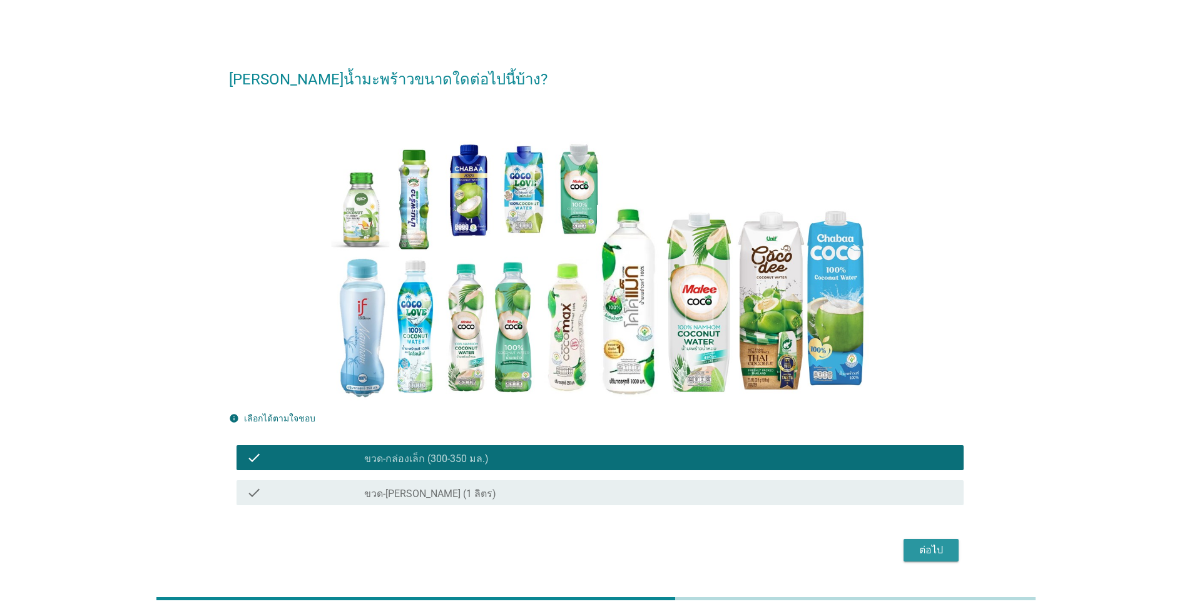
click at [616, 550] on div "ต่อไป" at bounding box center [930, 550] width 35 height 15
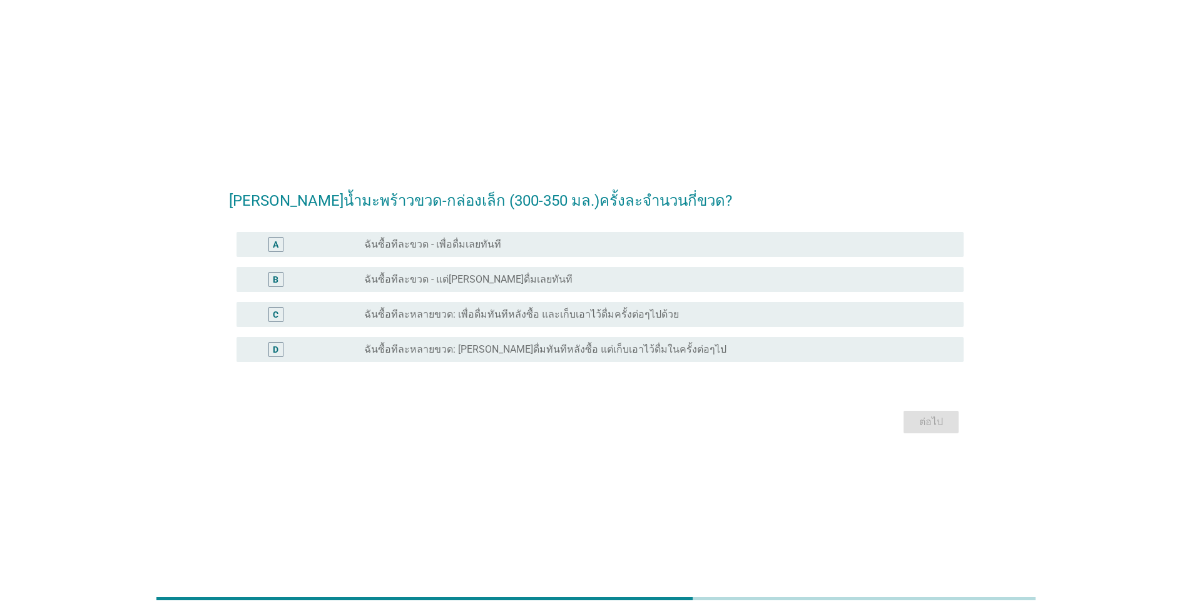
click at [397, 319] on label "ฉันซื้อทีละหลายขวด: เพื่อดื่มทันทีหลังซื้อ และเก็บเอาไว้ดื่มครั้งต่อๆไปด้วย" at bounding box center [521, 314] width 315 height 13
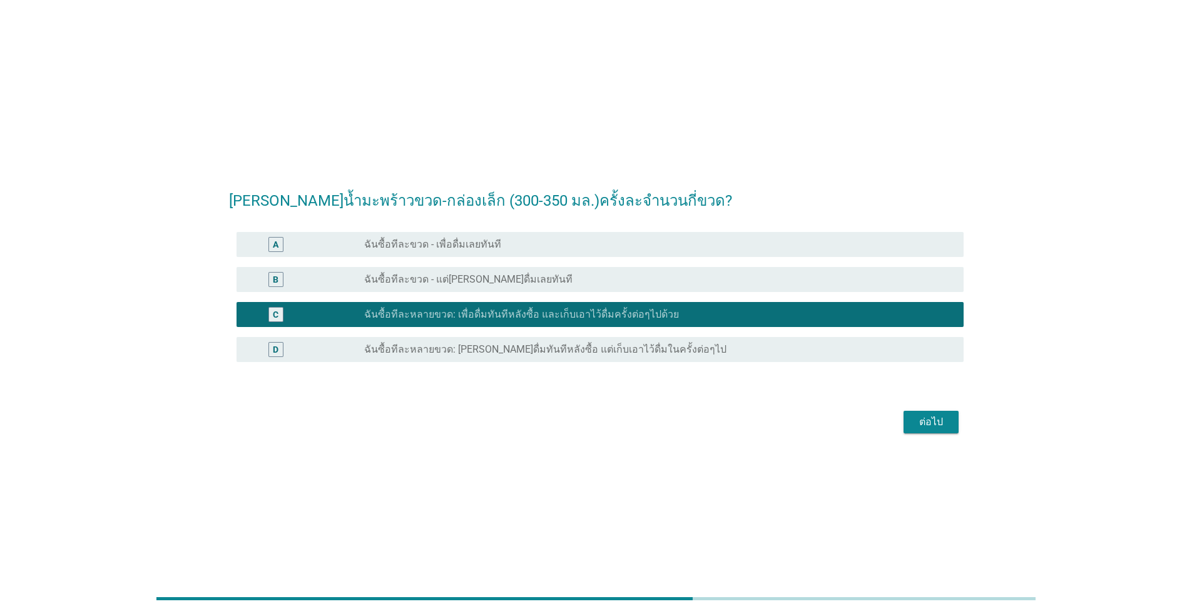
click at [616, 420] on div "ต่อไป" at bounding box center [930, 422] width 35 height 15
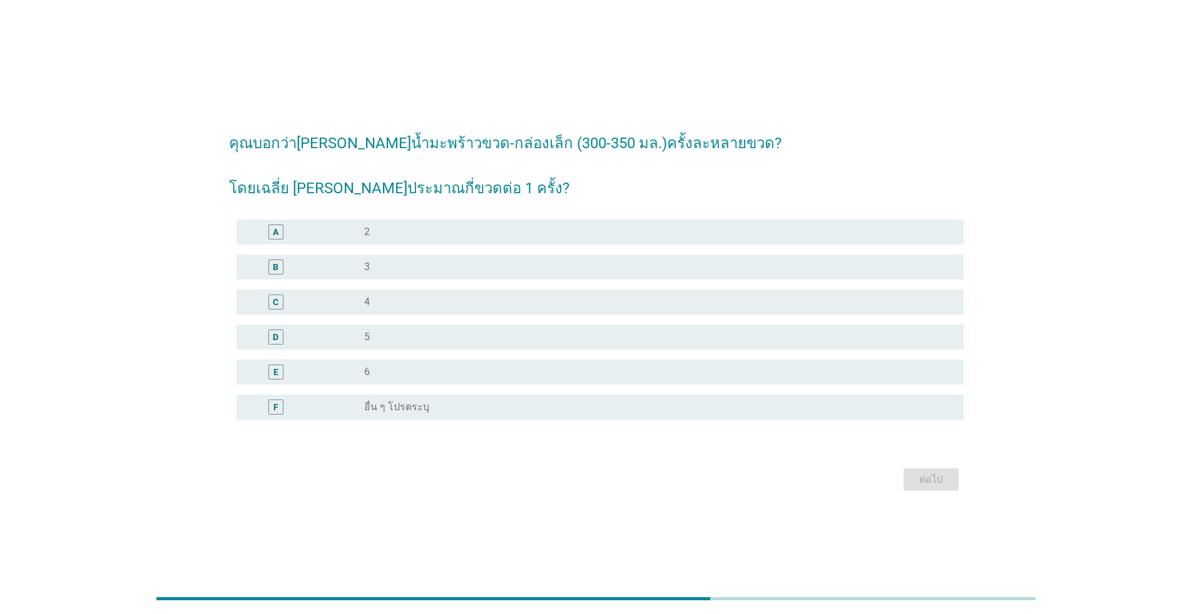
click at [393, 304] on div "radio_button_unchecked 4" at bounding box center [653, 302] width 579 height 13
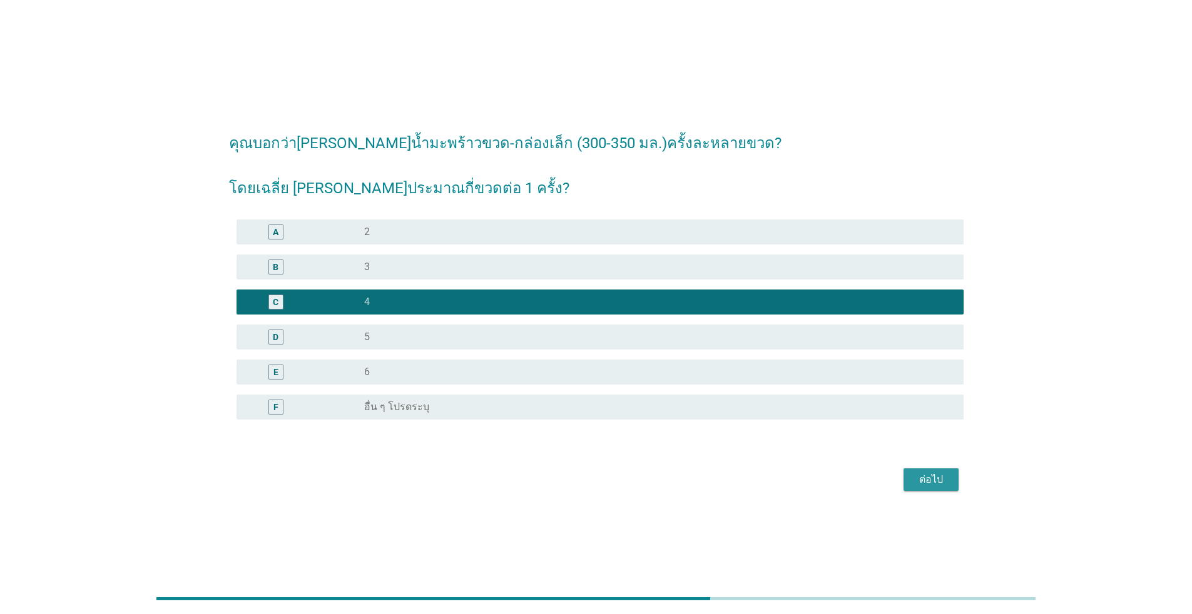
click at [616, 484] on div "ต่อไป" at bounding box center [930, 479] width 35 height 15
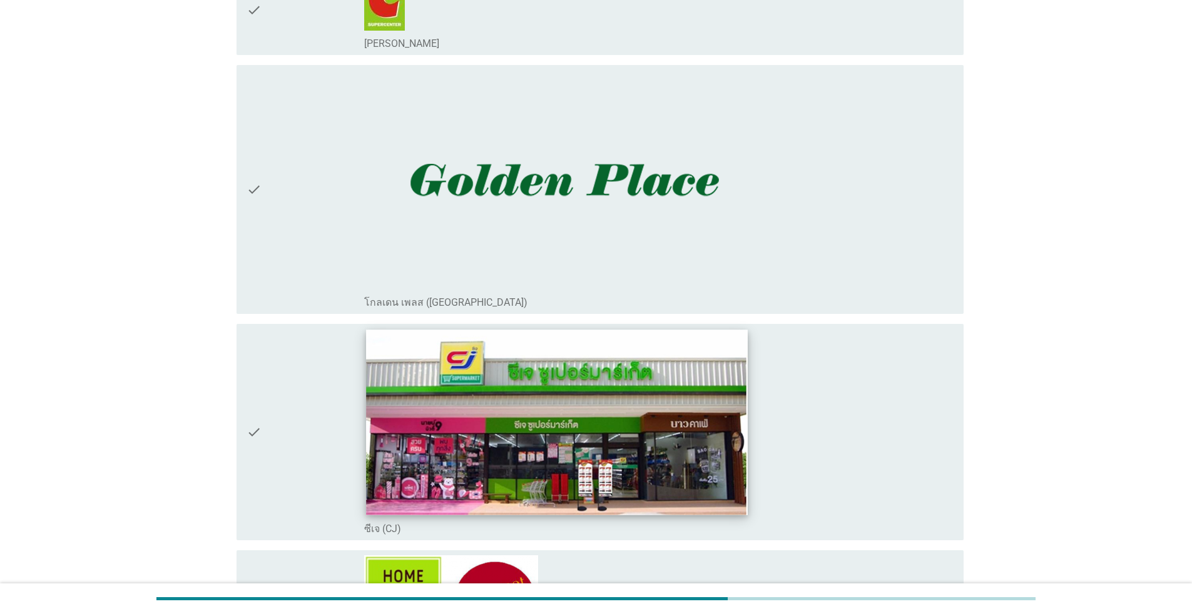
scroll to position [1064, 0]
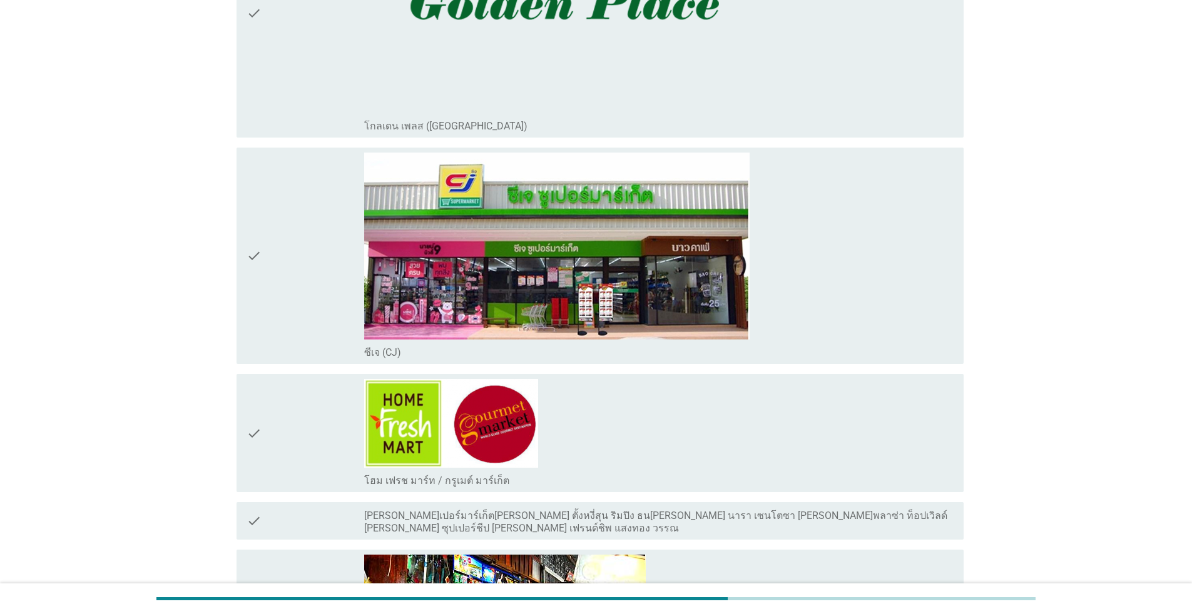
click at [616, 261] on div "check_box_outline_blank ซีเจ (CJ)" at bounding box center [658, 256] width 589 height 206
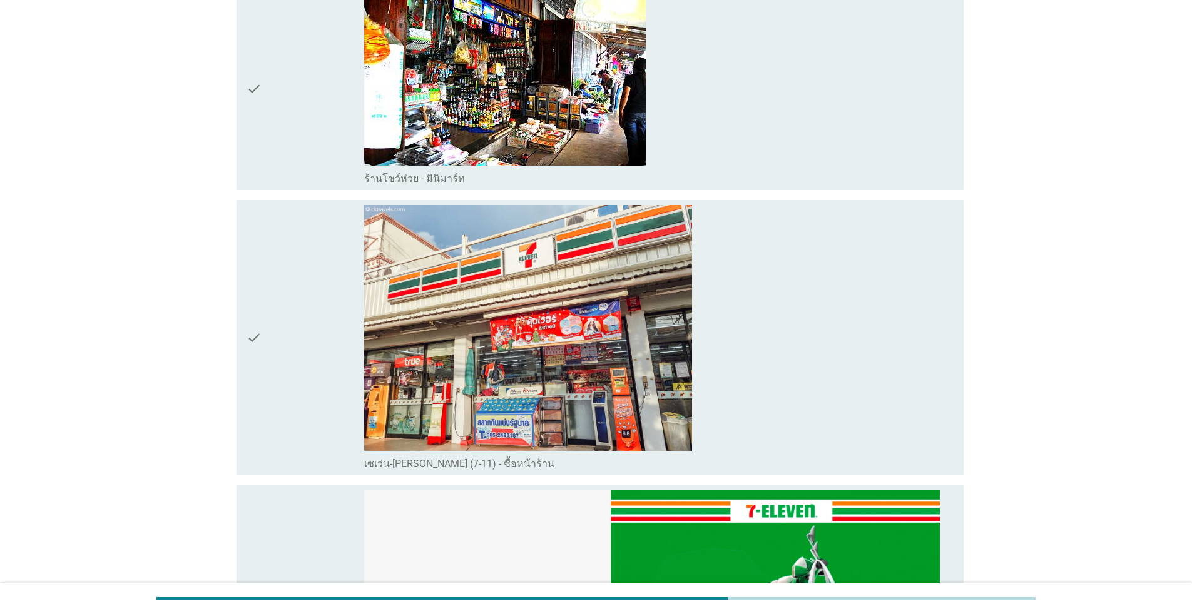
click at [616, 316] on div "check_box_outline_blank เซเว่น-[PERSON_NAME] (7-11) - ซื้อหน้าร้าน" at bounding box center [658, 337] width 589 height 265
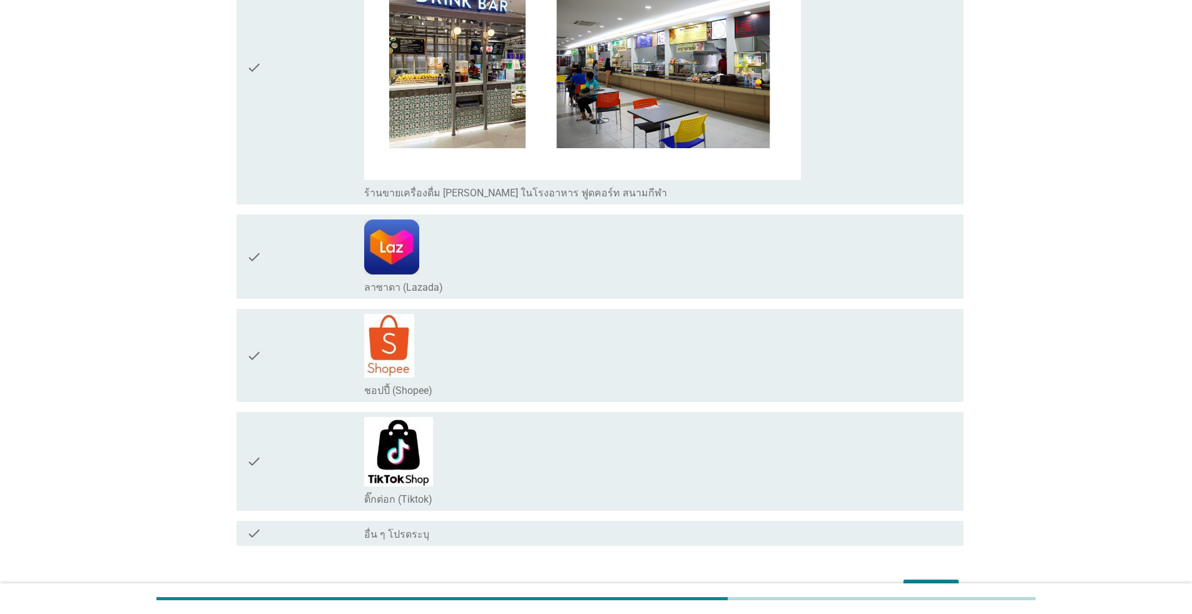
scroll to position [2831, 0]
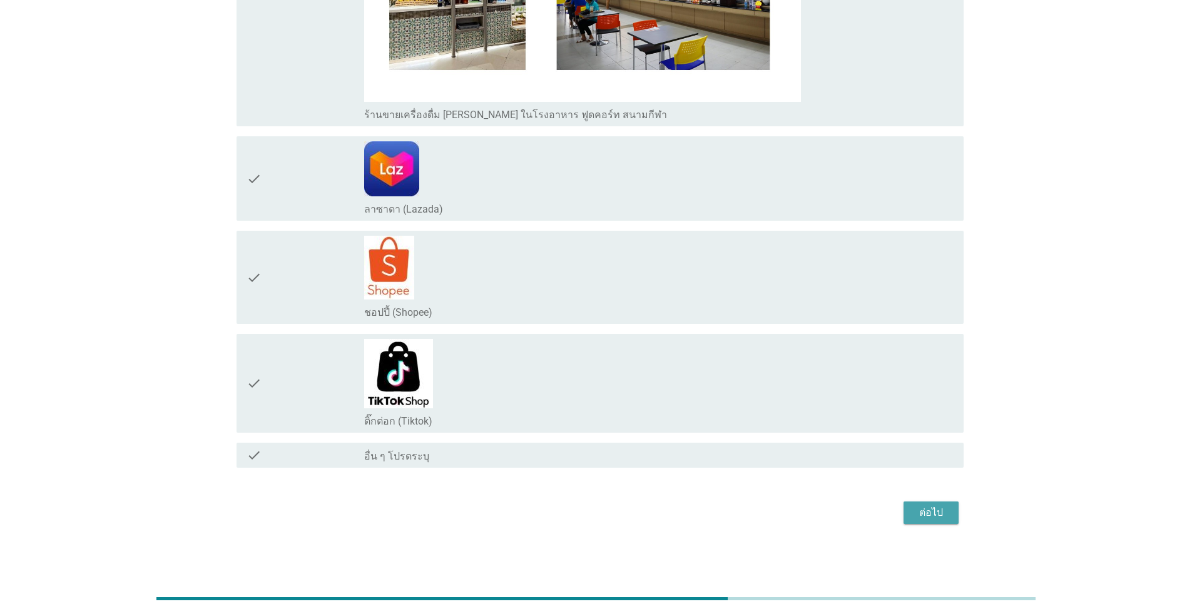
click at [616, 514] on div "ต่อไป" at bounding box center [930, 513] width 35 height 15
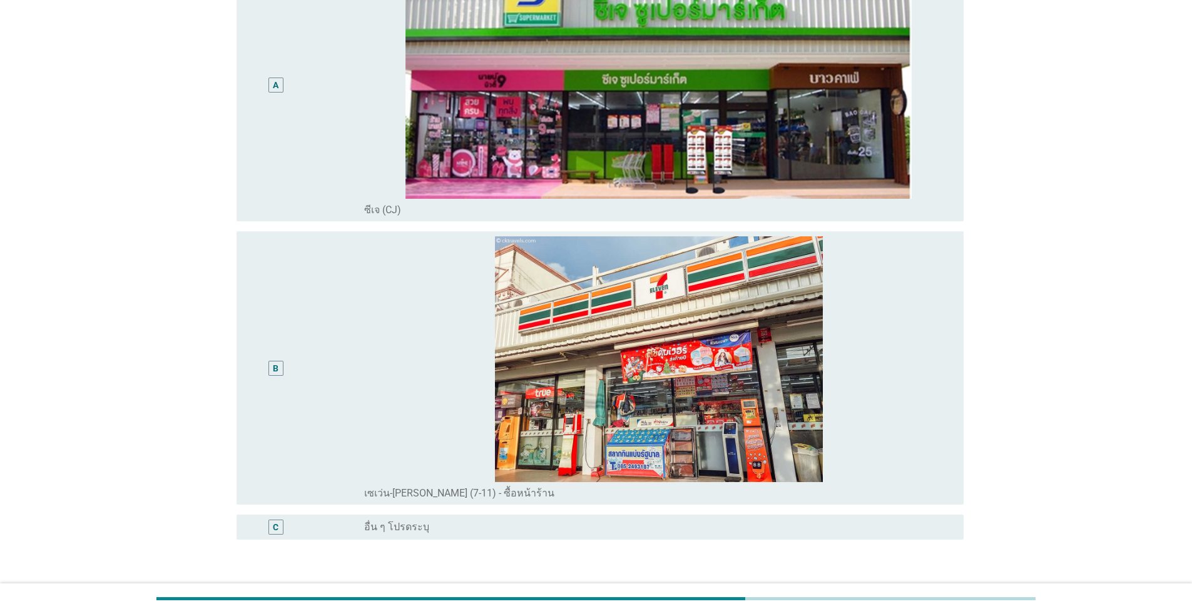
scroll to position [249, 0]
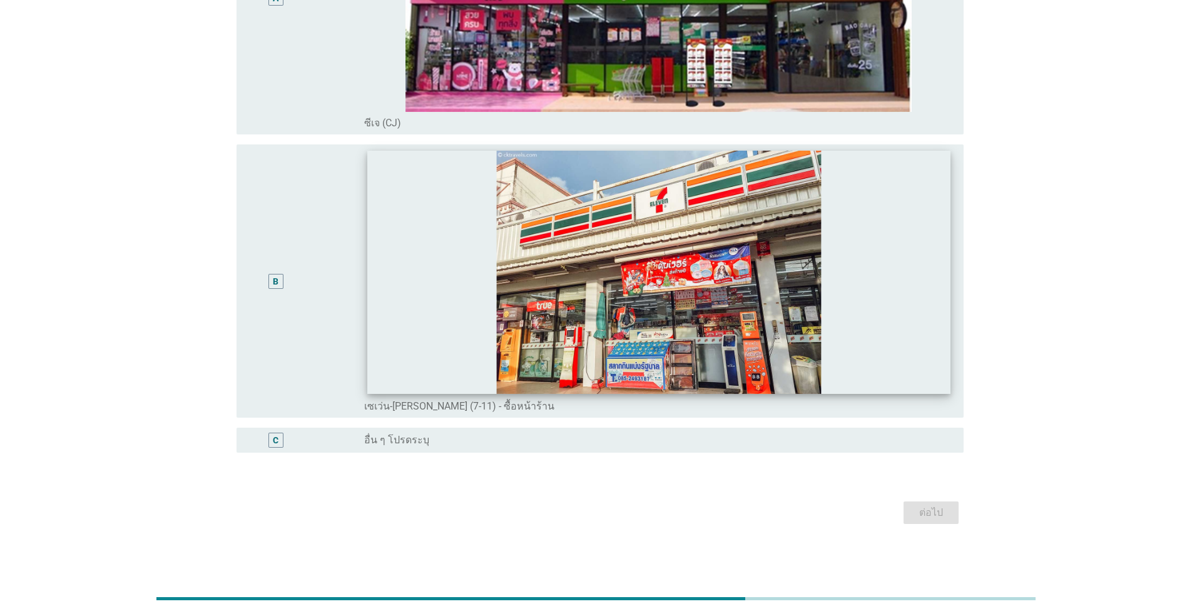
click at [363, 297] on div "B" at bounding box center [306, 281] width 118 height 263
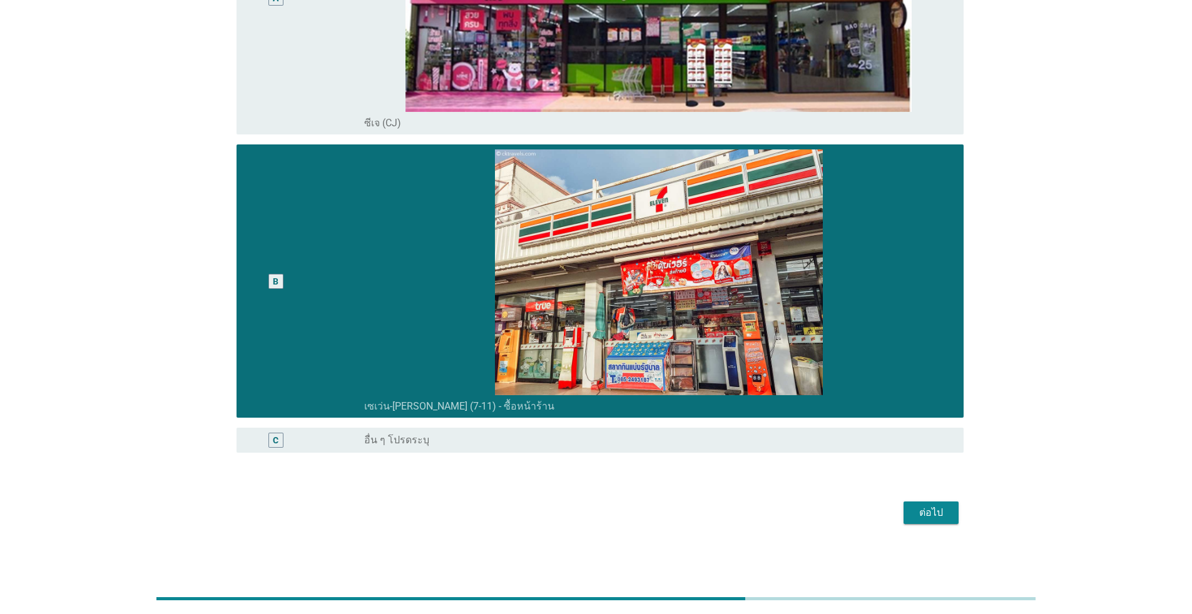
click at [616, 516] on button "ต่อไป" at bounding box center [930, 513] width 55 height 23
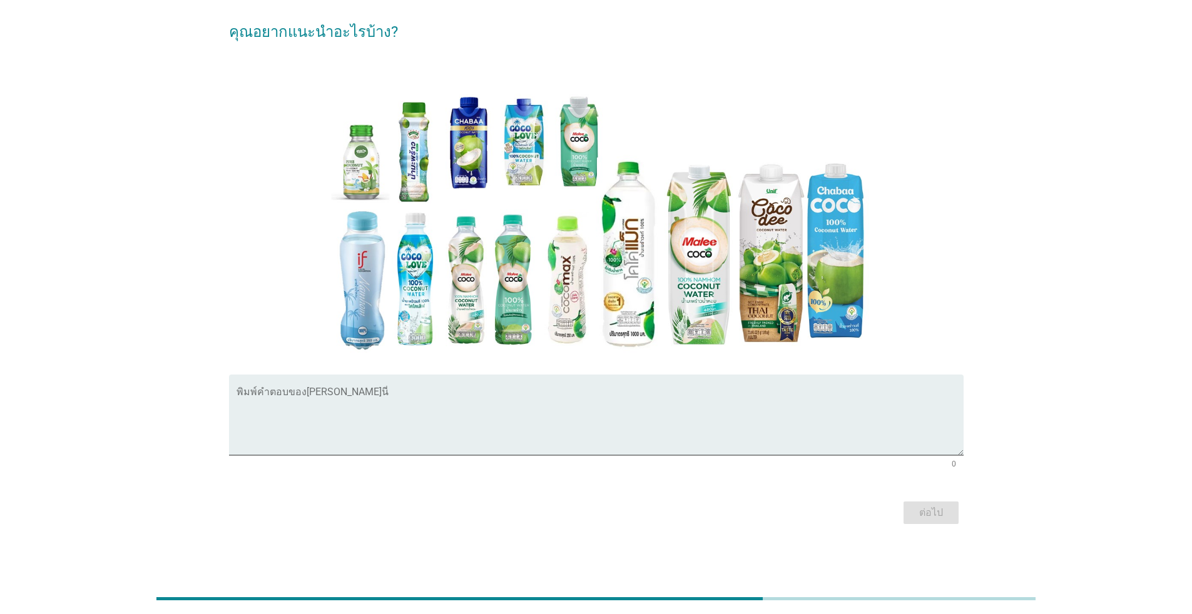
scroll to position [0, 0]
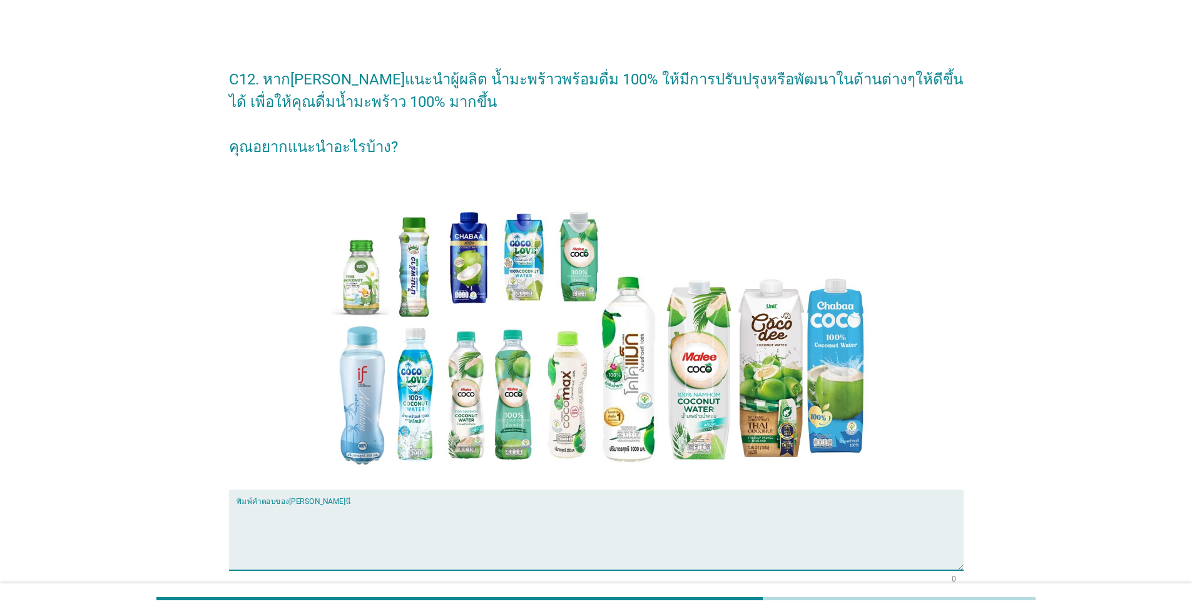
click at [331, 536] on textarea "พิมพ์คำตอบของคุณ ที่นี่" at bounding box center [600, 538] width 727 height 66
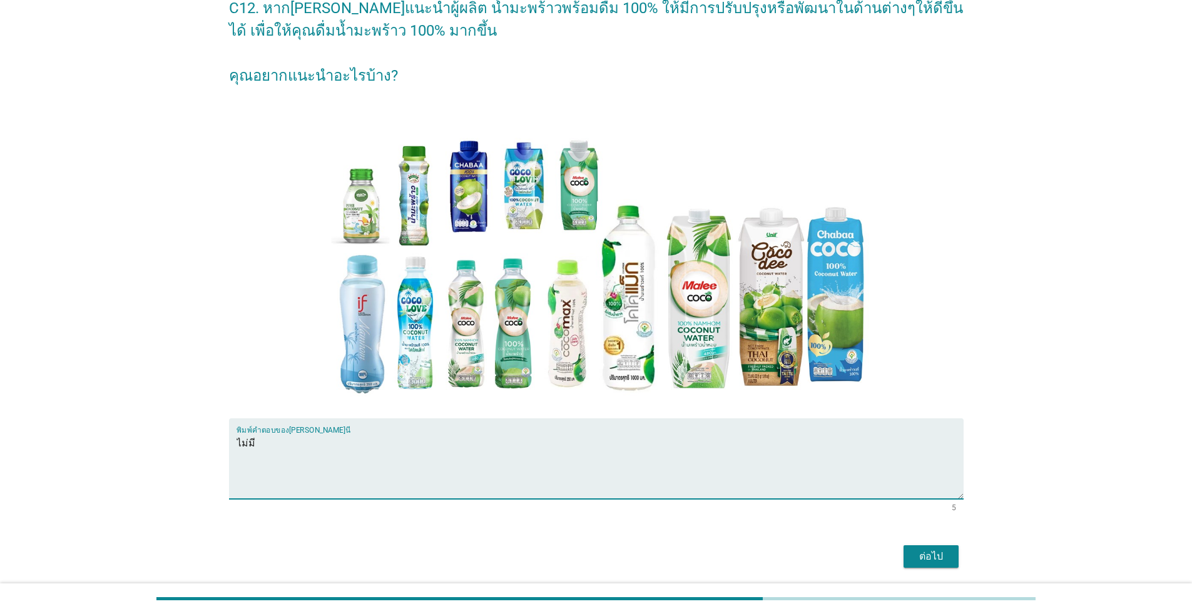
scroll to position [115, 0]
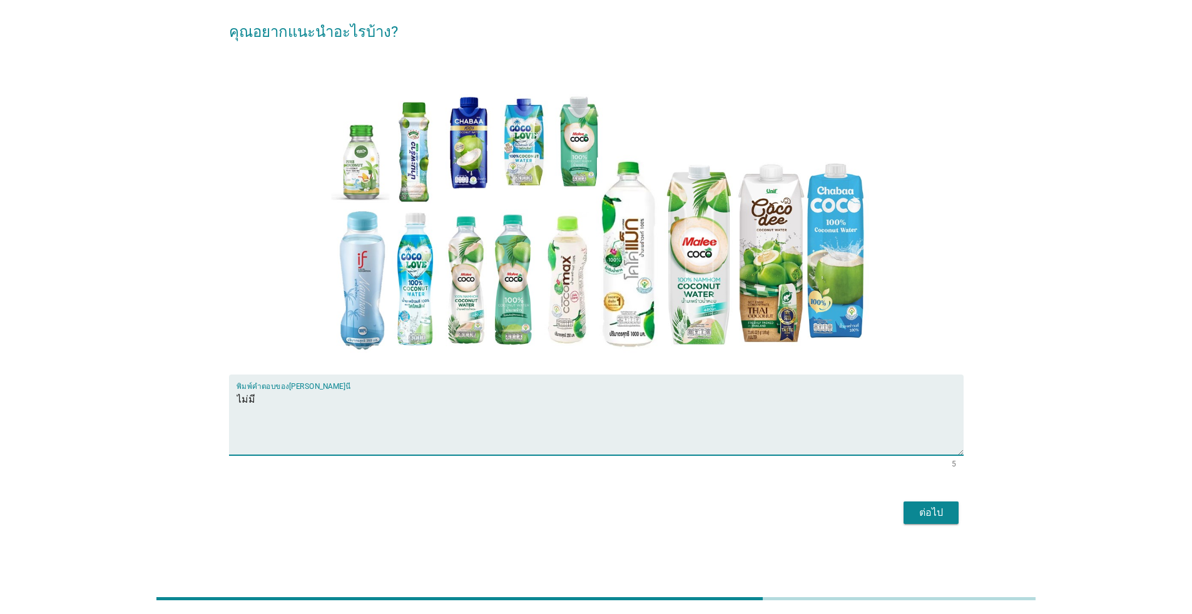
type textarea "ไม่มี"
click at [616, 505] on button "ต่อไป" at bounding box center [930, 513] width 55 height 23
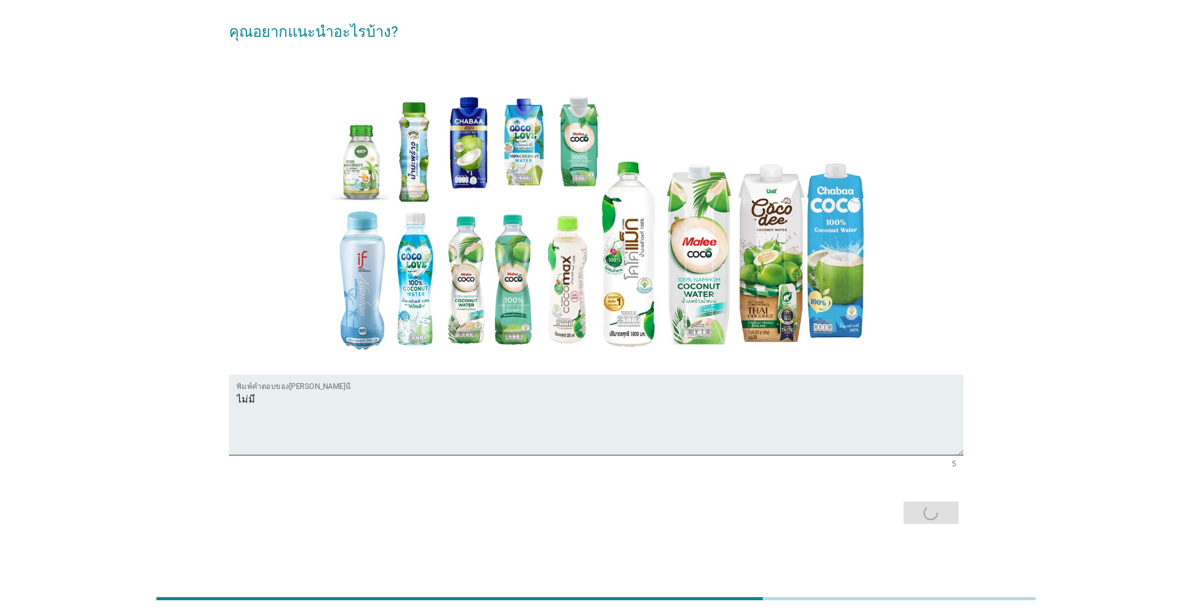
scroll to position [0, 0]
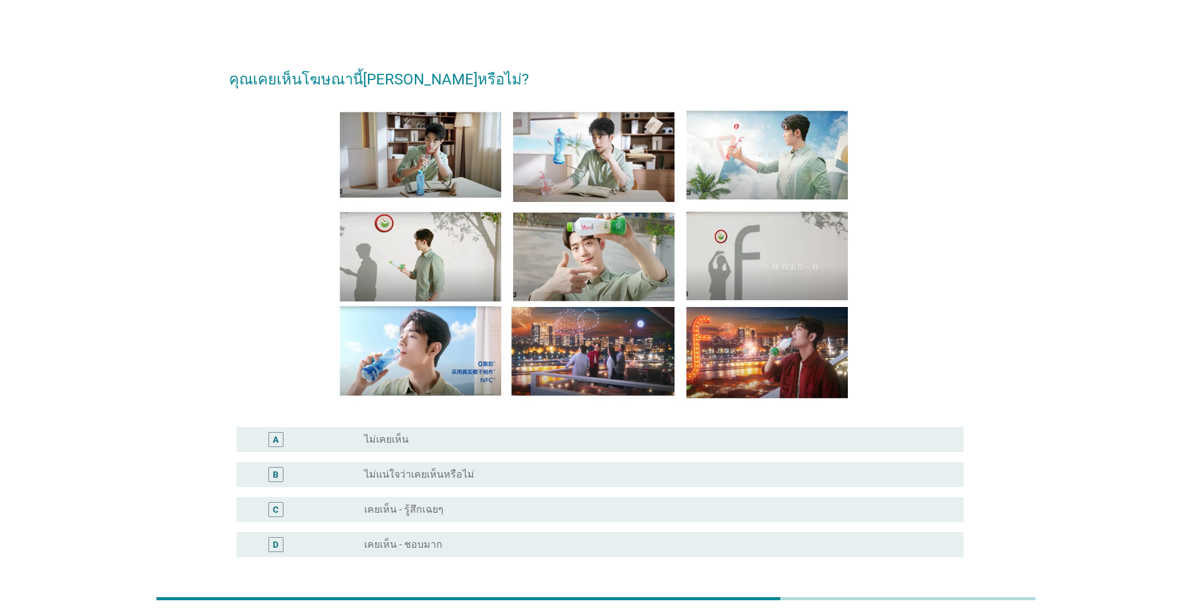
click at [454, 547] on div "radio_button_unchecked เคยเห็น - ชอบมาก" at bounding box center [653, 545] width 579 height 13
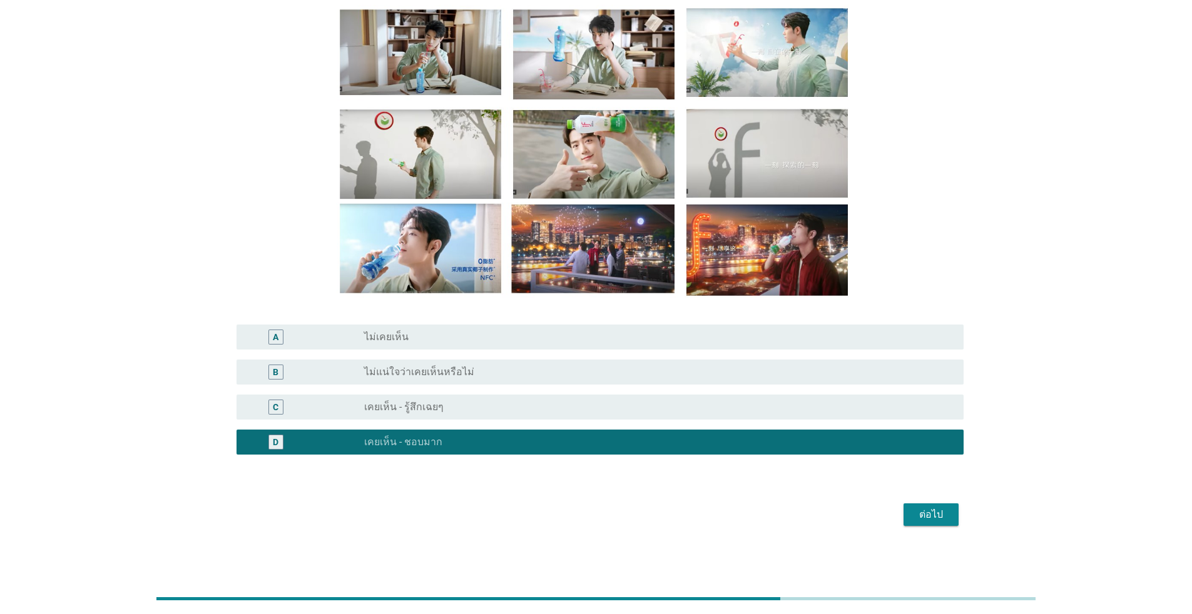
scroll to position [104, 0]
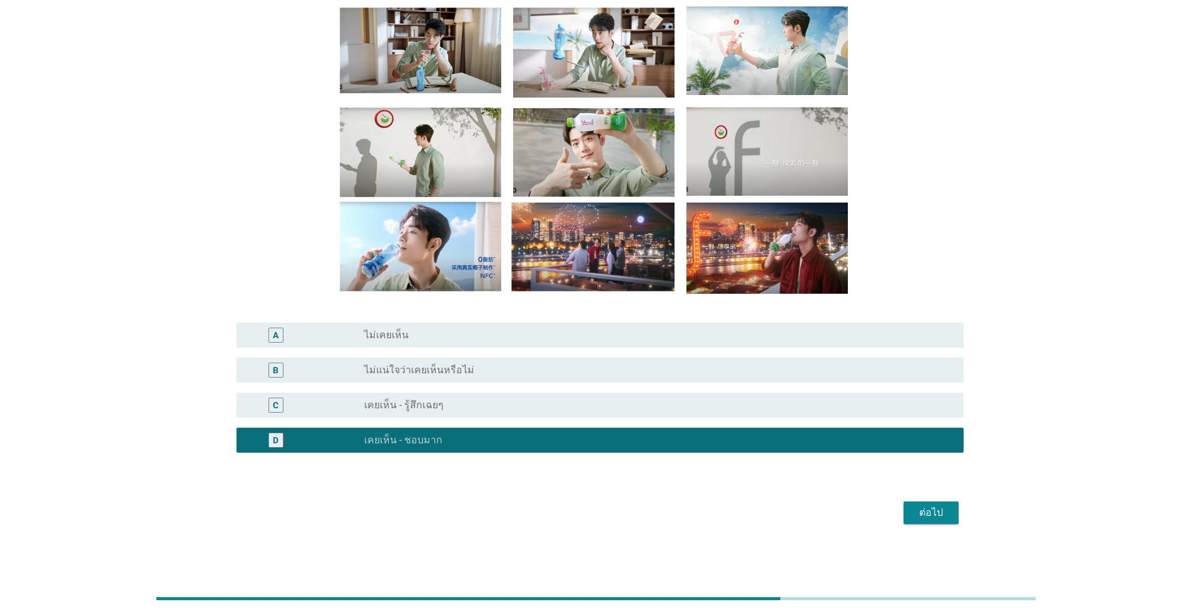
click at [616, 513] on div "ต่อไป" at bounding box center [596, 513] width 735 height 30
click at [616, 519] on div "ต่อไป" at bounding box center [930, 513] width 35 height 15
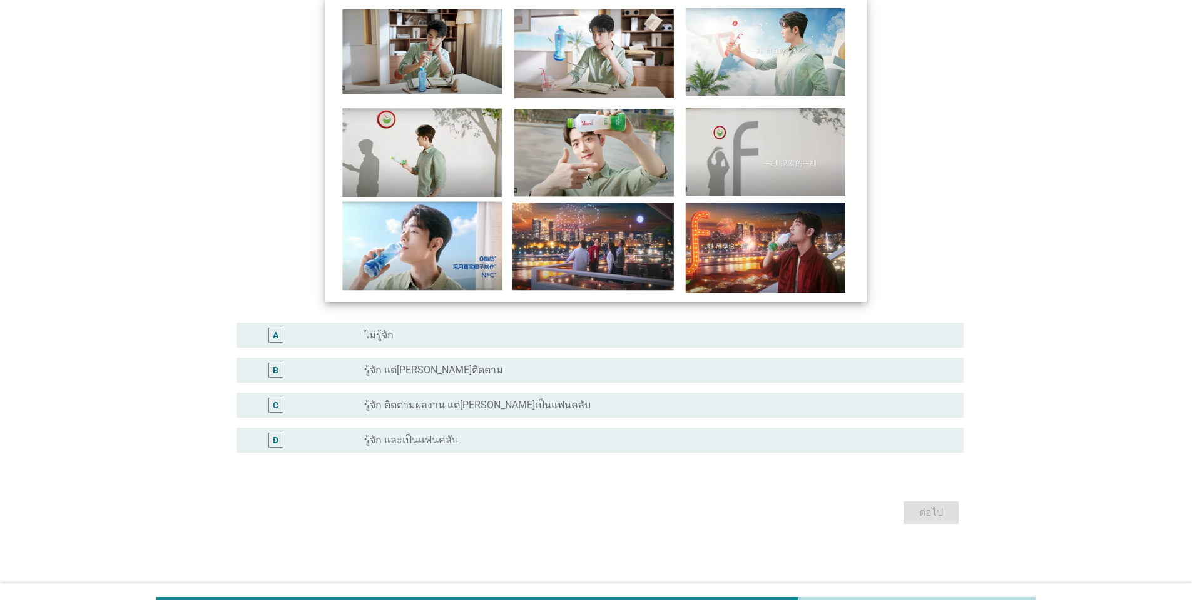
scroll to position [0, 0]
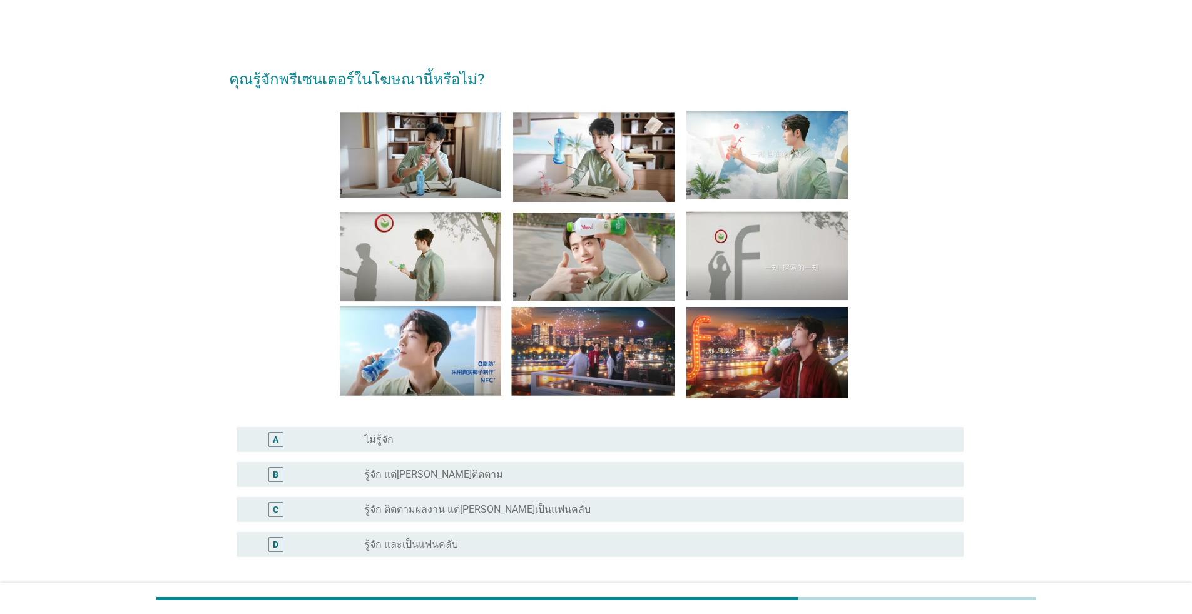
click at [492, 538] on div "radio_button_unchecked รู้จัก และเป็นแฟนคลับ" at bounding box center [658, 544] width 589 height 15
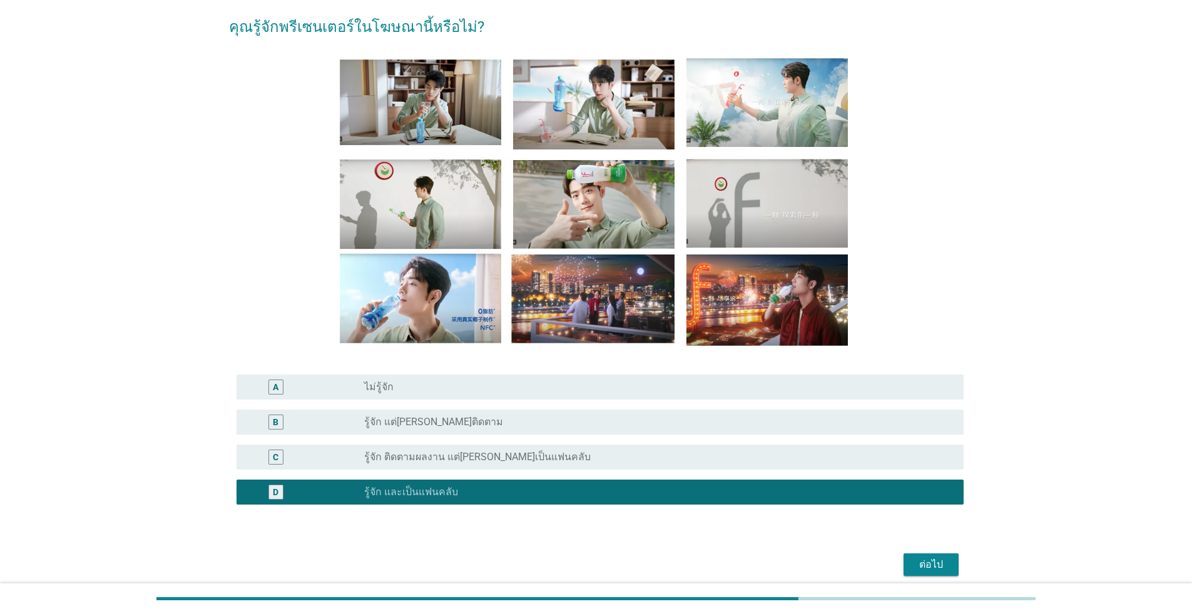
scroll to position [104, 0]
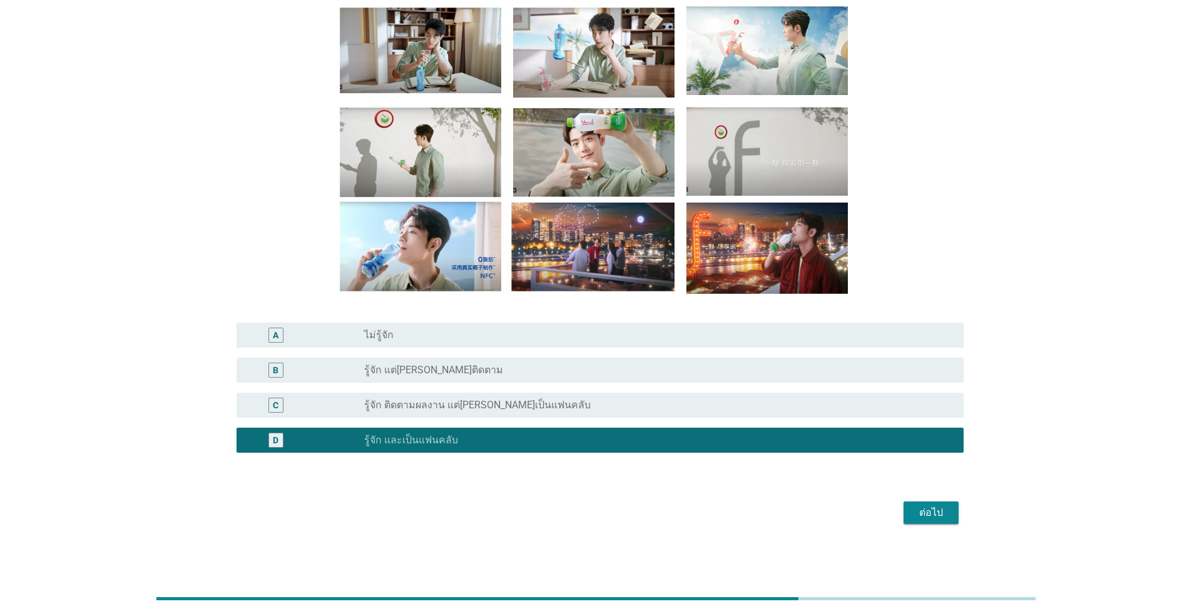
click at [616, 522] on button "ต่อไป" at bounding box center [930, 513] width 55 height 23
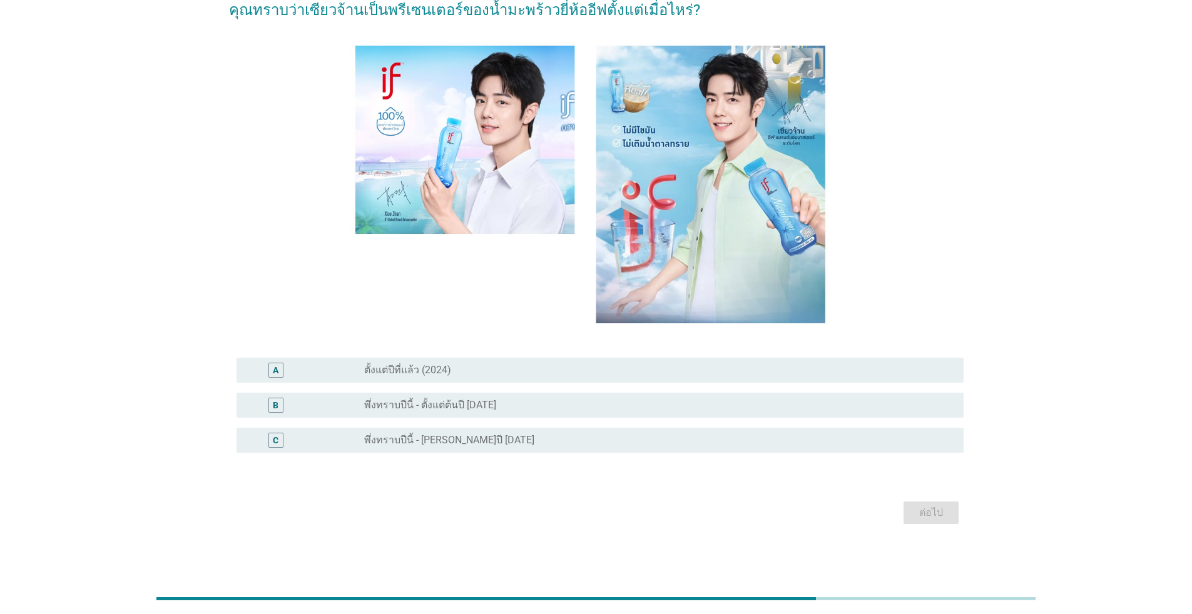
scroll to position [0, 0]
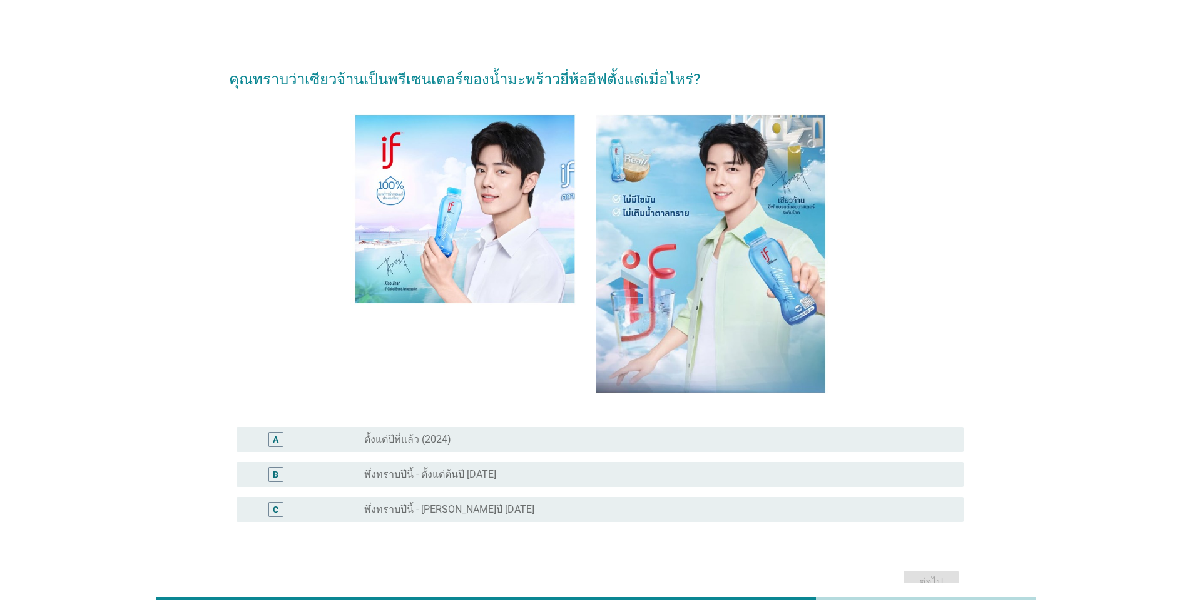
click at [390, 513] on label "พึ่งทราบปีนี้ - [PERSON_NAME]ปี [DATE]" at bounding box center [449, 510] width 170 height 13
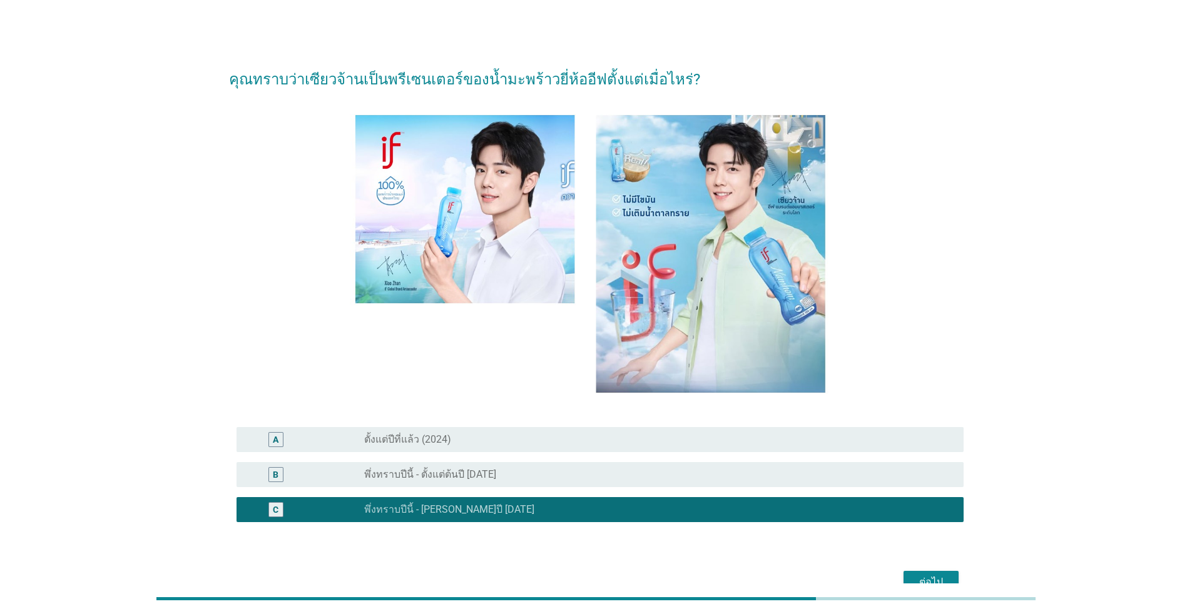
click at [616, 470] on div "radio_button_unchecked พึ่งทราบปีนี้ - ตั้งแต่ต้นปี [DATE]" at bounding box center [653, 475] width 579 height 13
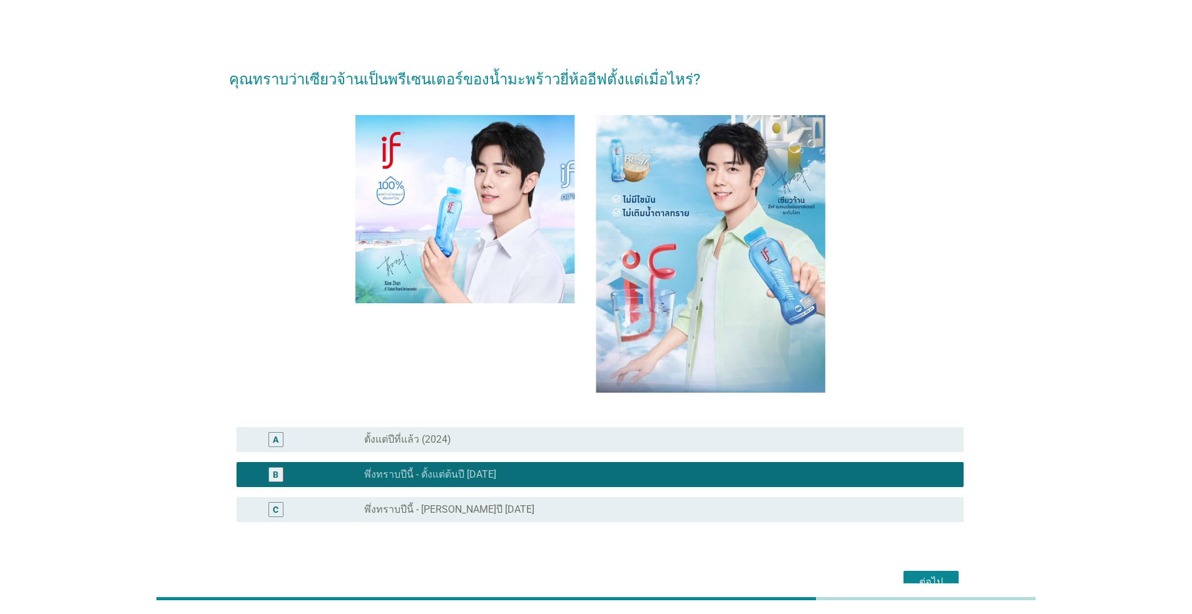
click at [616, 562] on button "ต่อไป" at bounding box center [930, 582] width 55 height 23
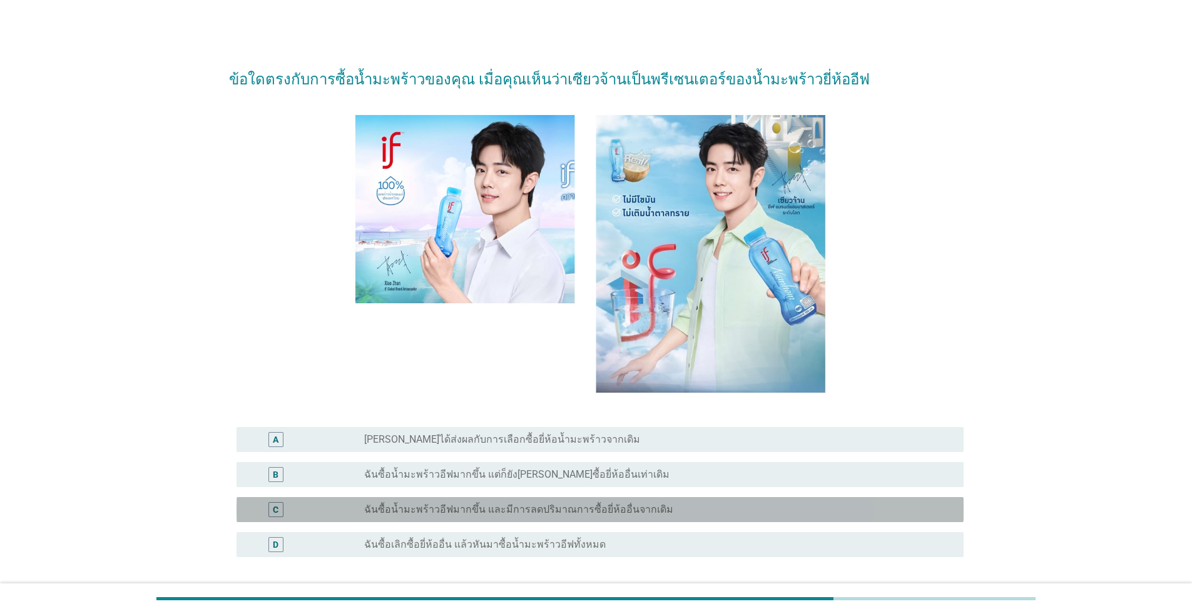
click at [466, 508] on label "ฉันซื้อน้ำมะพร้าวอีฟมากขึ้น และมีการลดปริมาณการซื้อยี่ห้ออื่นจากเดิม" at bounding box center [518, 510] width 309 height 13
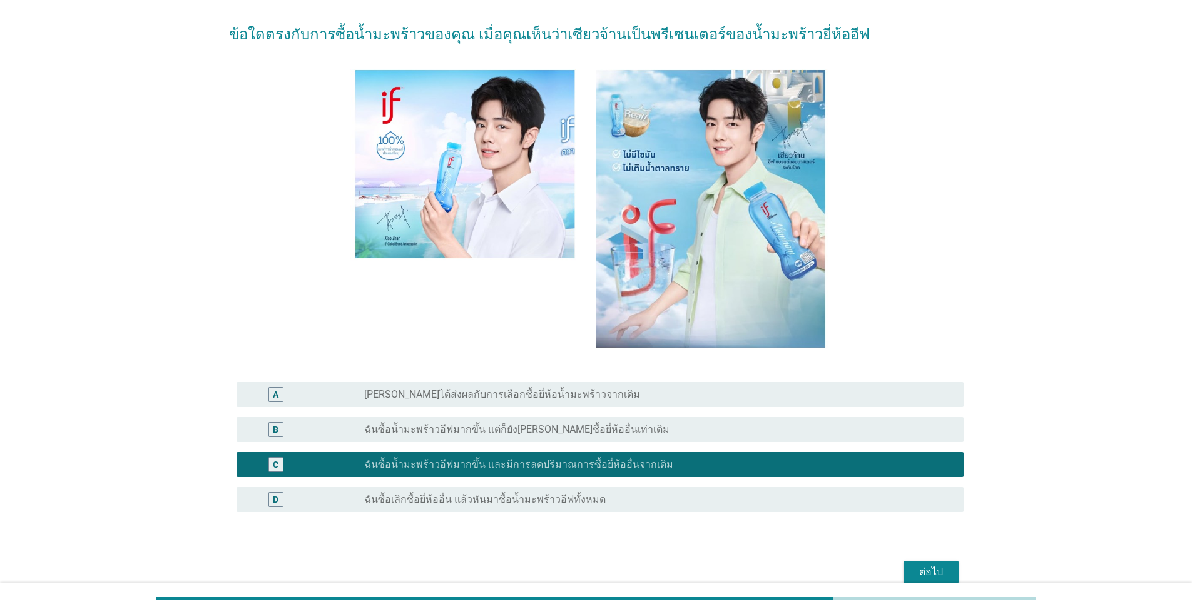
scroll to position [104, 0]
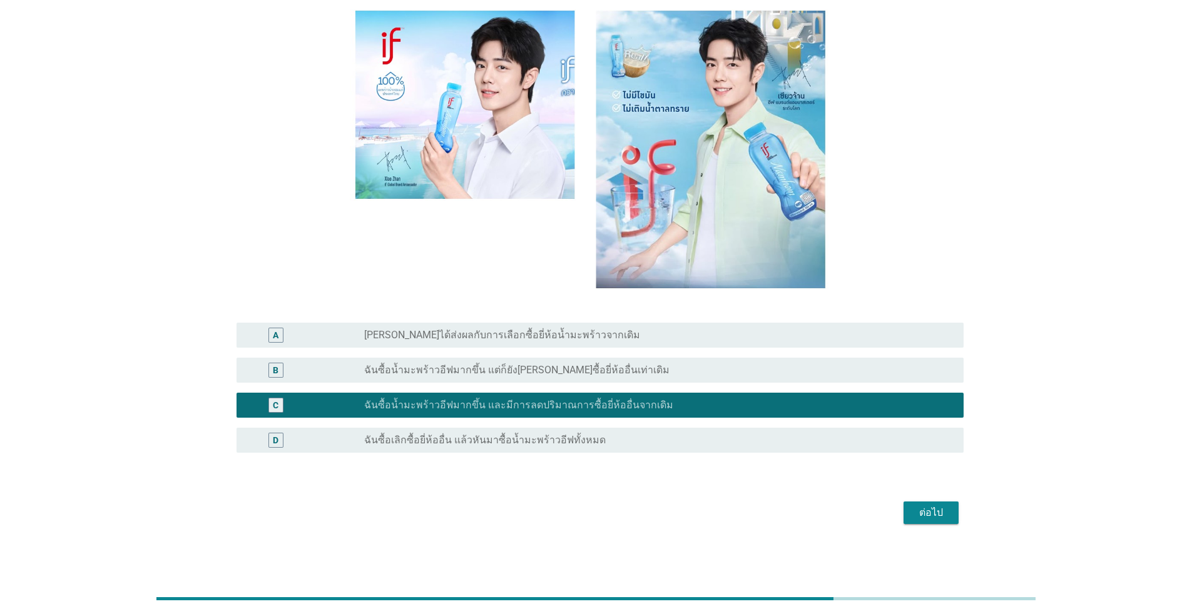
click at [616, 521] on button "ต่อไป" at bounding box center [930, 513] width 55 height 23
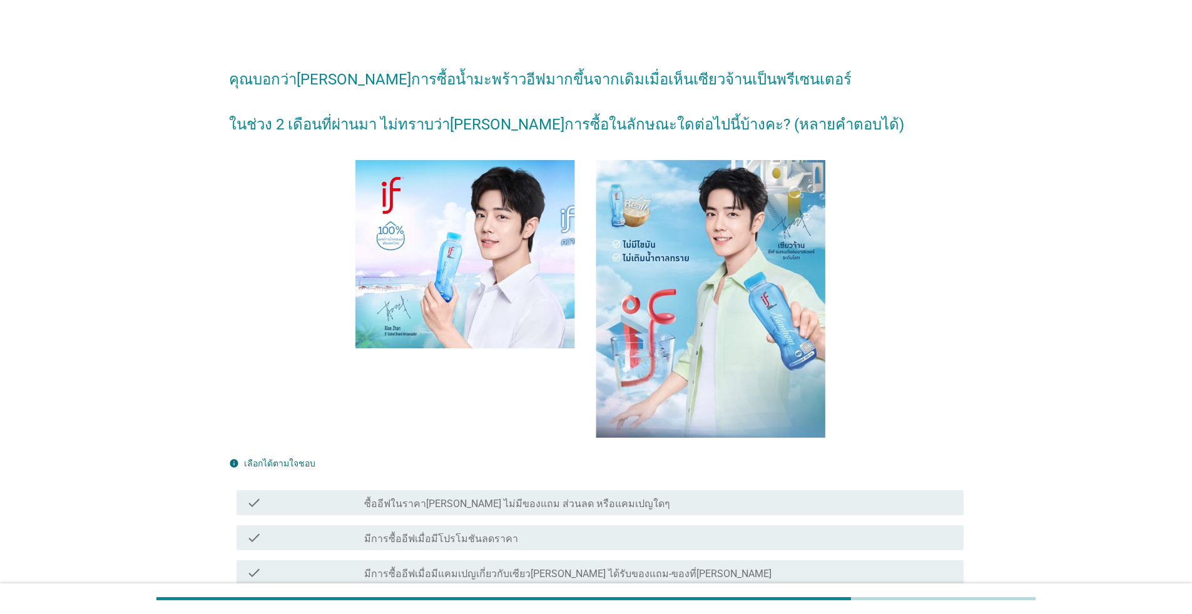
scroll to position [153, 0]
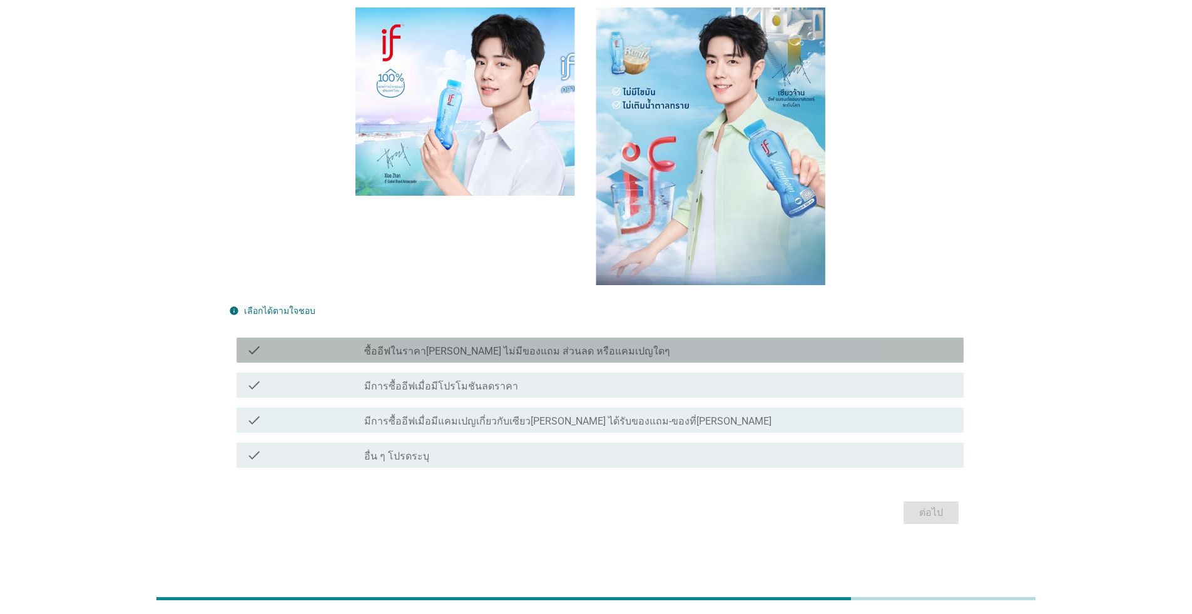
click at [412, 352] on label "ซื้ออีฟในราคา[PERSON_NAME] ไม่มีของแถม ส่วนลด หรือแคมเปญใดๆ" at bounding box center [517, 351] width 306 height 13
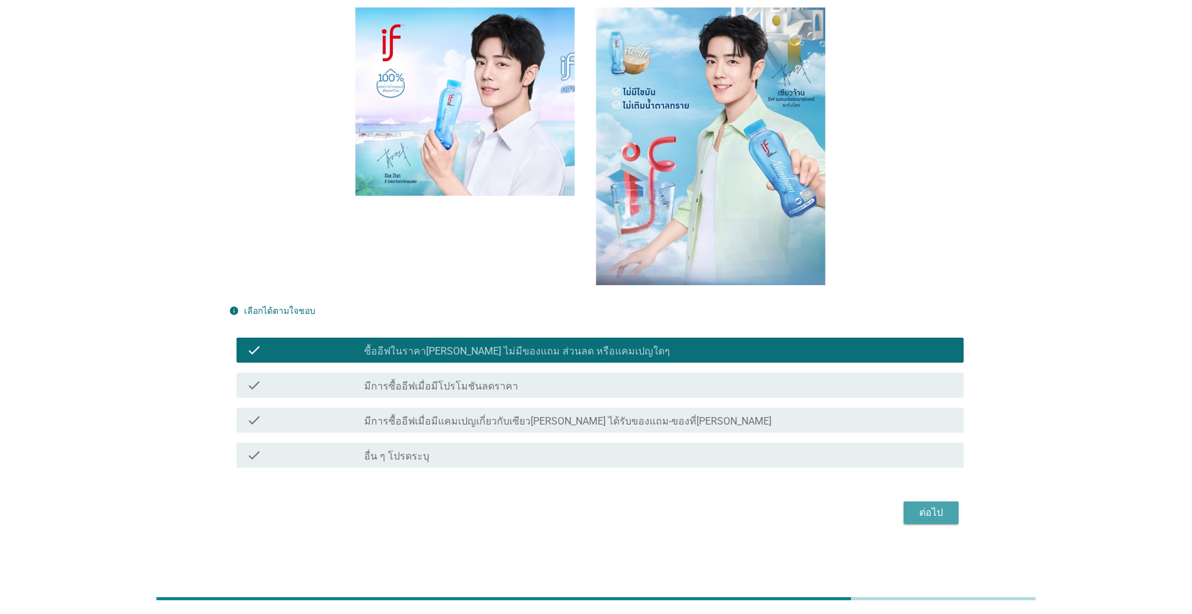
click at [616, 514] on button "ต่อไป" at bounding box center [930, 513] width 55 height 23
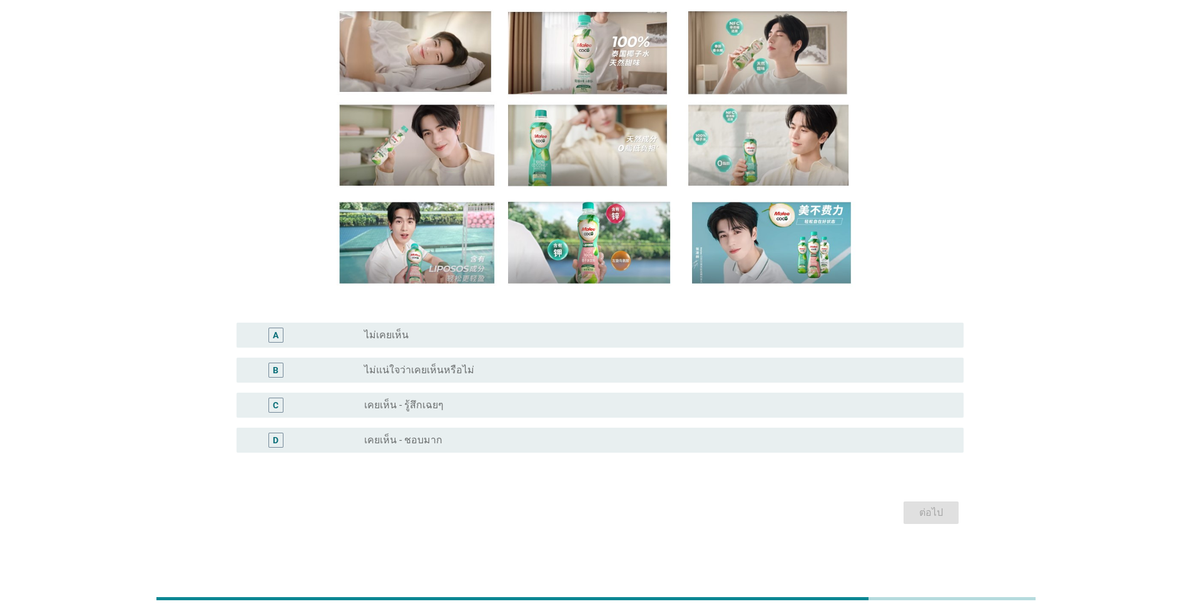
scroll to position [0, 0]
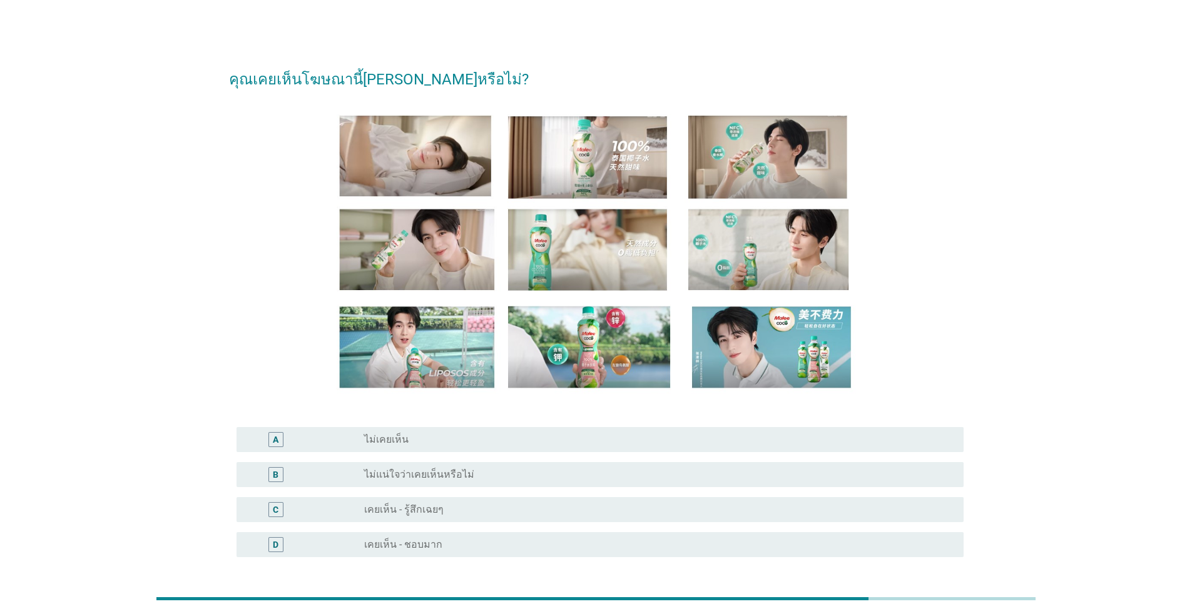
click at [616, 542] on div "radio_button_unchecked เคยเห็น - ชอบมาก" at bounding box center [653, 545] width 579 height 13
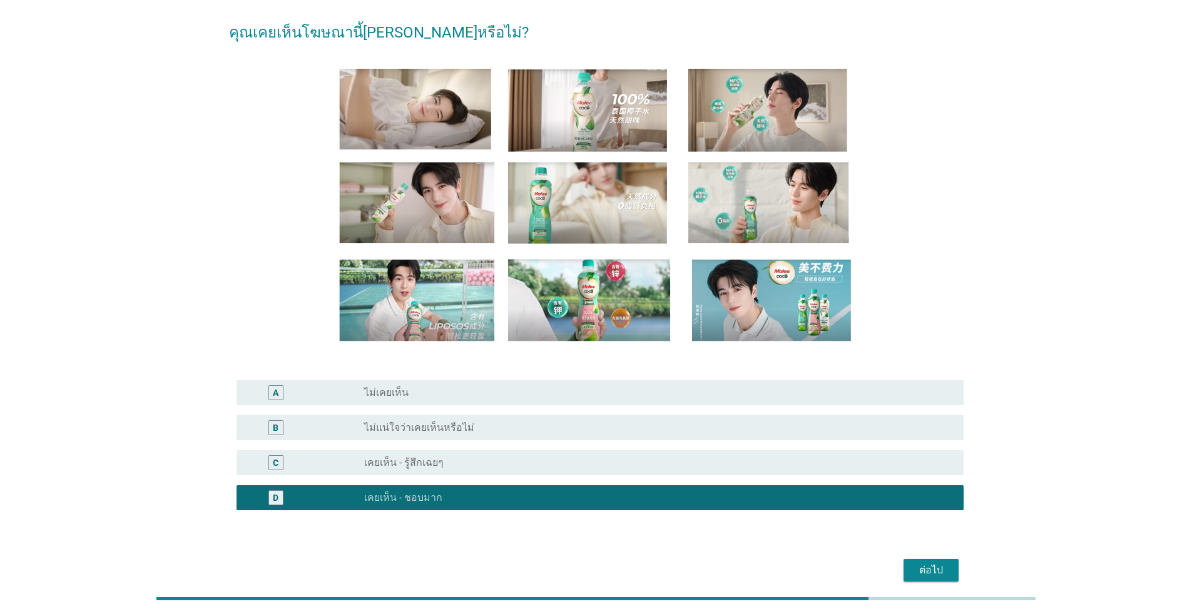
scroll to position [104, 0]
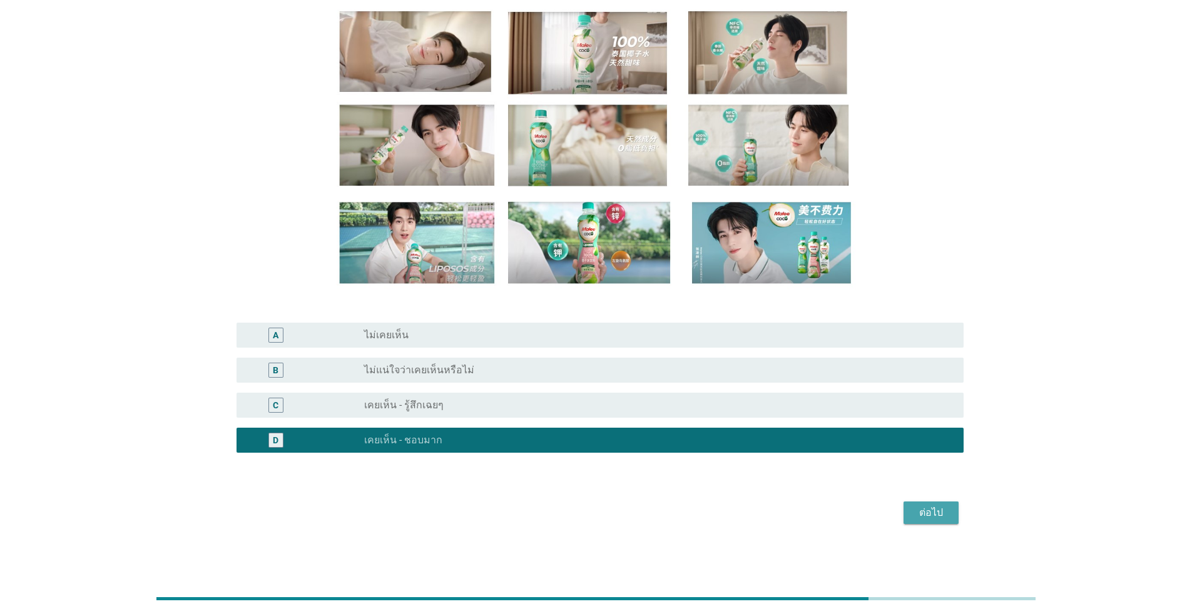
click at [616, 512] on div "ต่อไป" at bounding box center [930, 513] width 35 height 15
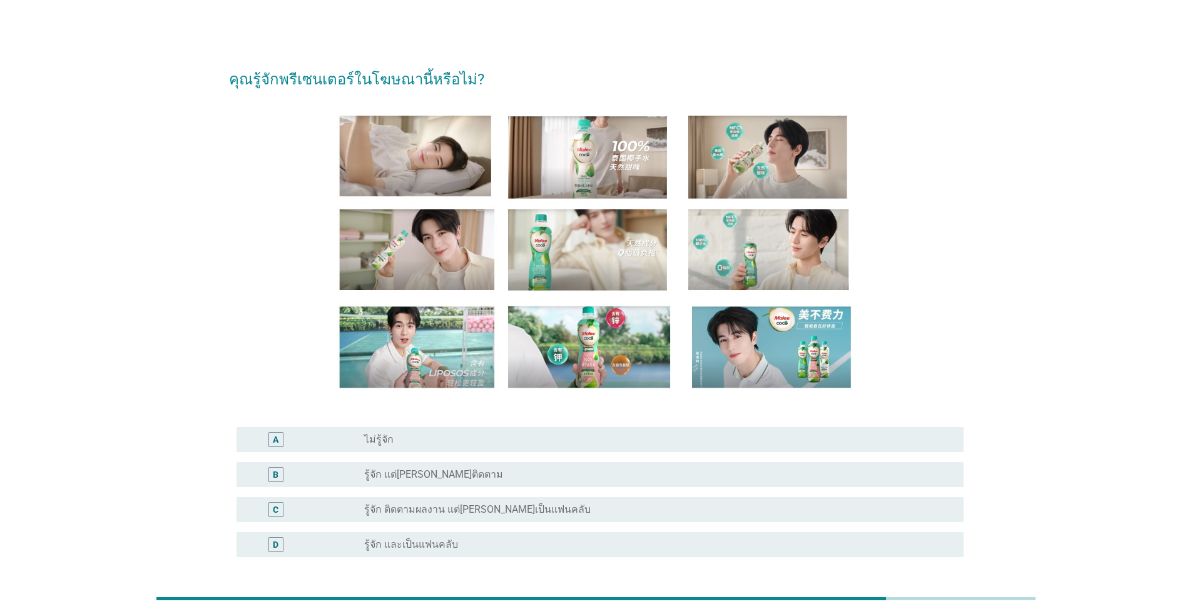
click at [554, 553] on div "D radio_button_unchecked รู้จัก และเป็นแฟนคลับ" at bounding box center [600, 544] width 727 height 25
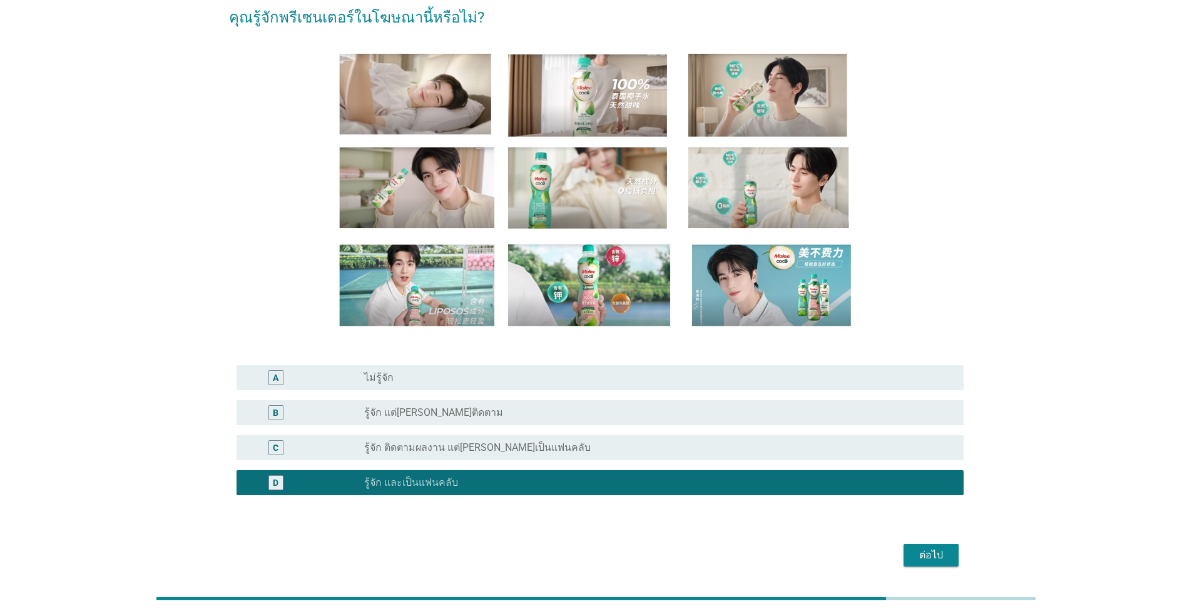
scroll to position [104, 0]
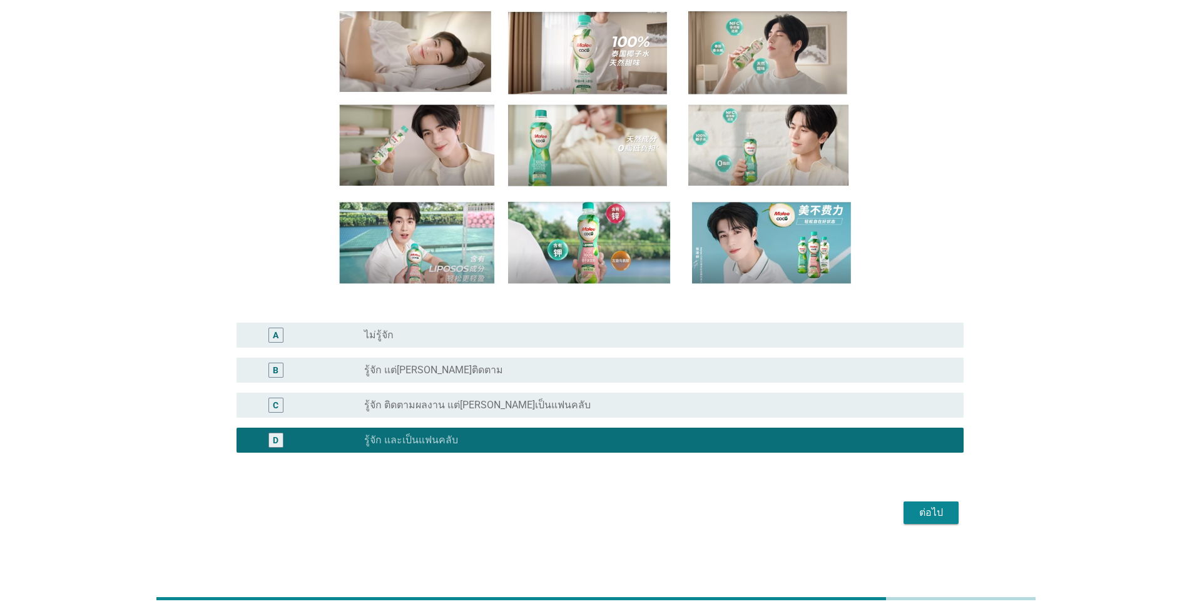
click at [616, 514] on div "ต่อไป" at bounding box center [930, 513] width 35 height 15
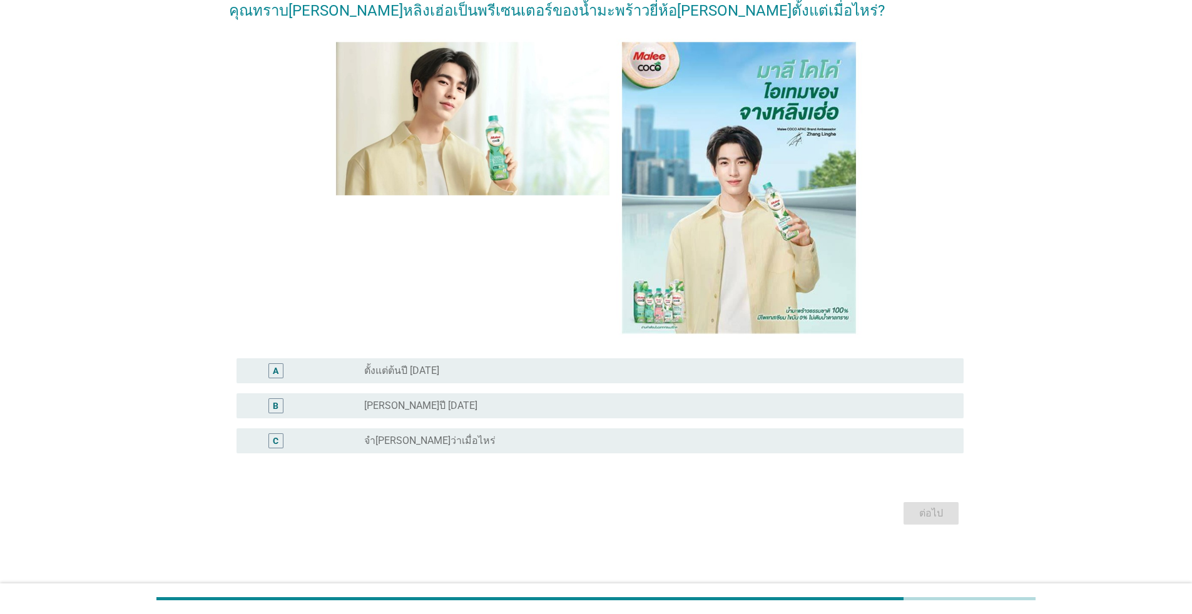
scroll to position [69, 0]
click at [427, 404] on label "[PERSON_NAME]ปี [DATE]" at bounding box center [420, 405] width 113 height 13
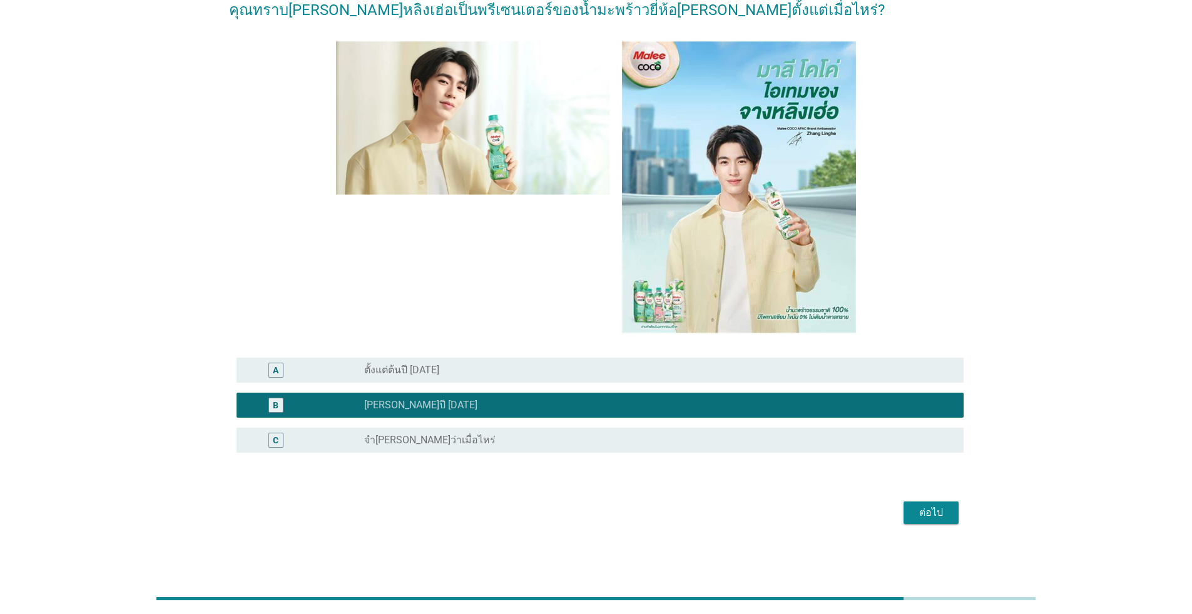
click at [616, 516] on div "ต่อไป" at bounding box center [930, 513] width 35 height 15
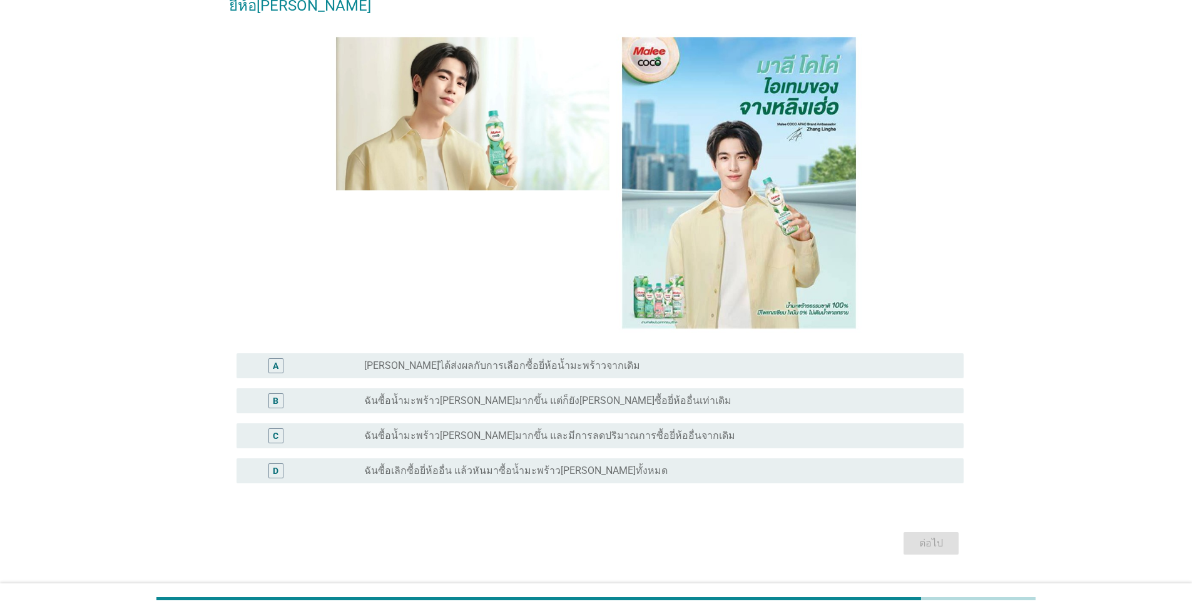
scroll to position [104, 0]
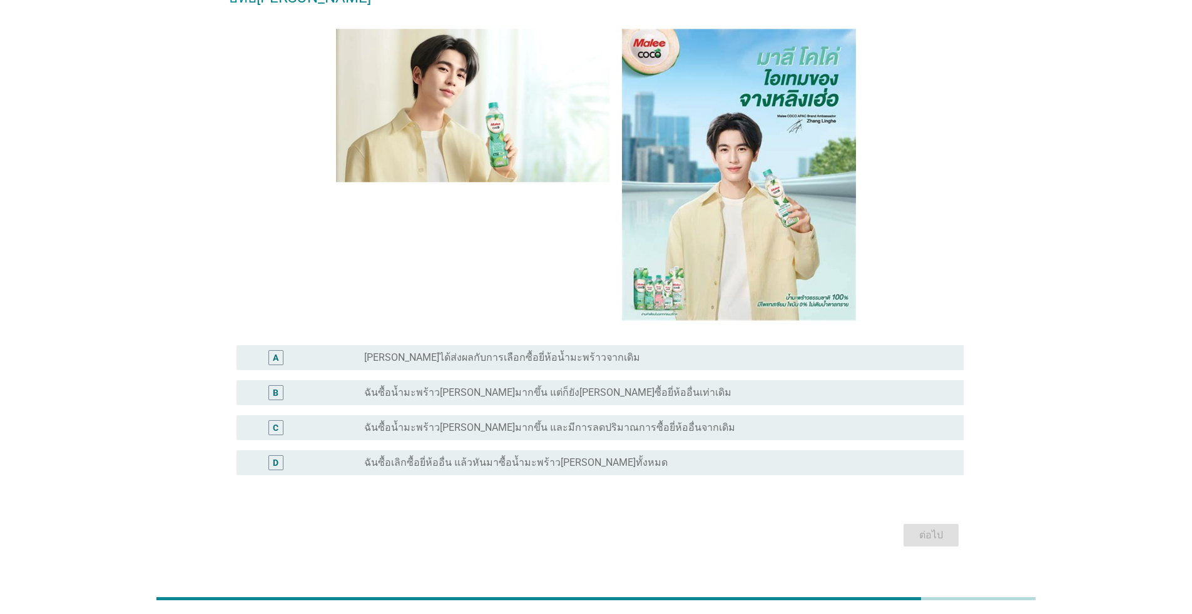
click at [392, 420] on div "radio_button_unchecked ฉันซื้อน้ำมะพร้าว[PERSON_NAME]มากขึ้น และมีการลดปริมาณกา…" at bounding box center [658, 427] width 589 height 15
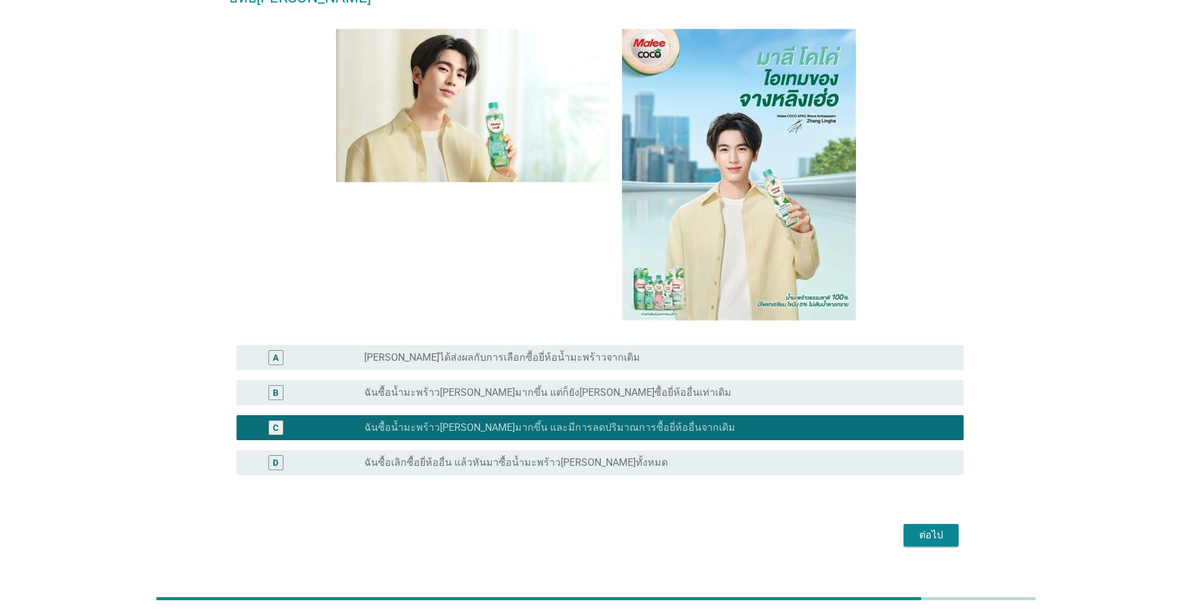
click at [616, 528] on div "ต่อไป" at bounding box center [930, 535] width 35 height 15
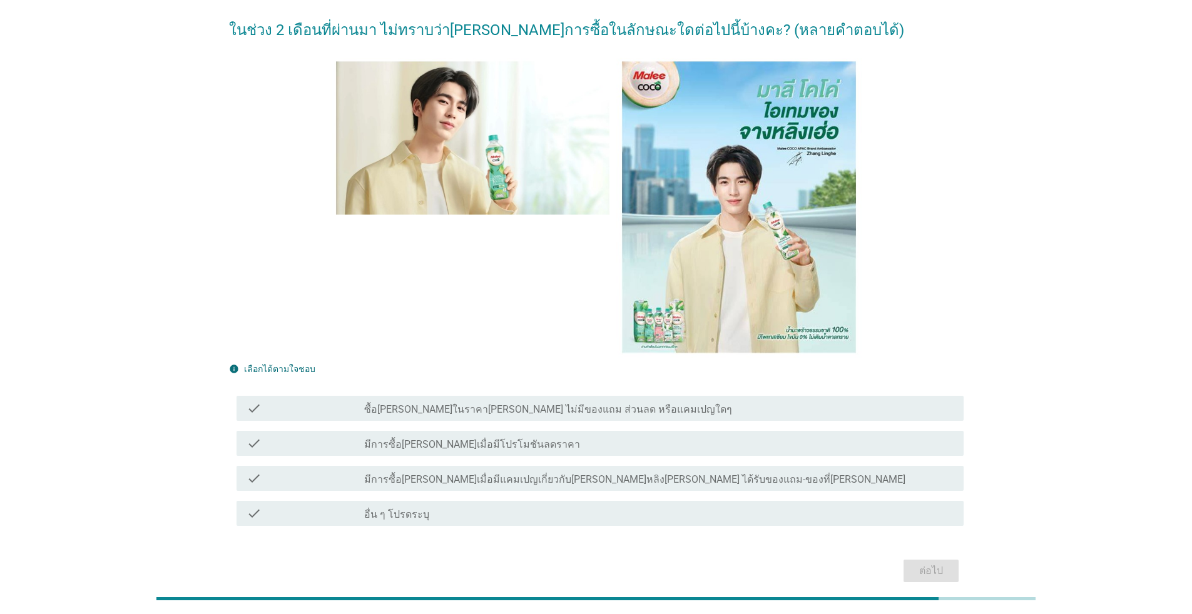
scroll to position [125, 0]
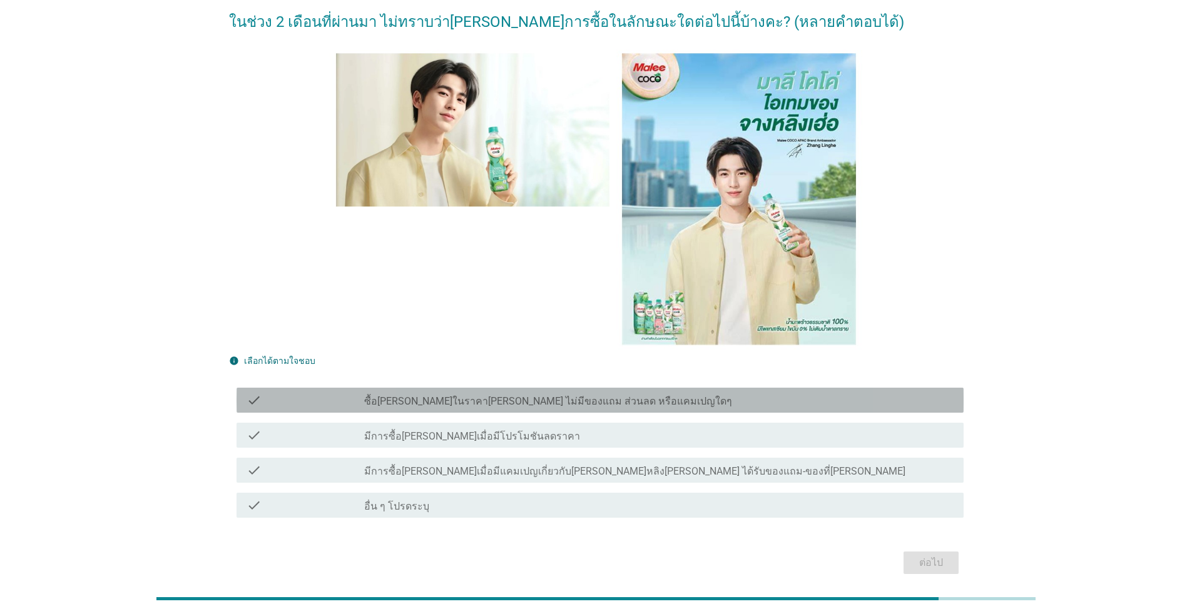
click at [399, 395] on label "ซื้อ[PERSON_NAME]ในราคา[PERSON_NAME] ไม่มีของแถม ส่วนลด หรือแคมเปญใดๆ" at bounding box center [548, 401] width 368 height 13
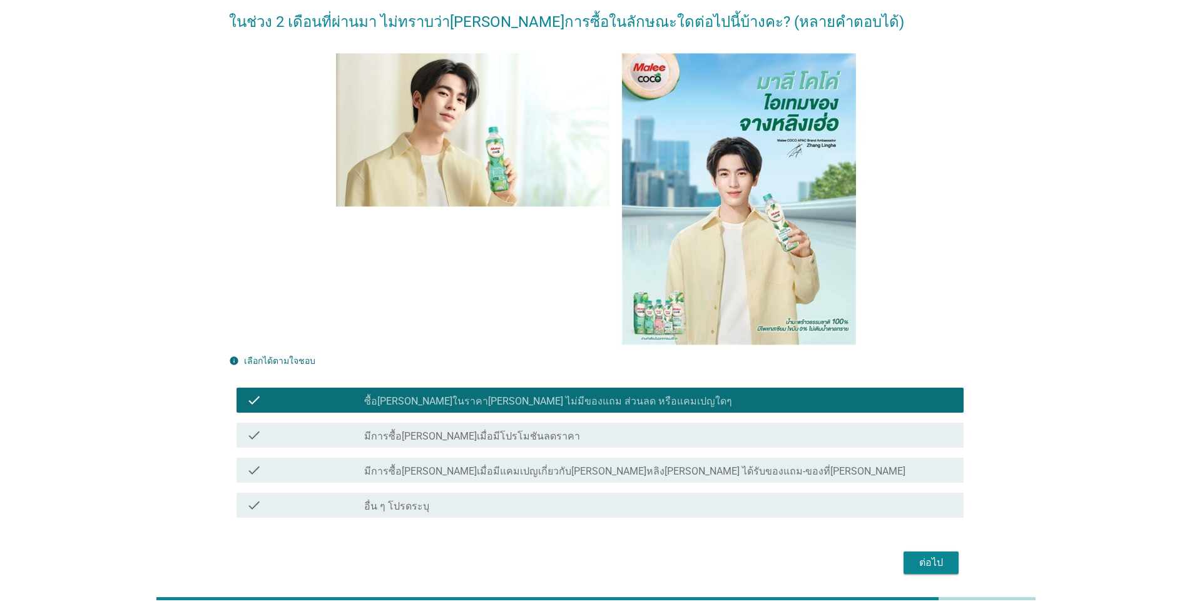
click at [616, 556] on div "ต่อไป" at bounding box center [930, 563] width 35 height 15
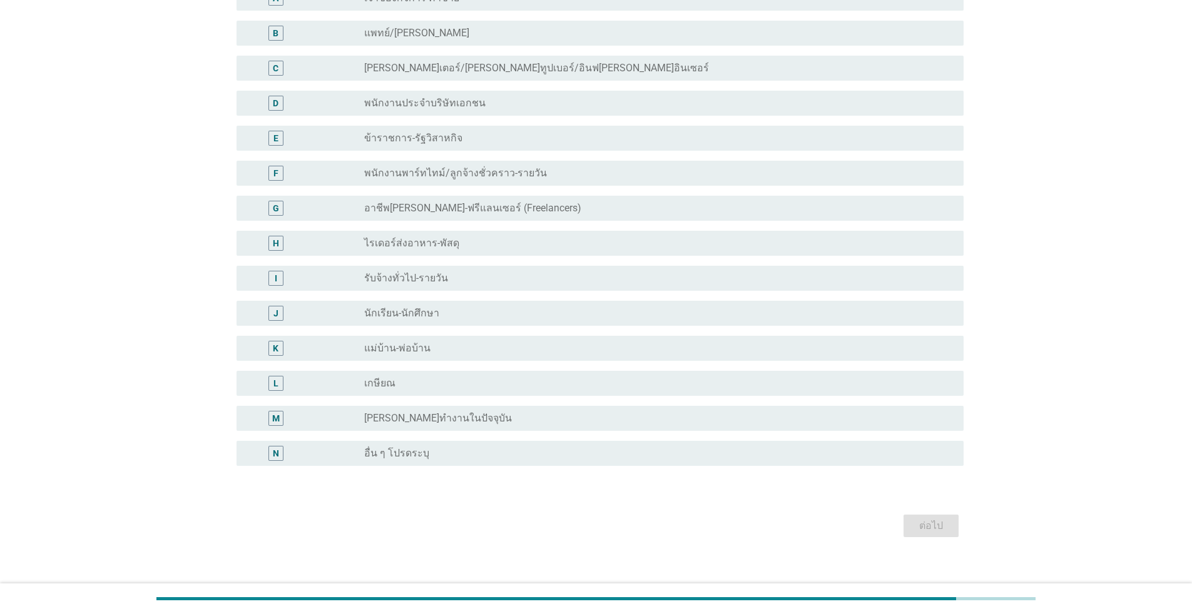
scroll to position [0, 0]
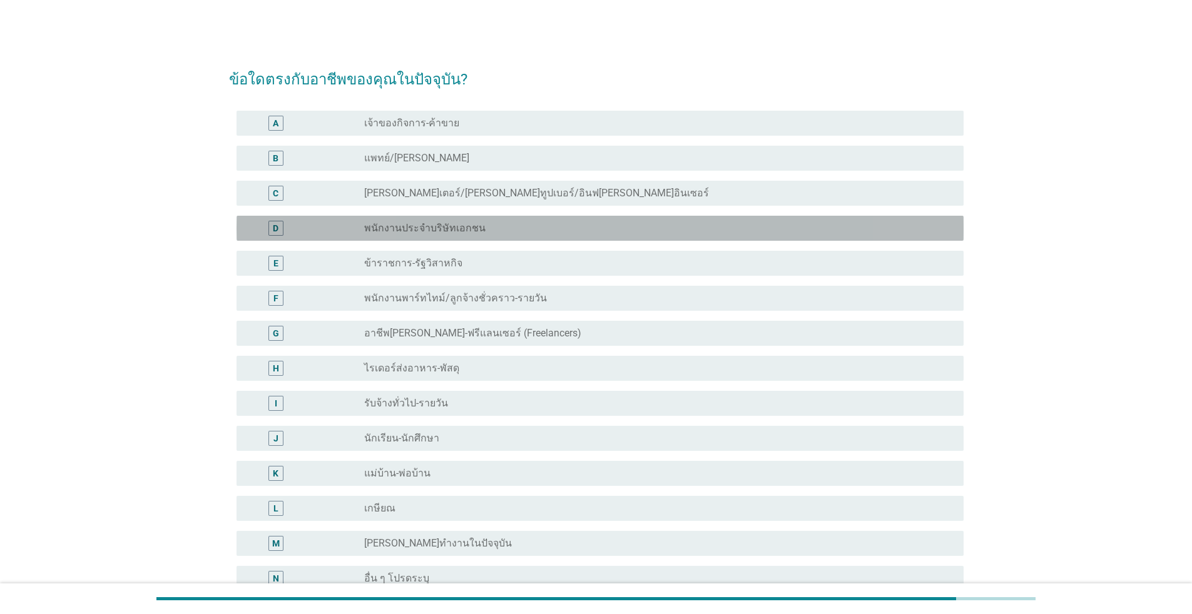
click at [420, 225] on label "พนักงานประจำบริษัทเอกชน" at bounding box center [424, 228] width 121 height 13
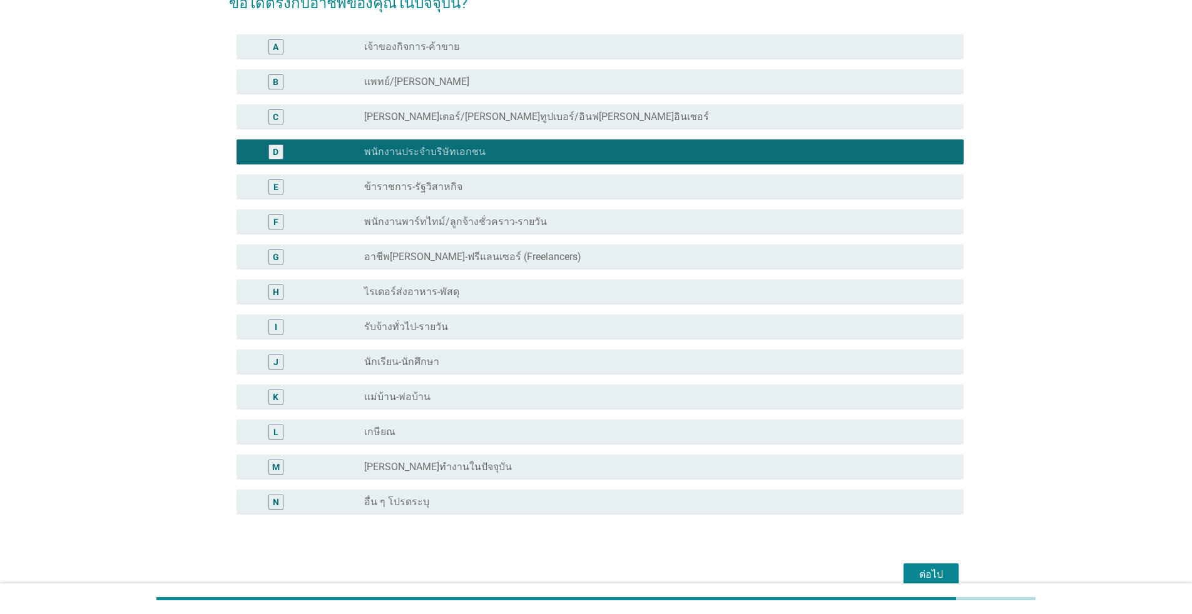
scroll to position [138, 0]
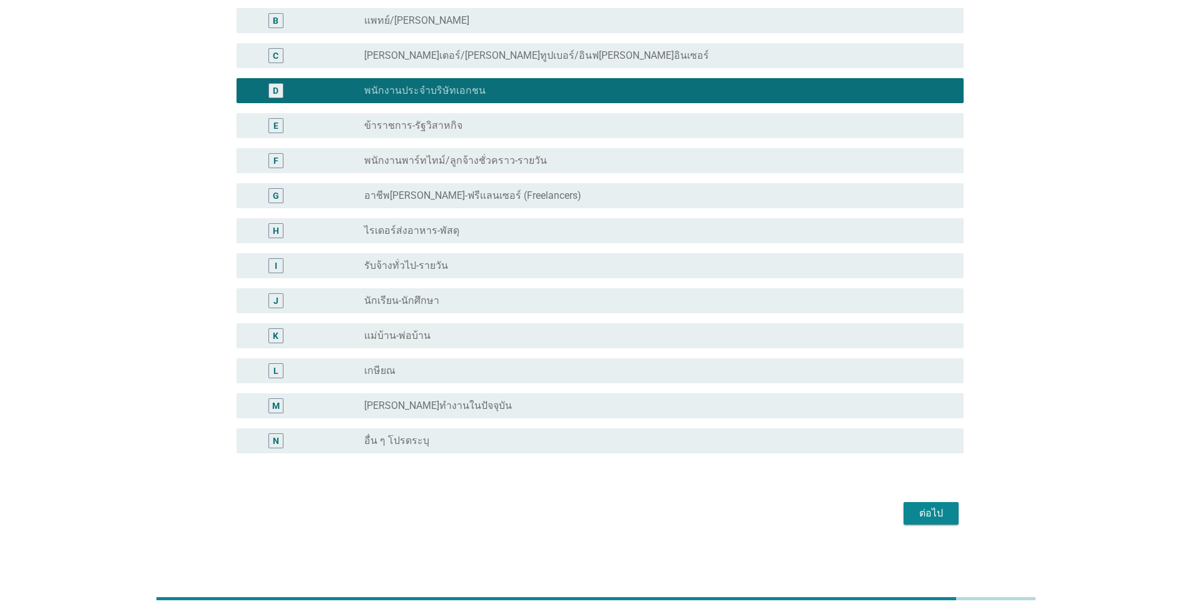
click at [616, 513] on div "ต่อไป" at bounding box center [930, 513] width 35 height 15
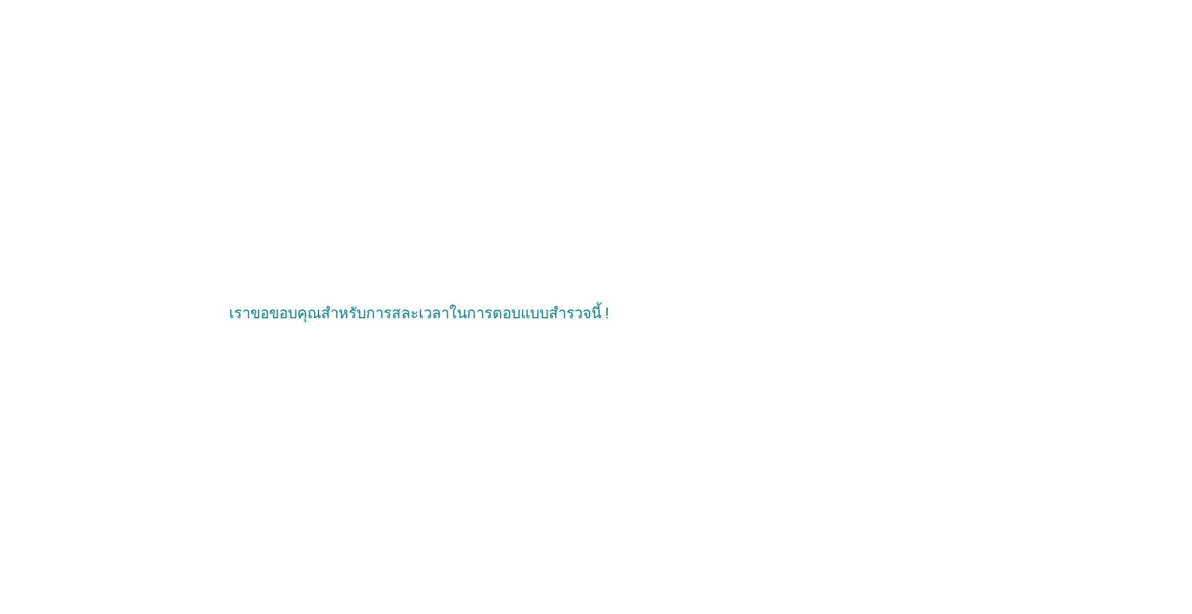
scroll to position [0, 0]
